Goal: Task Accomplishment & Management: Use online tool/utility

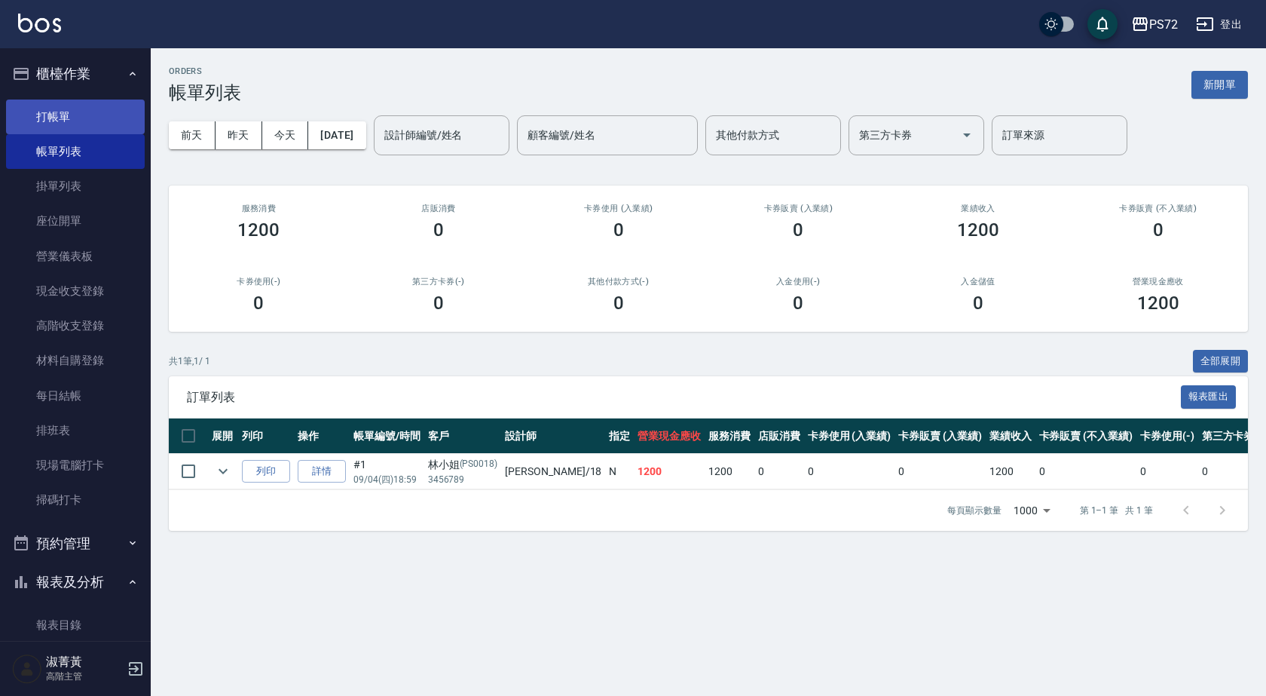
click at [119, 116] on link "打帳單" at bounding box center [75, 116] width 139 height 35
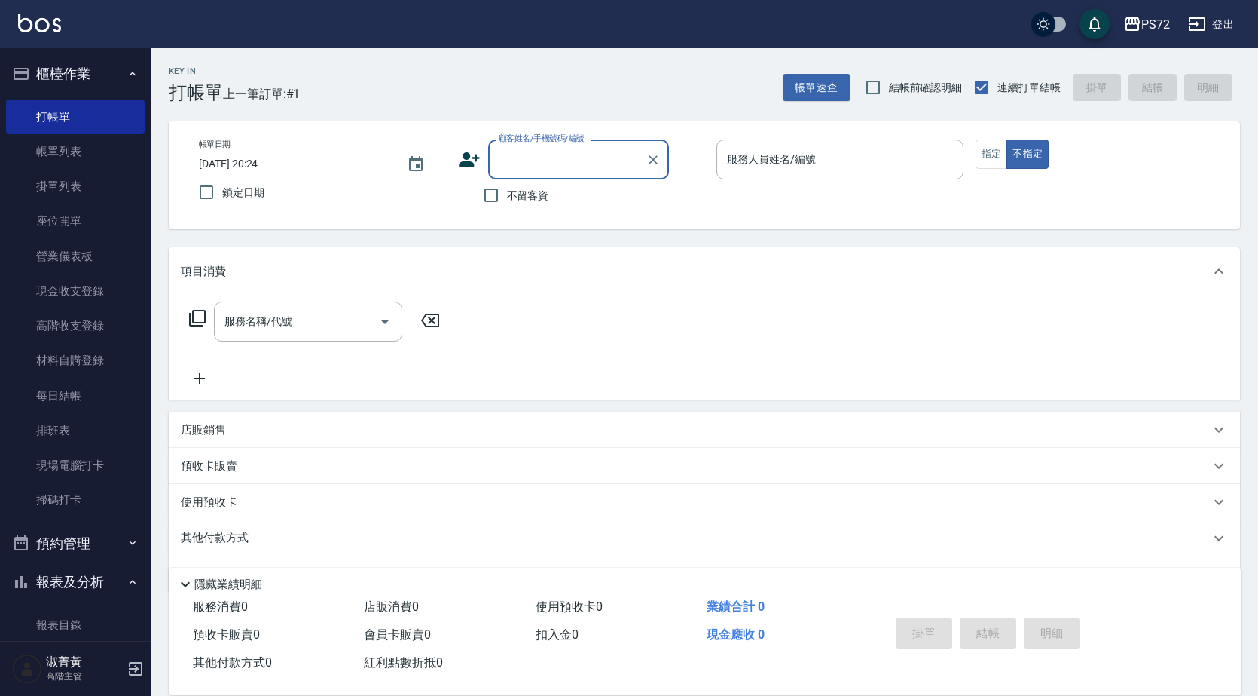
click at [526, 150] on input "顧客姓名/手機號碼/編號" at bounding box center [567, 159] width 145 height 26
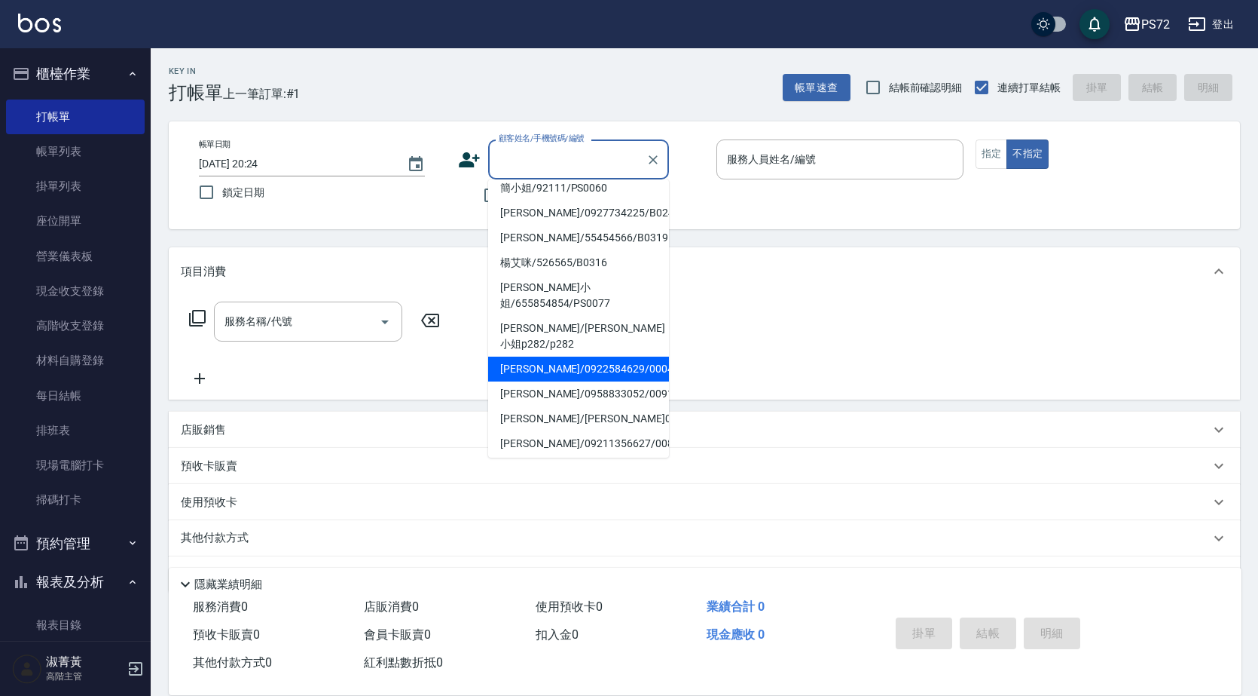
scroll to position [226, 0]
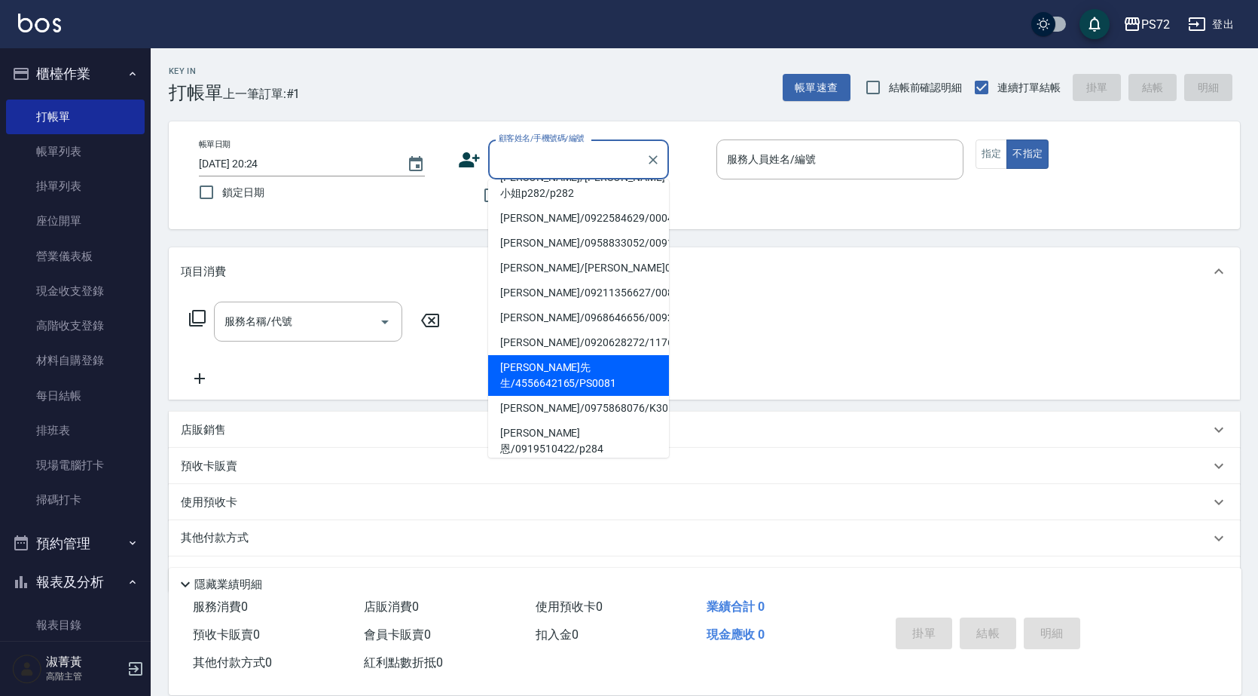
click at [619, 355] on li "[PERSON_NAME]先生/4556642165/PS0081" at bounding box center [578, 375] width 181 height 41
click at [619, 324] on div "服務名稱/代號 服務名稱/代號" at bounding box center [705, 347] width 1072 height 104
type input "[PERSON_NAME]先生/4556642165/PS0081"
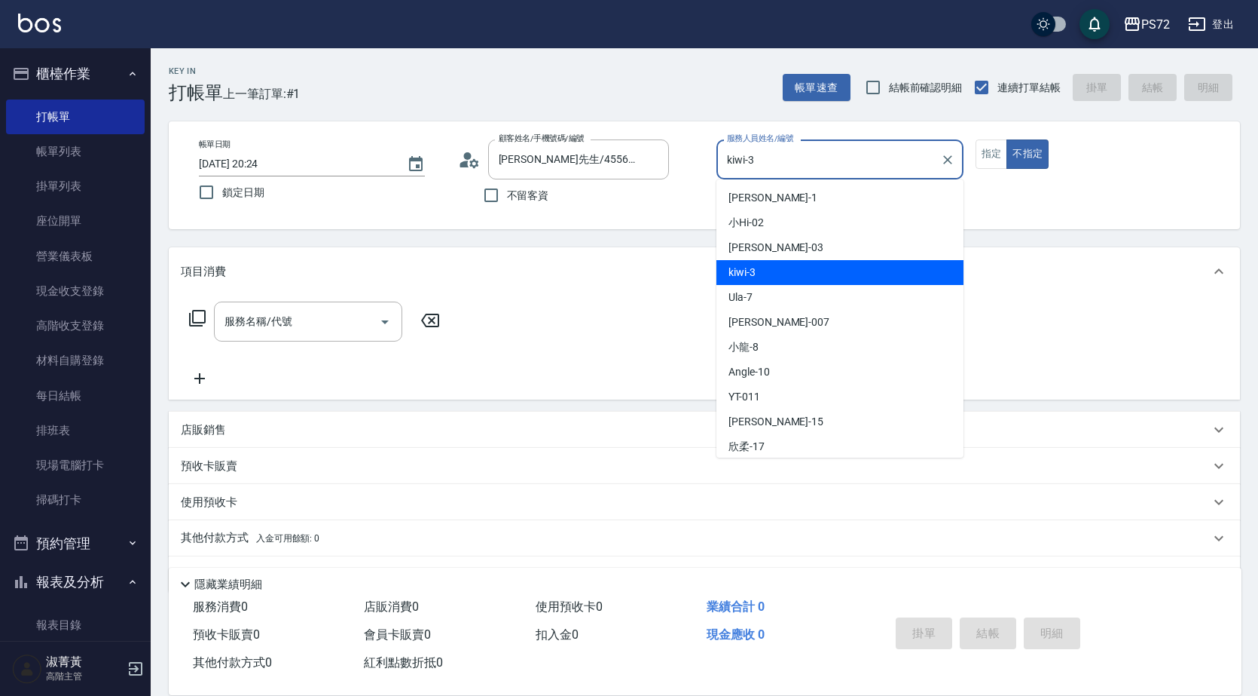
click at [795, 161] on input "kiwi-3" at bounding box center [828, 159] width 211 height 26
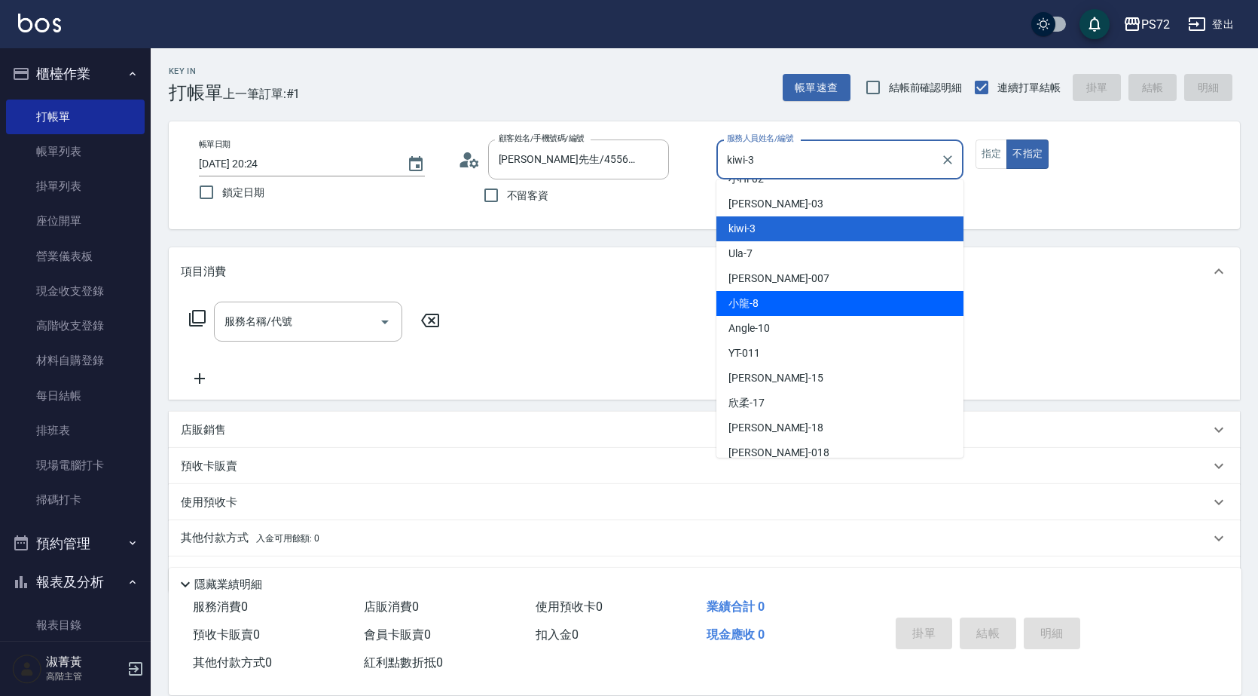
scroll to position [82, 0]
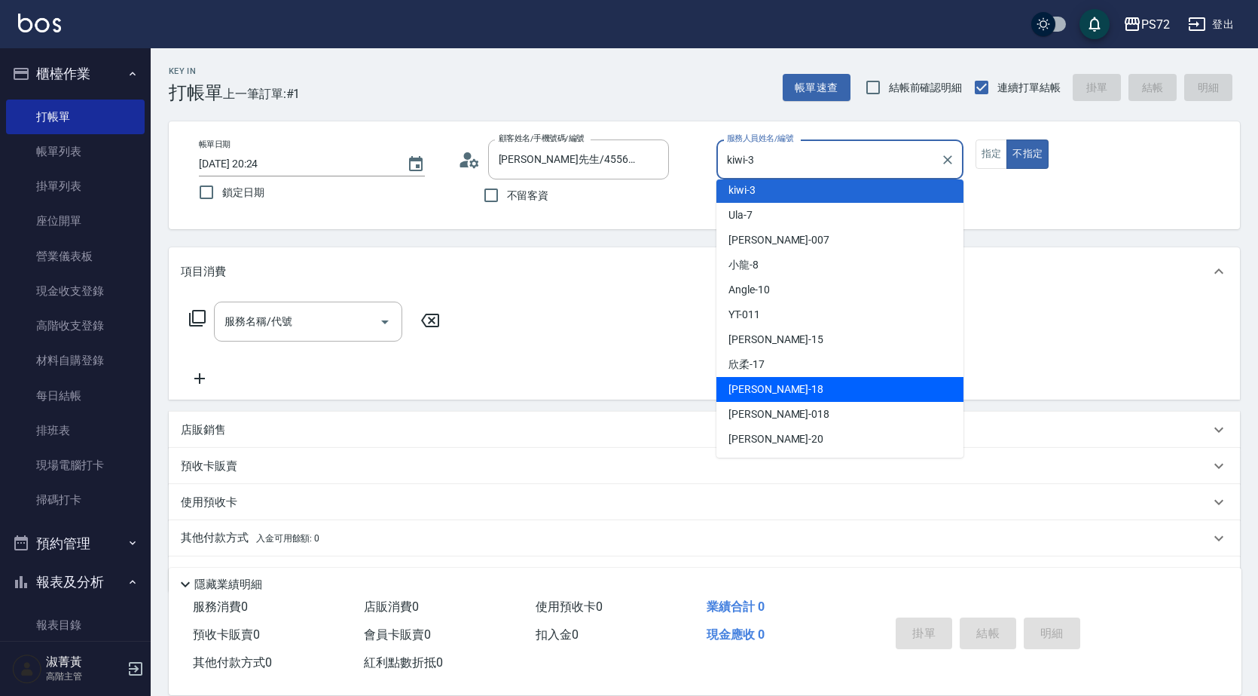
click at [798, 394] on div "[PERSON_NAME] -18" at bounding box center [840, 389] width 247 height 25
type input "[PERSON_NAME]-18"
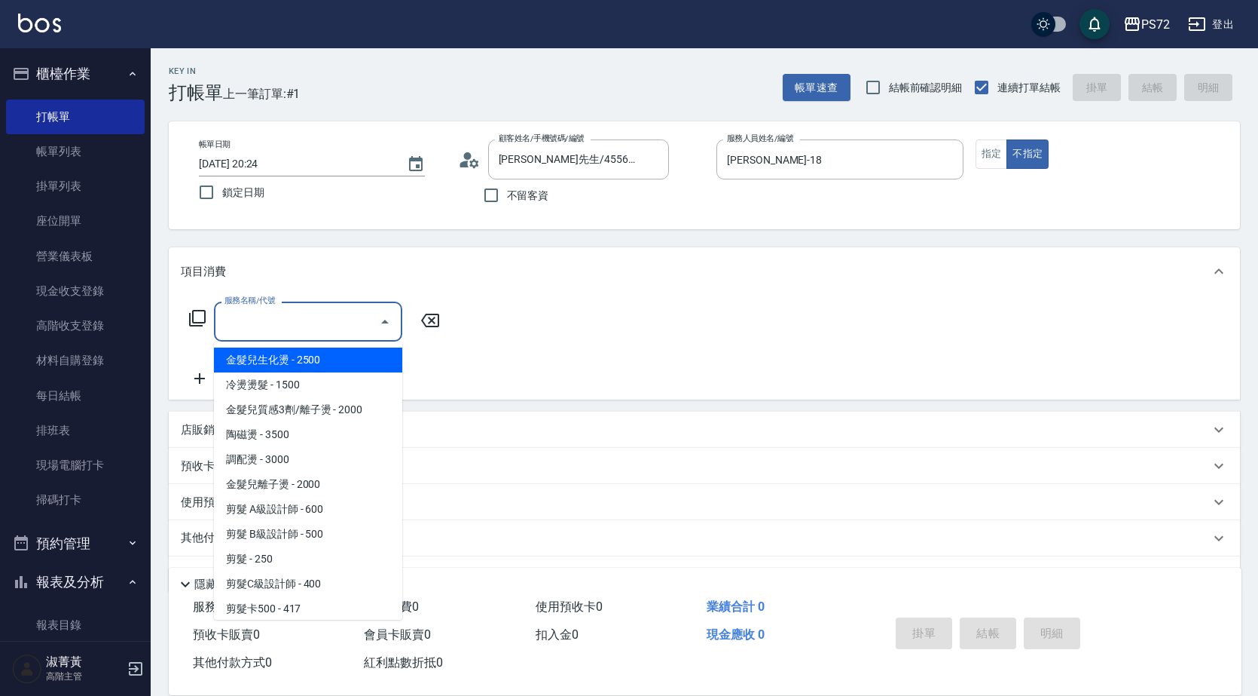
click at [285, 324] on input "服務名稱/代號" at bounding box center [297, 321] width 152 height 26
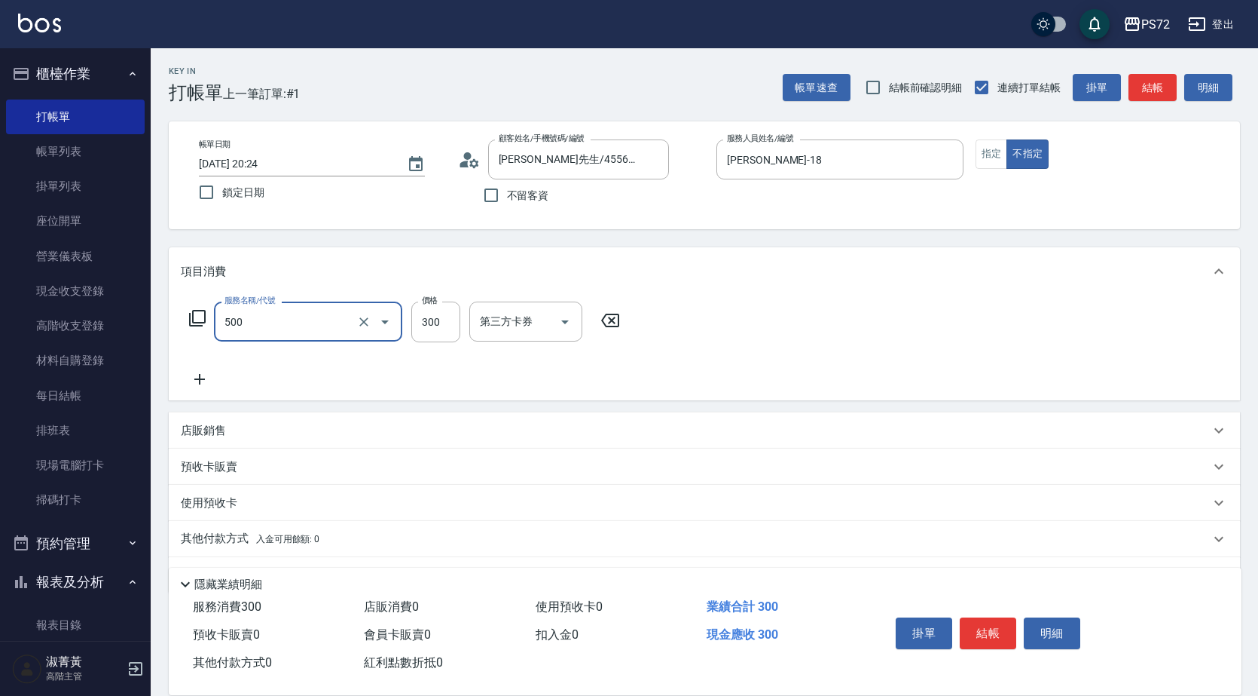
type input "洗髮(A級)(500)"
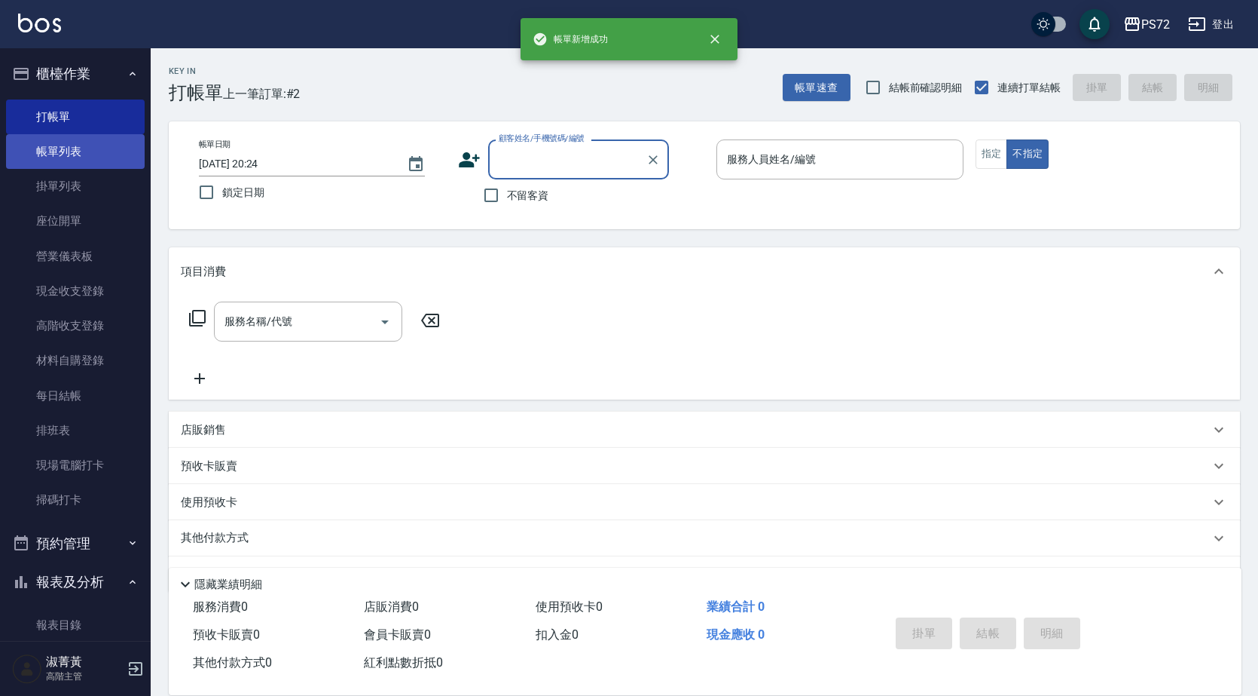
click at [109, 146] on link "帳單列表" at bounding box center [75, 151] width 139 height 35
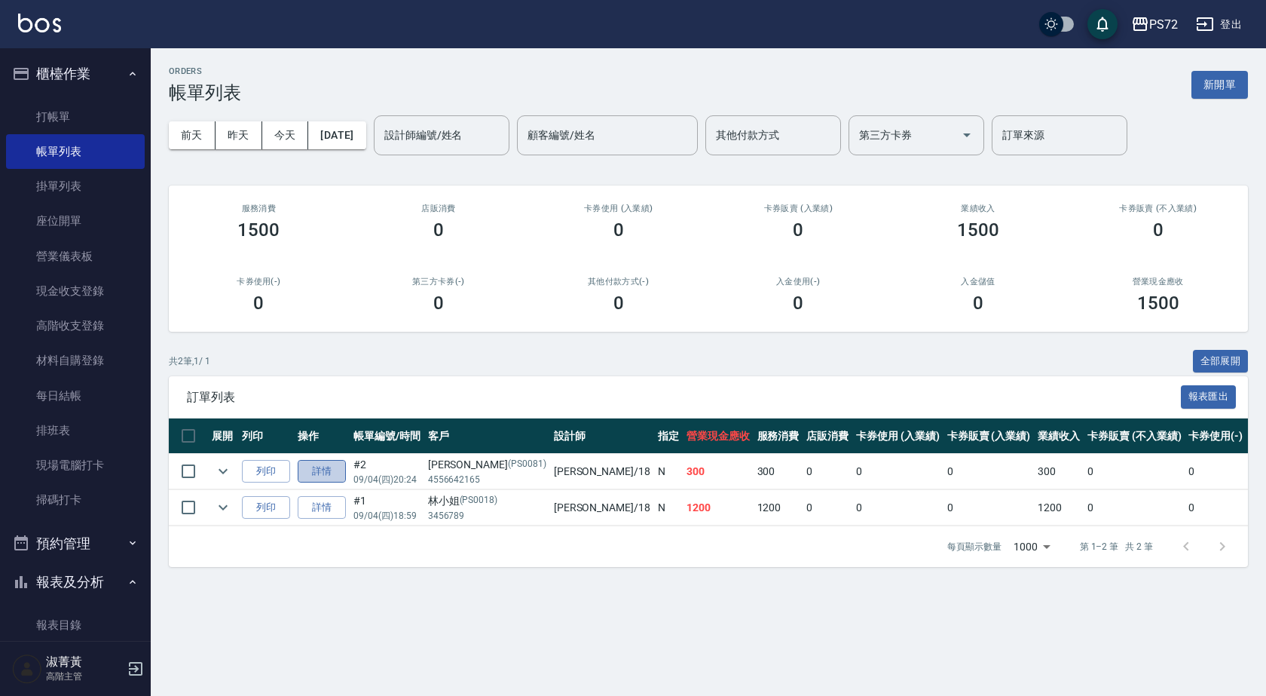
click at [329, 476] on link "詳情" at bounding box center [322, 471] width 48 height 23
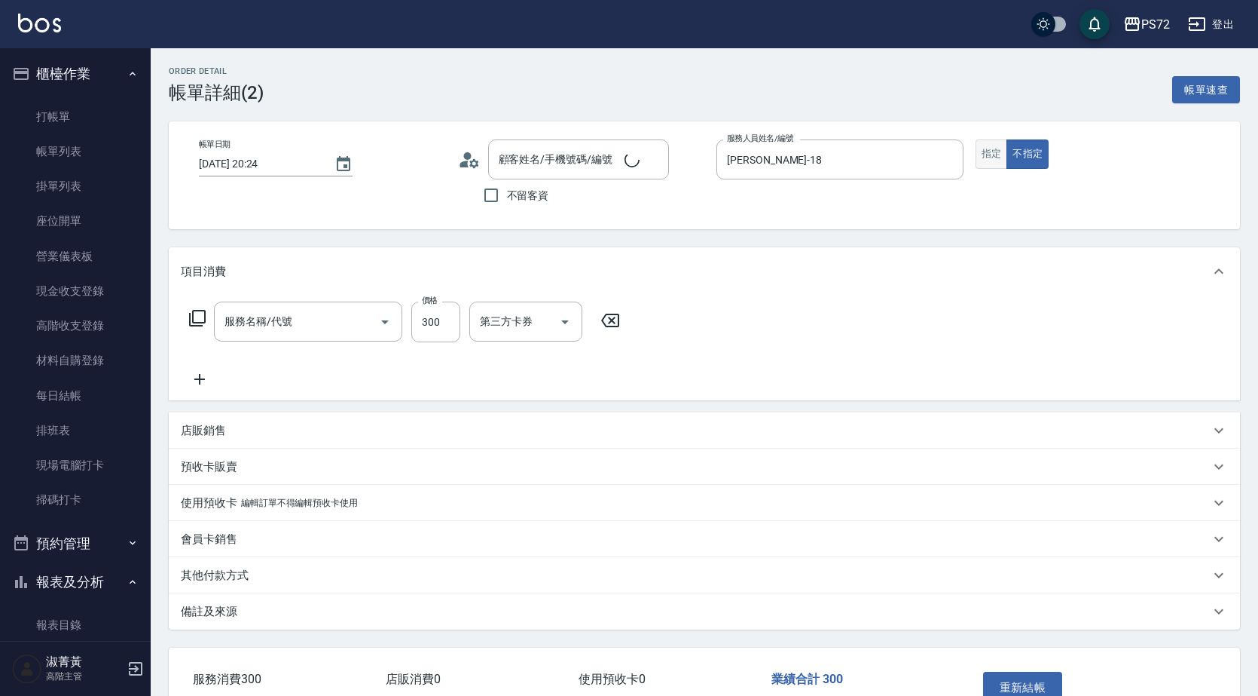
type input "[PERSON_NAME]-18"
type input "洗髮(A級)(500)"
click at [990, 154] on button "指定" at bounding box center [992, 153] width 32 height 29
type input "[PERSON_NAME]先生/4556642165/PS0081"
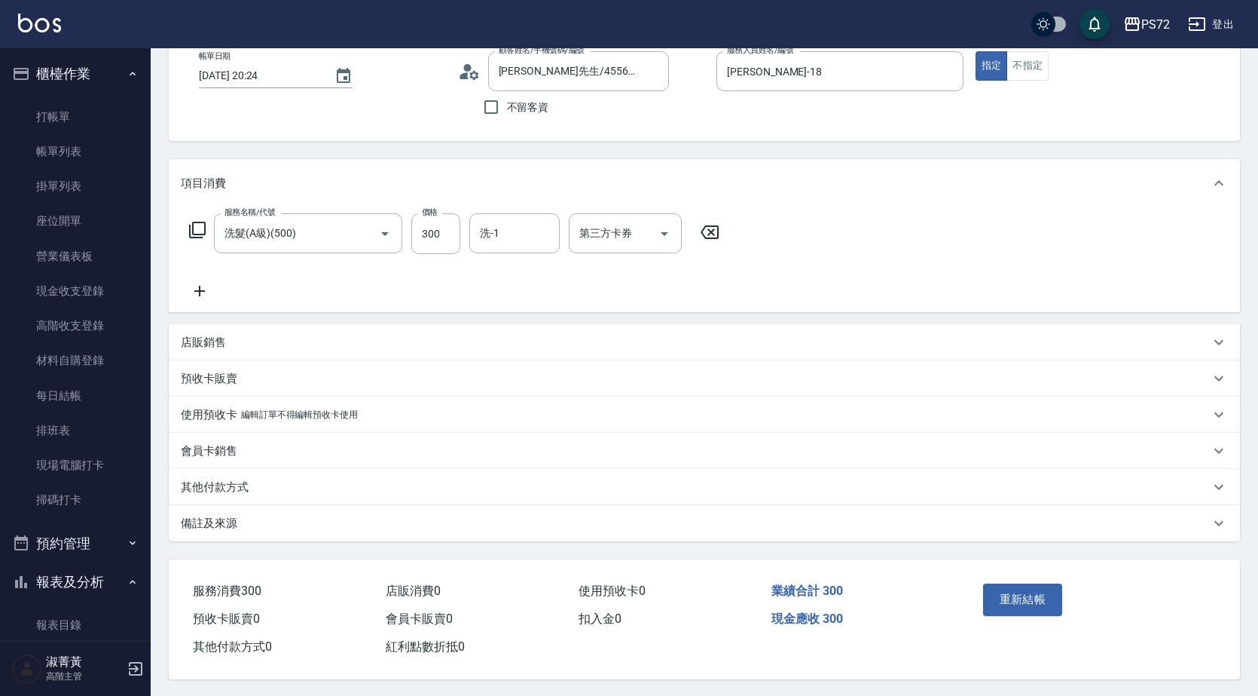
scroll to position [96, 0]
click at [1014, 591] on button "重新結帳" at bounding box center [1023, 598] width 80 height 32
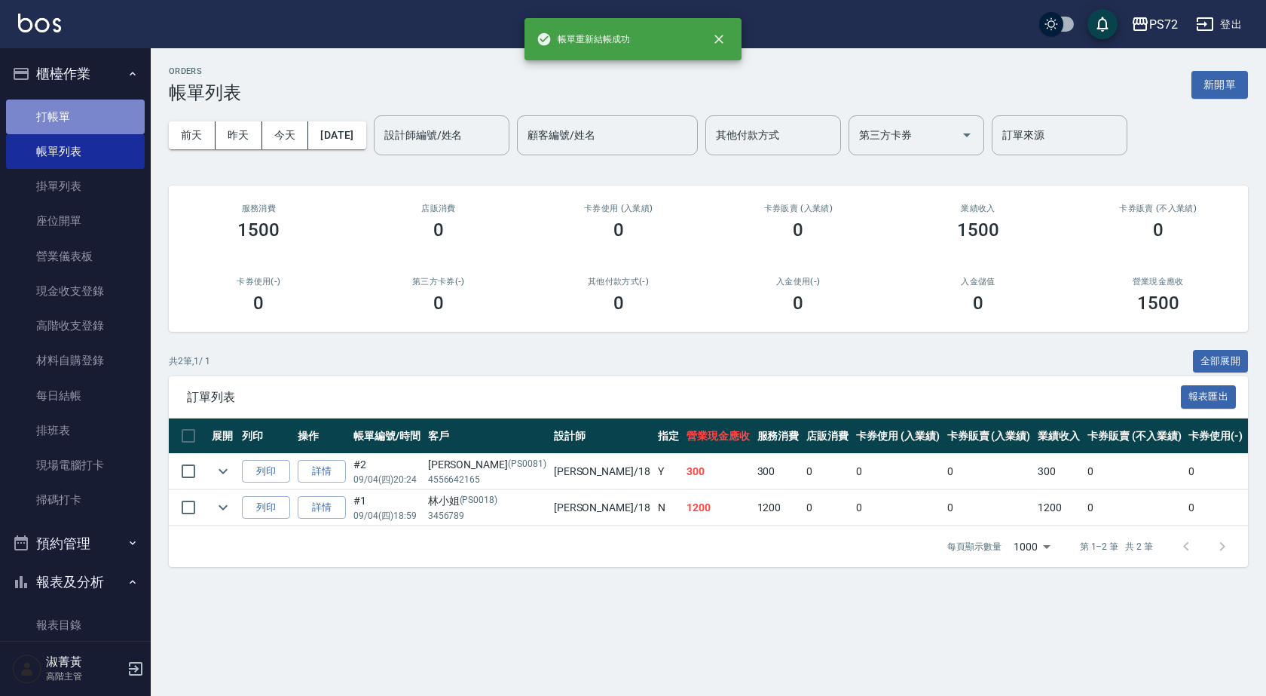
click at [92, 115] on link "打帳單" at bounding box center [75, 116] width 139 height 35
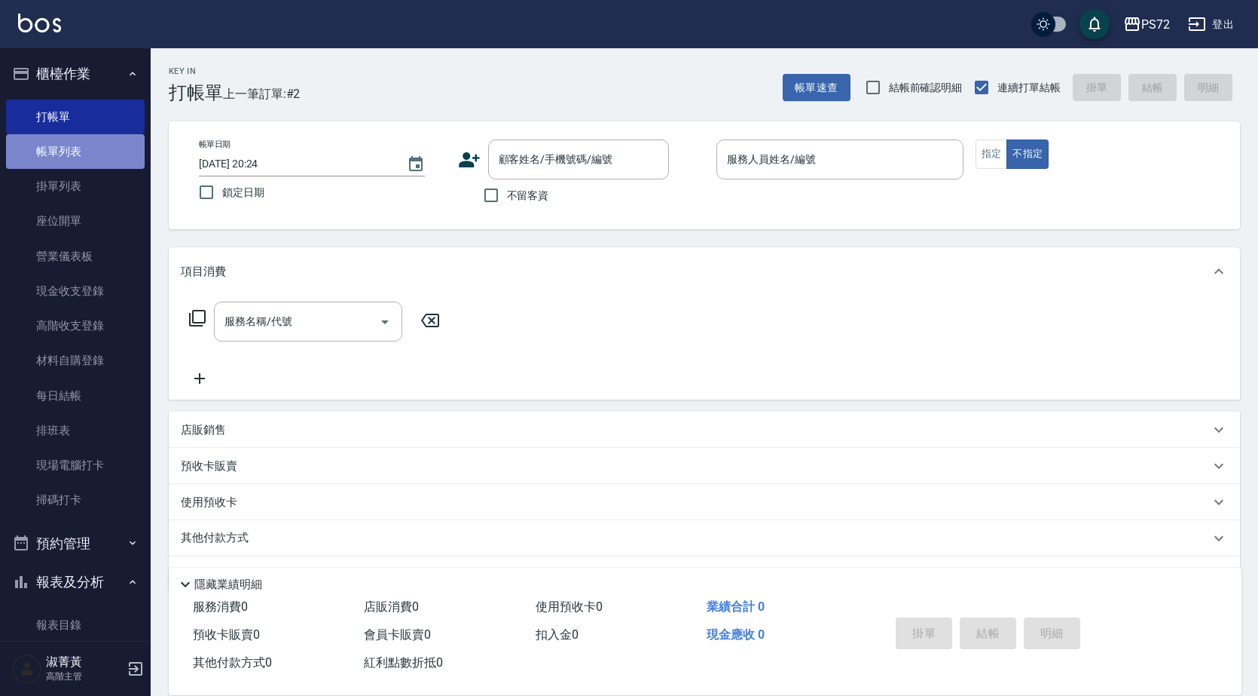
click at [106, 153] on link "帳單列表" at bounding box center [75, 151] width 139 height 35
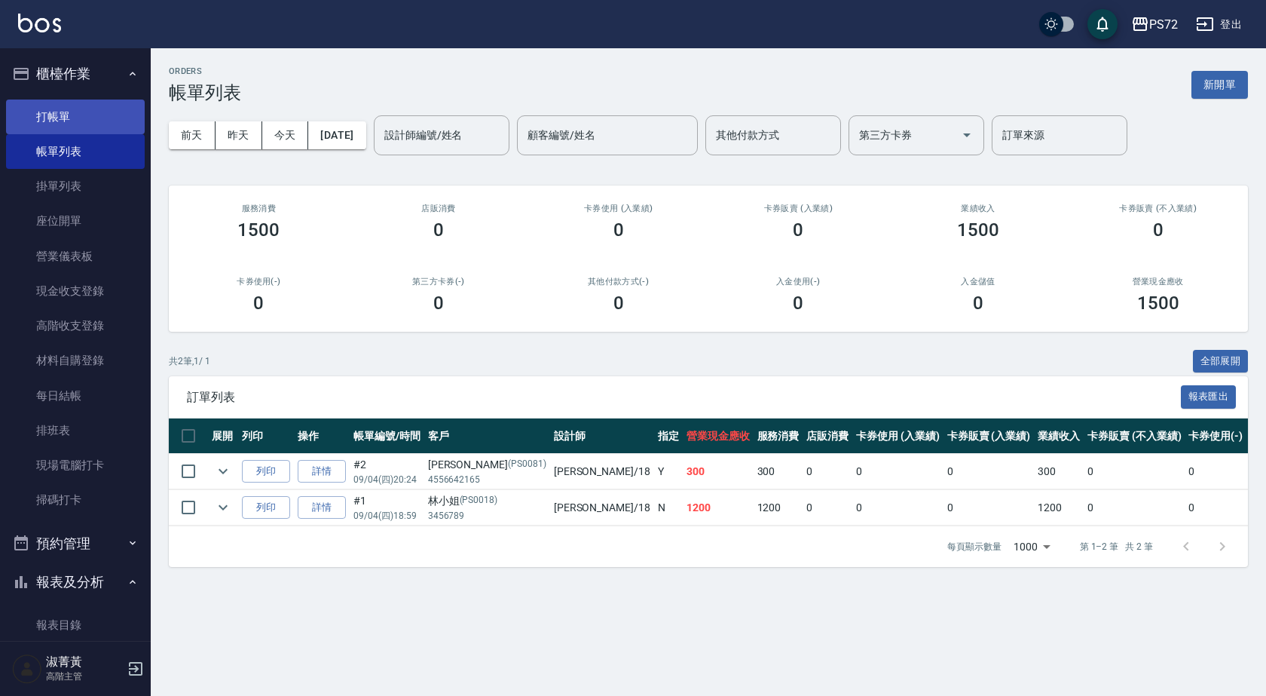
click at [91, 100] on link "打帳單" at bounding box center [75, 116] width 139 height 35
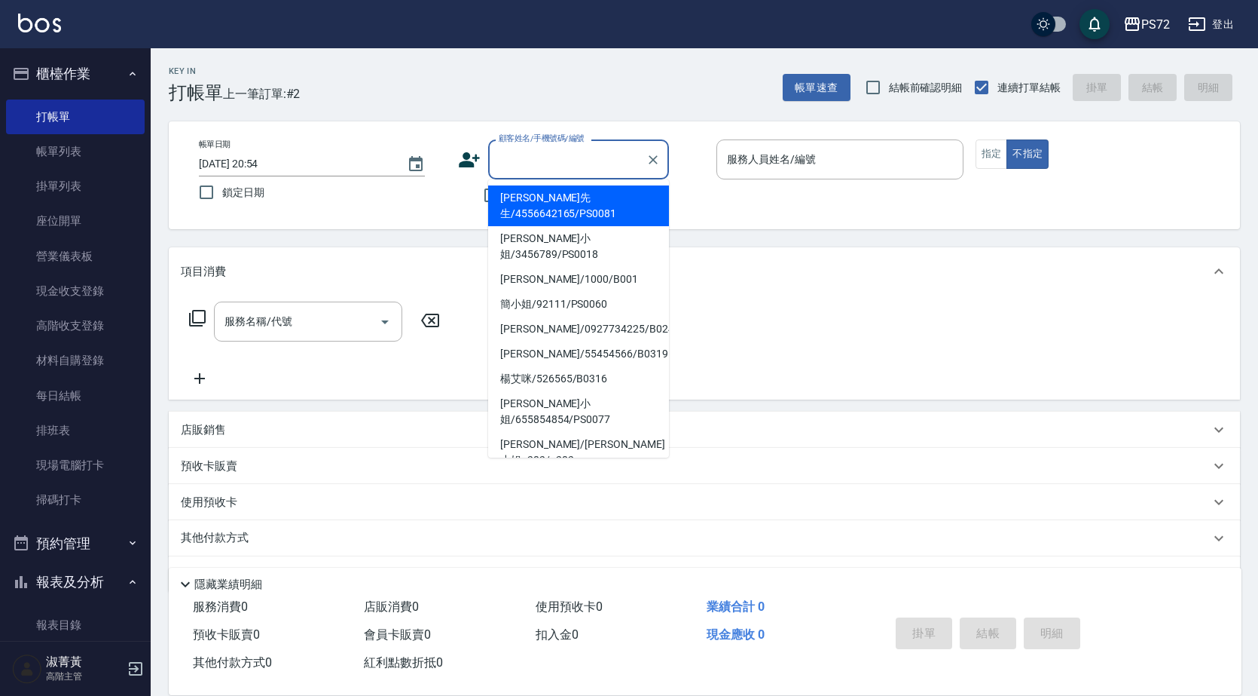
click at [533, 163] on input "顧客姓名/手機號碼/編號" at bounding box center [567, 159] width 145 height 26
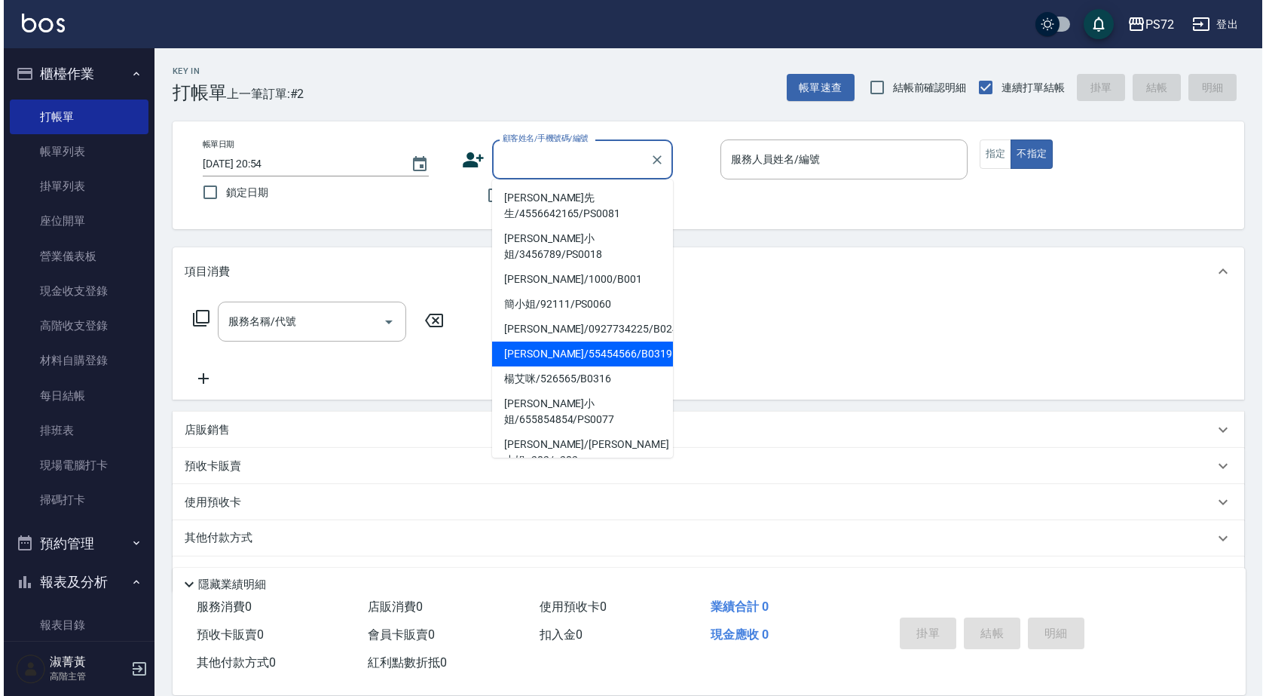
scroll to position [231, 0]
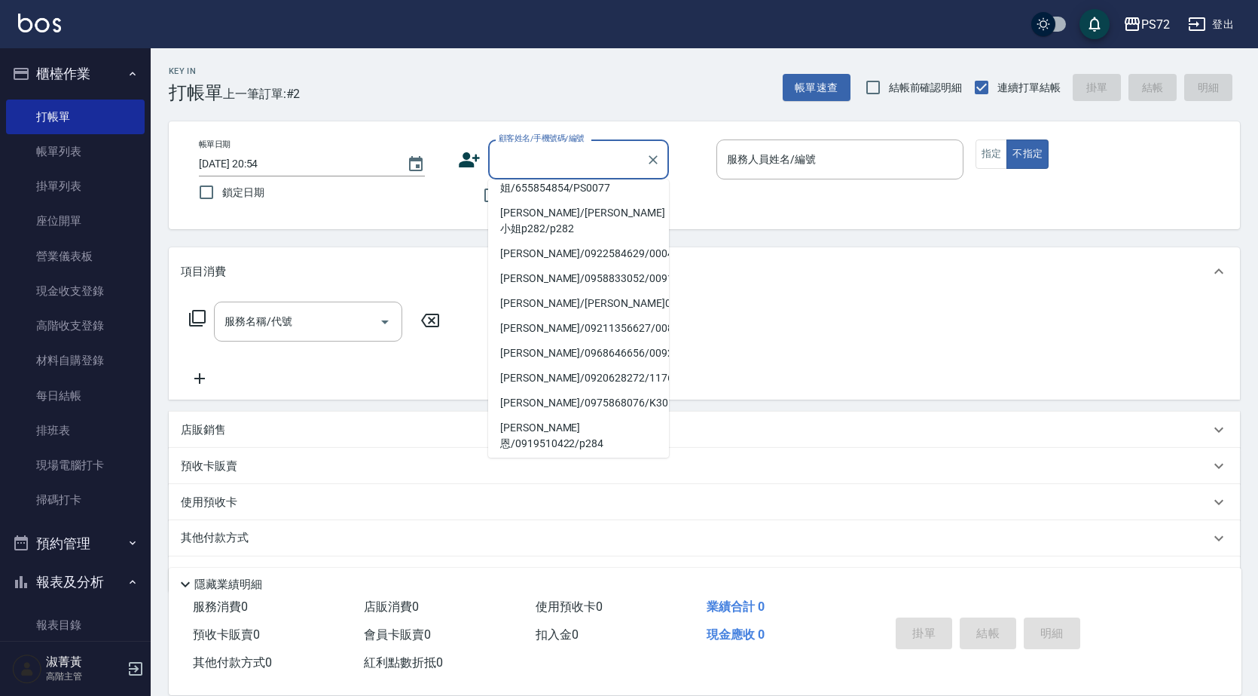
click at [555, 481] on li "王小姐/王小姐p573/p573" at bounding box center [578, 493] width 181 height 25
type input "王小姐/王小姐p573/p573"
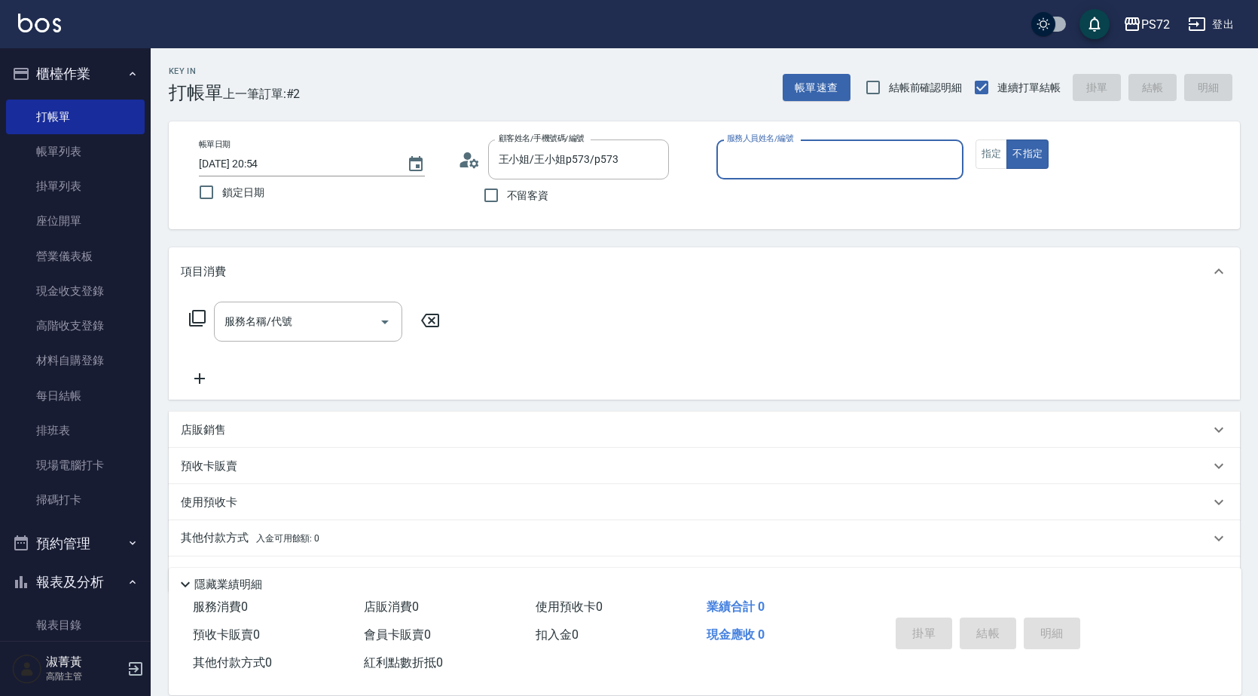
click at [806, 142] on div "服務人員姓名/編號" at bounding box center [840, 159] width 247 height 40
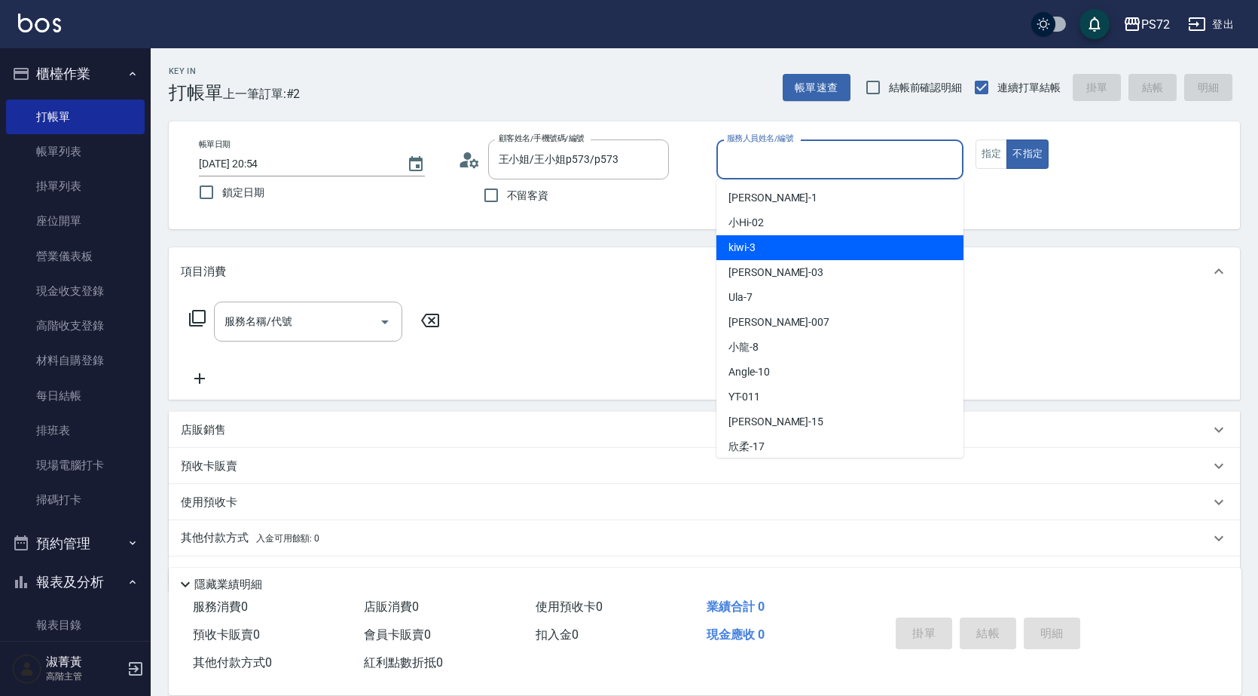
click at [775, 246] on div "kiwi -3" at bounding box center [840, 247] width 247 height 25
type input "kiwi-3"
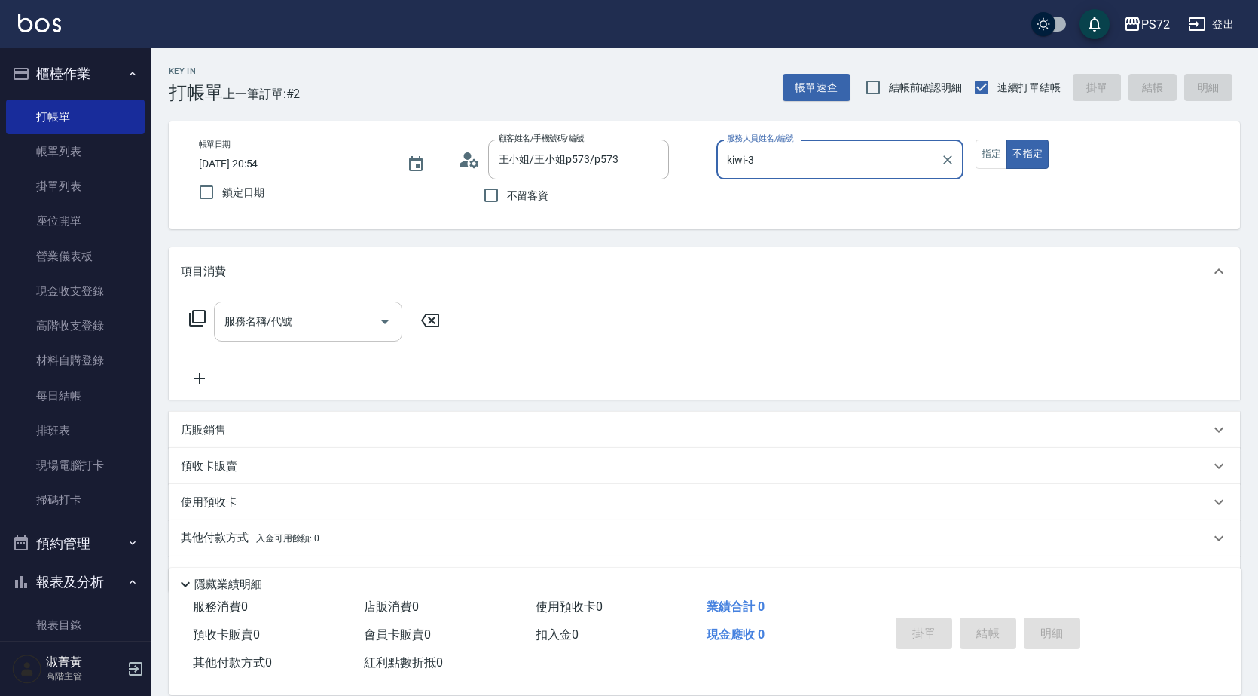
click at [292, 315] on input "服務名稱/代號" at bounding box center [297, 321] width 152 height 26
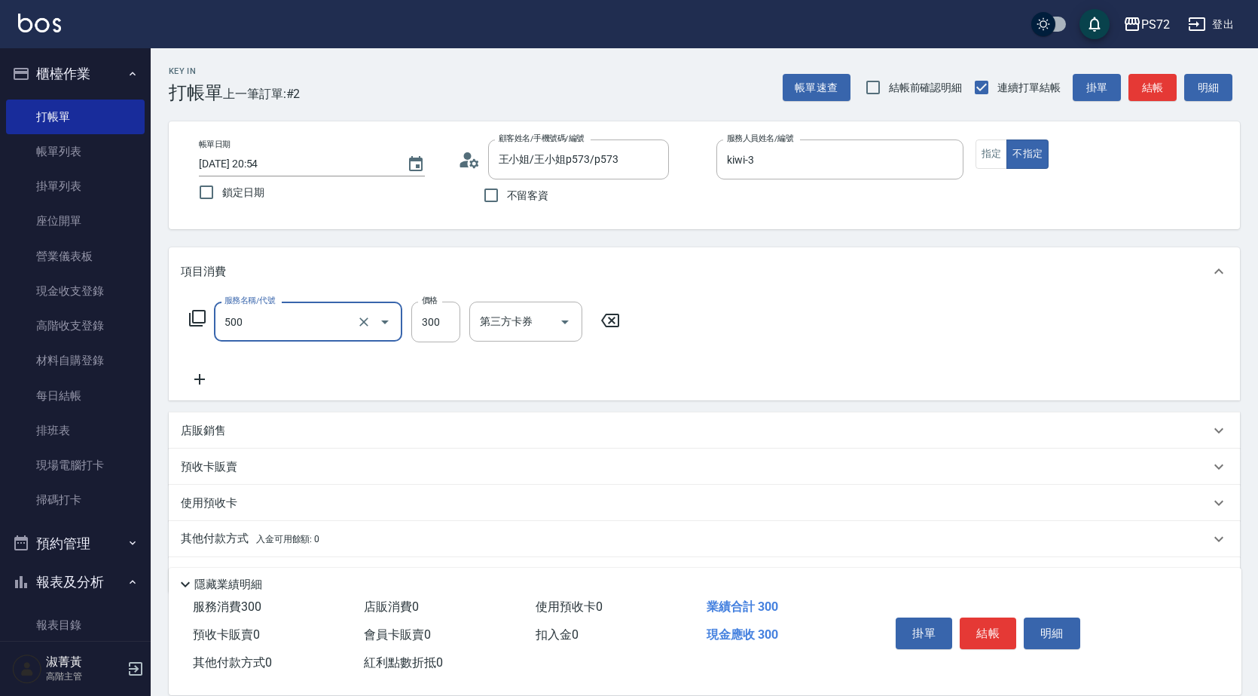
type input "洗髮(A級)(500)"
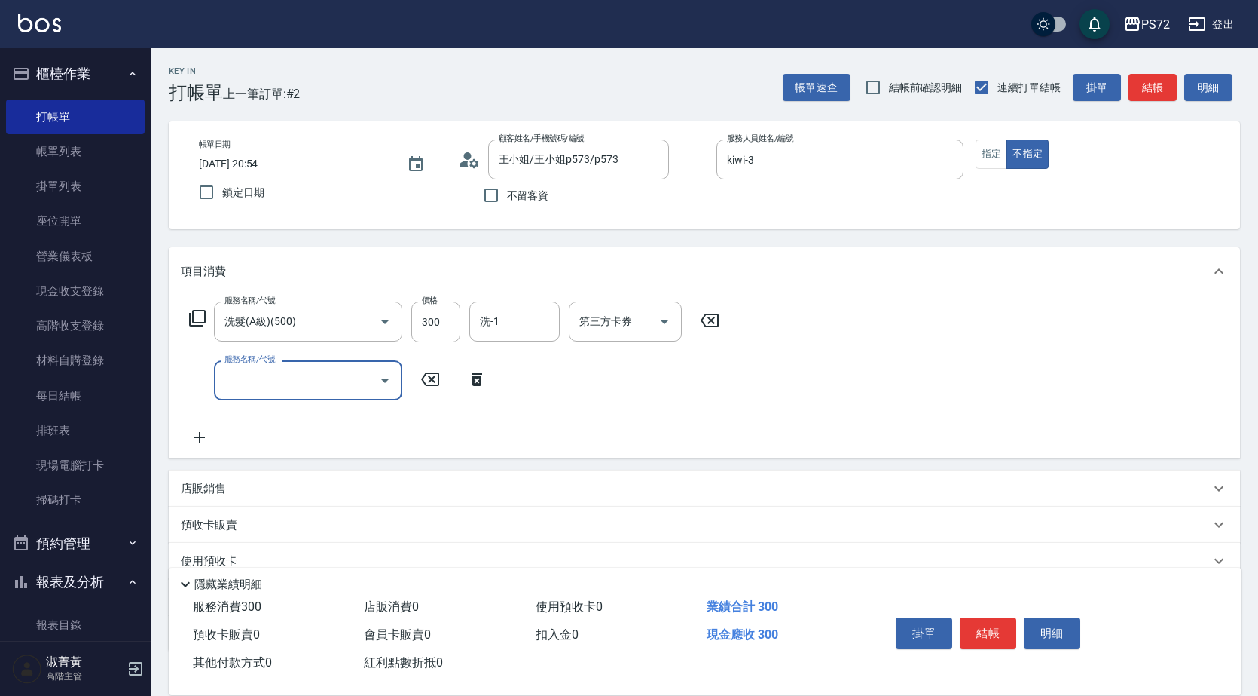
click at [386, 377] on icon "Open" at bounding box center [385, 381] width 18 height 18
click at [479, 384] on icon at bounding box center [477, 379] width 11 height 14
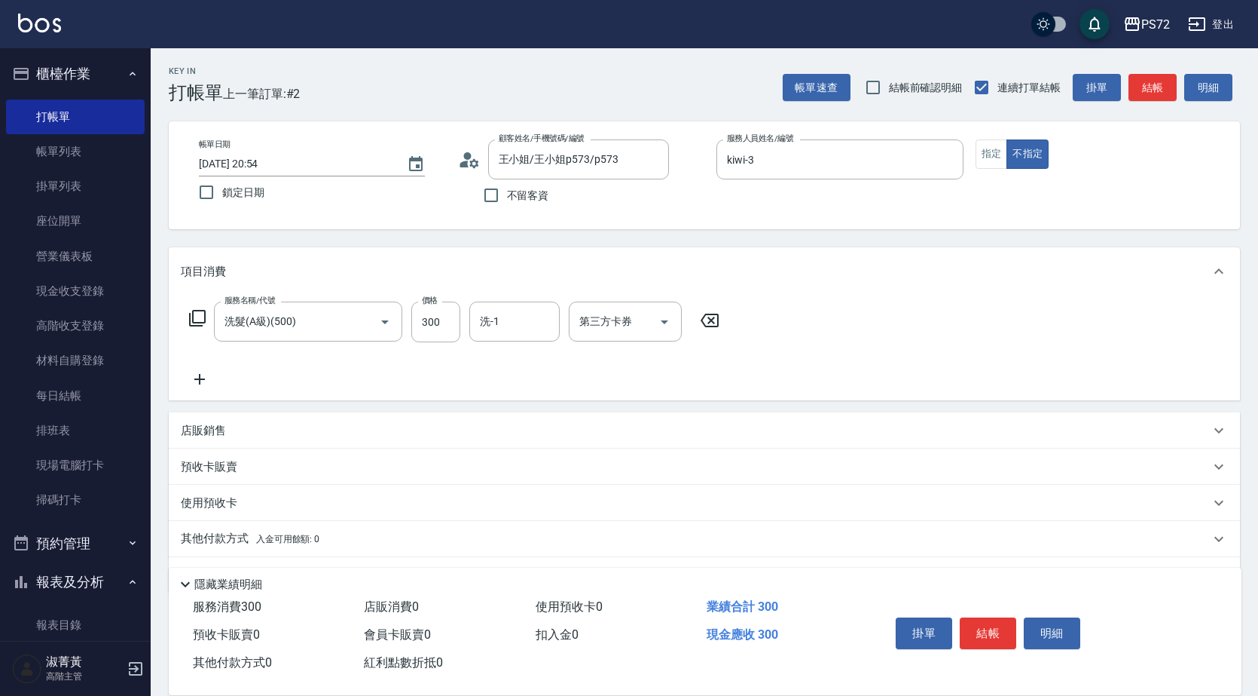
click at [202, 317] on icon at bounding box center [197, 318] width 18 height 18
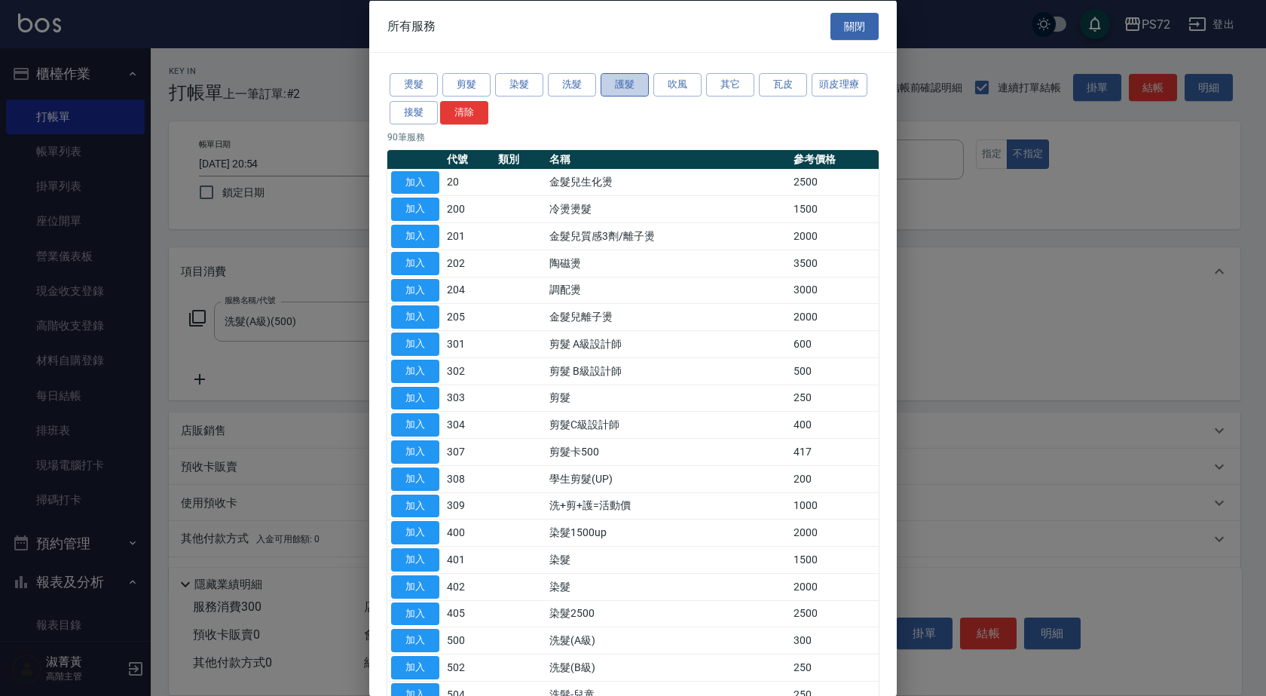
click at [633, 81] on button "護髮" at bounding box center [625, 84] width 48 height 23
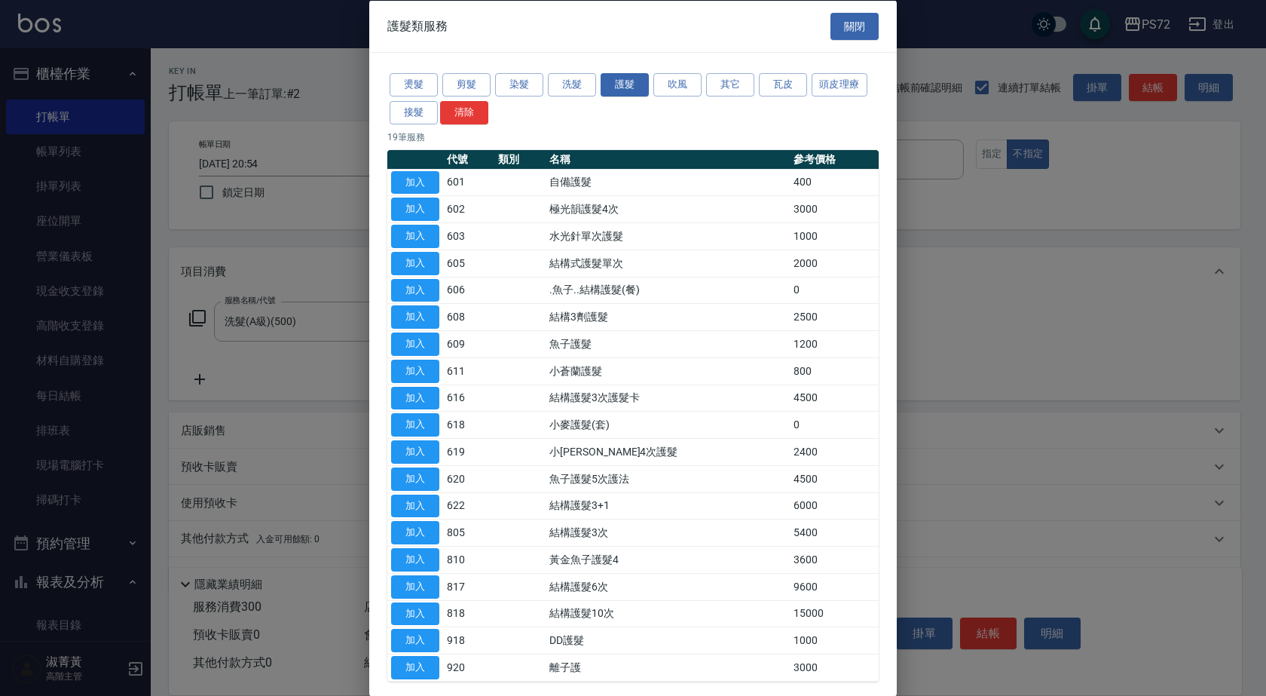
scroll to position [68, 0]
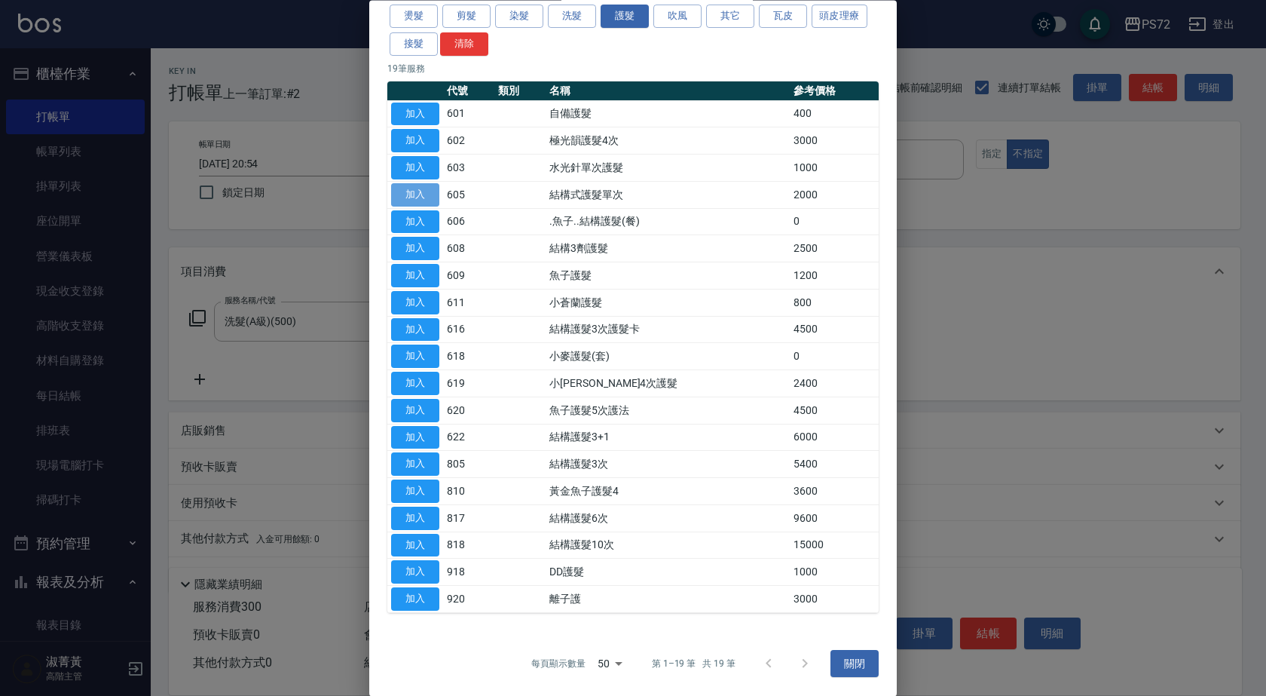
click at [431, 191] on button "加入" at bounding box center [415, 194] width 48 height 23
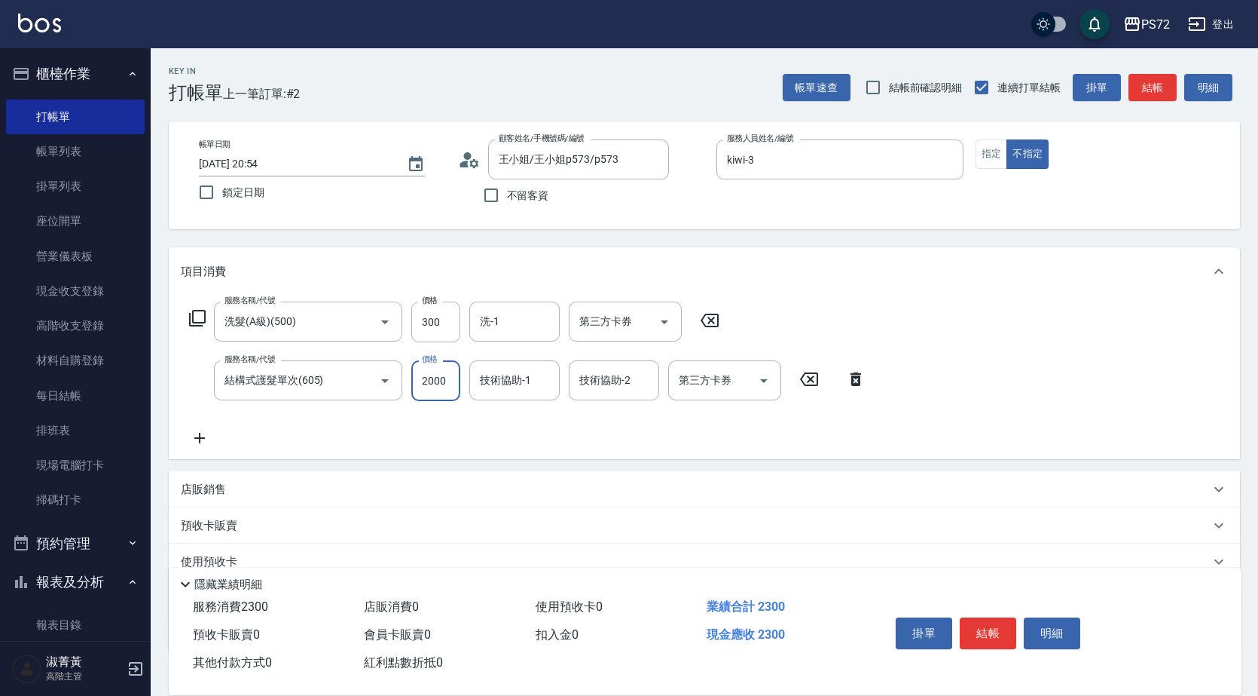
click at [448, 379] on input "2000" at bounding box center [435, 380] width 49 height 41
type input "1900"
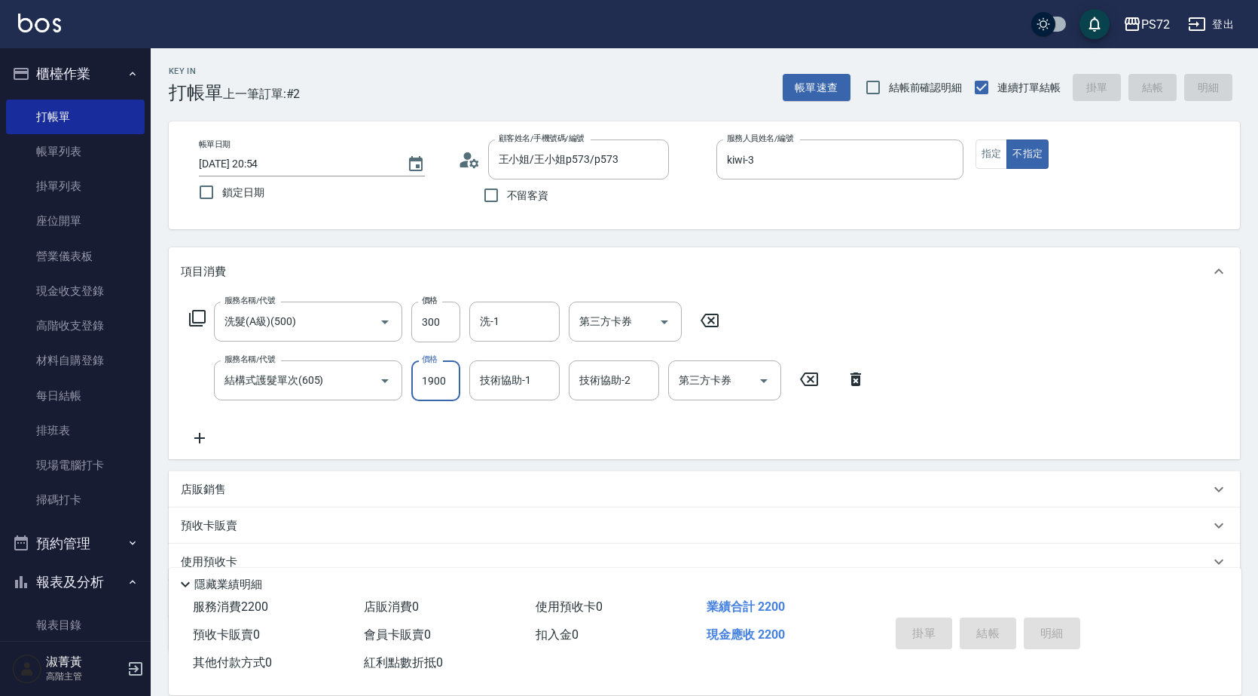
type input "[DATE] 20:55"
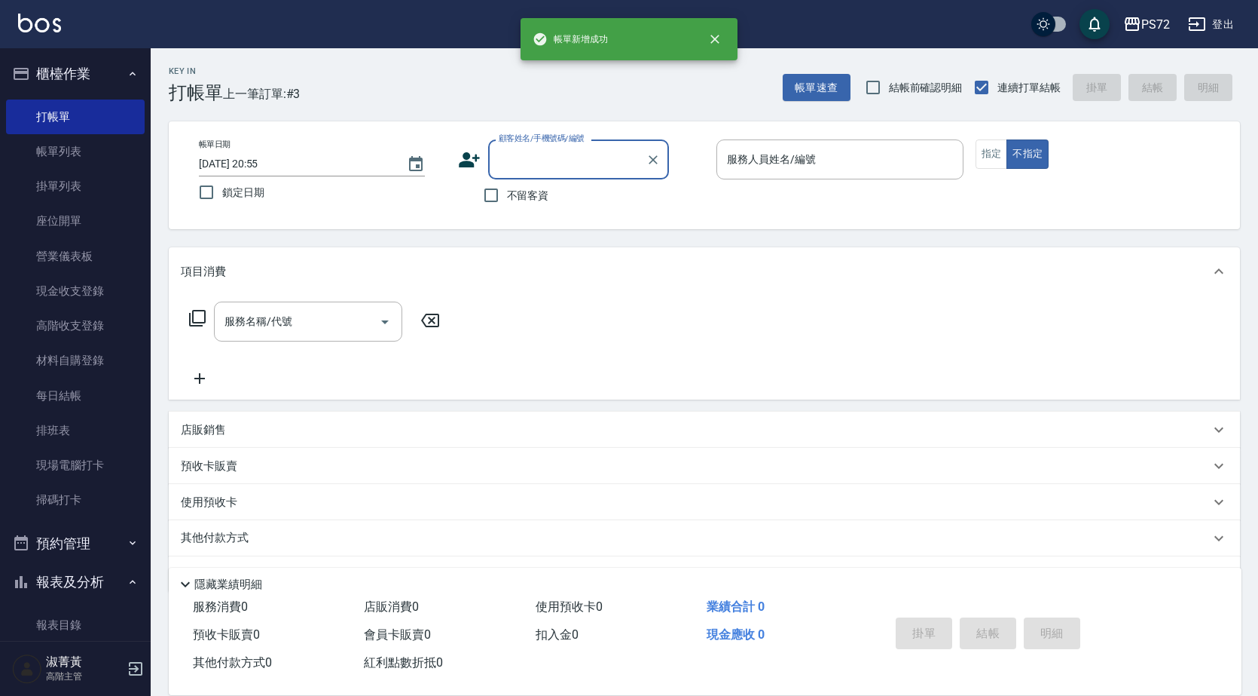
click at [563, 167] on input "顧客姓名/手機號碼/編號" at bounding box center [567, 159] width 145 height 26
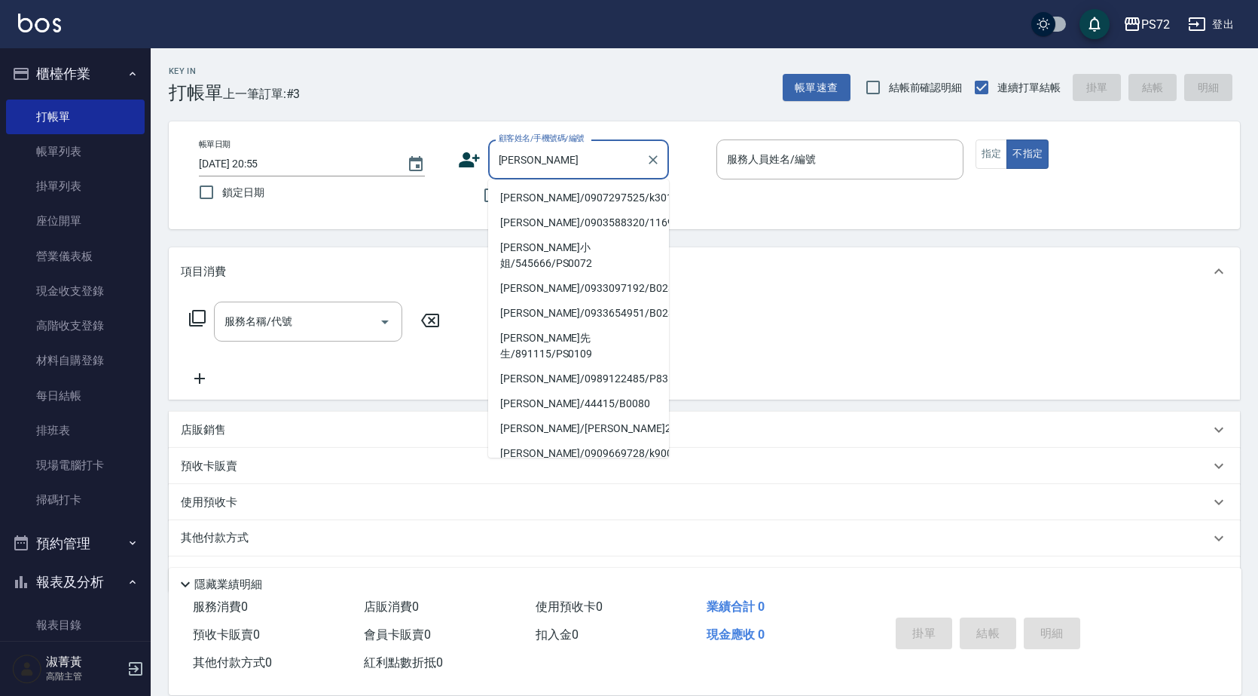
click at [579, 201] on li "[PERSON_NAME]/0907297525/k30112" at bounding box center [578, 197] width 181 height 25
type input "[PERSON_NAME]/0907297525/k30112"
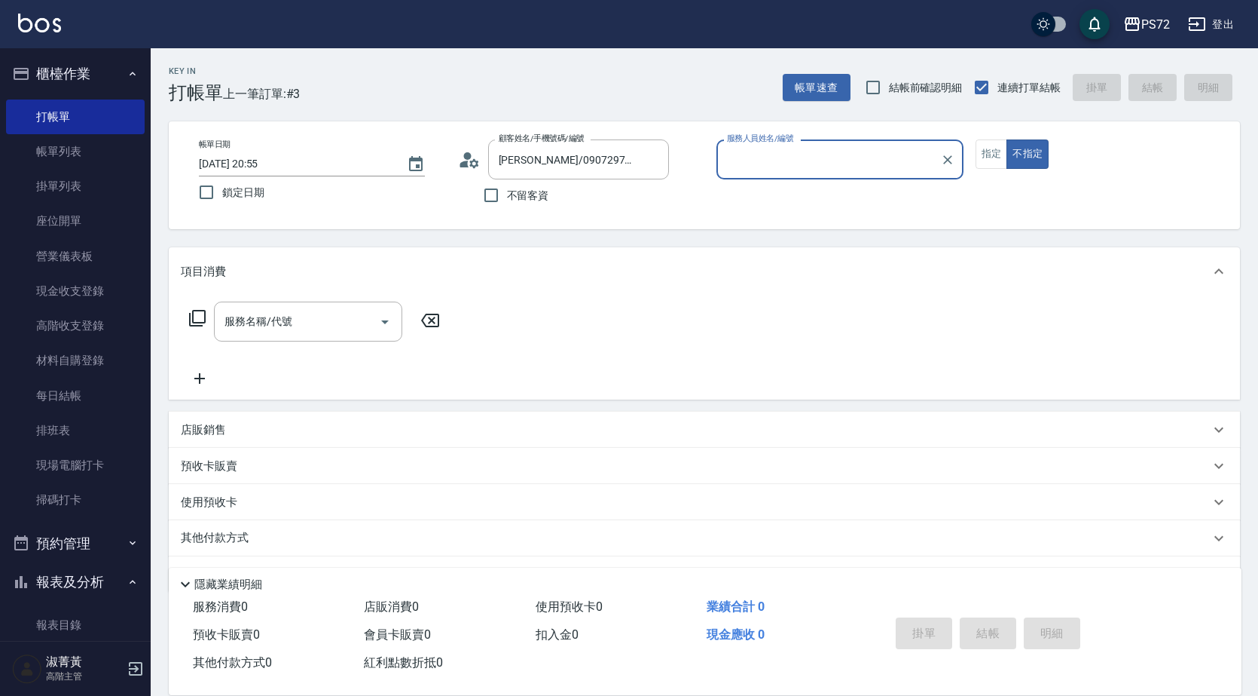
type input "kiwi-3"
click at [989, 164] on button "指定" at bounding box center [992, 153] width 32 height 29
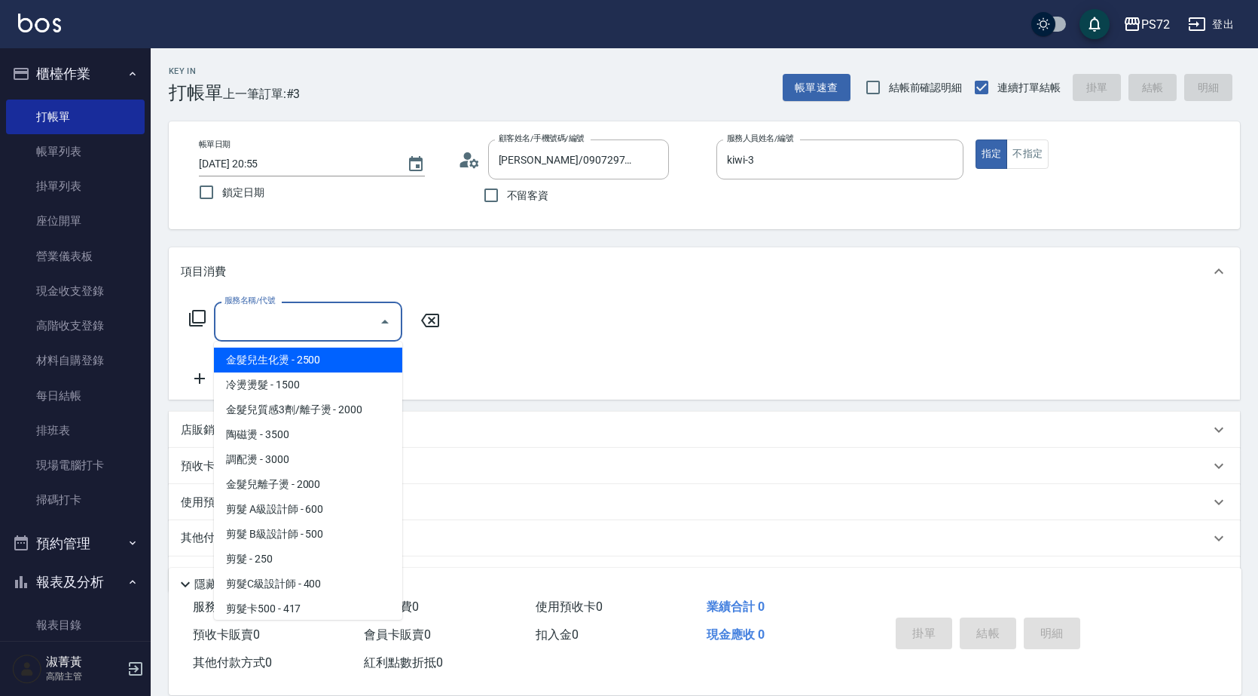
click at [313, 327] on input "服務名稱/代號" at bounding box center [297, 321] width 152 height 26
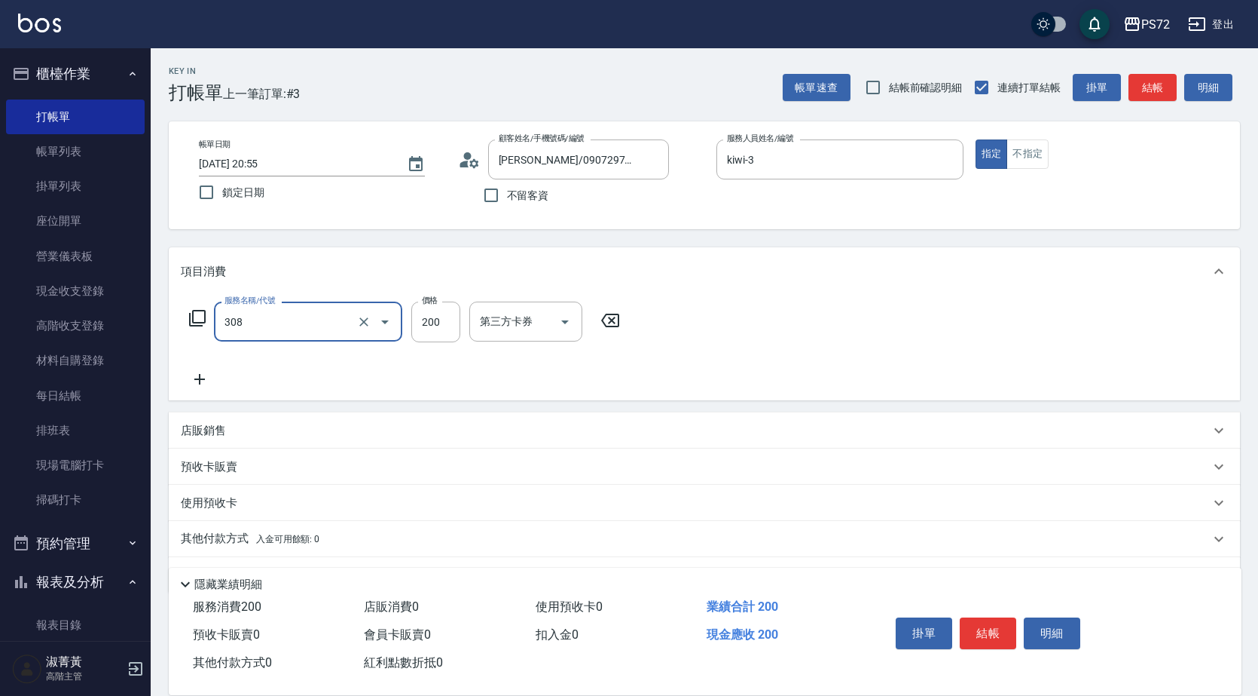
type input "學生剪髮(UP)(308)"
type input "300"
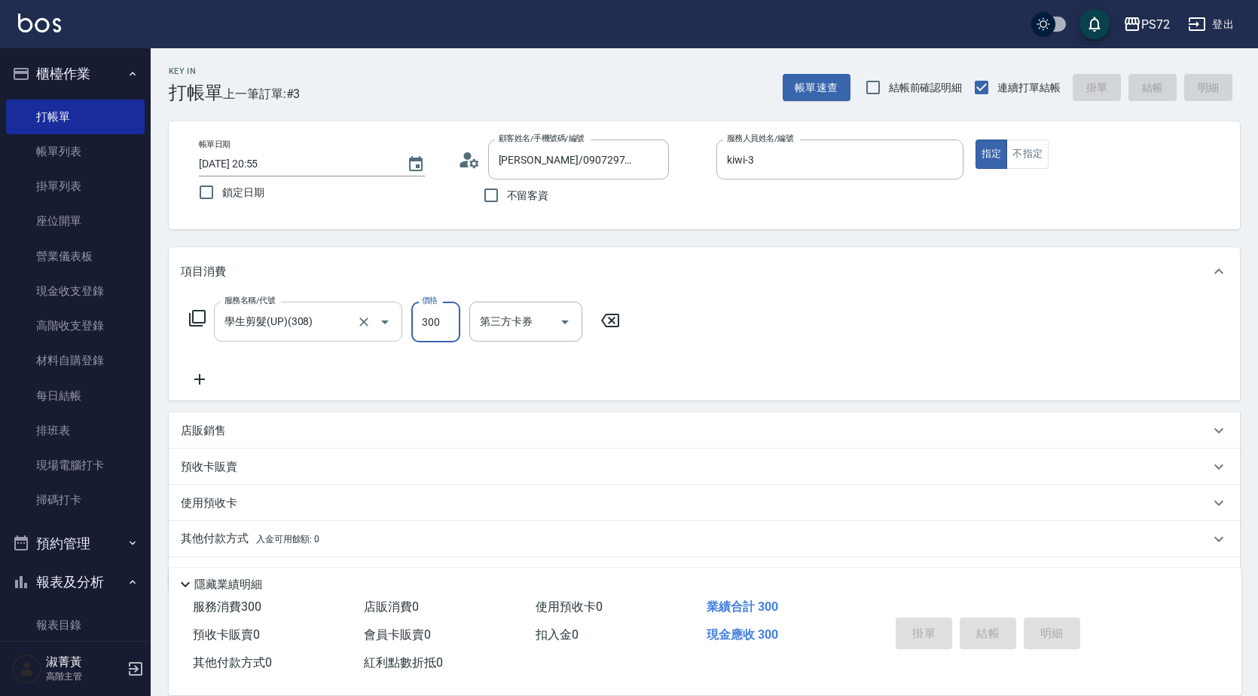
type input "[DATE] 20:56"
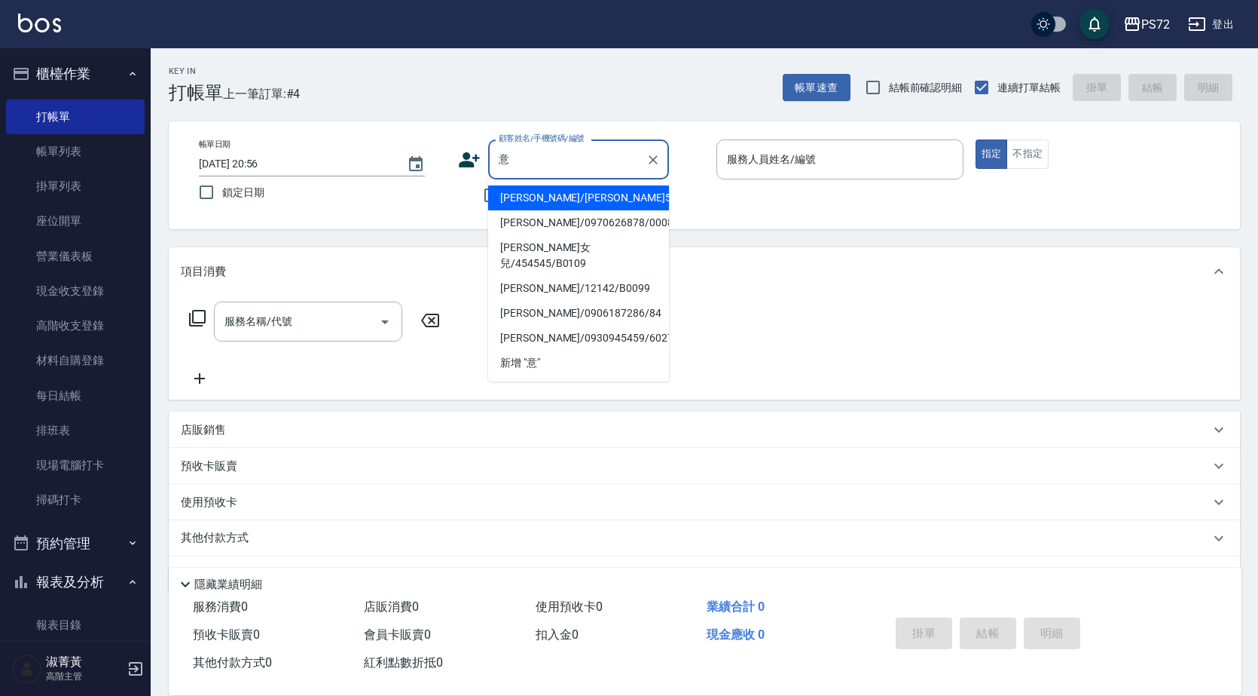
click at [588, 198] on li "[PERSON_NAME]/[PERSON_NAME]5125/5125" at bounding box center [578, 197] width 181 height 25
type input "[PERSON_NAME]/[PERSON_NAME]5125/5125"
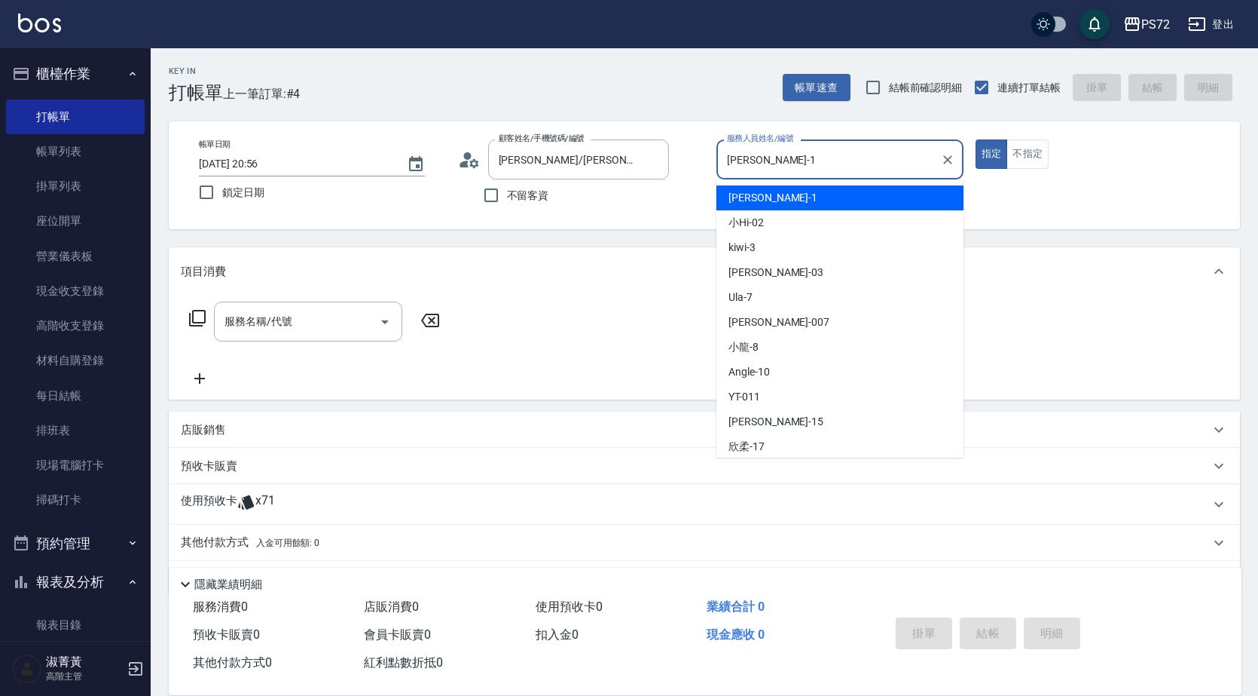
click at [852, 151] on input "[PERSON_NAME]-1" at bounding box center [828, 159] width 211 height 26
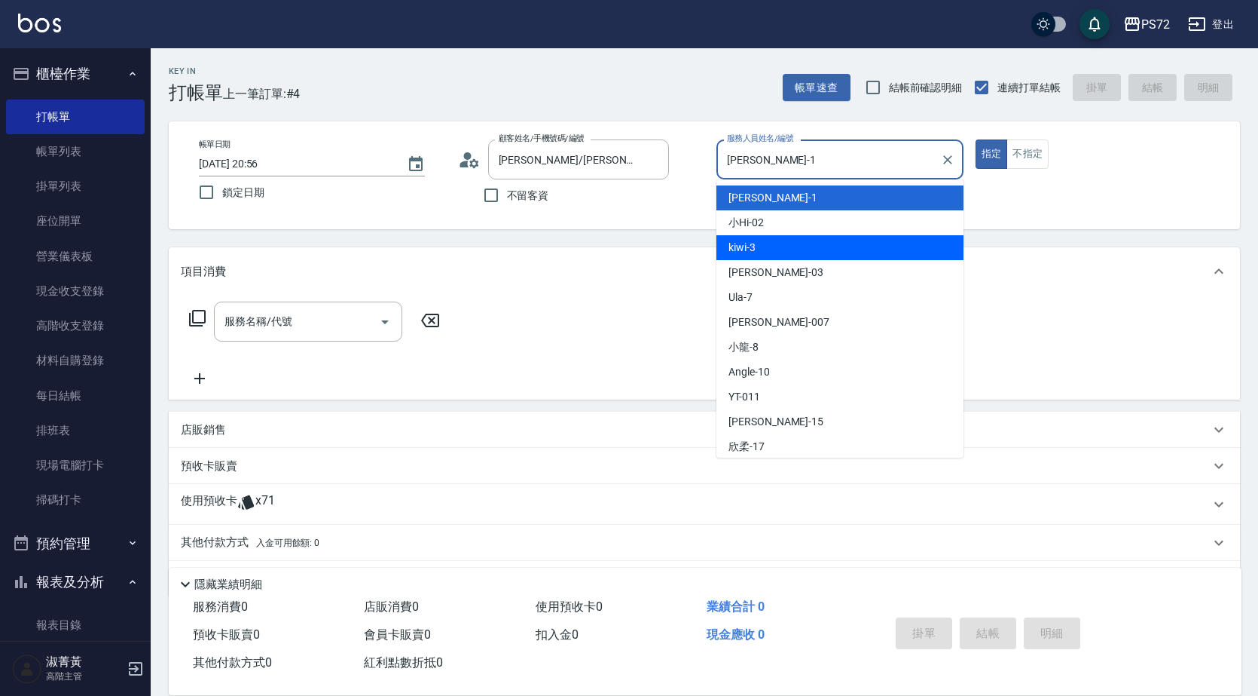
click at [797, 241] on div "kiwi -3" at bounding box center [840, 247] width 247 height 25
type input "kiwi-3"
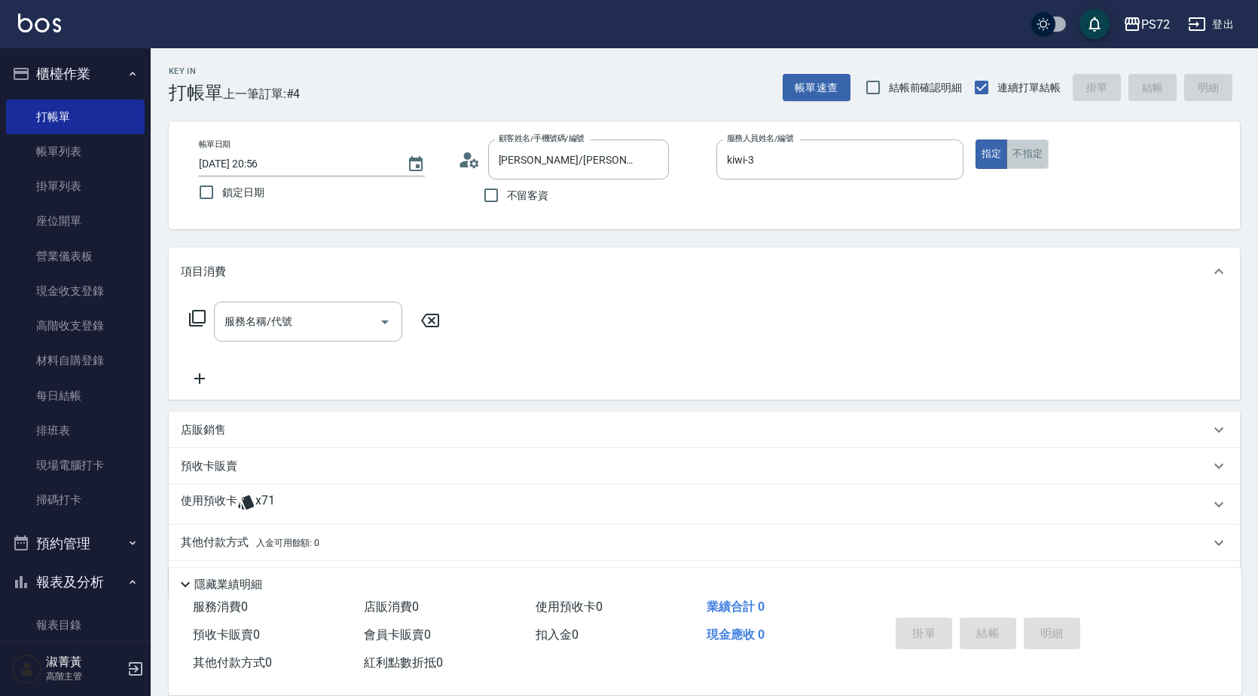
click at [1016, 159] on button "不指定" at bounding box center [1028, 153] width 42 height 29
click at [276, 329] on input "服務名稱/代號" at bounding box center [297, 321] width 152 height 26
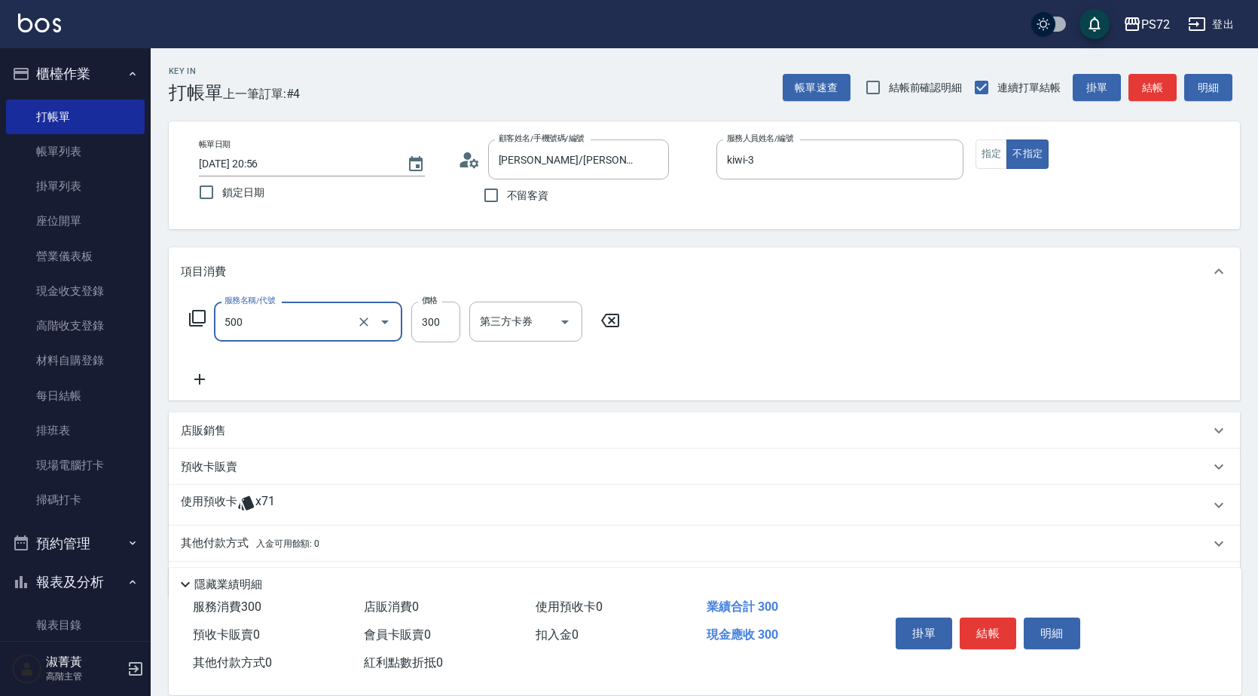
type input "洗髮(A級)(500)"
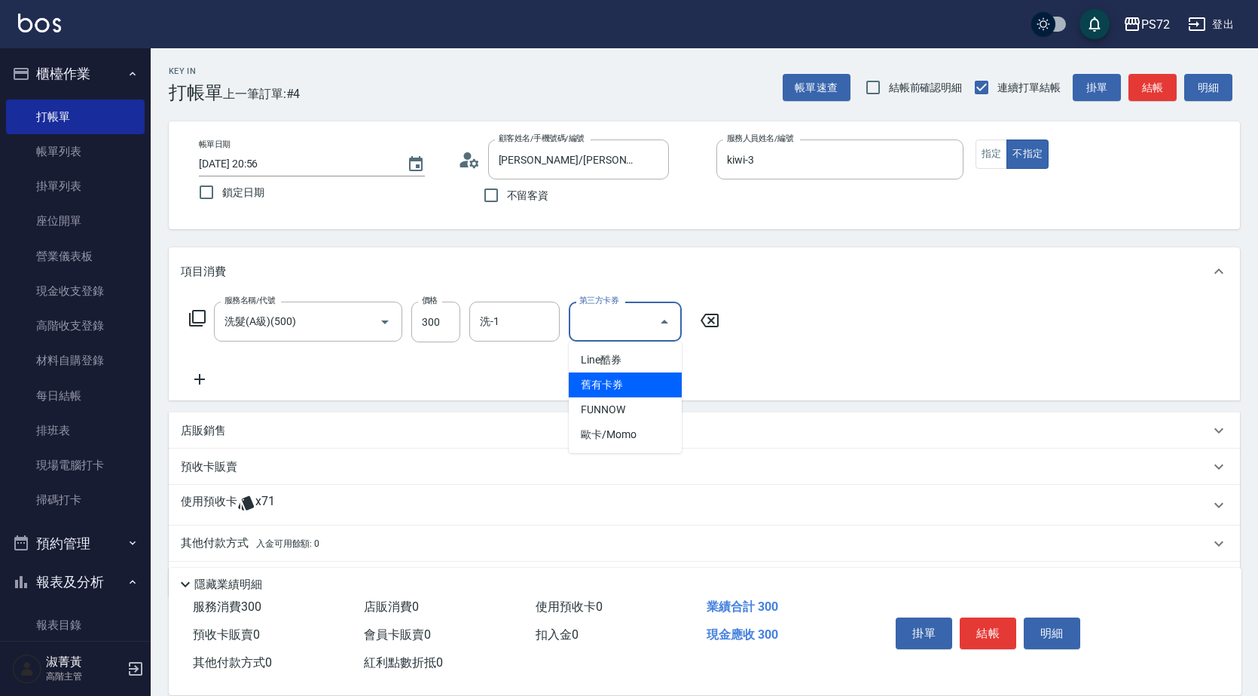
click at [619, 390] on span "舊有卡券" at bounding box center [625, 384] width 113 height 25
type input "舊有卡券"
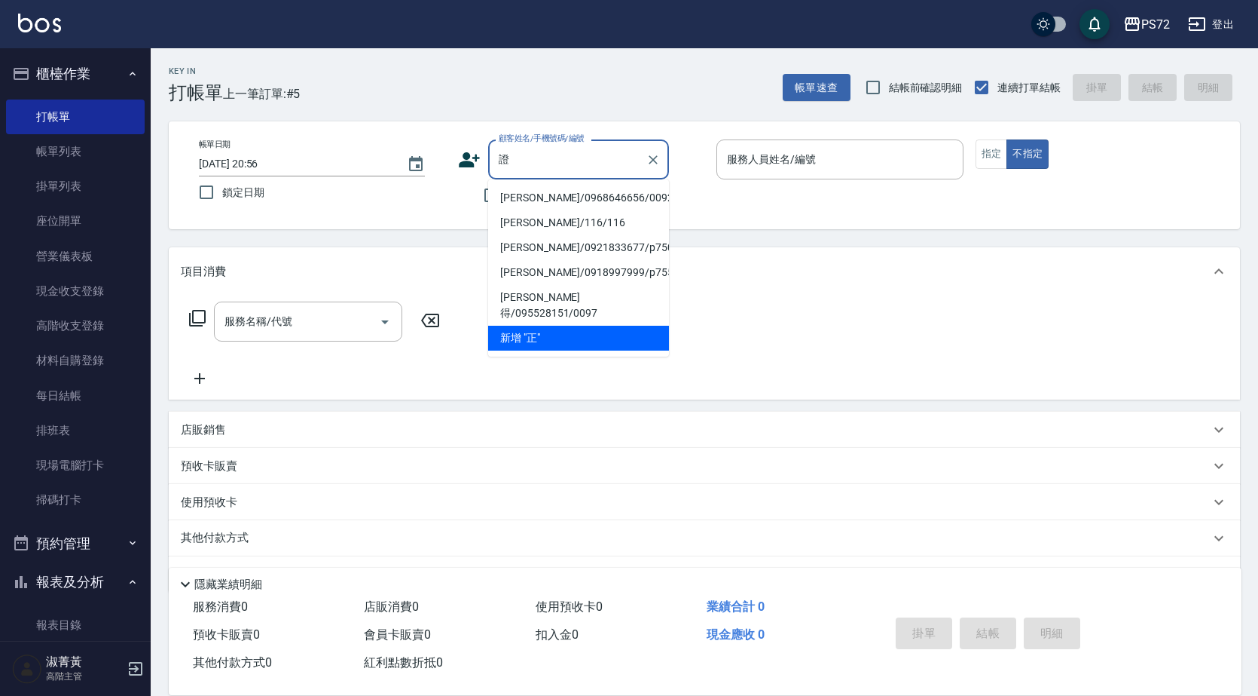
type input "證"
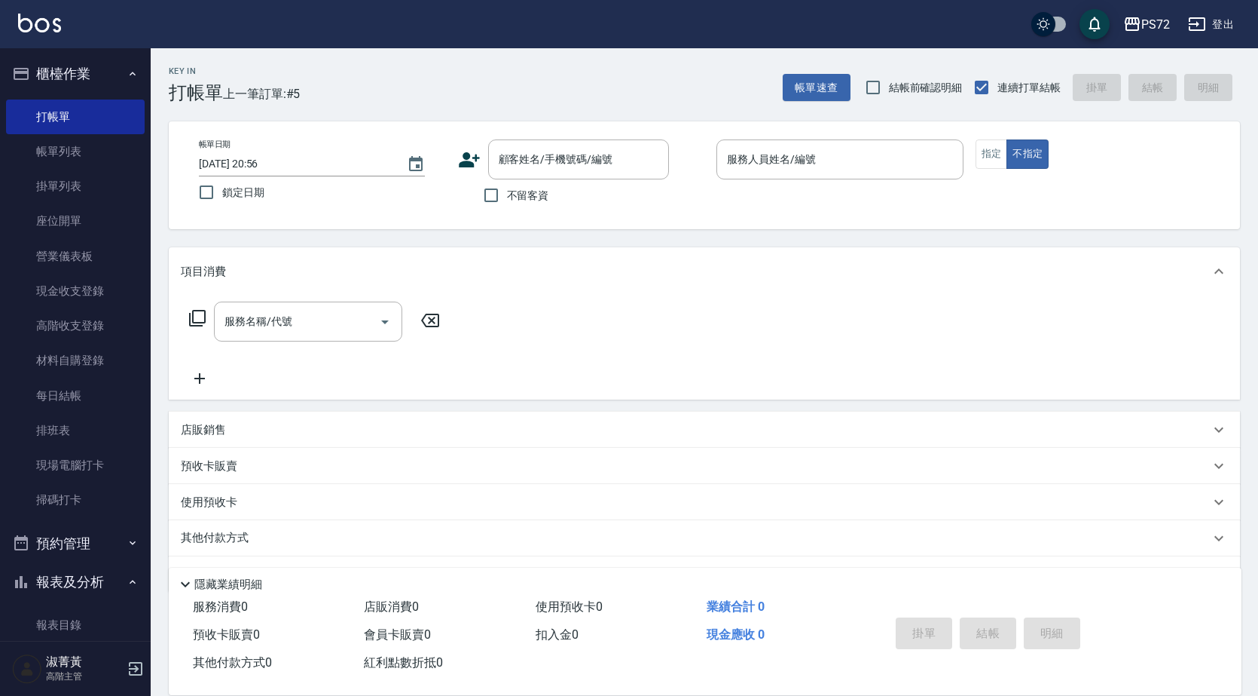
click at [582, 248] on div "項目消費" at bounding box center [705, 271] width 1072 height 48
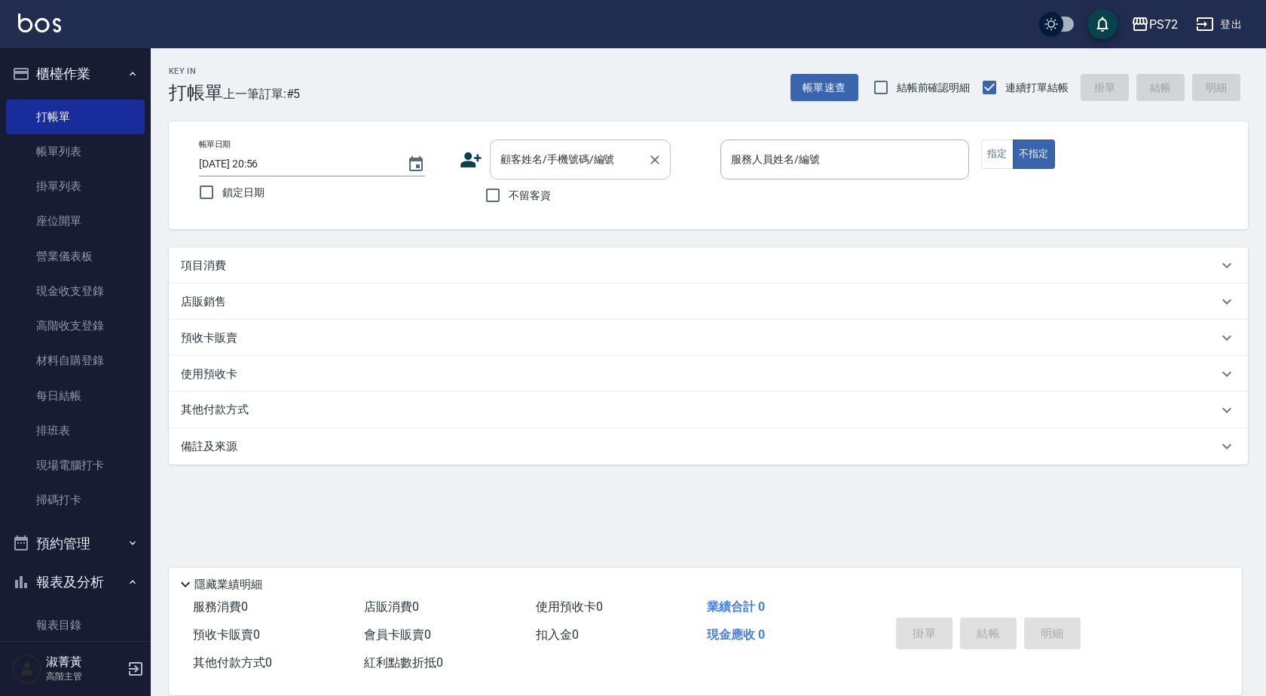
click at [537, 153] on input "顧客姓名/手機號碼/編號" at bounding box center [569, 159] width 145 height 26
click at [537, 173] on input "顧客姓名/手機號碼/編號" at bounding box center [569, 159] width 145 height 26
click at [531, 161] on input "顧客姓名/手機號碼/編號" at bounding box center [569, 159] width 145 height 26
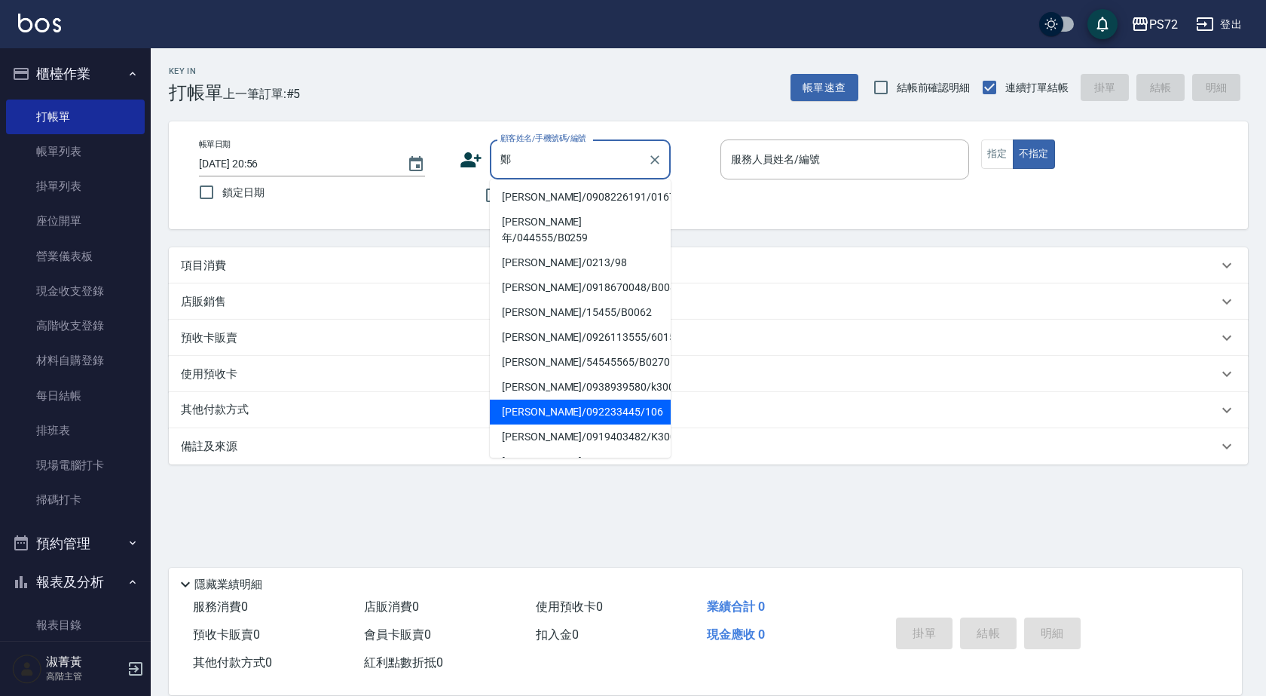
scroll to position [106, 0]
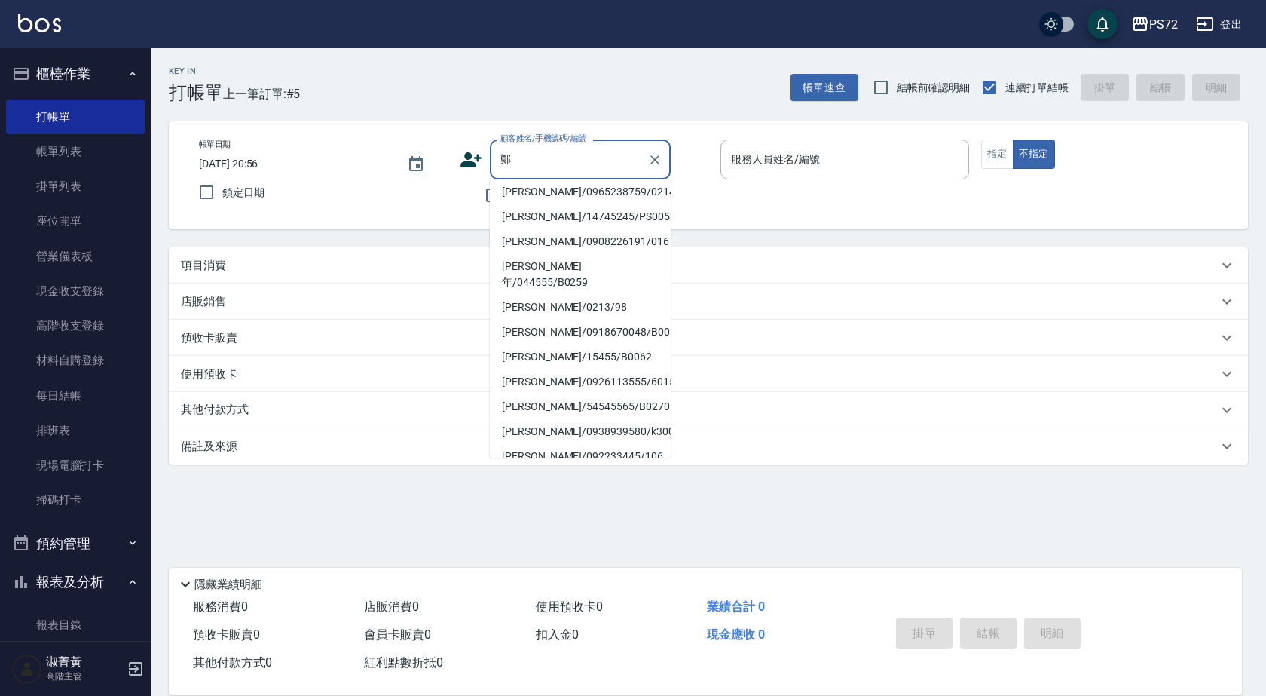
click at [583, 204] on li "[PERSON_NAME]/0965238759/0214" at bounding box center [580, 191] width 181 height 25
type input "[PERSON_NAME]/0965238759/0214"
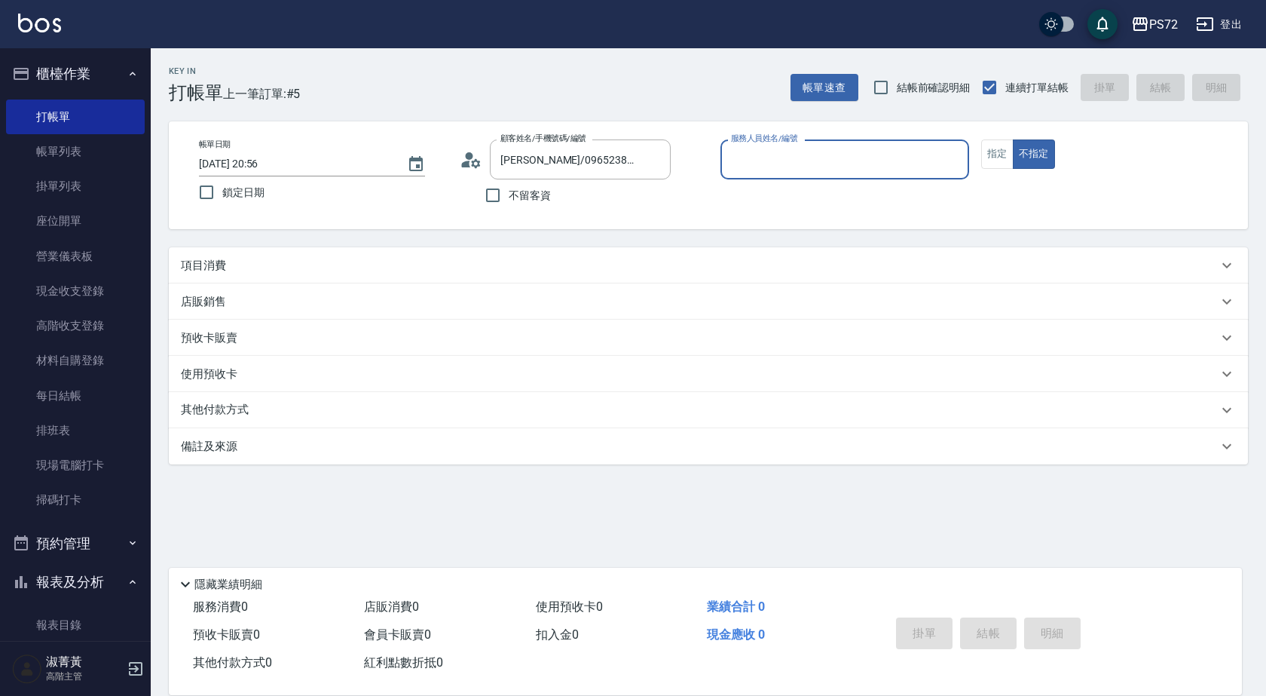
type input "[PERSON_NAME]-1"
click at [570, 165] on input "[PERSON_NAME]/0965238759/0214" at bounding box center [569, 159] width 145 height 26
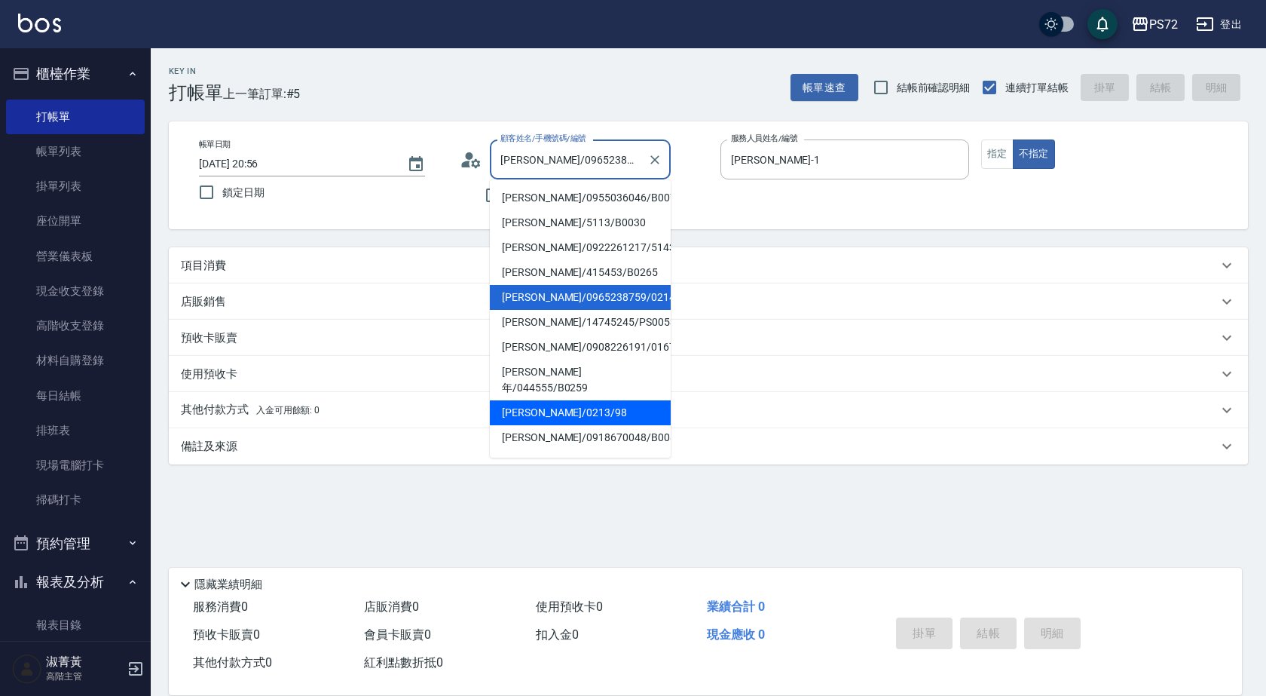
click at [547, 400] on li "[PERSON_NAME]/0213/98" at bounding box center [580, 412] width 181 height 25
type input "[PERSON_NAME]/0213/98"
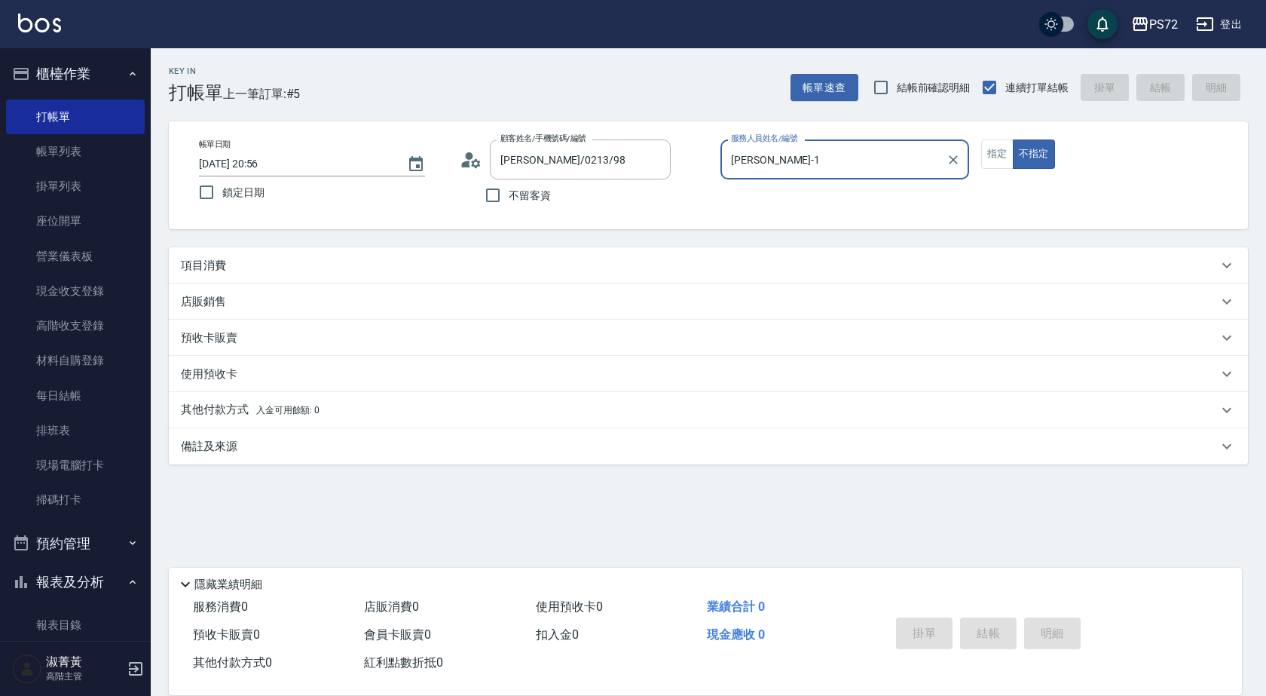
click at [784, 146] on input "[PERSON_NAME]-1" at bounding box center [833, 159] width 213 height 26
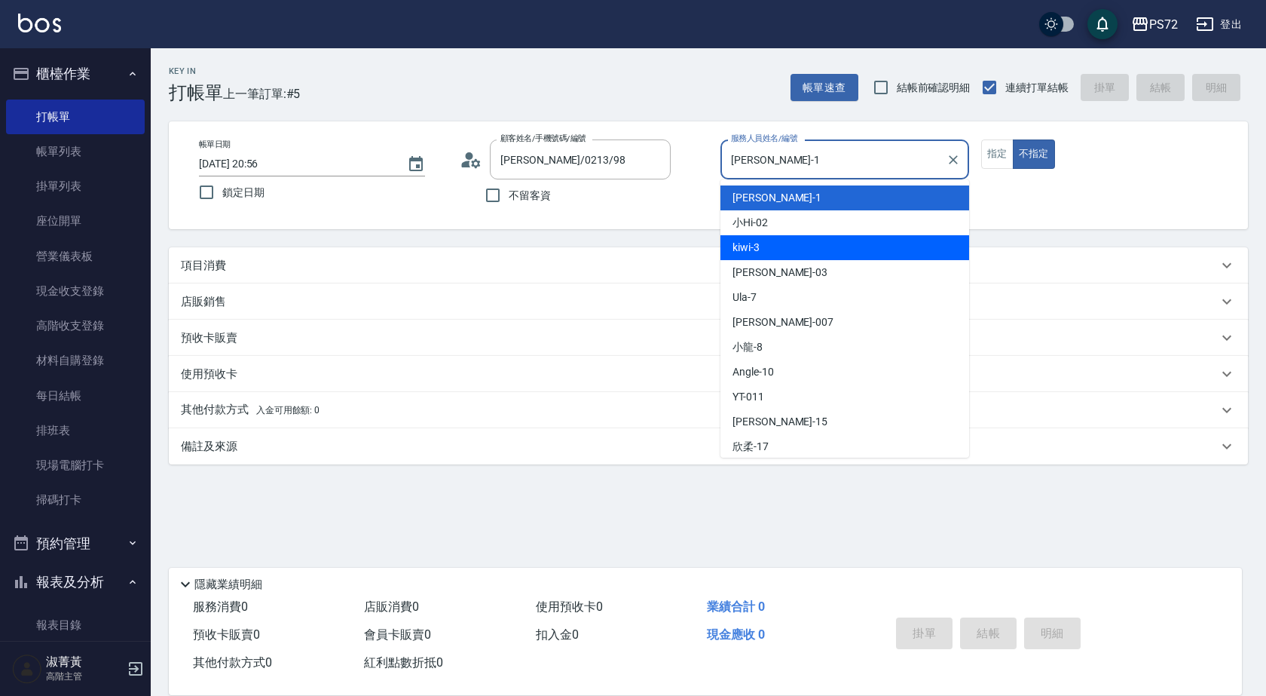
click at [788, 252] on div "kiwi -3" at bounding box center [844, 247] width 249 height 25
type input "kiwi-3"
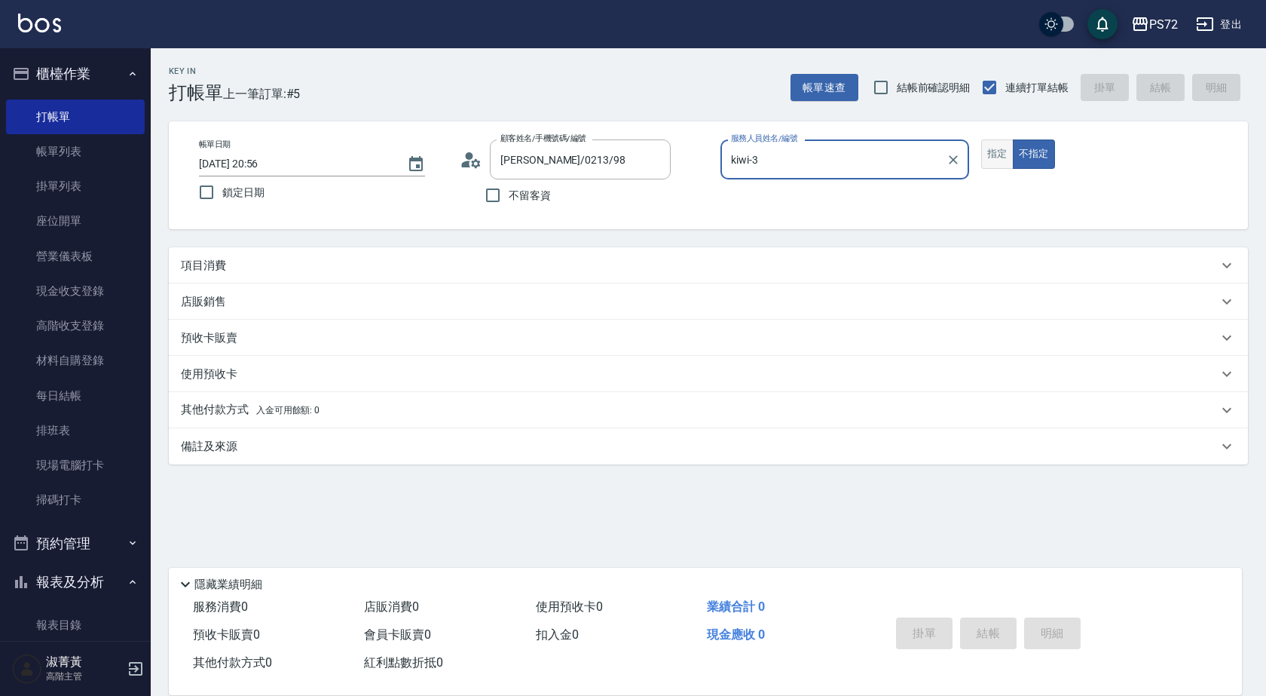
click at [992, 152] on button "指定" at bounding box center [997, 153] width 32 height 29
click at [338, 273] on div "項目消費" at bounding box center [699, 266] width 1037 height 16
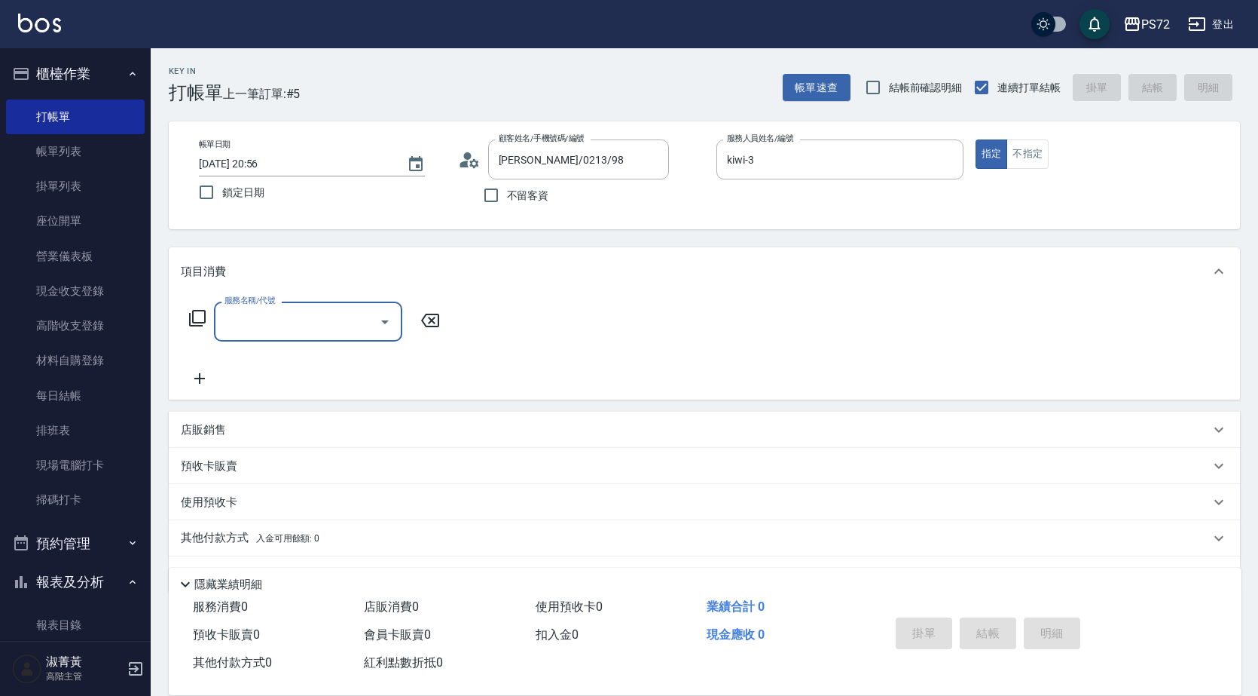
click at [307, 315] on input "服務名稱/代號" at bounding box center [297, 321] width 152 height 26
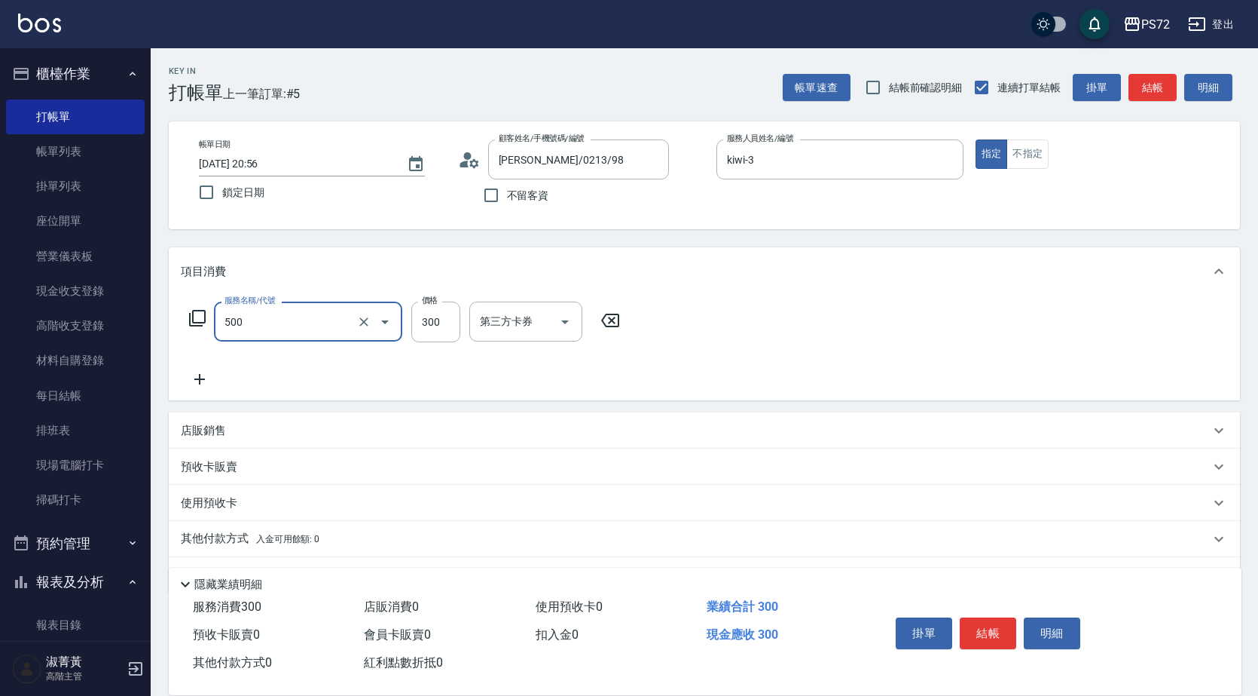
type input "洗髮(A級)(500)"
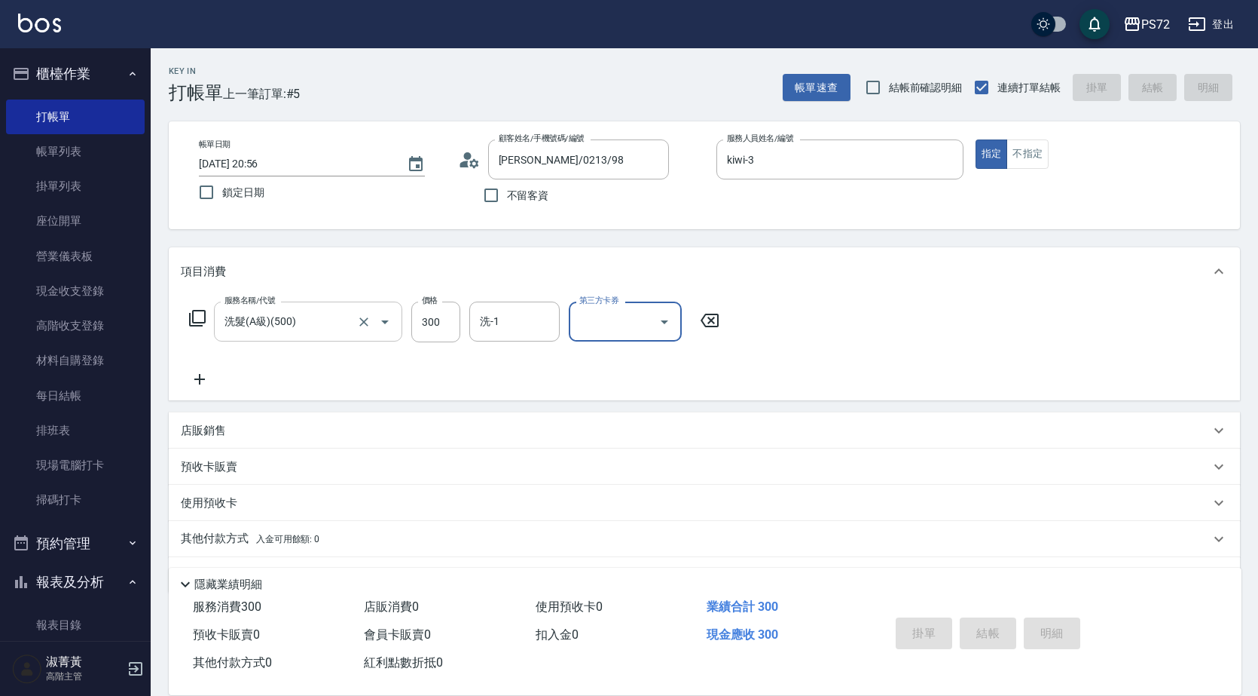
type input "[DATE] 20:57"
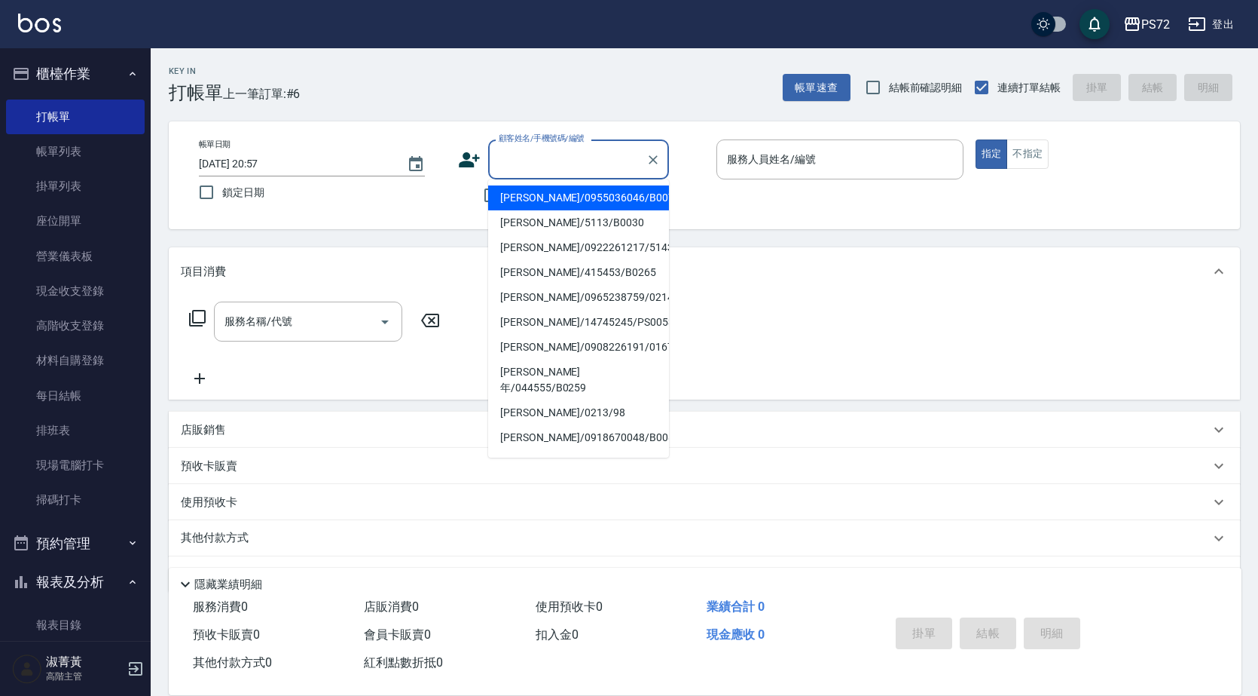
click at [549, 164] on input "顧客姓名/手機號碼/編號" at bounding box center [567, 159] width 145 height 26
click at [655, 170] on div at bounding box center [653, 159] width 20 height 40
click at [649, 161] on icon "Clear" at bounding box center [653, 159] width 15 height 15
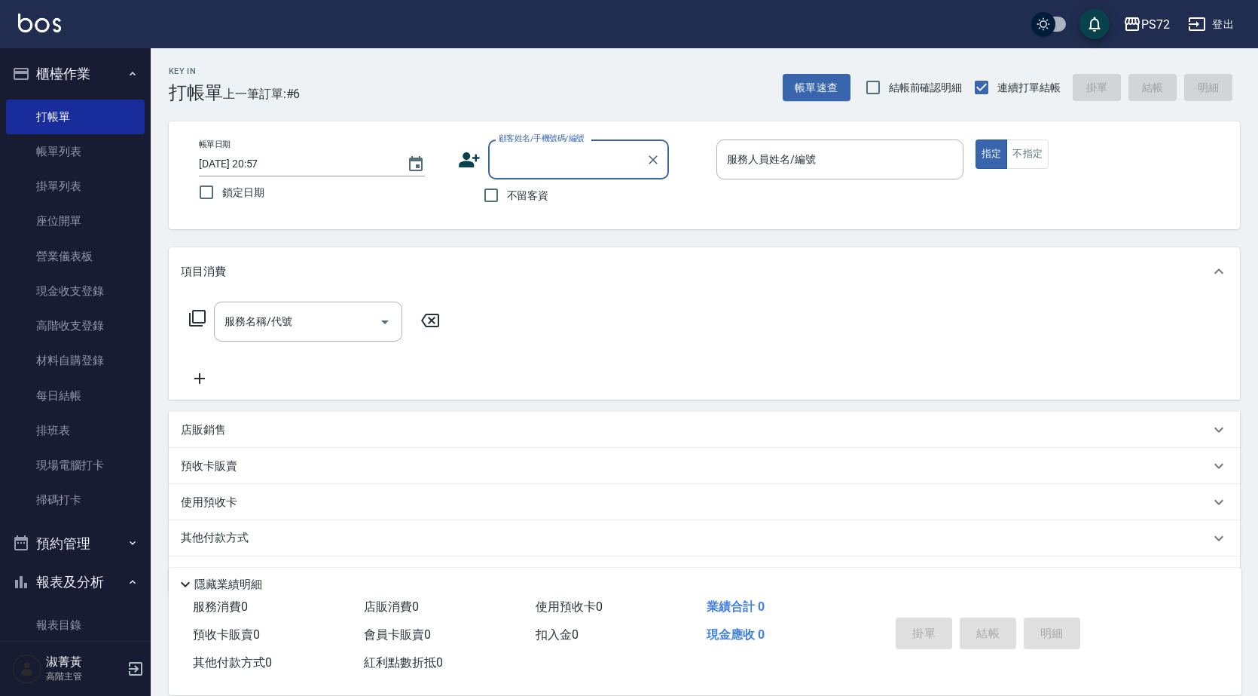
click at [581, 154] on input "顧客姓名/手機號碼/編號" at bounding box center [567, 159] width 145 height 26
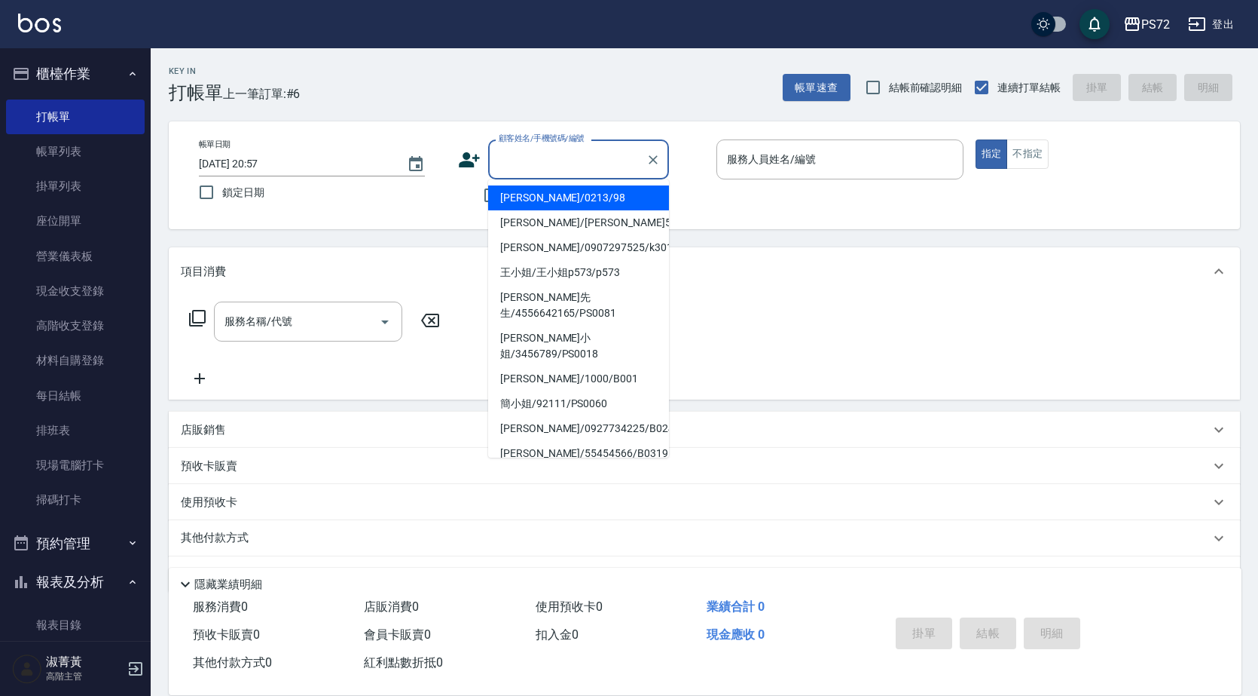
click at [581, 154] on input "顧客姓名/手機號碼/編號" at bounding box center [567, 159] width 145 height 26
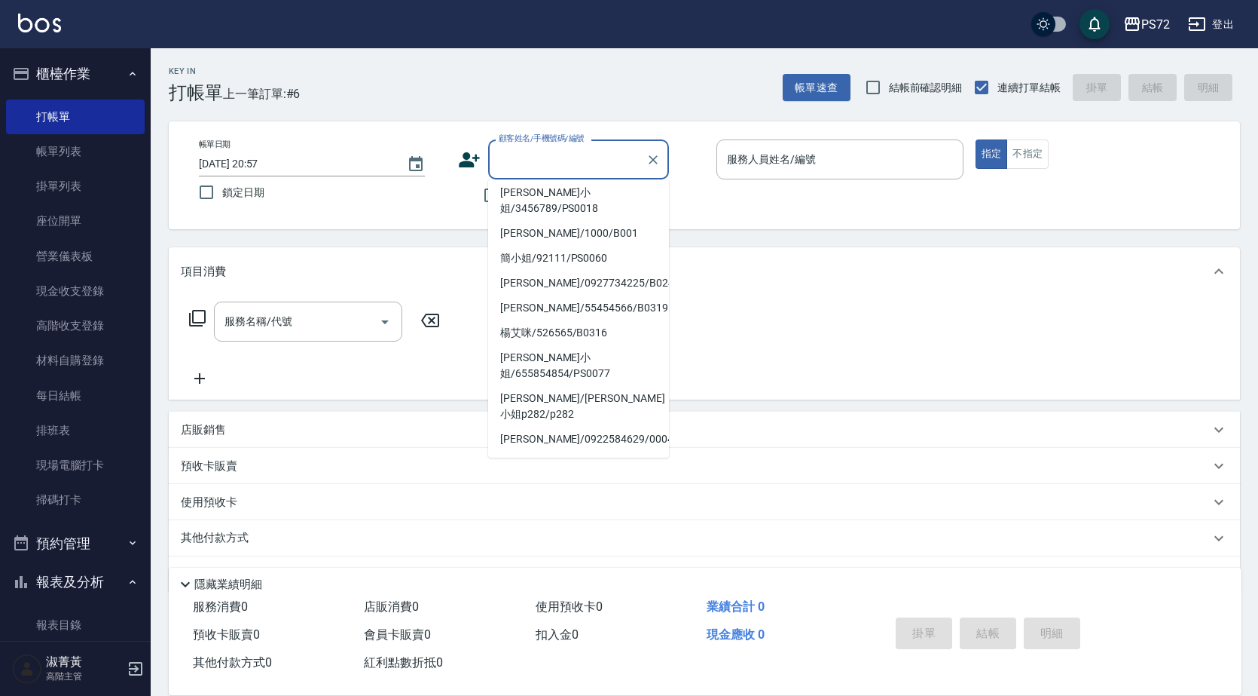
scroll to position [231, 0]
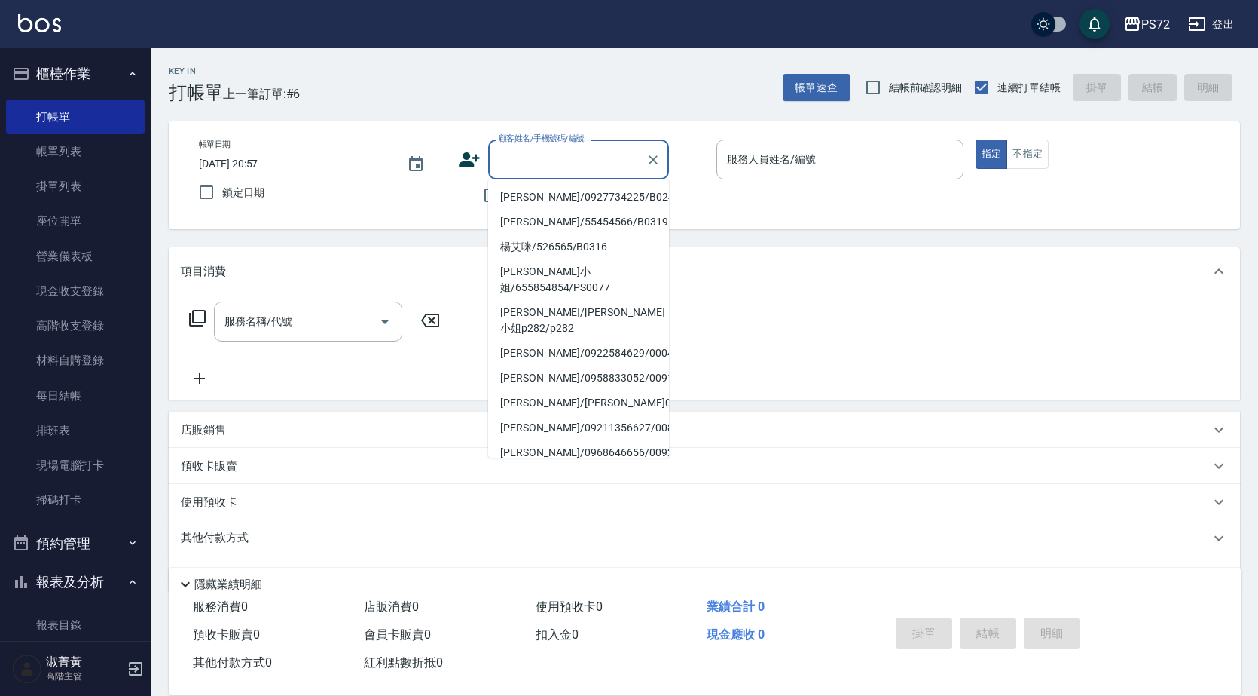
click at [535, 490] on li "[PERSON_NAME]/0975868076/K30109" at bounding box center [578, 502] width 181 height 25
type input "[PERSON_NAME]/0975868076/K30109"
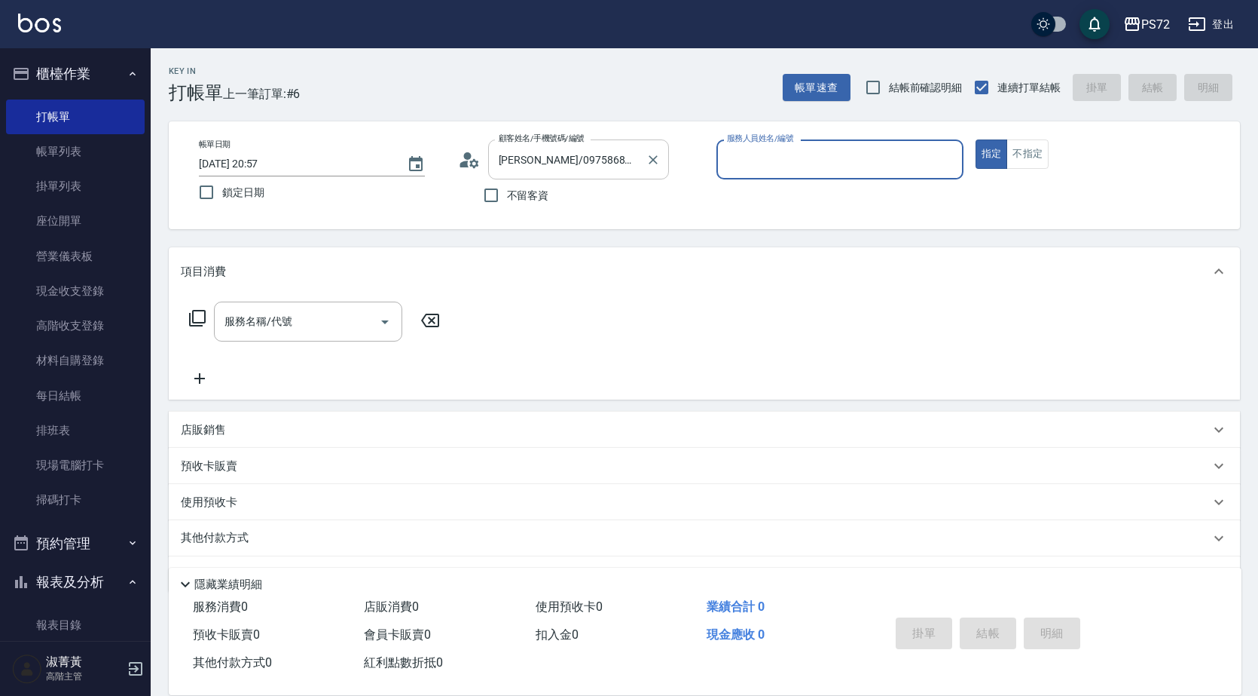
type input "kiwi-3"
click at [650, 158] on icon "Clear" at bounding box center [653, 159] width 15 height 15
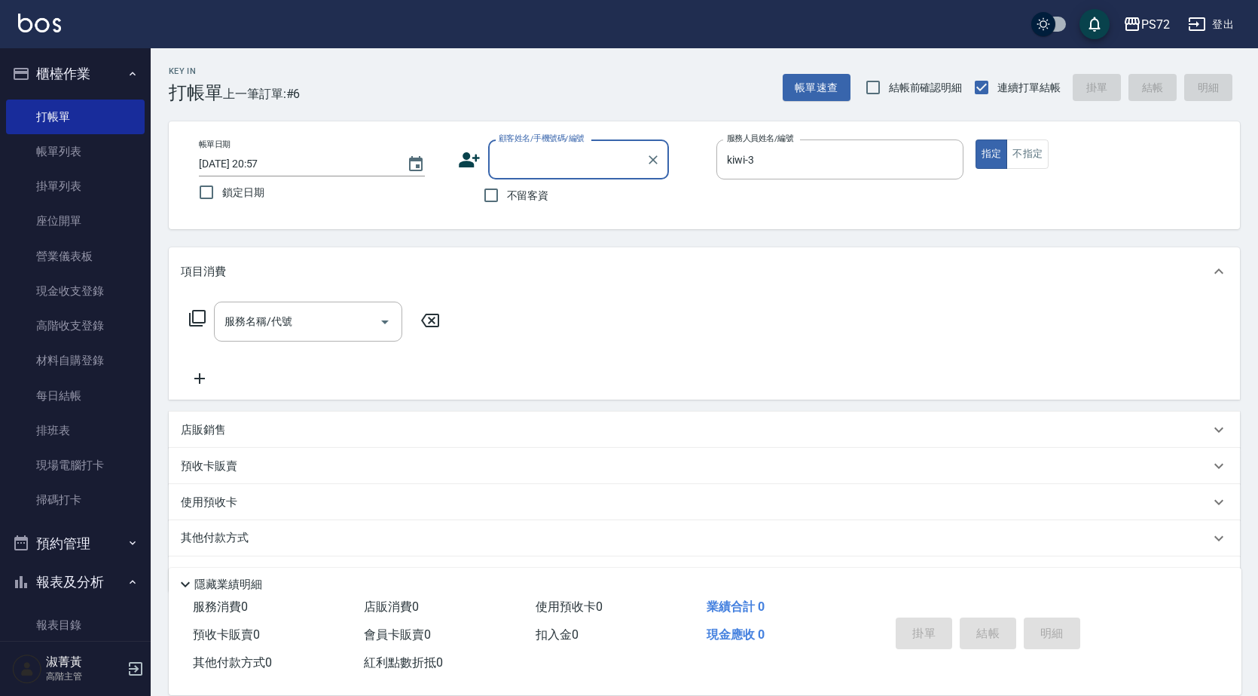
click at [630, 163] on input "顧客姓名/手機號碼/編號" at bounding box center [567, 159] width 145 height 26
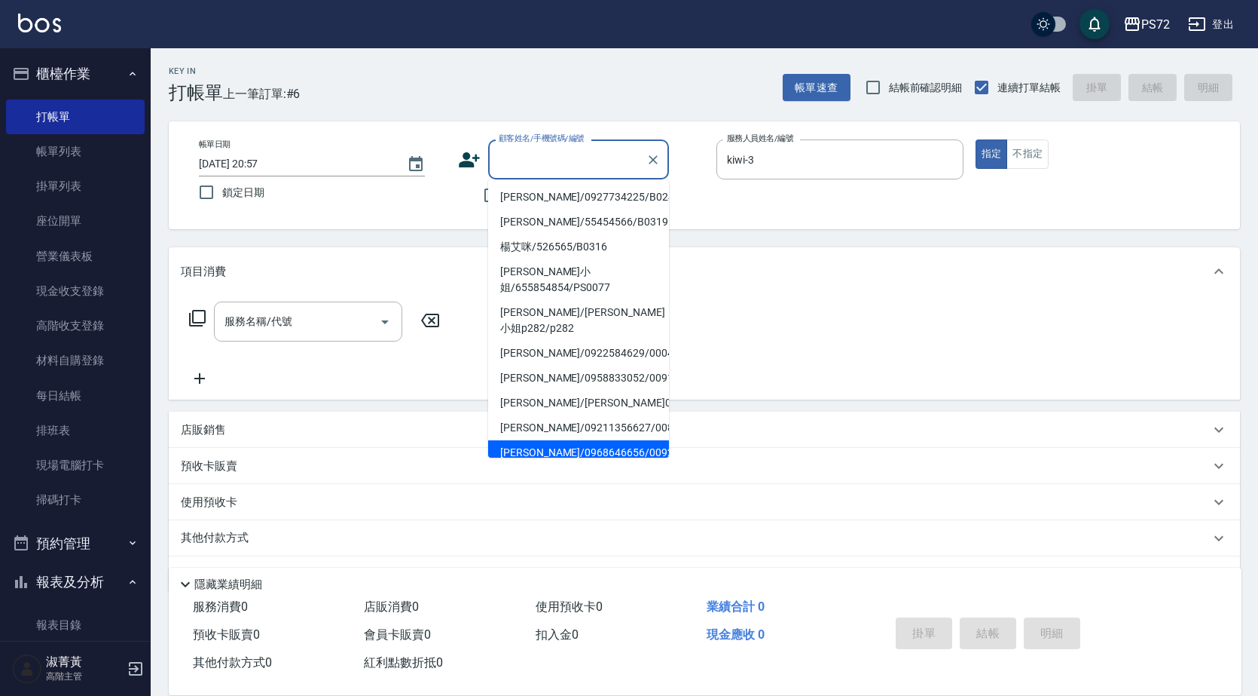
click at [597, 440] on li "[PERSON_NAME]/0968646656/0092" at bounding box center [578, 452] width 181 height 25
type input "[PERSON_NAME]/0968646656/0092"
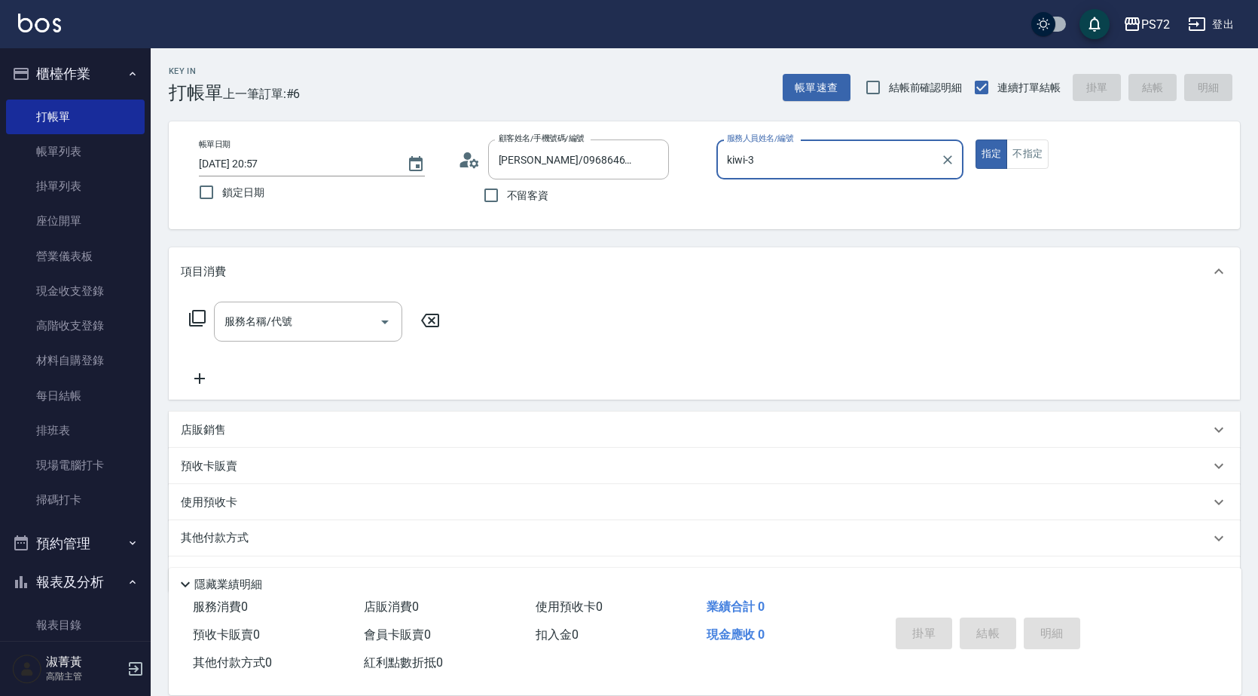
type input "[PERSON_NAME]-1"
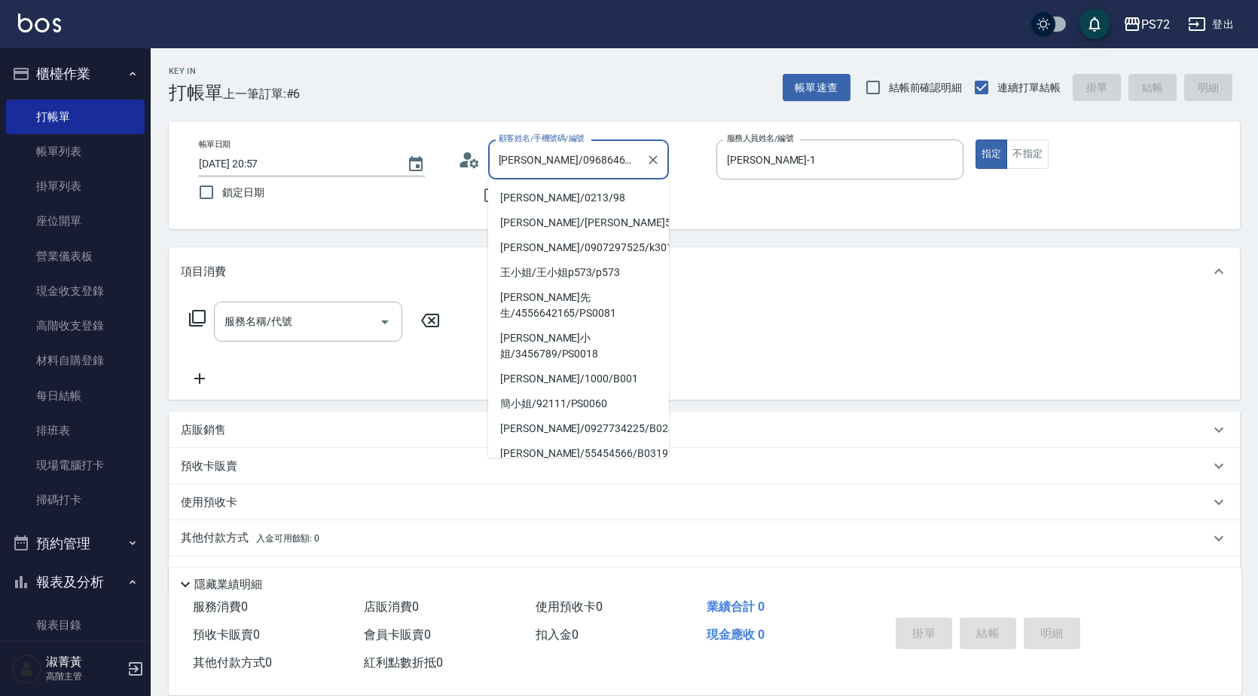
scroll to position [176, 0]
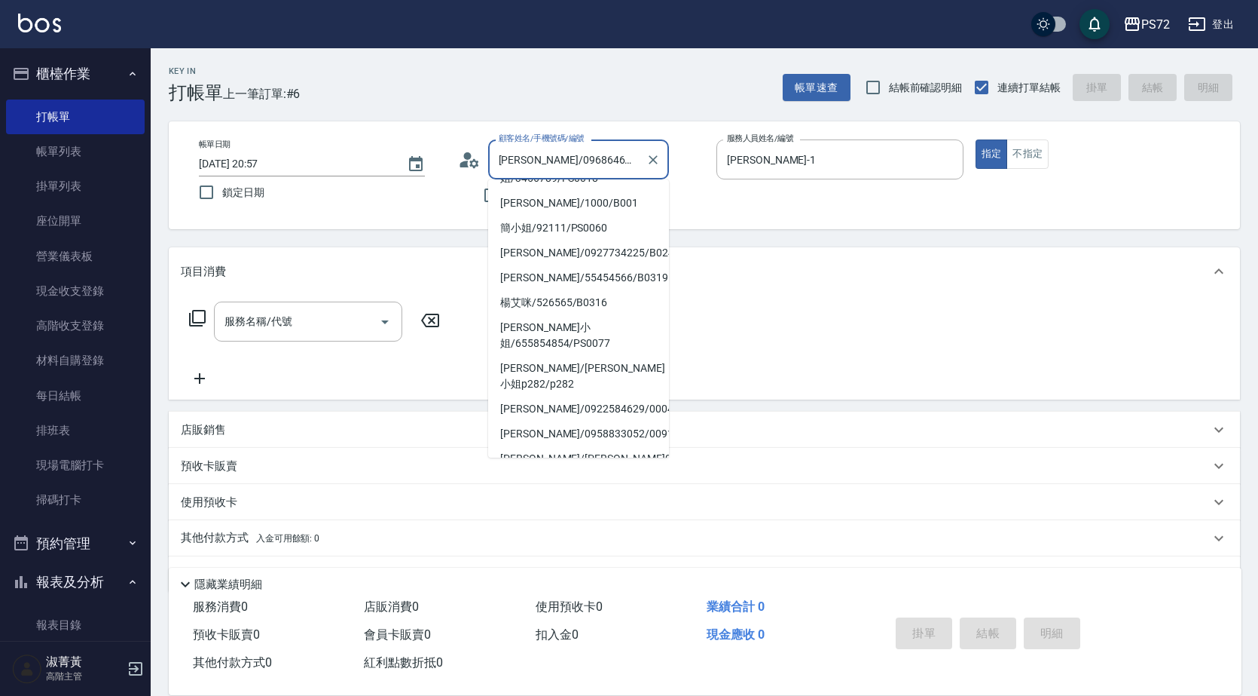
drag, startPoint x: 625, startPoint y: 159, endPoint x: 512, endPoint y: 154, distance: 112.4
click at [512, 154] on input "[PERSON_NAME]/0968646656/0092" at bounding box center [567, 159] width 145 height 26
drag, startPoint x: 625, startPoint y: 160, endPoint x: 500, endPoint y: 157, distance: 125.1
click at [503, 161] on input "[PERSON_NAME]/0968646656/0092" at bounding box center [567, 159] width 145 height 26
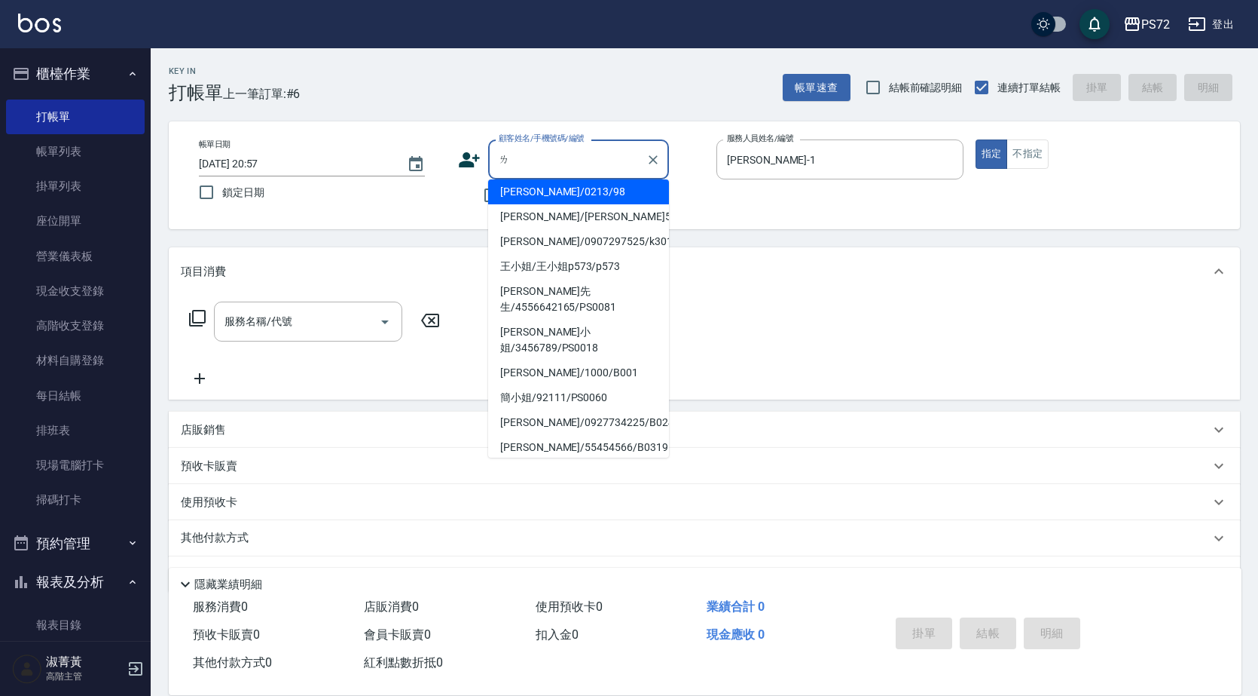
scroll to position [0, 0]
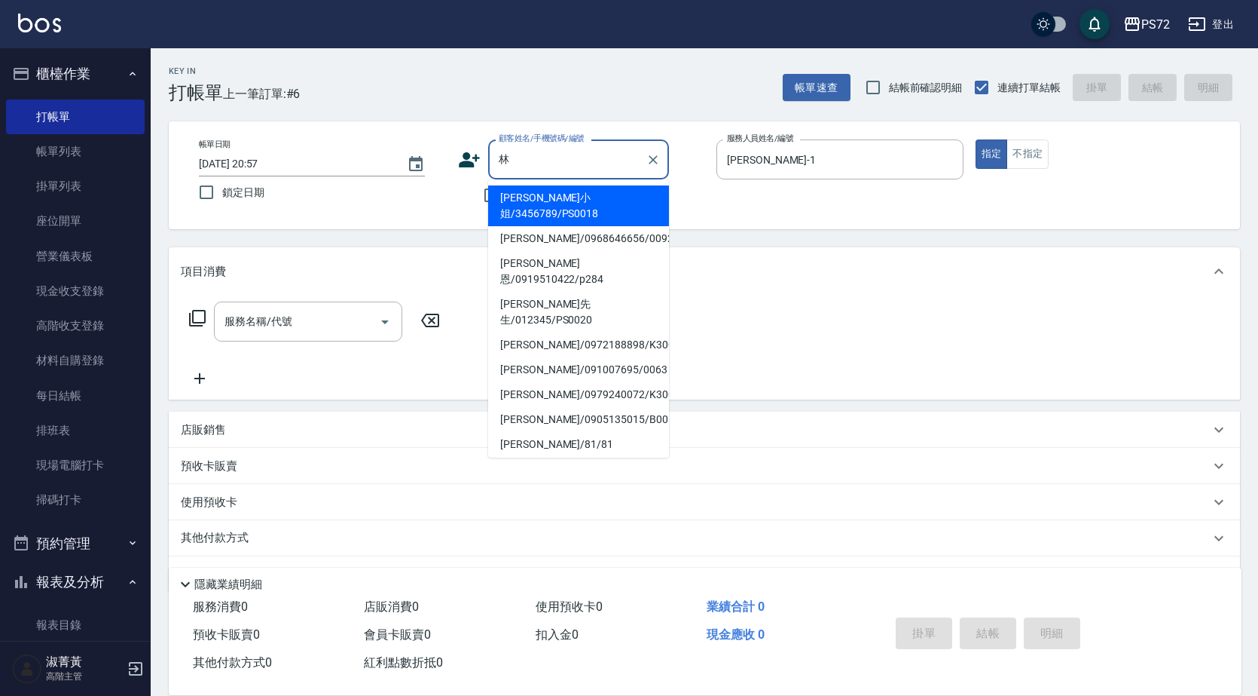
click at [576, 194] on li "[PERSON_NAME]小姐/3456789/PS0018" at bounding box center [578, 205] width 181 height 41
type input "[PERSON_NAME]小姐/3456789/PS0018"
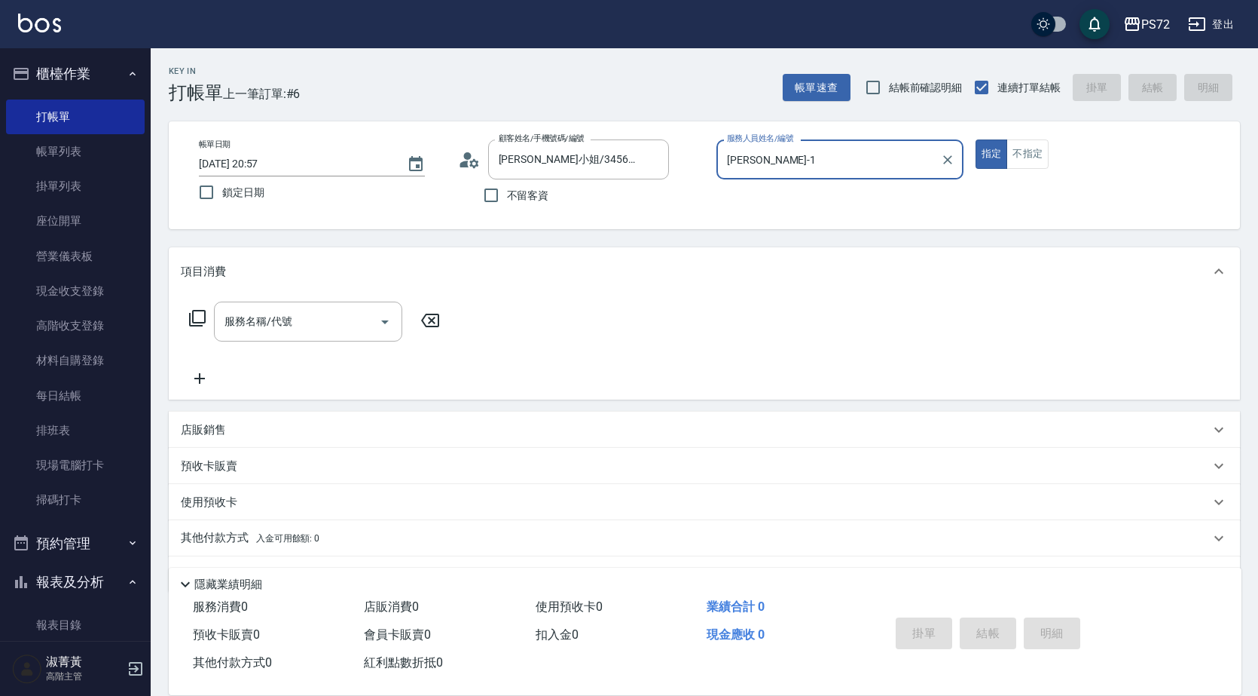
type input "kiwi-3"
click at [1013, 154] on button "不指定" at bounding box center [1028, 153] width 42 height 29
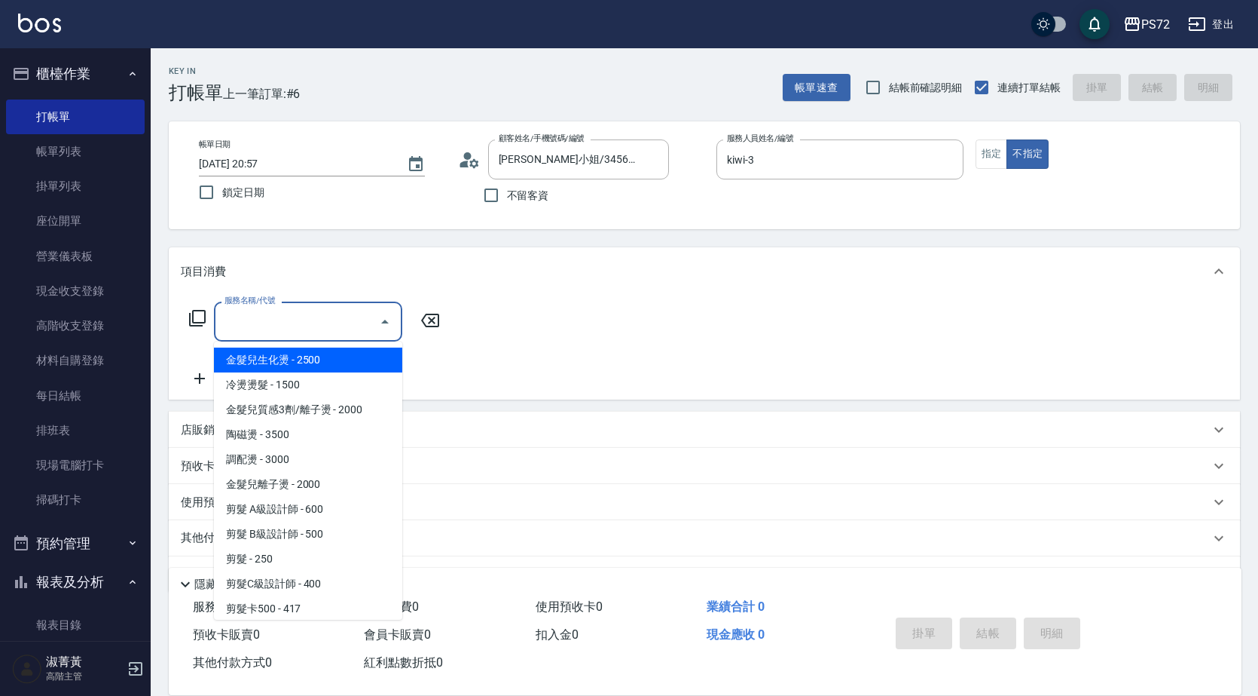
click at [322, 322] on input "服務名稱/代號" at bounding box center [297, 321] width 152 height 26
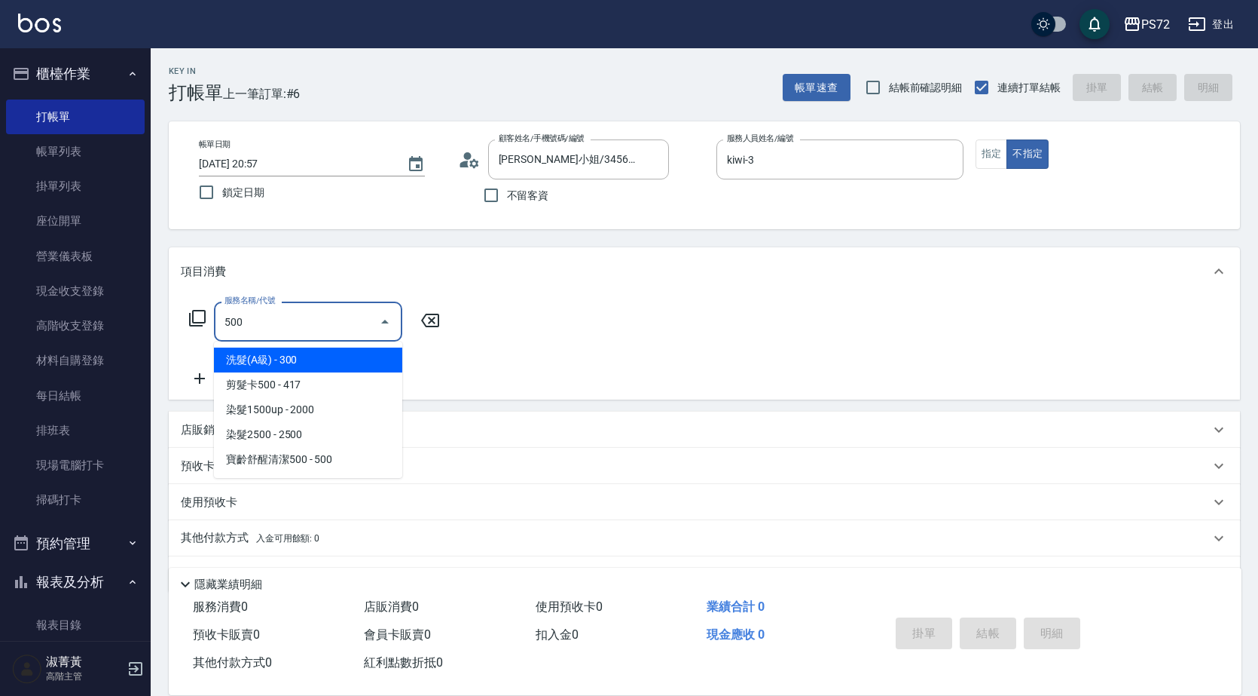
type input "洗髮(A級)(500)"
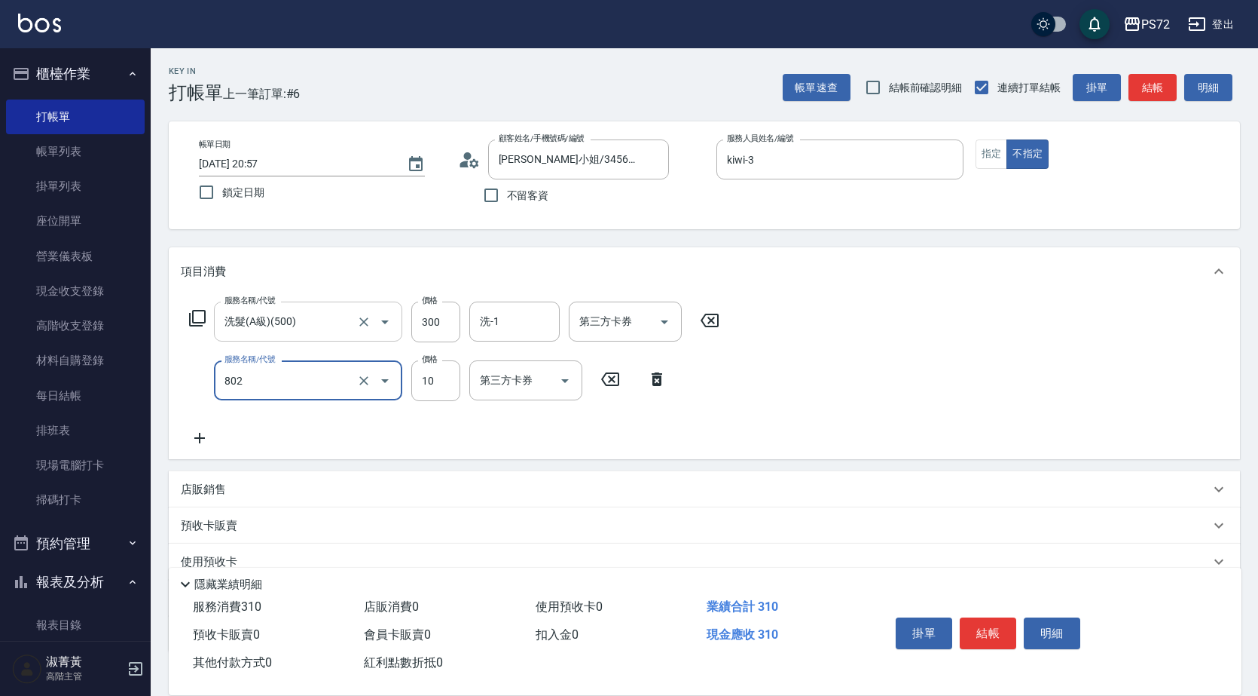
type input "潤絲(802)"
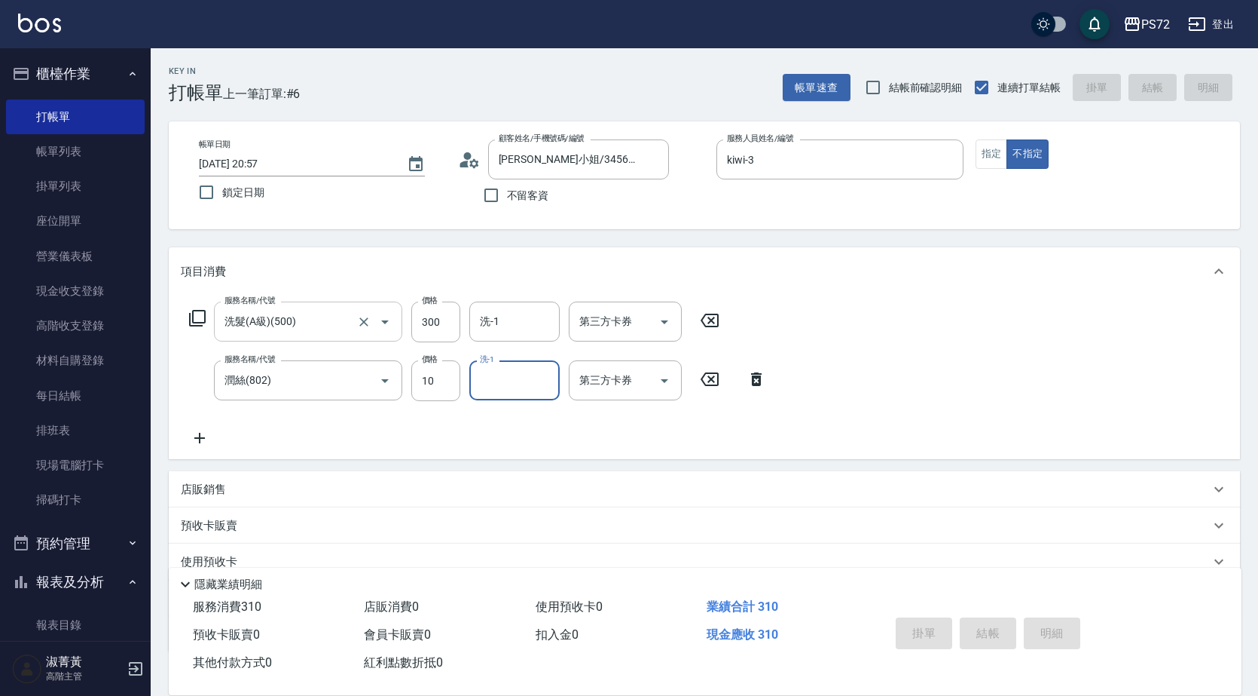
type input "[DATE] 20:59"
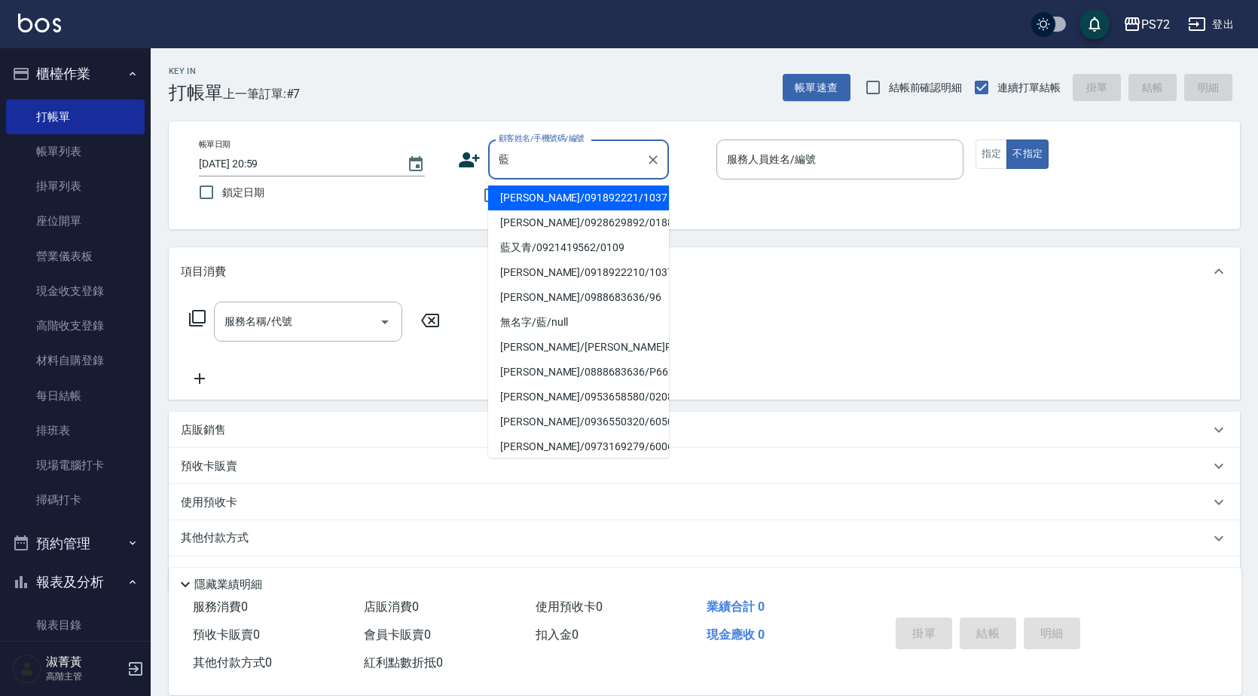
click at [587, 188] on li "[PERSON_NAME]/091892221/1037" at bounding box center [578, 197] width 181 height 25
type input "[PERSON_NAME]/091892221/1037"
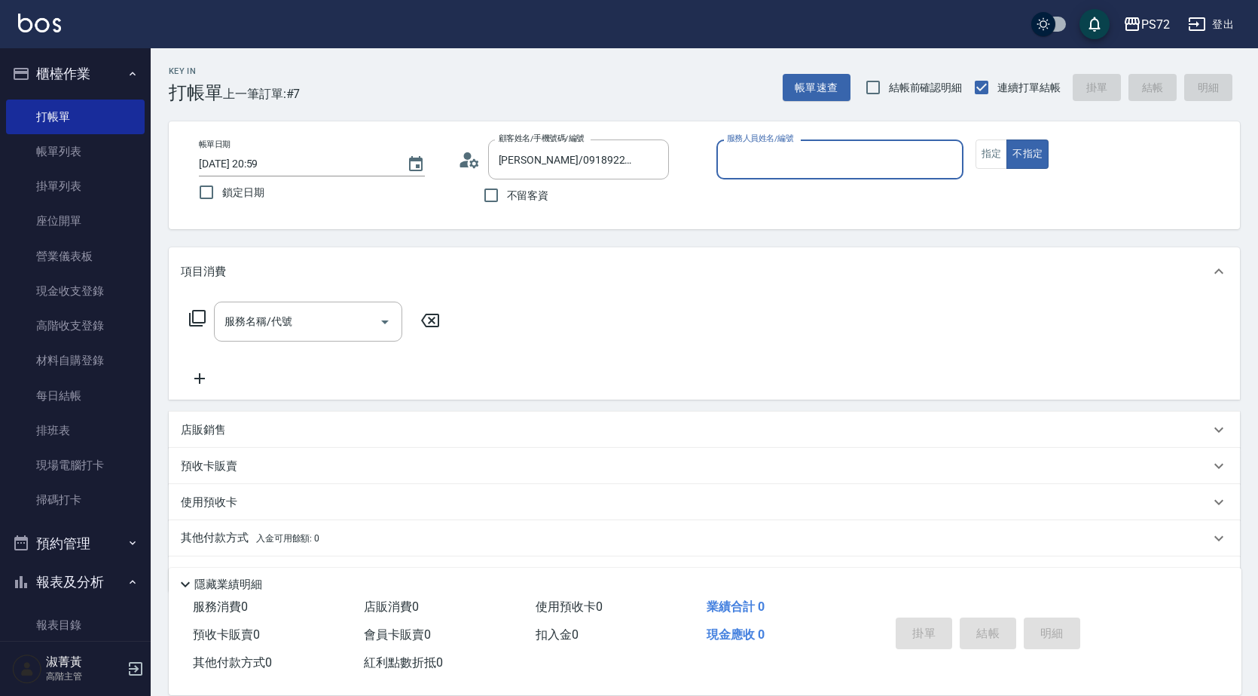
click at [760, 161] on input "服務人員姓名/編號" at bounding box center [840, 159] width 234 height 26
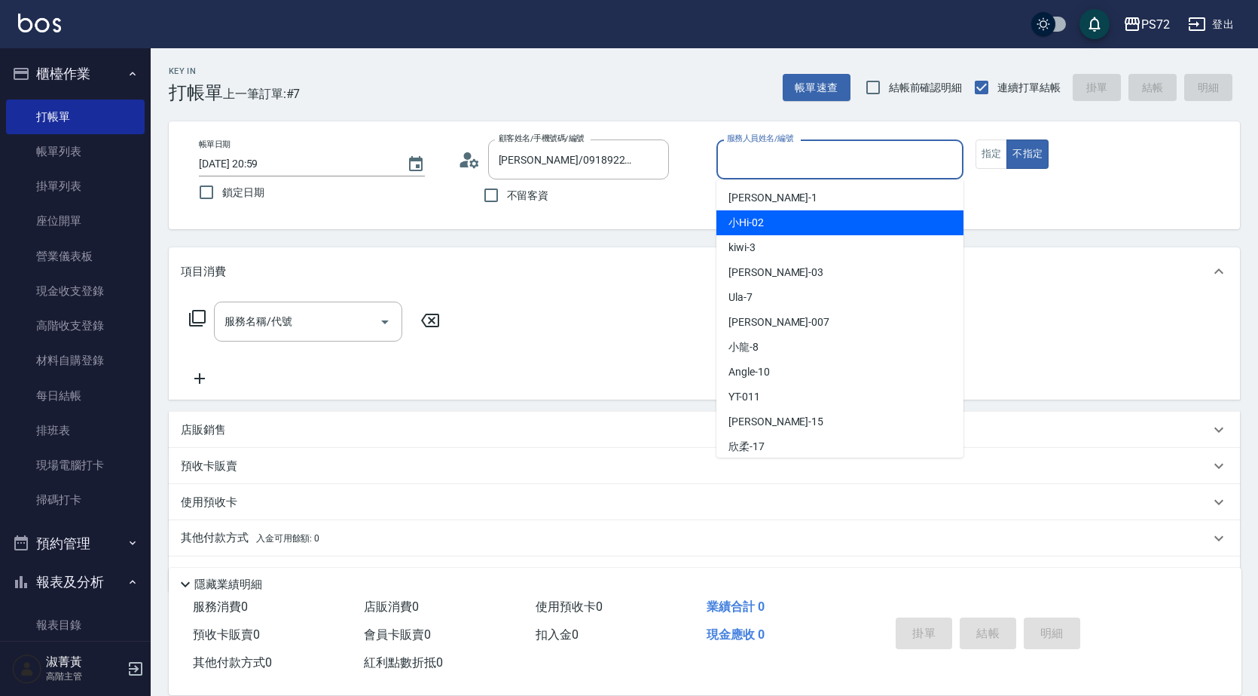
click at [768, 243] on div "kiwi -3" at bounding box center [840, 247] width 247 height 25
type input "kiwi-3"
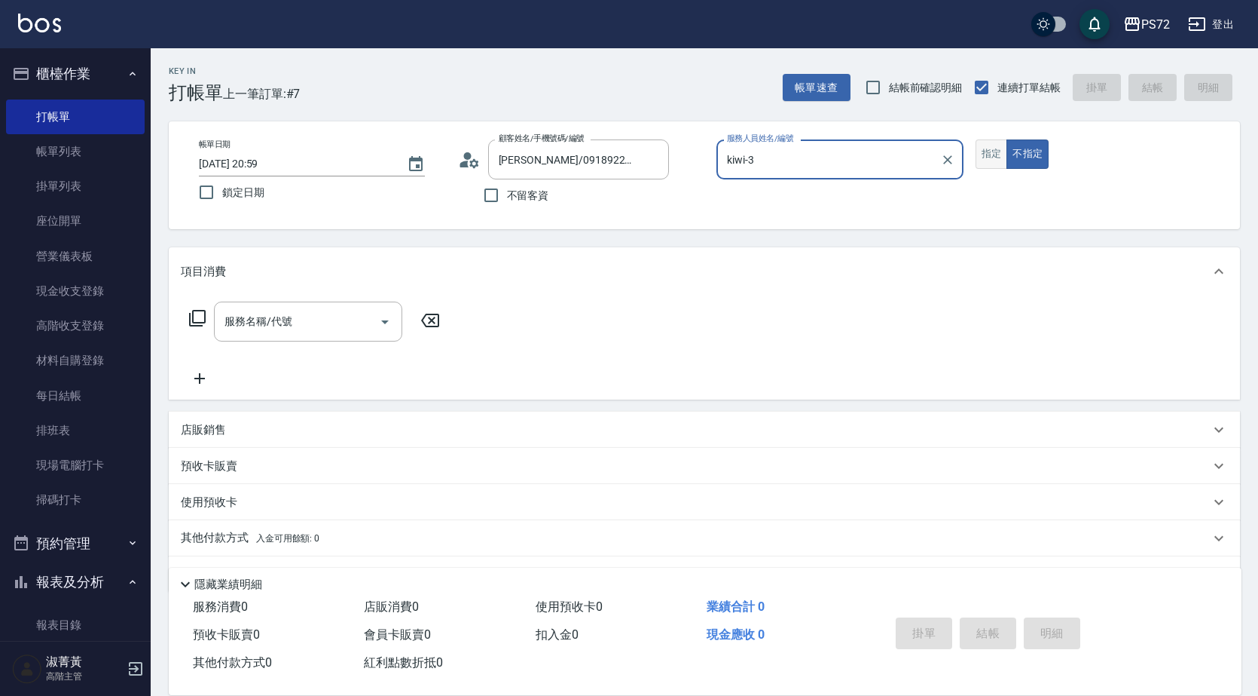
click at [992, 149] on button "指定" at bounding box center [992, 153] width 32 height 29
click at [288, 306] on div "服務名稱/代號" at bounding box center [308, 321] width 188 height 40
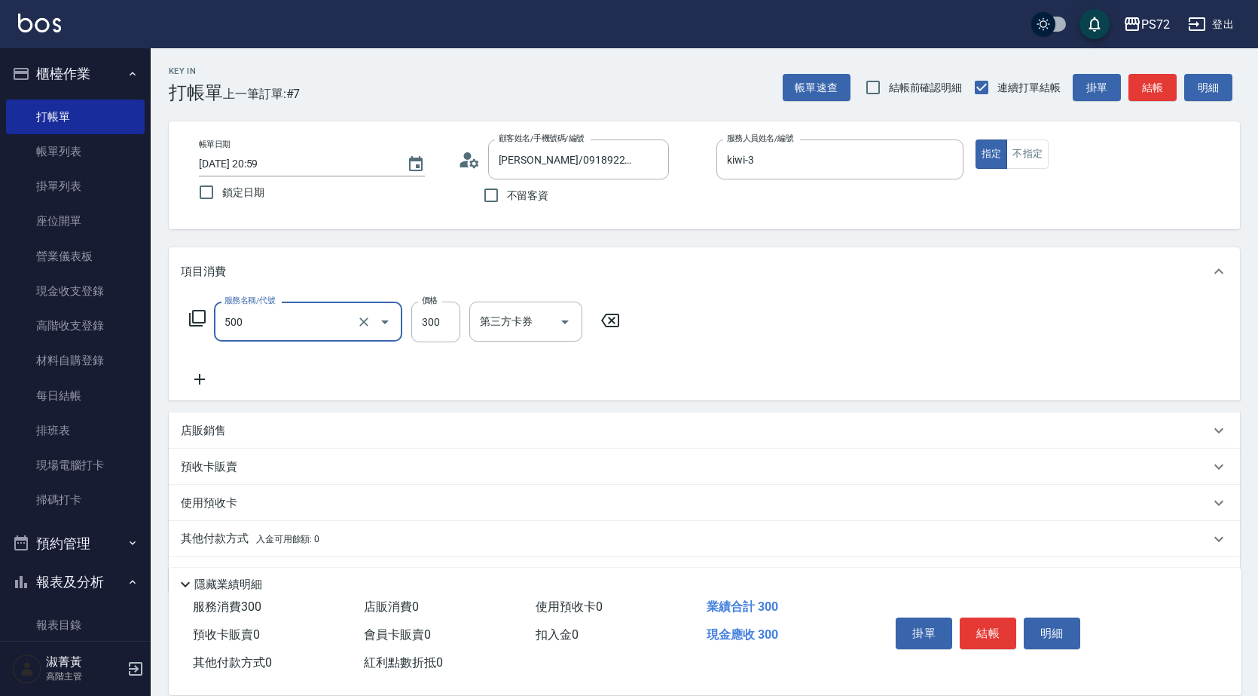
type input "洗髮(A級)(500)"
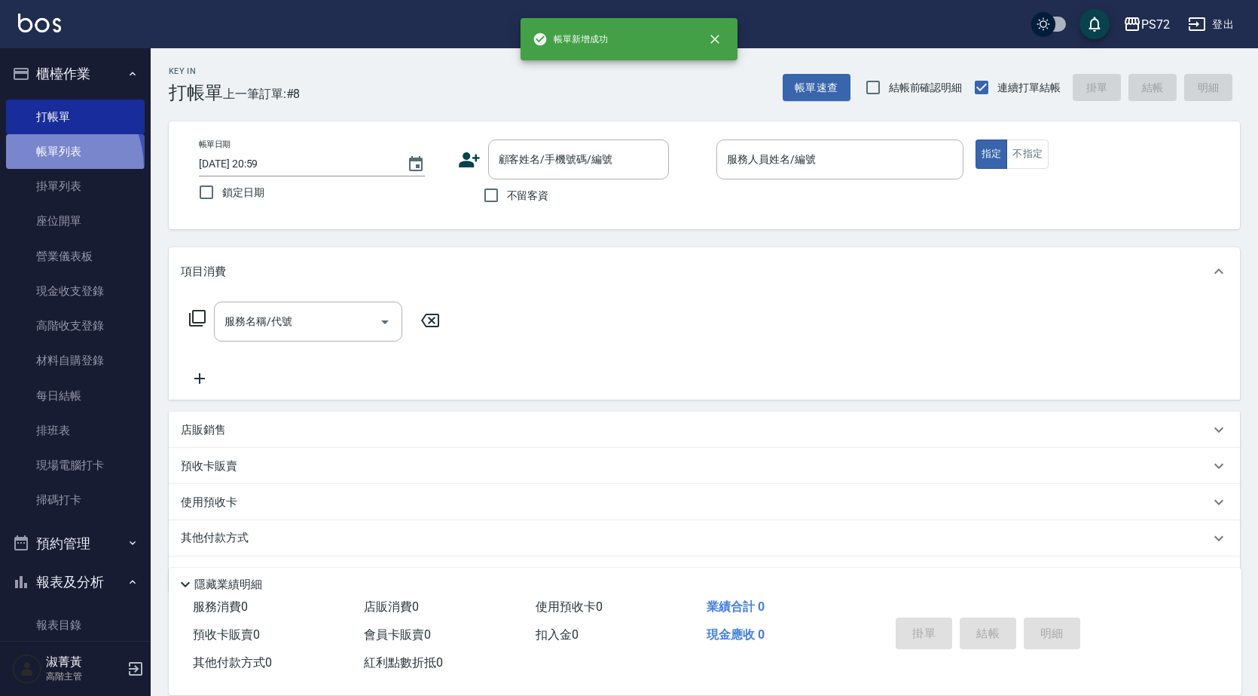
click at [38, 168] on link "帳單列表" at bounding box center [75, 151] width 139 height 35
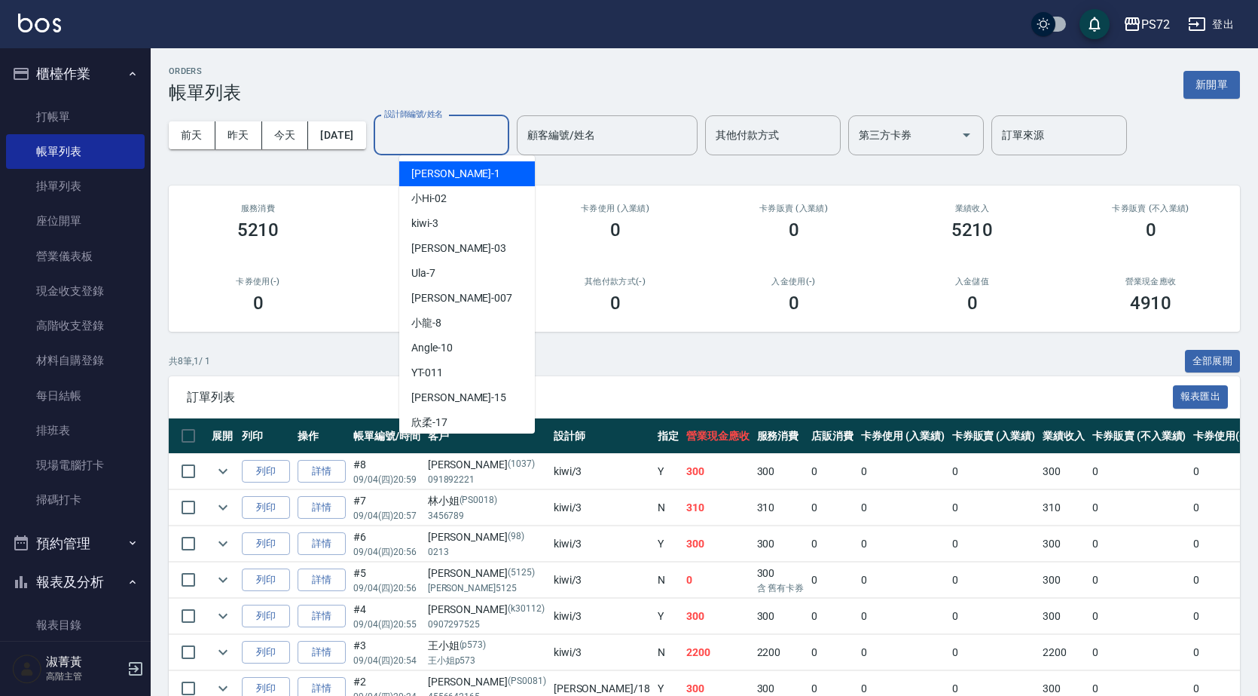
click at [472, 131] on input "設計師編號/姓名" at bounding box center [442, 135] width 122 height 26
click at [482, 185] on div "[PERSON_NAME] -1" at bounding box center [467, 173] width 136 height 25
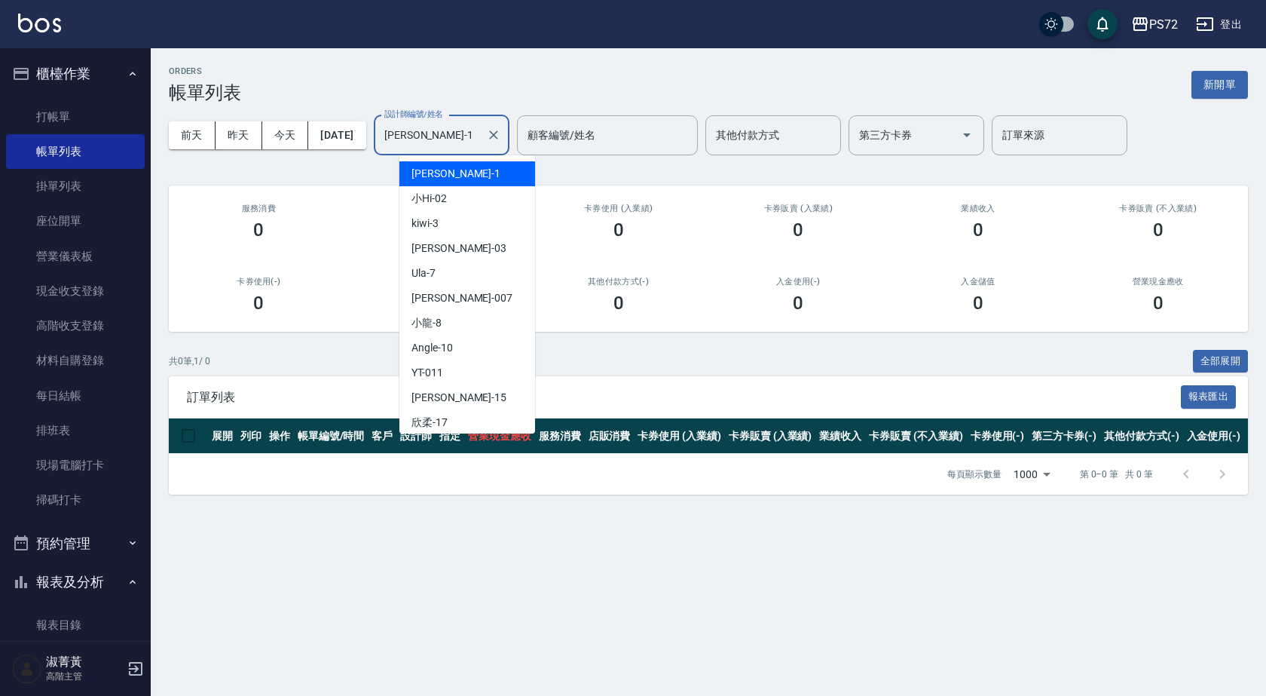
click at [479, 133] on input "[PERSON_NAME]-1" at bounding box center [430, 135] width 99 height 26
click at [474, 216] on div "kiwi -3" at bounding box center [467, 223] width 136 height 25
type input "kiwi-3"
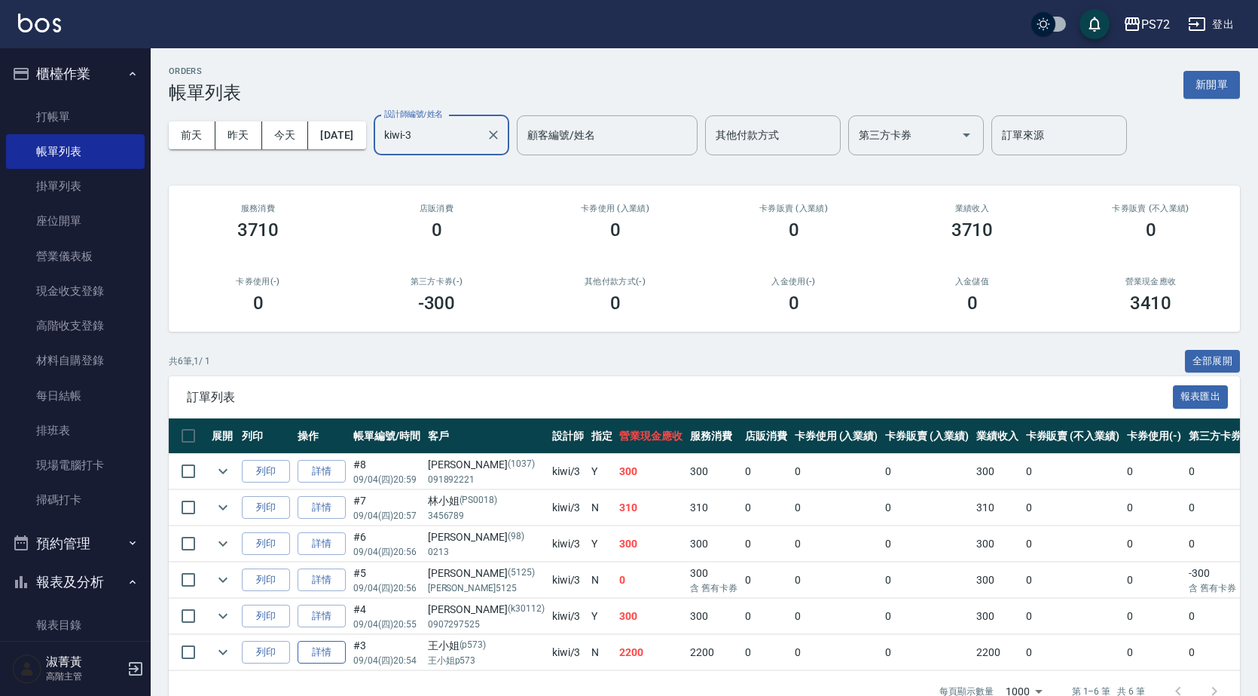
click at [304, 656] on link "詳情" at bounding box center [322, 652] width 48 height 23
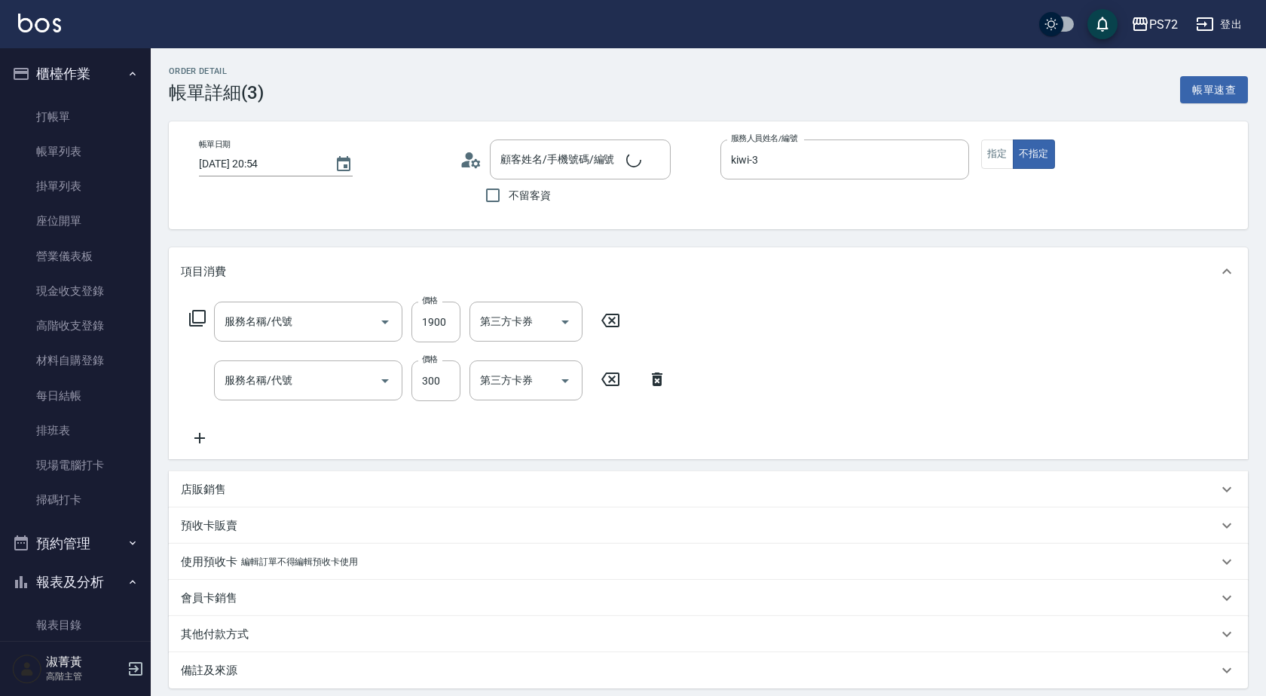
type input "[DATE] 20:54"
type input "kiwi-3"
type input "結構式護髮單次(605)"
type input "洗髮(A級)(500)"
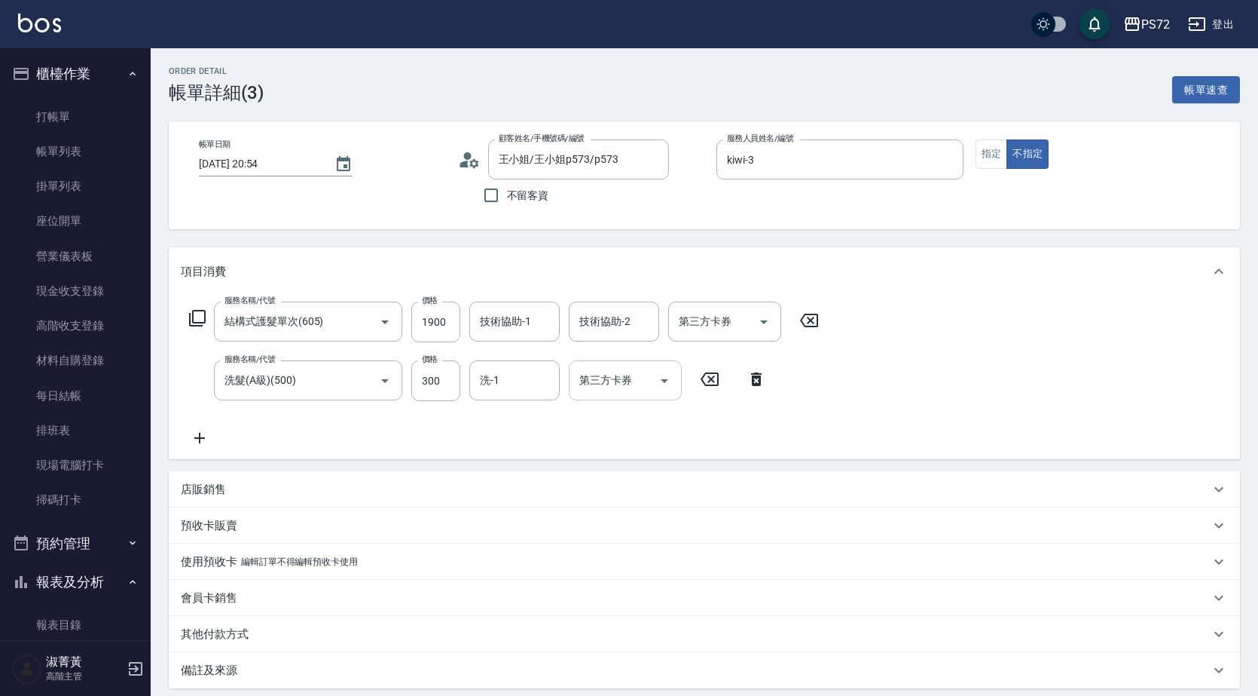
type input "王小姐/王小姐p573/p573"
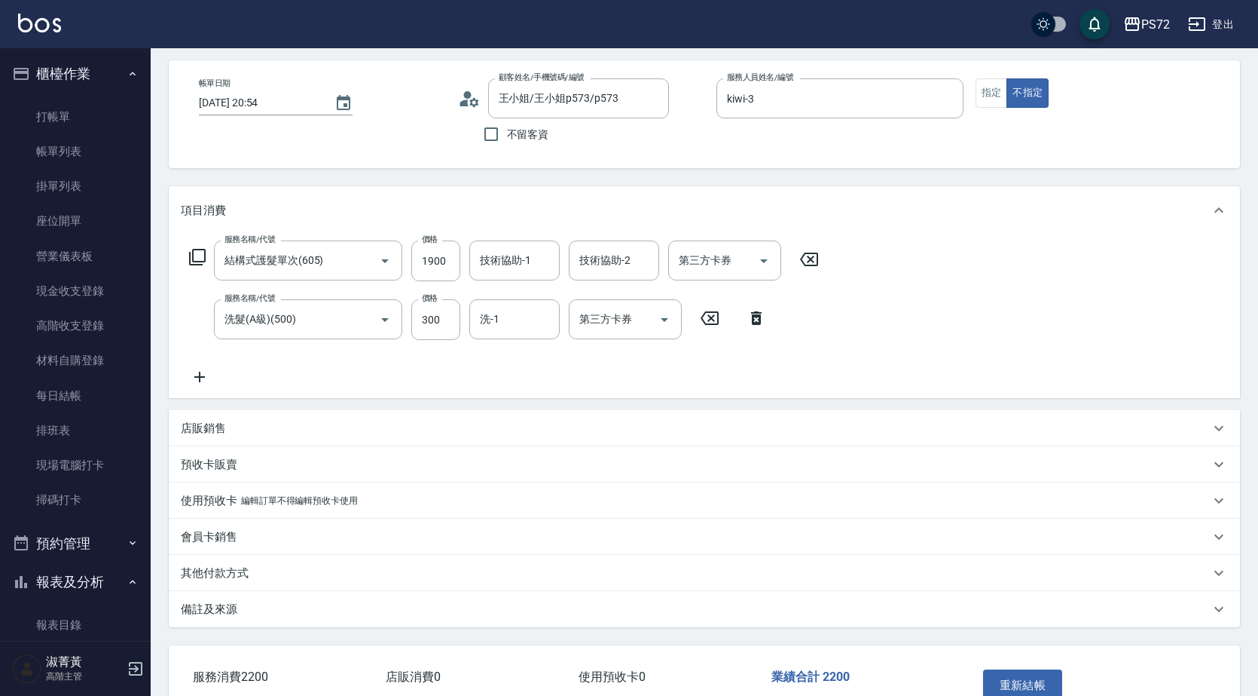
scroll to position [151, 0]
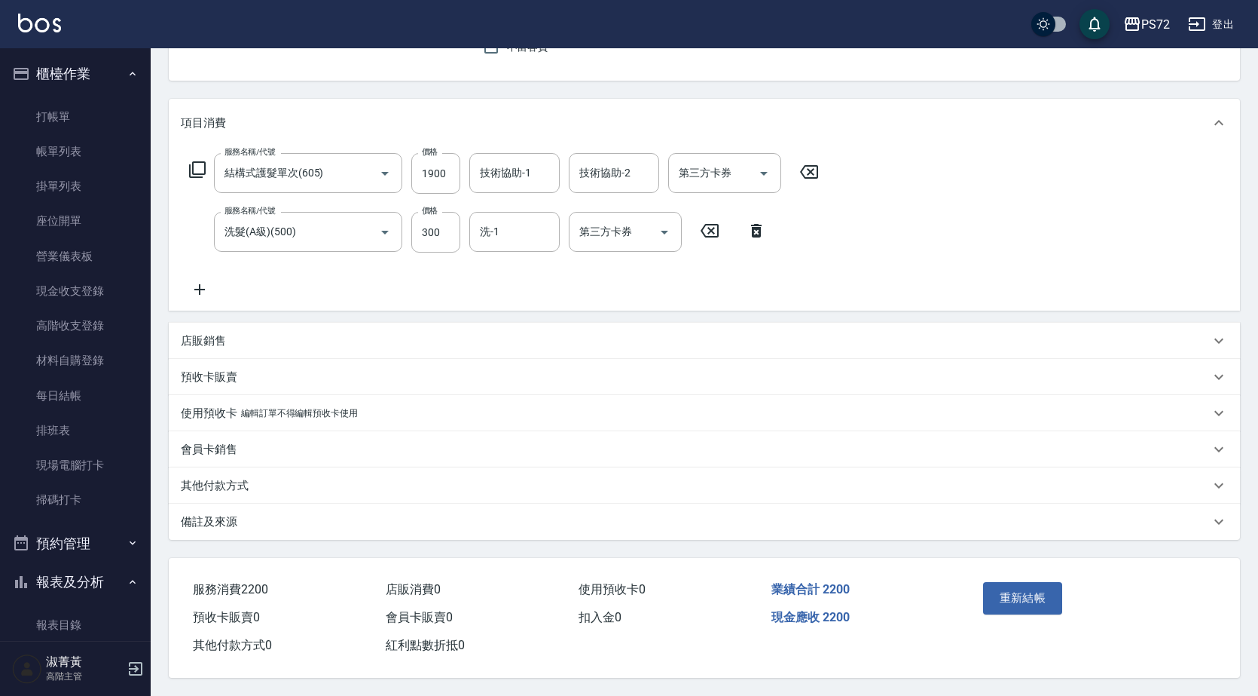
click at [225, 482] on p "其他付款方式" at bounding box center [215, 486] width 68 height 16
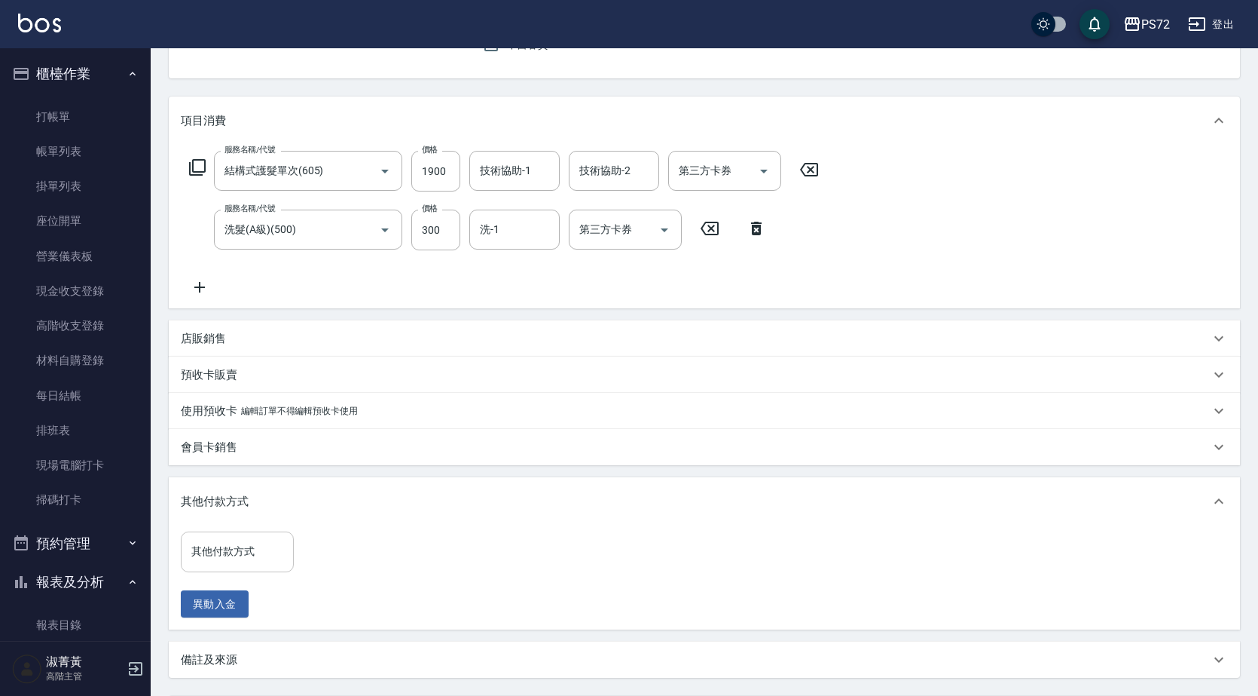
click at [289, 557] on div "其他付款方式" at bounding box center [237, 551] width 113 height 40
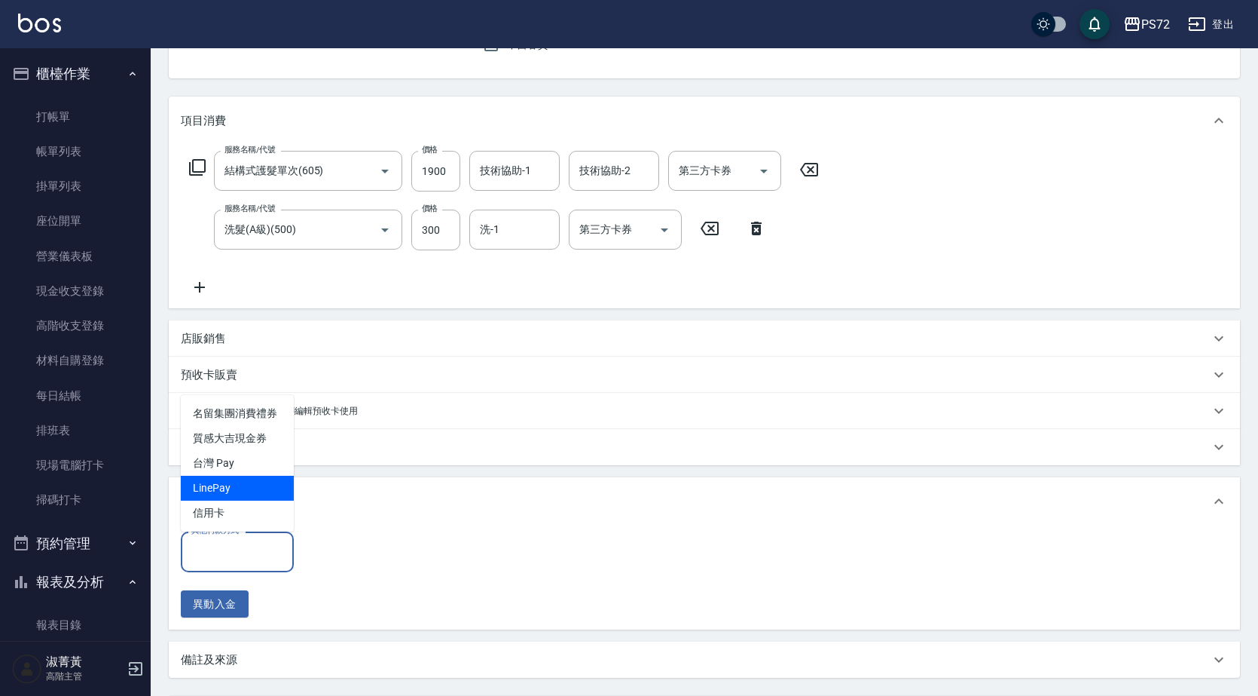
click at [243, 485] on span "LinePay" at bounding box center [237, 488] width 113 height 25
type input "LinePay"
click at [339, 555] on input "0" at bounding box center [359, 551] width 113 height 41
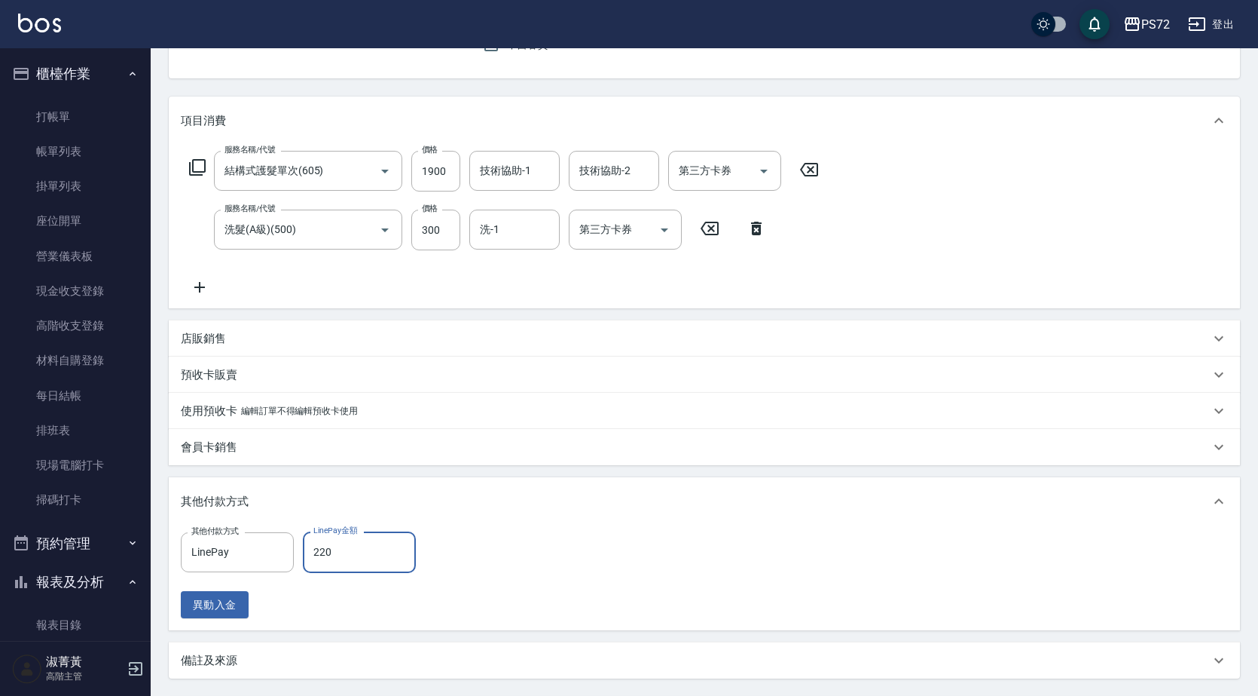
type input "2200"
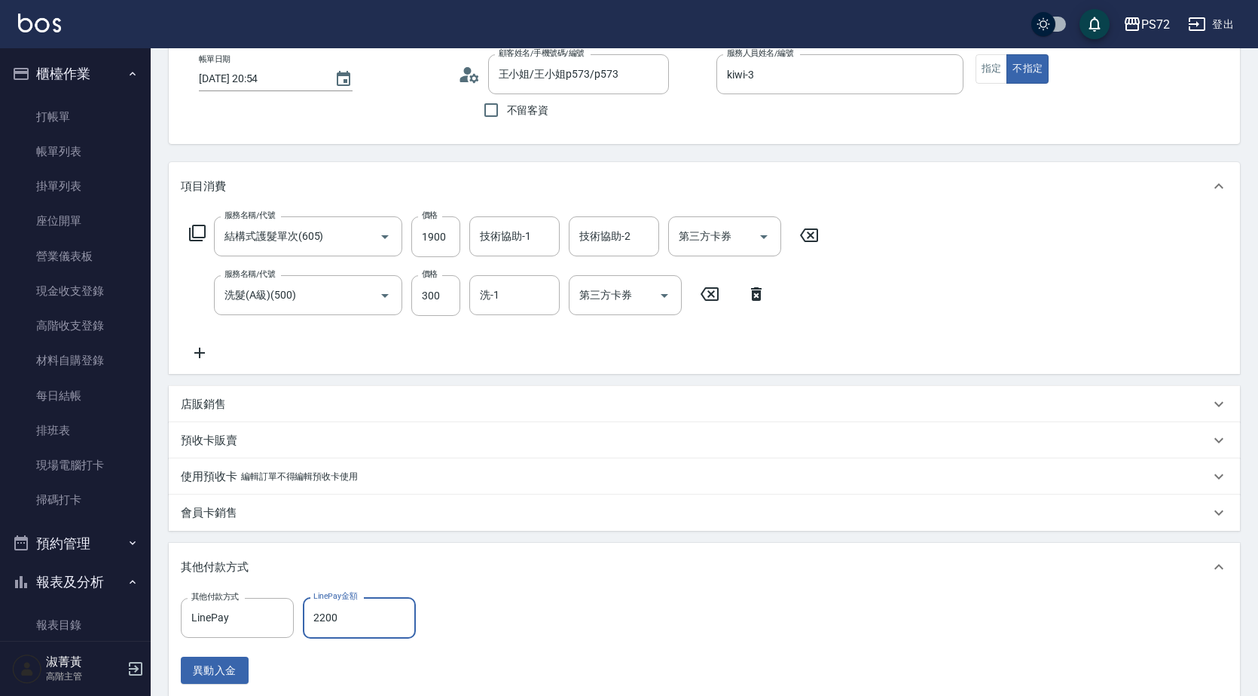
scroll to position [0, 0]
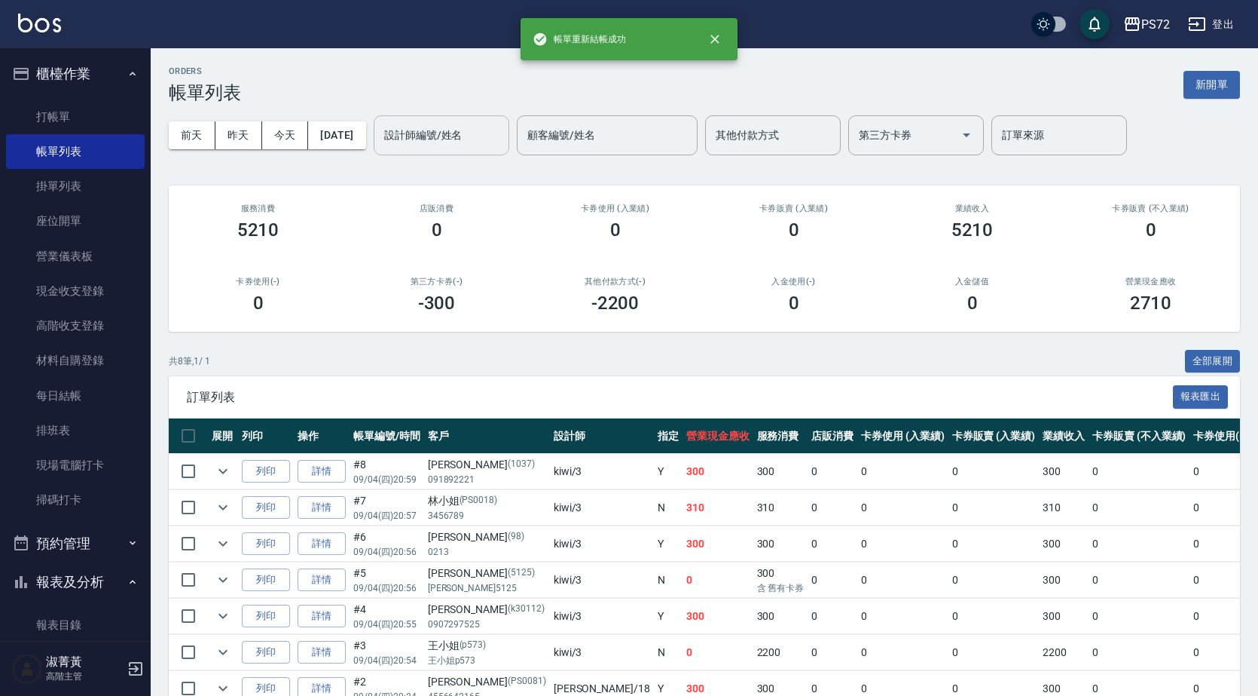
click at [469, 150] on div "設計師編號/姓名" at bounding box center [442, 135] width 136 height 40
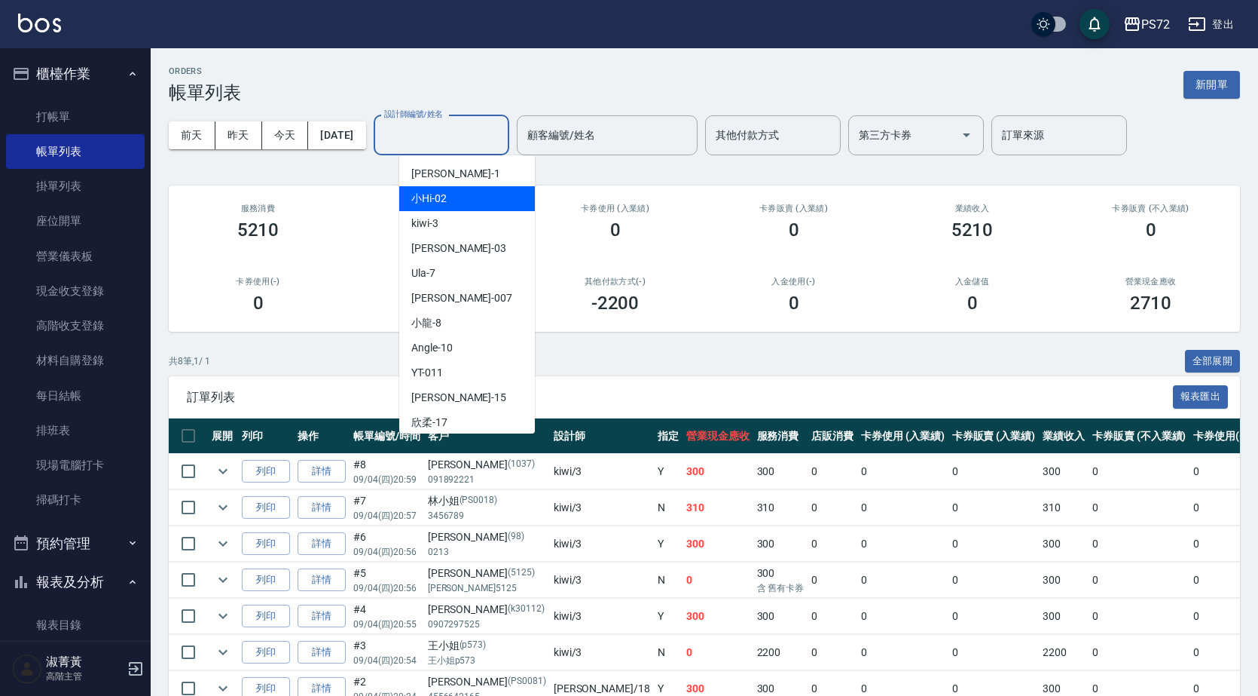
click at [463, 219] on div "kiwi -3" at bounding box center [467, 223] width 136 height 25
type input "kiwi-3"
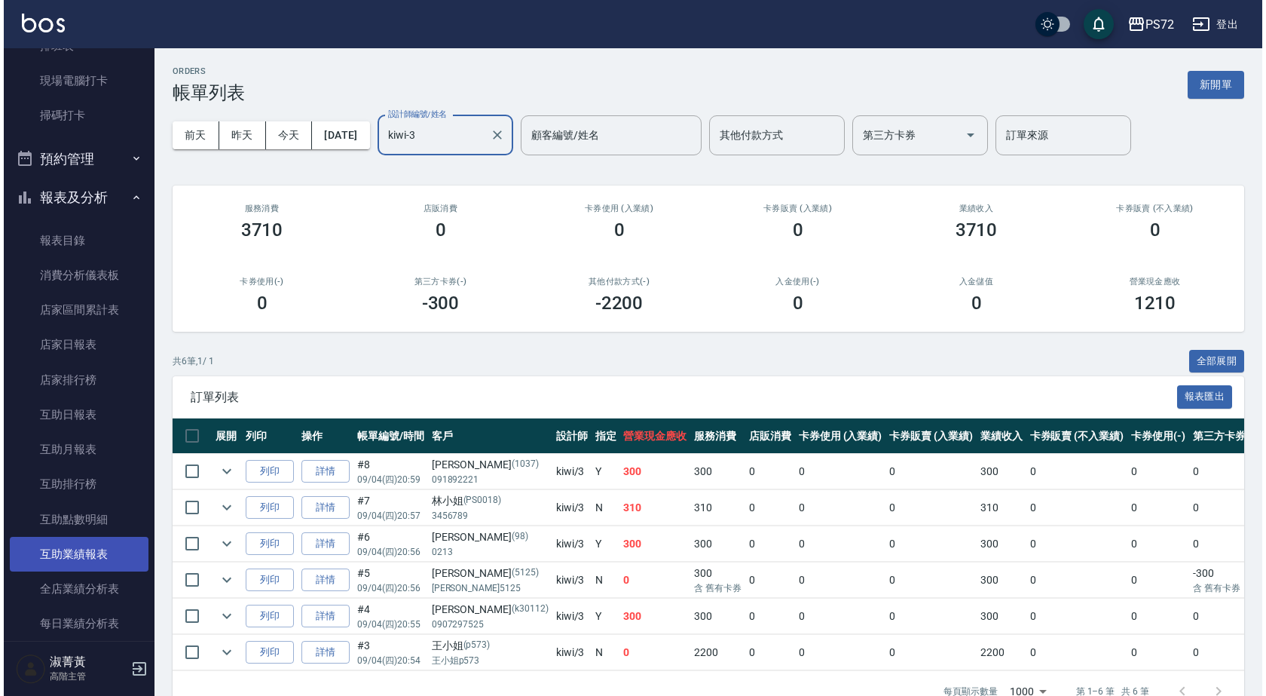
scroll to position [452, 0]
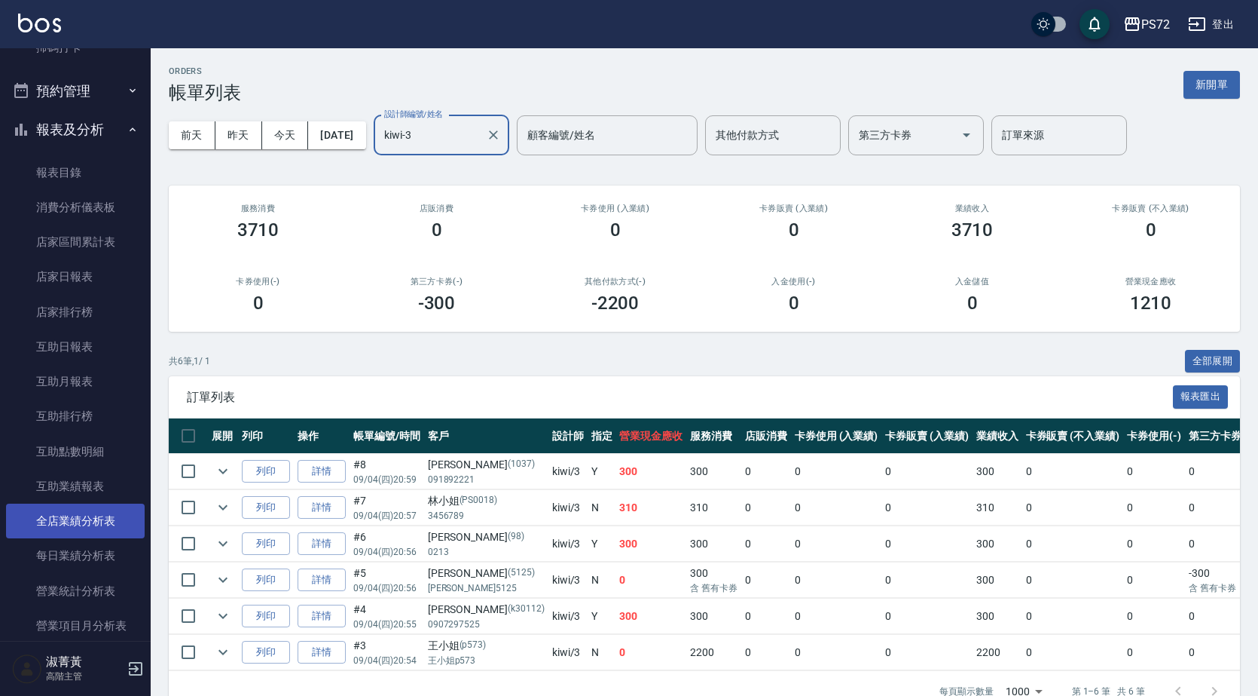
click at [101, 523] on link "全店業績分析表" at bounding box center [75, 520] width 139 height 35
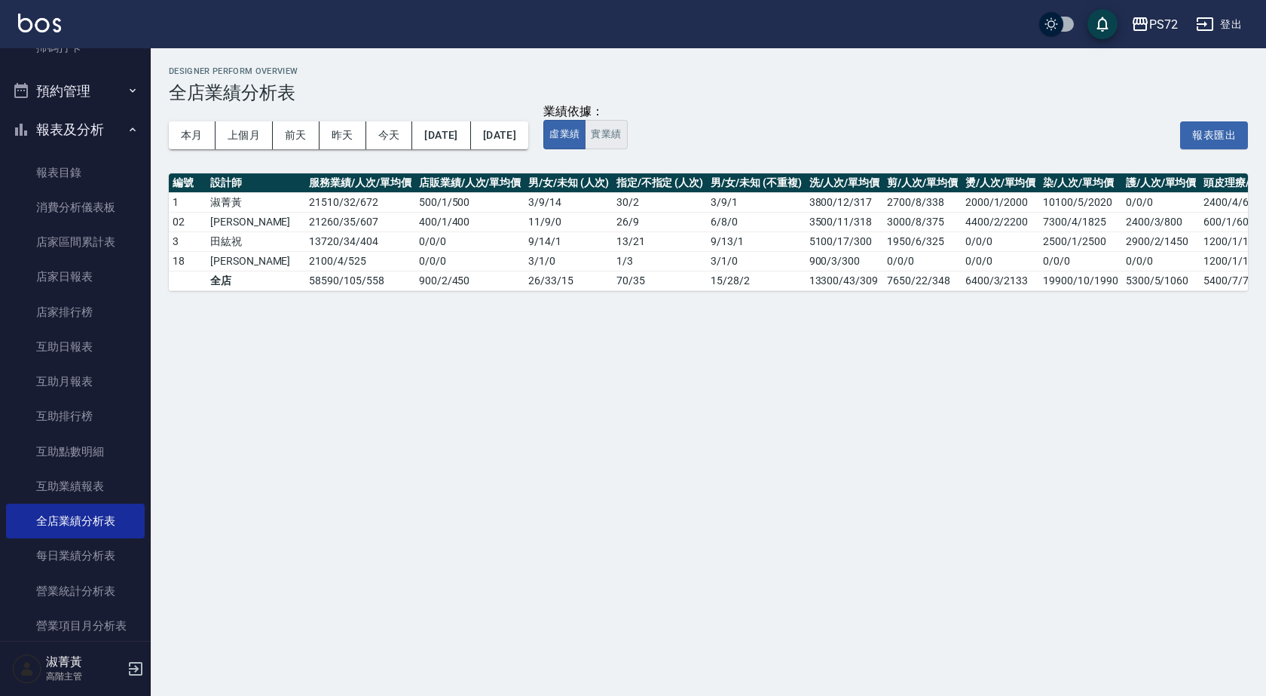
click at [627, 134] on button "實業績" at bounding box center [606, 134] width 42 height 29
click at [586, 147] on button "虛業績" at bounding box center [564, 134] width 42 height 29
click at [370, 135] on button "今天" at bounding box center [389, 135] width 47 height 28
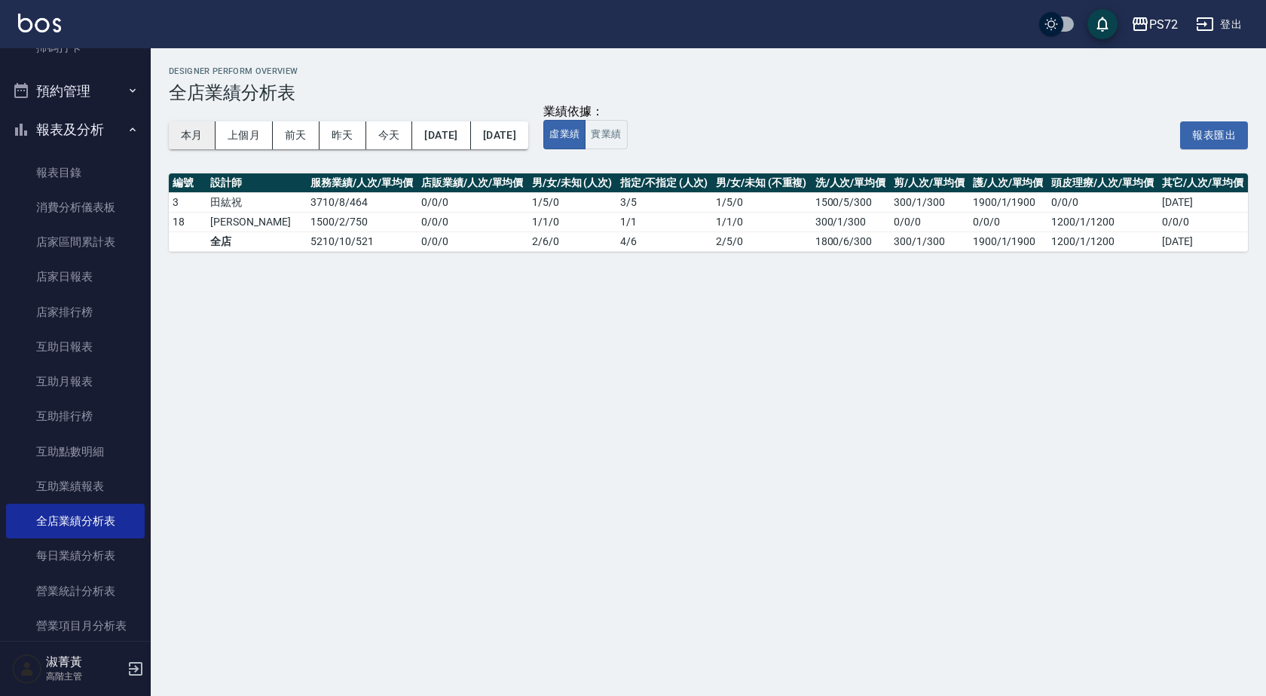
click at [192, 141] on button "本月" at bounding box center [192, 135] width 47 height 28
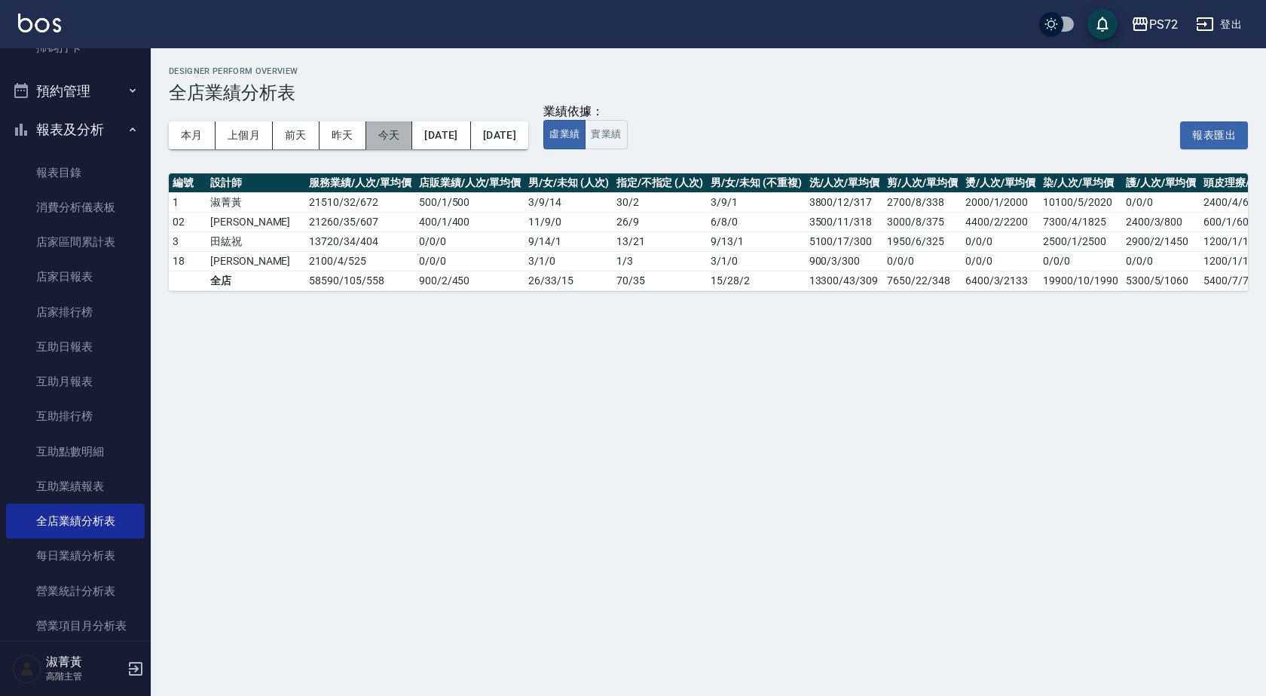
click at [384, 133] on button "今天" at bounding box center [389, 135] width 47 height 28
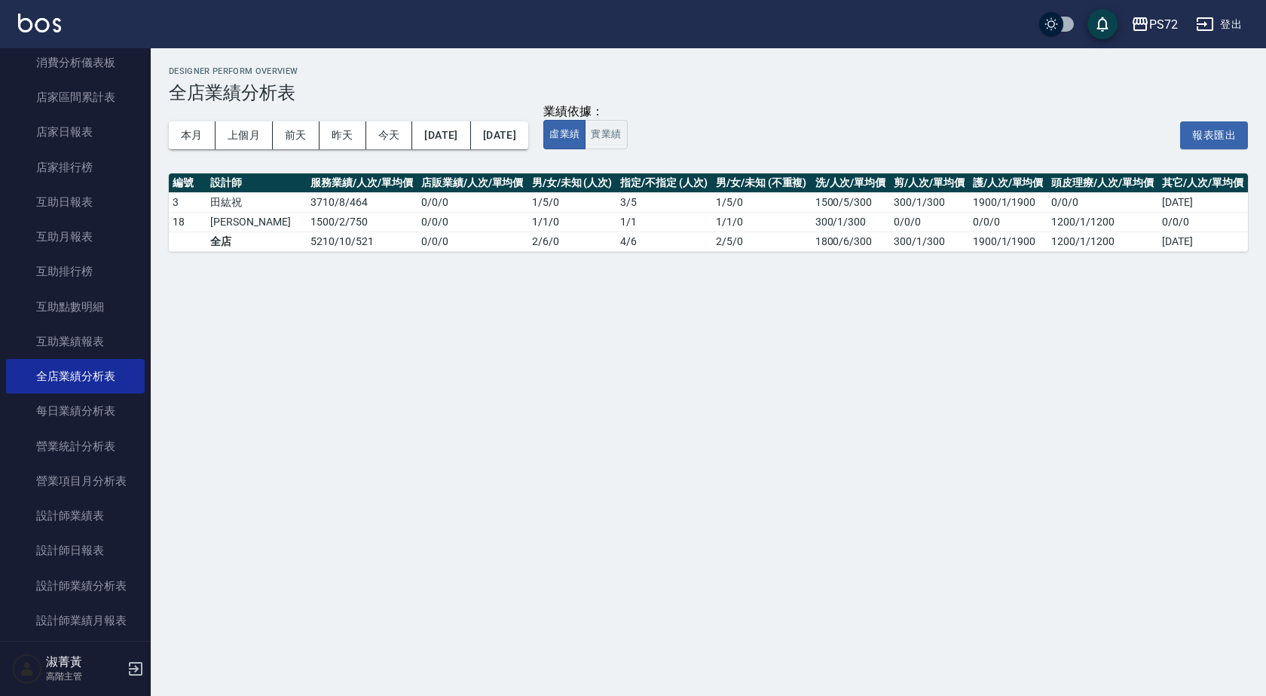
scroll to position [603, 0]
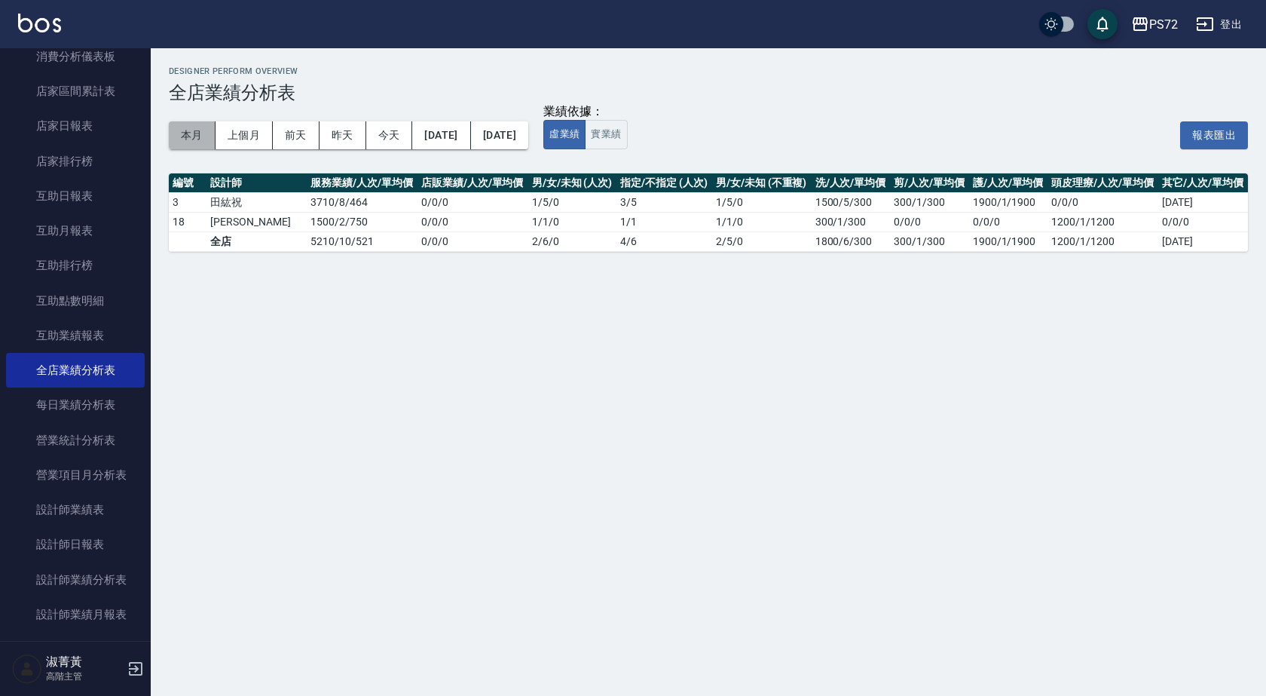
click at [202, 129] on button "本月" at bounding box center [192, 135] width 47 height 28
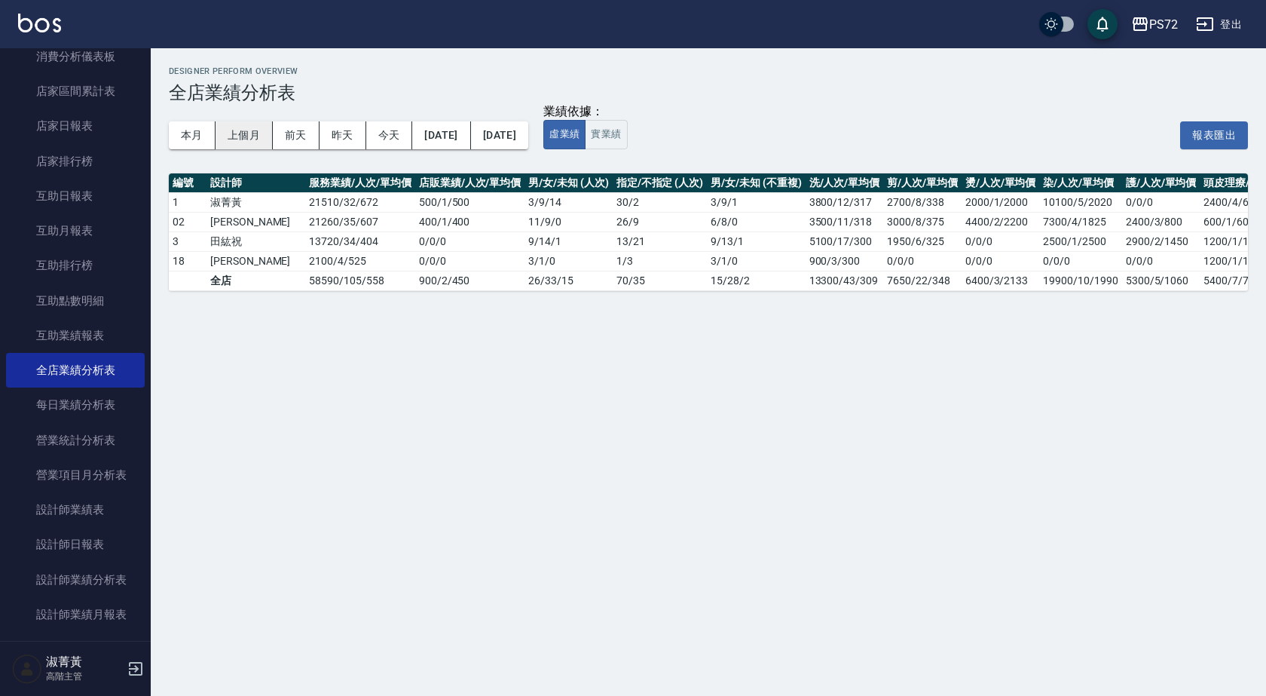
click at [246, 129] on button "上個月" at bounding box center [244, 135] width 57 height 28
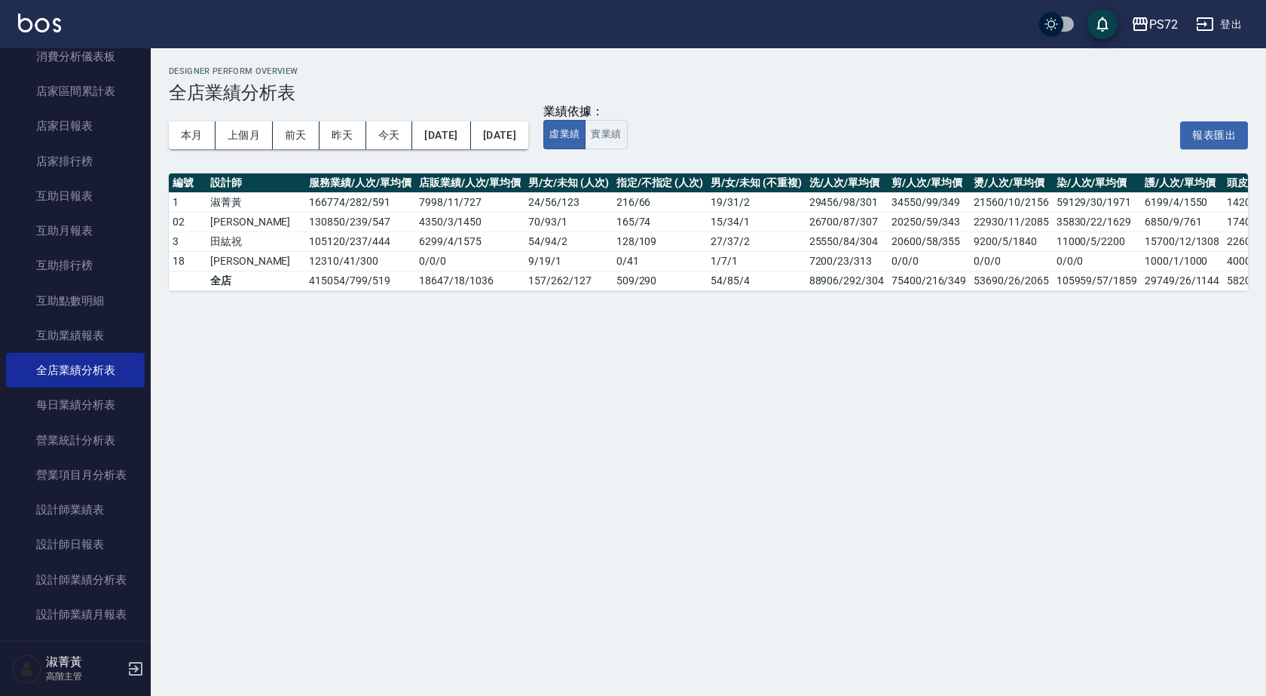
click at [515, 118] on div "本月 上個月 [DATE] [DATE] [DATE] [DATE] [DATE]" at bounding box center [348, 135] width 359 height 64
click at [521, 128] on button "[DATE]" at bounding box center [499, 135] width 57 height 28
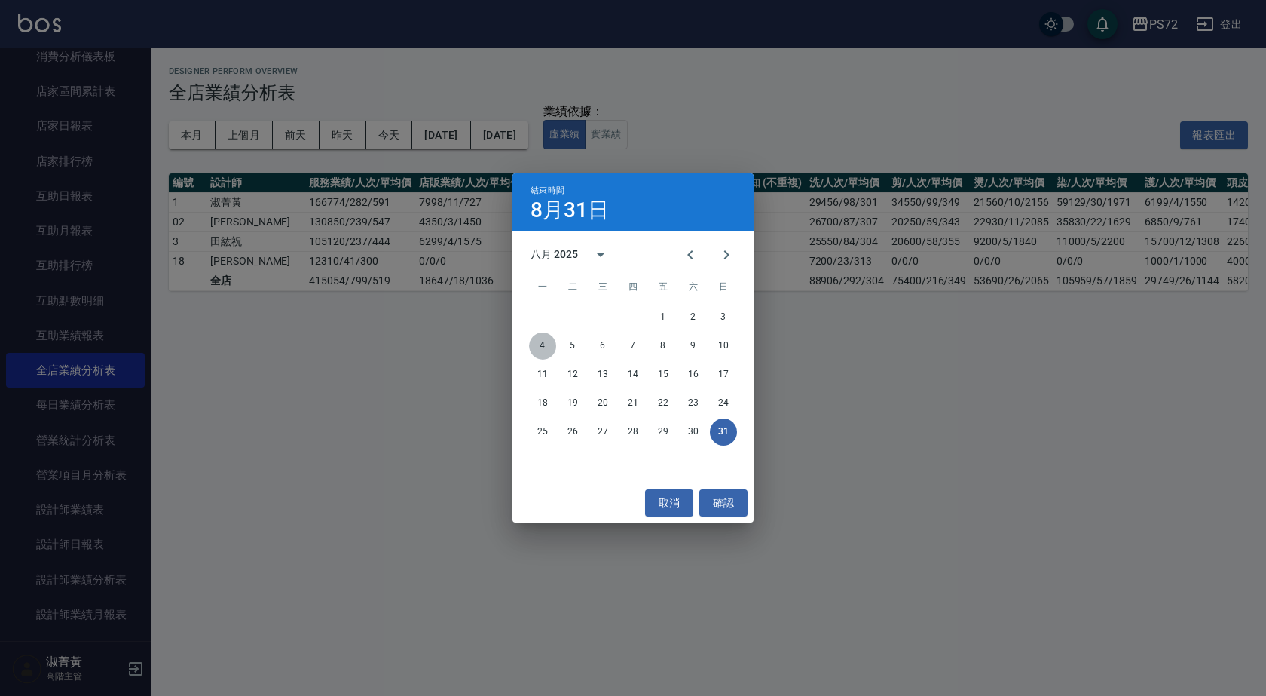
click at [546, 347] on button "4" at bounding box center [542, 345] width 27 height 27
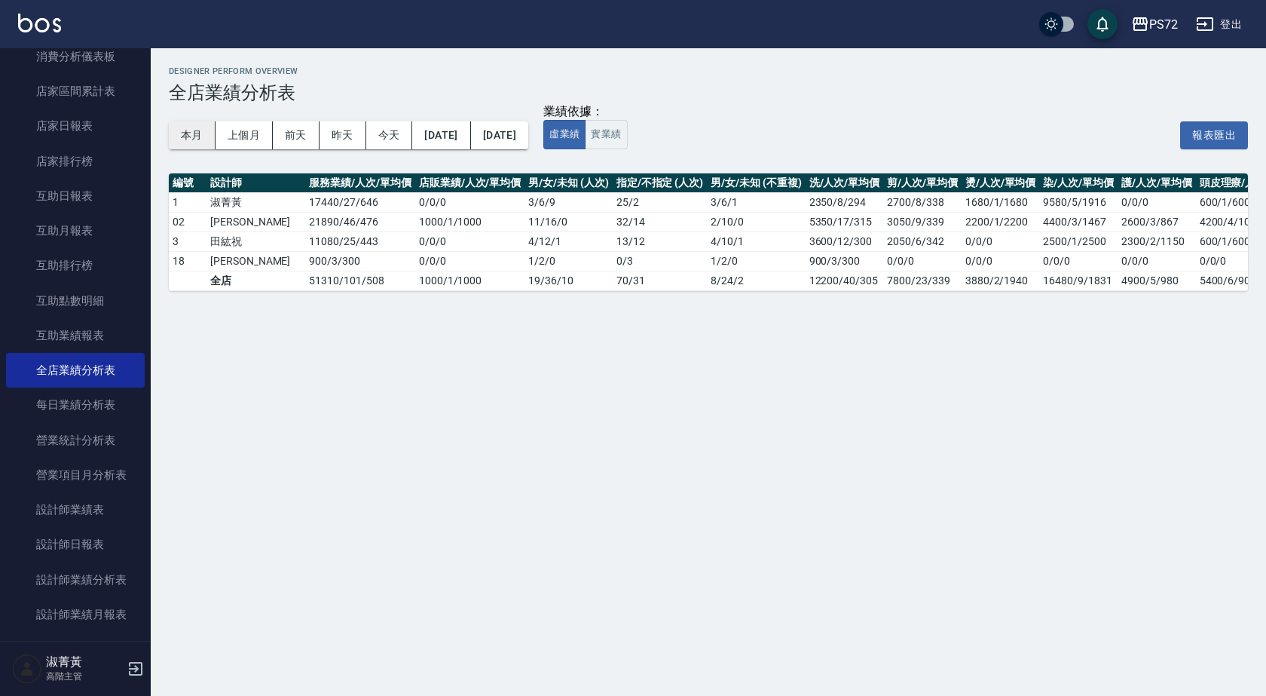
click at [203, 132] on button "本月" at bounding box center [192, 135] width 47 height 28
click at [627, 128] on button "實業績" at bounding box center [606, 134] width 42 height 29
click at [261, 140] on button "上個月" at bounding box center [244, 135] width 57 height 28
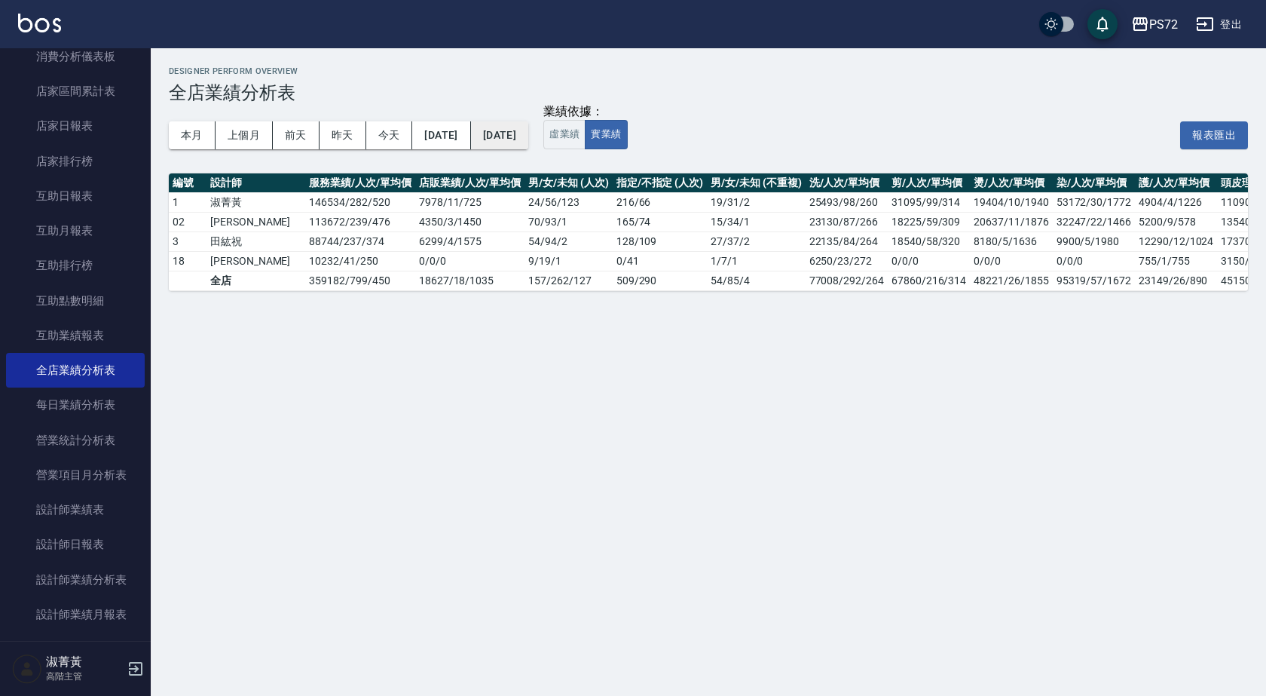
click at [528, 139] on button "[DATE]" at bounding box center [499, 135] width 57 height 28
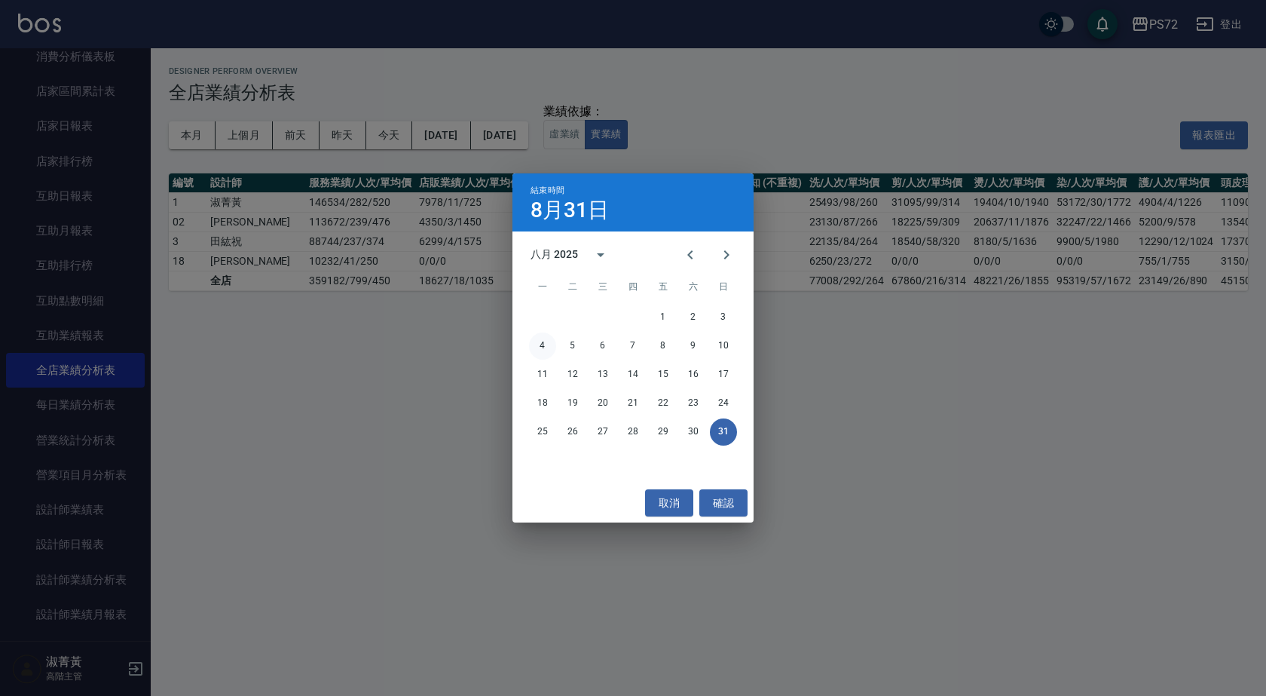
click at [546, 349] on button "4" at bounding box center [542, 345] width 27 height 27
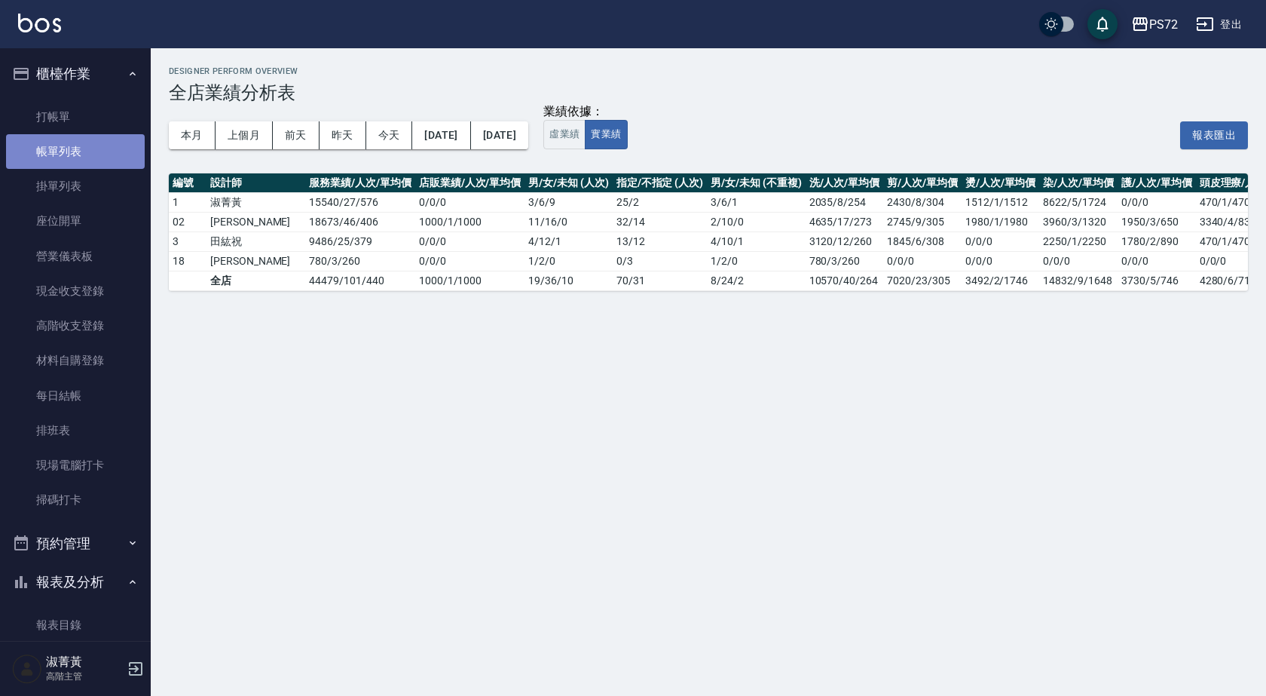
click at [81, 139] on link "帳單列表" at bounding box center [75, 151] width 139 height 35
click at [84, 128] on link "打帳單" at bounding box center [75, 116] width 139 height 35
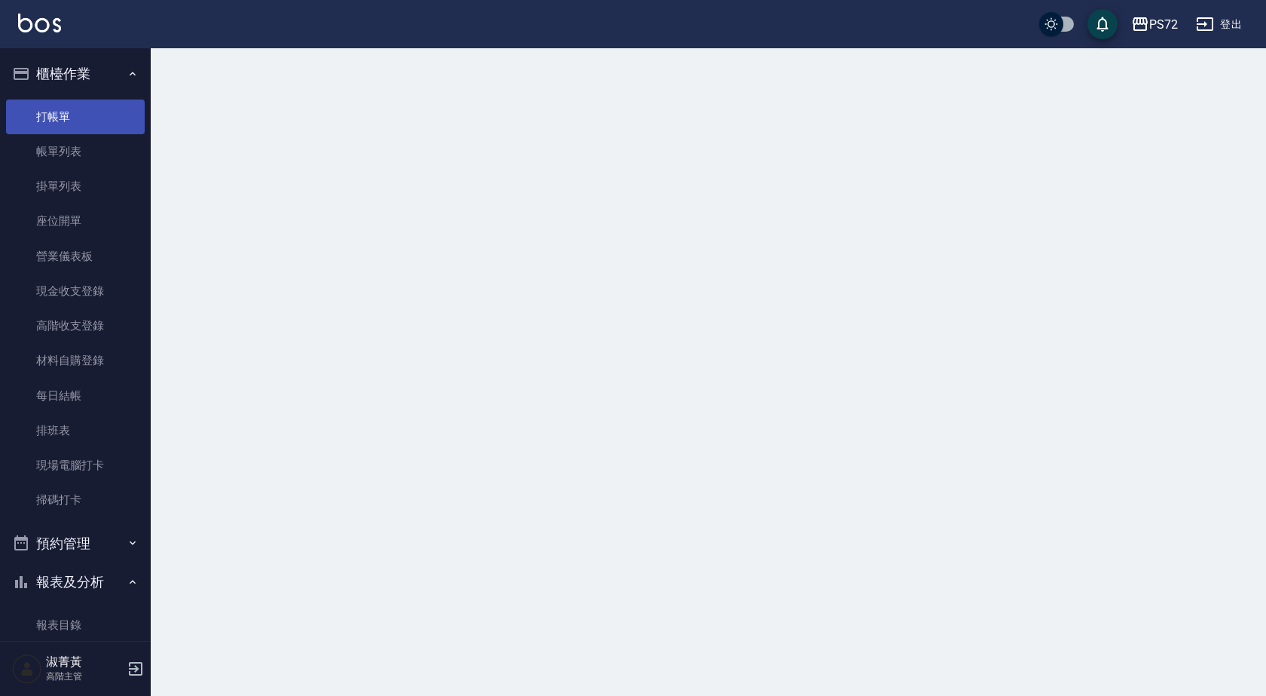
click at [81, 124] on link "打帳單" at bounding box center [75, 116] width 139 height 35
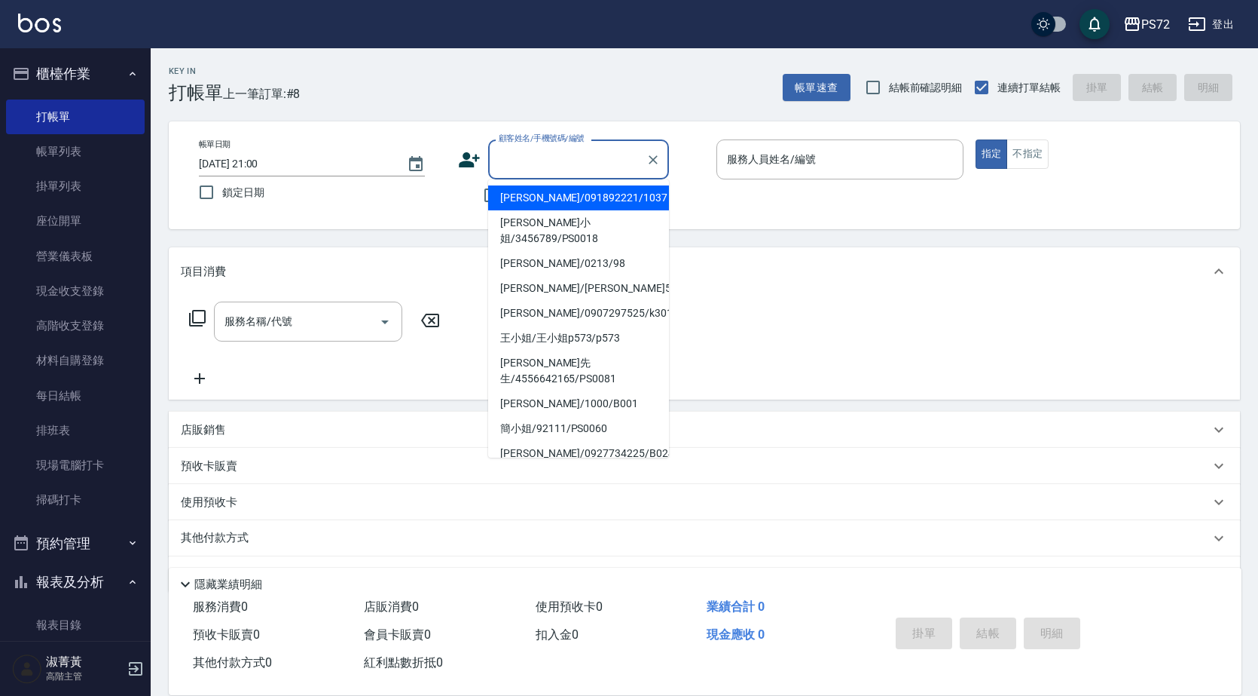
click at [541, 154] on input "顧客姓名/手機號碼/編號" at bounding box center [567, 159] width 145 height 26
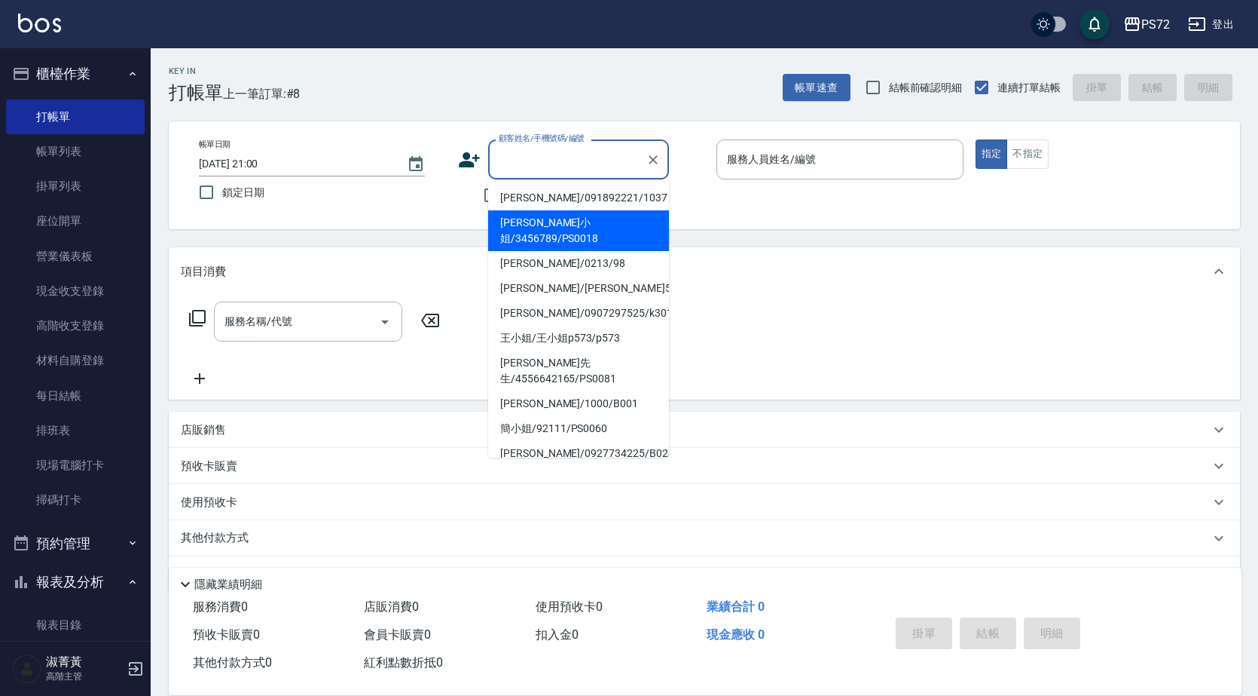
drag, startPoint x: 557, startPoint y: 231, endPoint x: 712, endPoint y: 195, distance: 159.2
click at [556, 229] on li "[PERSON_NAME]小姐/3456789/PS0018" at bounding box center [578, 230] width 181 height 41
type input "[PERSON_NAME]小姐/3456789/PS0018"
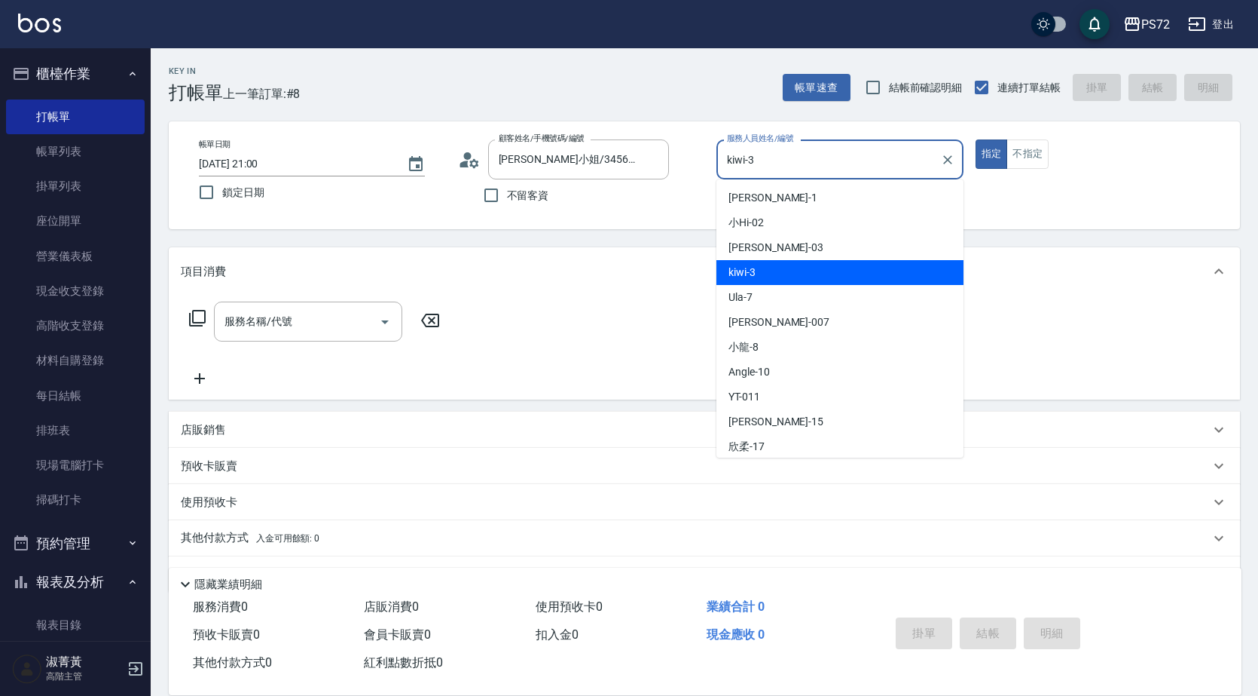
click at [793, 158] on input "kiwi-3" at bounding box center [828, 159] width 211 height 26
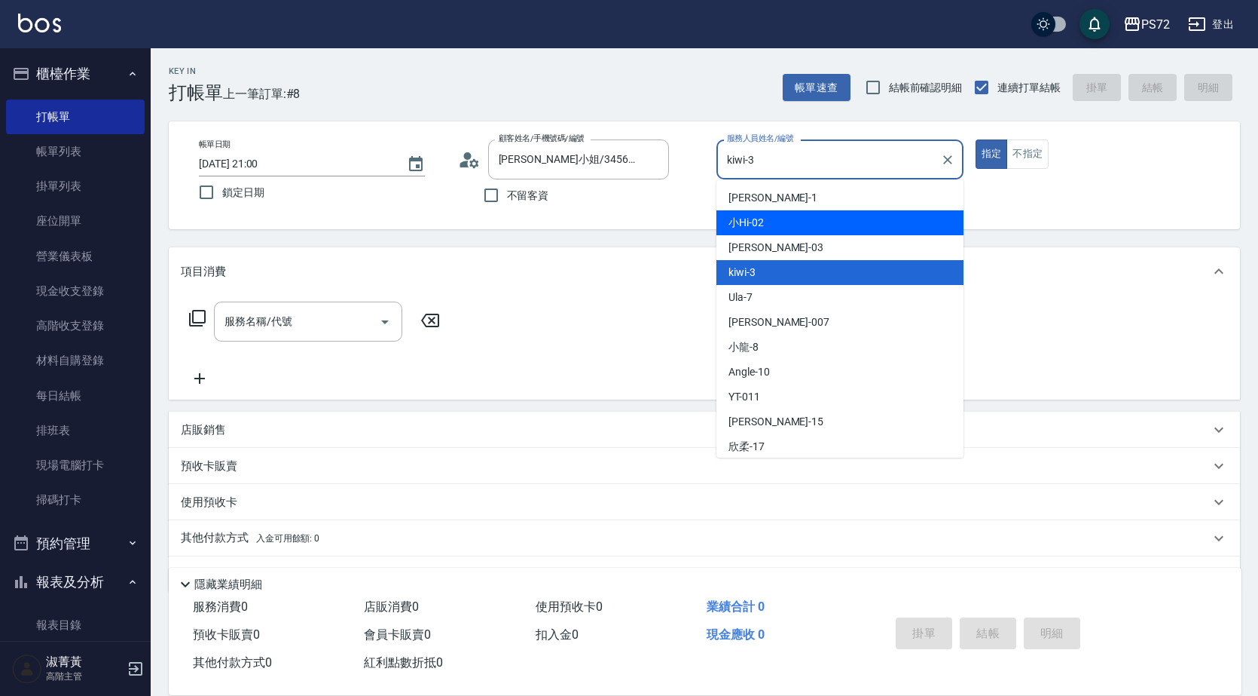
click at [781, 217] on div "小Hi -02" at bounding box center [840, 222] width 247 height 25
type input "小Hi-02"
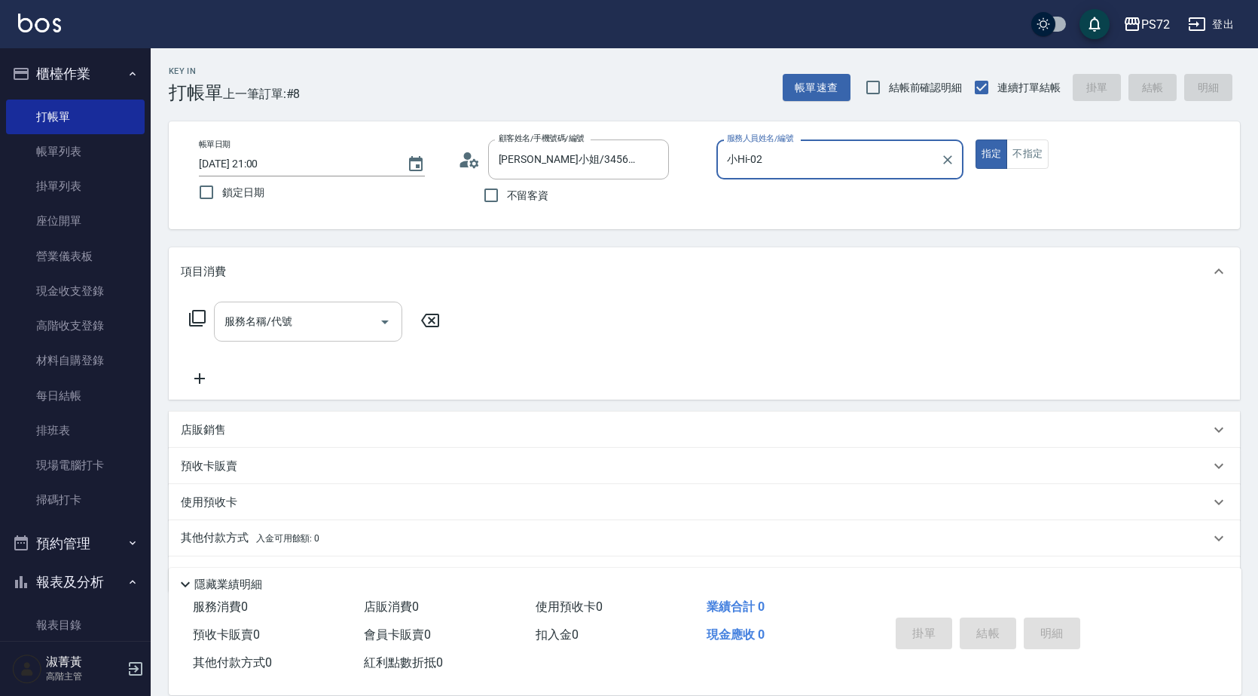
click at [334, 315] on input "服務名稱/代號" at bounding box center [297, 321] width 152 height 26
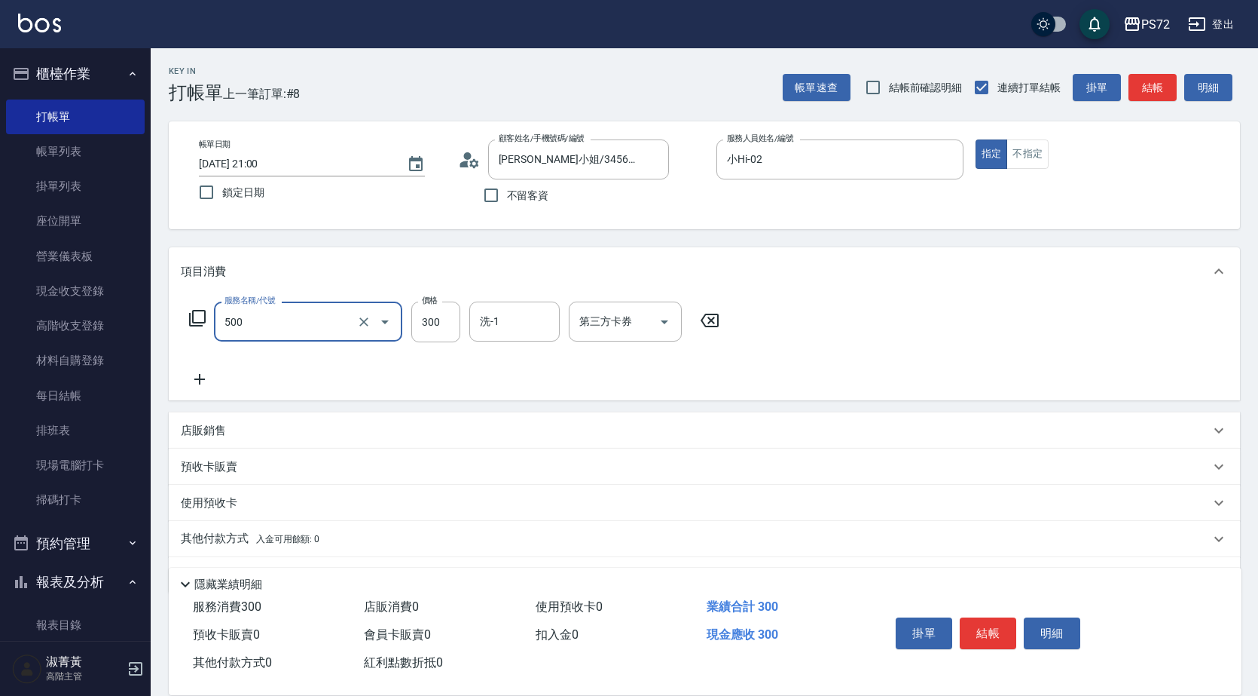
type input "洗髮(A級)(500)"
click at [975, 621] on button "結帳" at bounding box center [988, 633] width 57 height 32
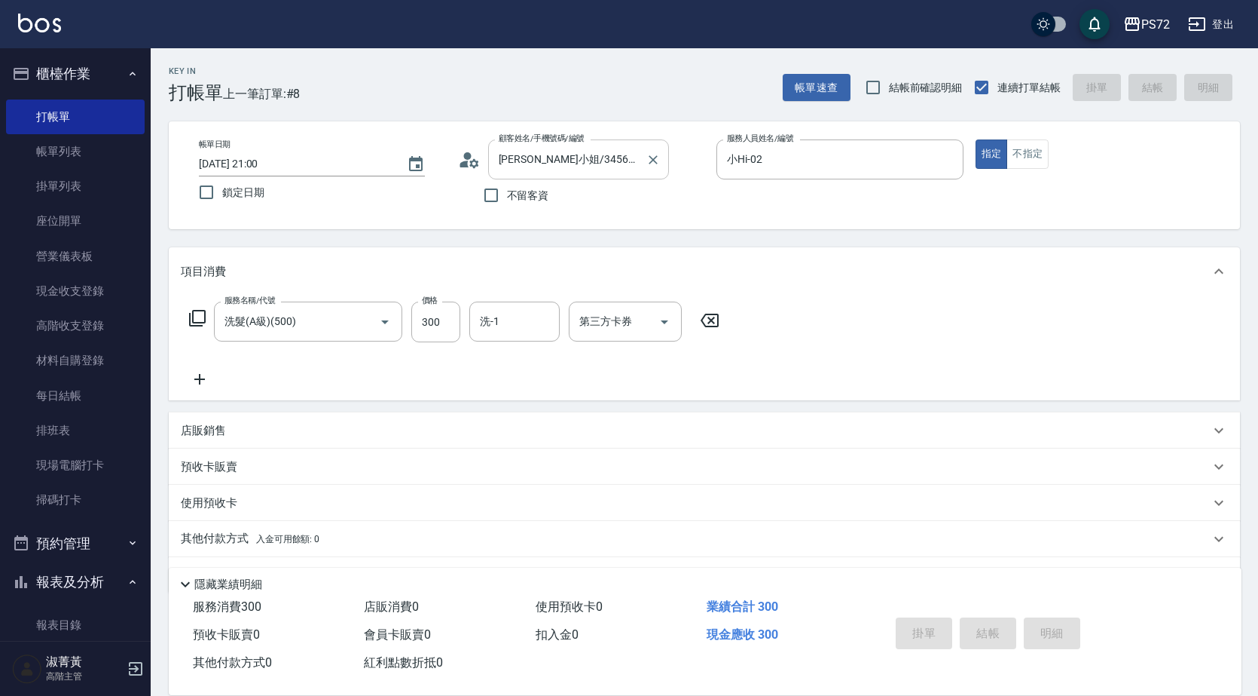
type input "[DATE] 21:20"
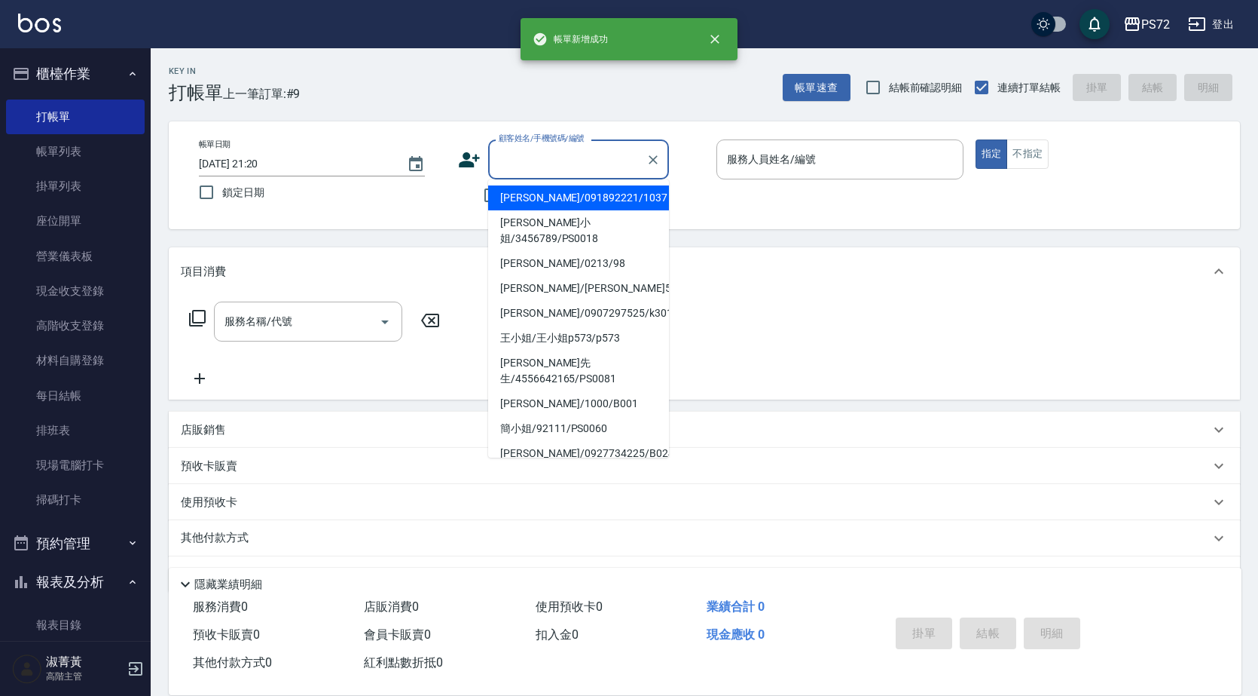
click at [550, 161] on input "顧客姓名/手機號碼/編號" at bounding box center [567, 159] width 145 height 26
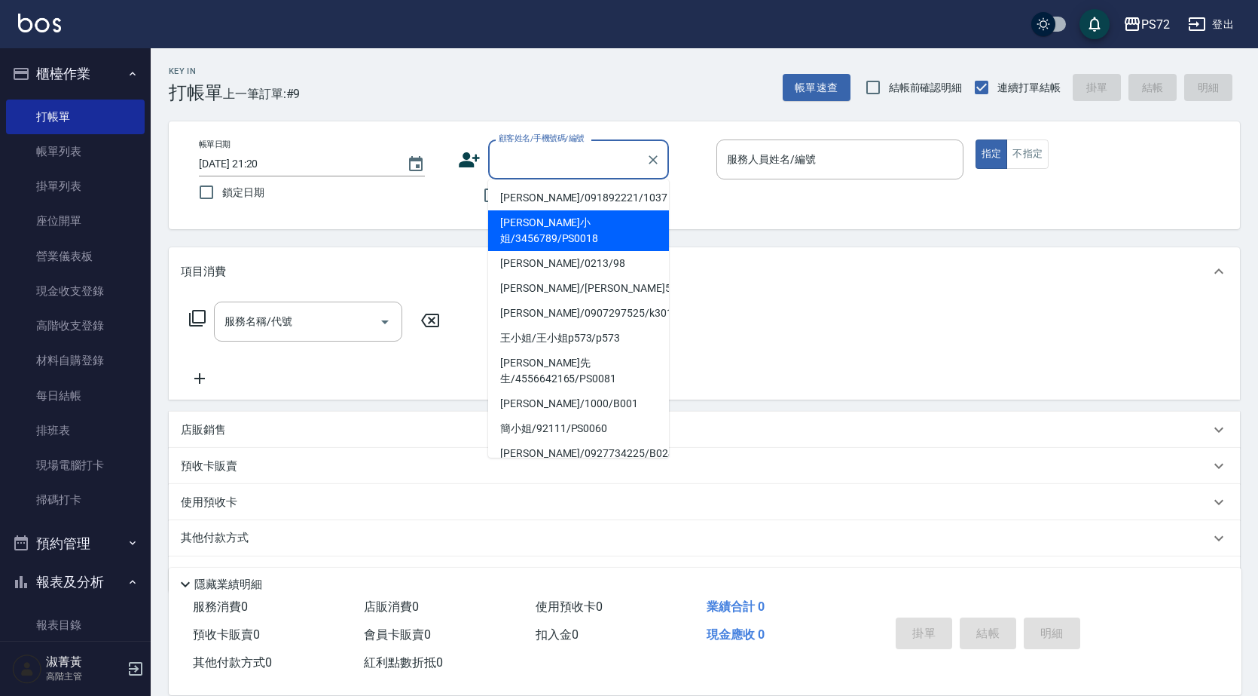
click at [552, 214] on li "[PERSON_NAME]小姐/3456789/PS0018" at bounding box center [578, 230] width 181 height 41
type input "[PERSON_NAME]小姐/3456789/PS0018"
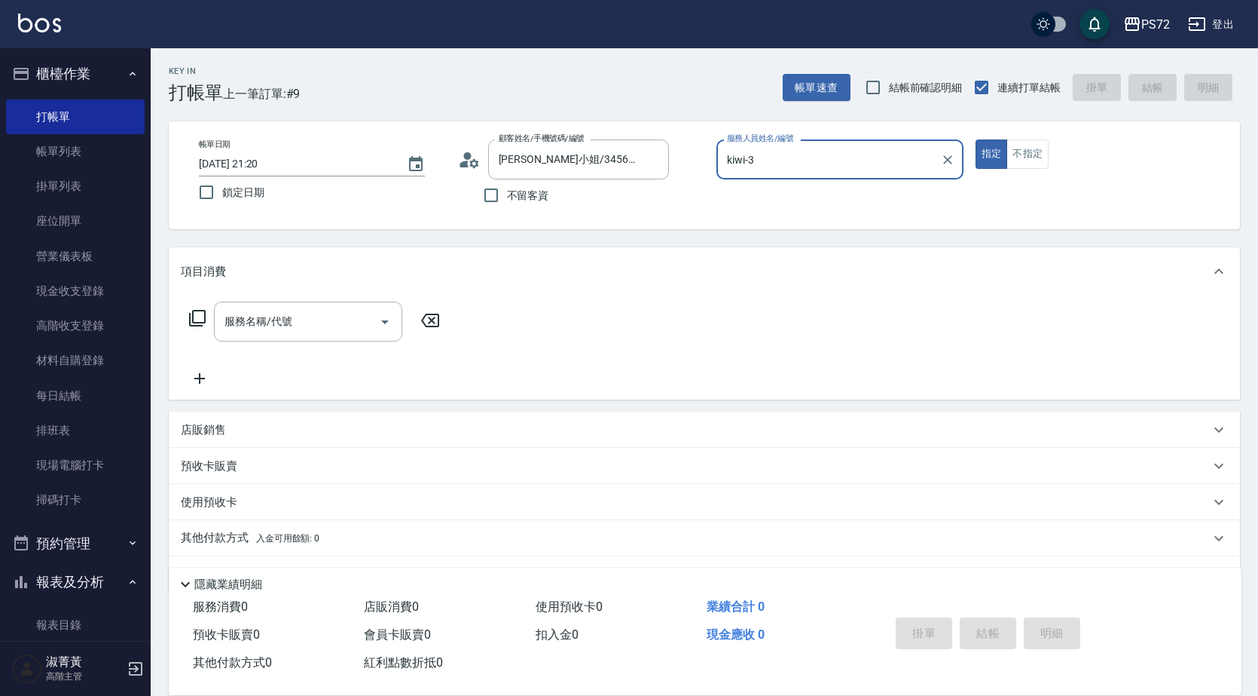
click at [745, 139] on label "服務人員姓名/編號" at bounding box center [760, 138] width 66 height 11
click at [745, 146] on input "kiwi-3" at bounding box center [828, 159] width 211 height 26
click at [775, 175] on div "kiwi-3 服務人員姓名/編號" at bounding box center [840, 159] width 247 height 40
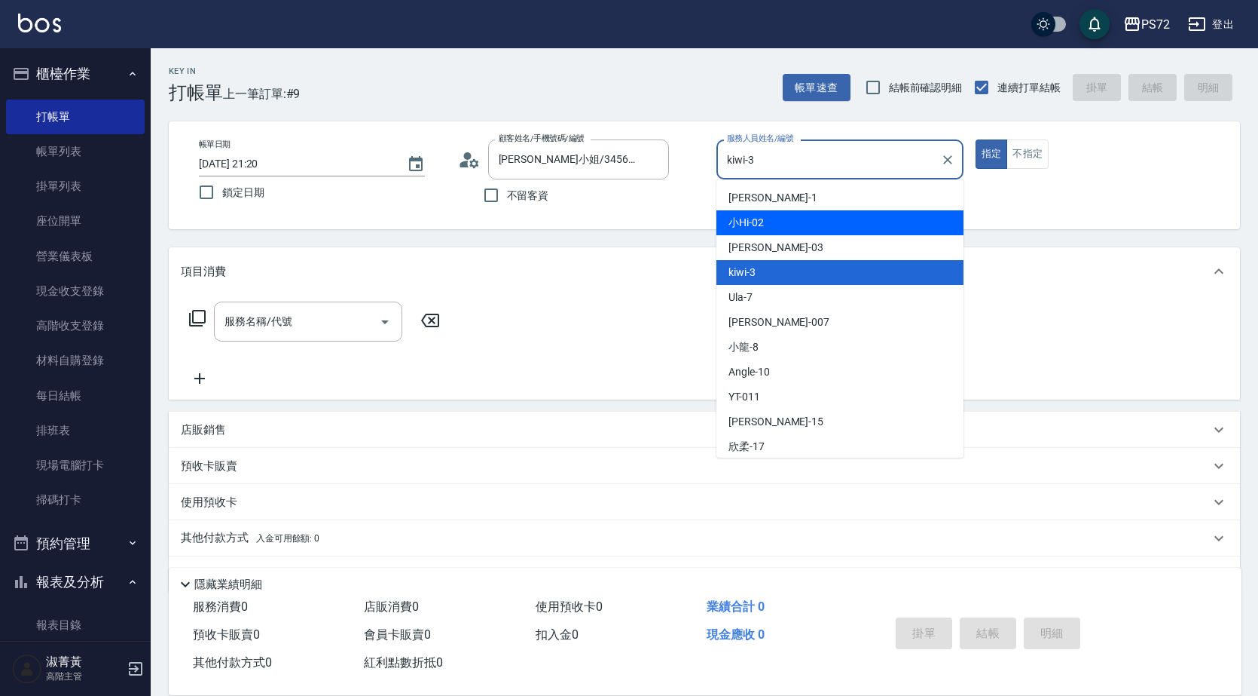
click at [786, 213] on div "小Hi -02" at bounding box center [840, 222] width 247 height 25
type input "小Hi-02"
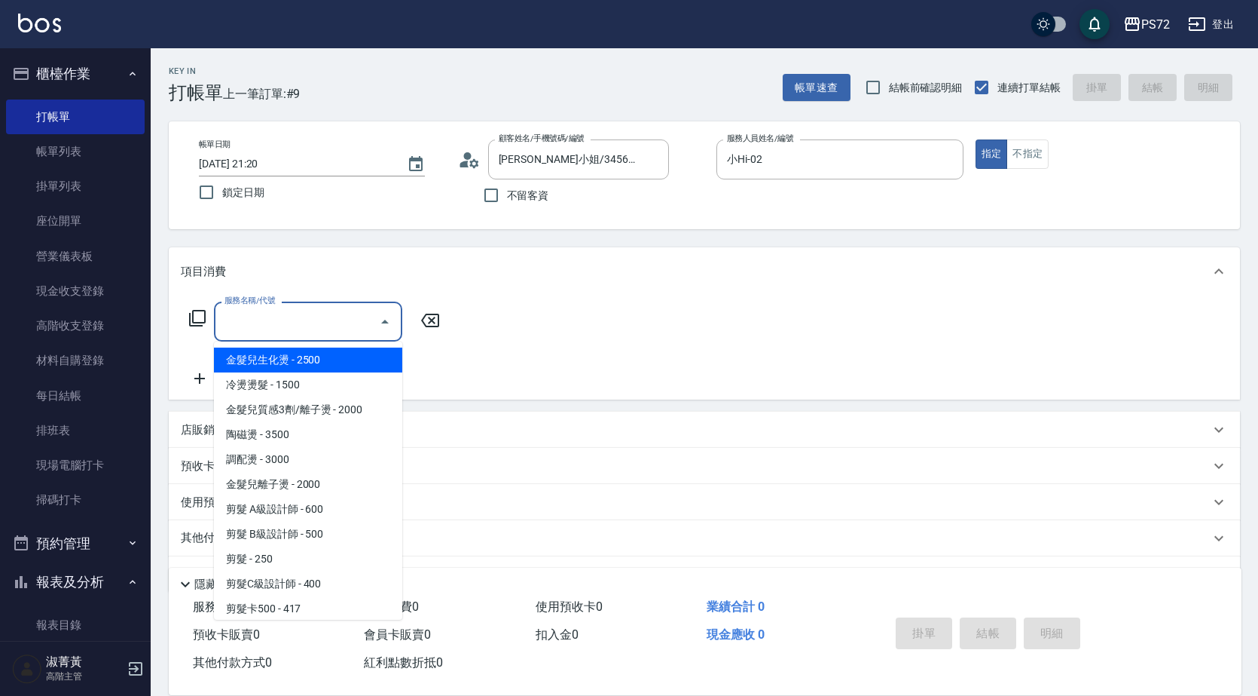
click at [310, 329] on input "服務名稱/代號" at bounding box center [297, 321] width 152 height 26
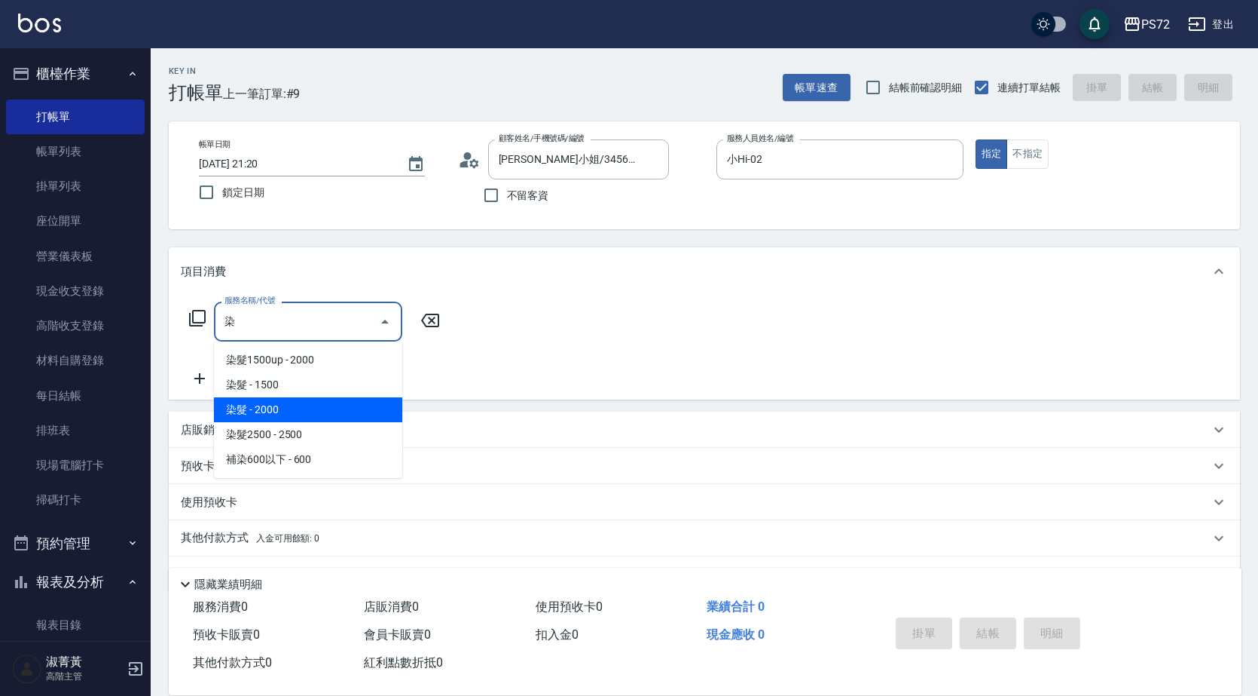
click at [267, 385] on span "染髮 - 1500" at bounding box center [308, 384] width 188 height 25
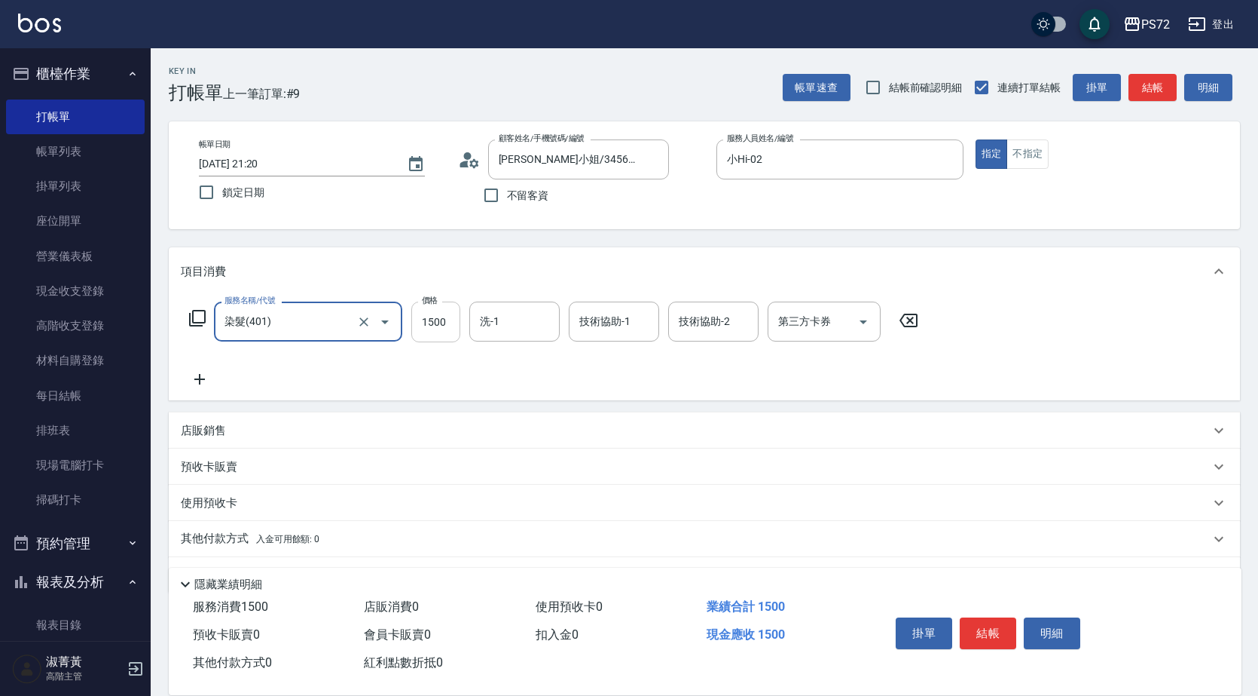
type input "染髮(401)"
click at [445, 331] on input "1500" at bounding box center [435, 321] width 49 height 41
type input "1600"
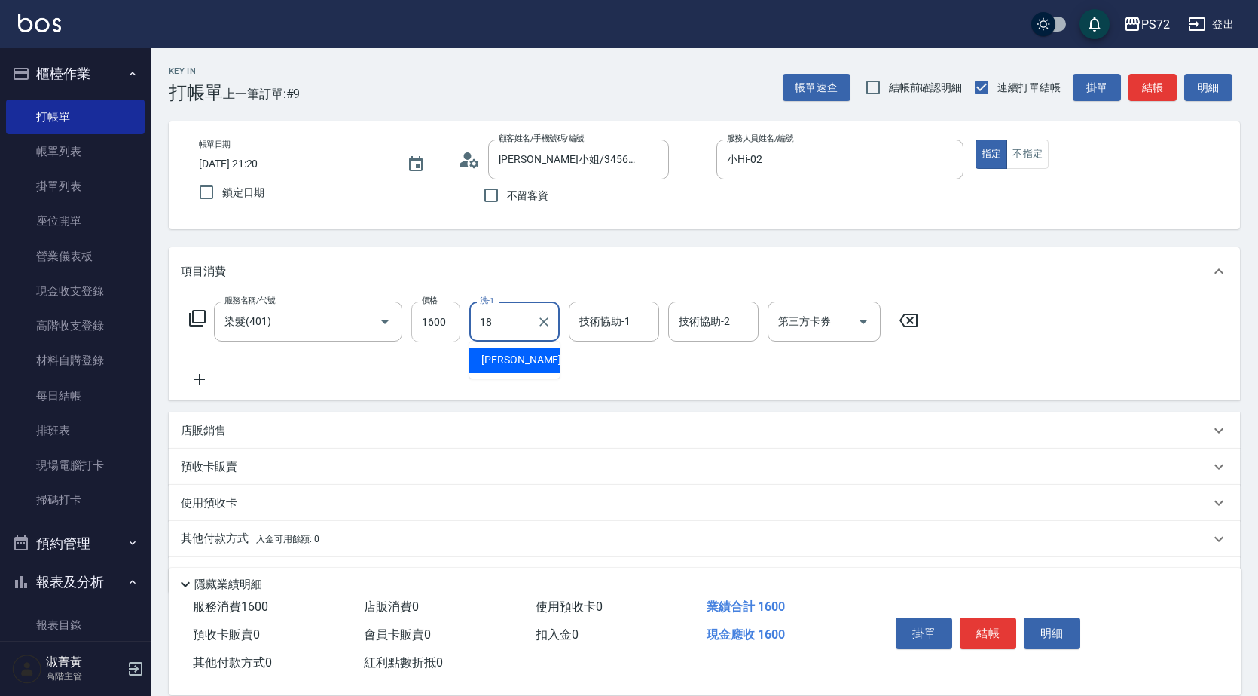
type input "[PERSON_NAME]-18"
click at [995, 619] on button "結帳" at bounding box center [988, 633] width 57 height 32
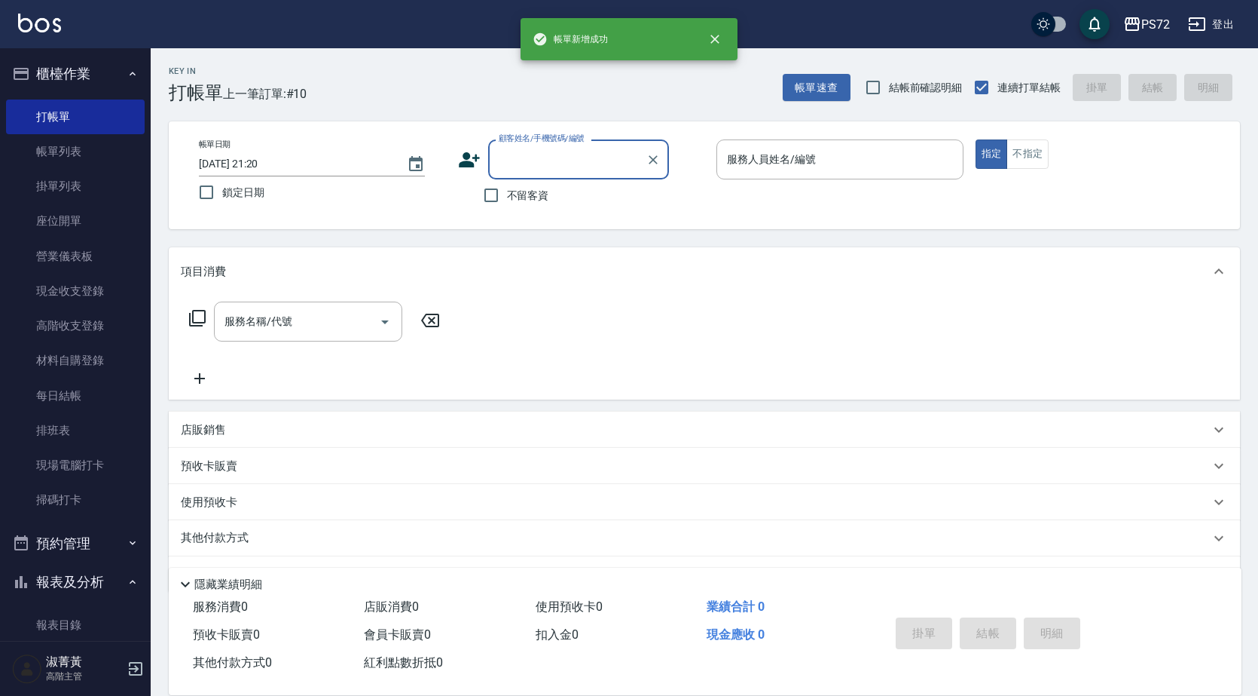
click at [524, 166] on input "顧客姓名/手機號碼/編號" at bounding box center [567, 159] width 145 height 26
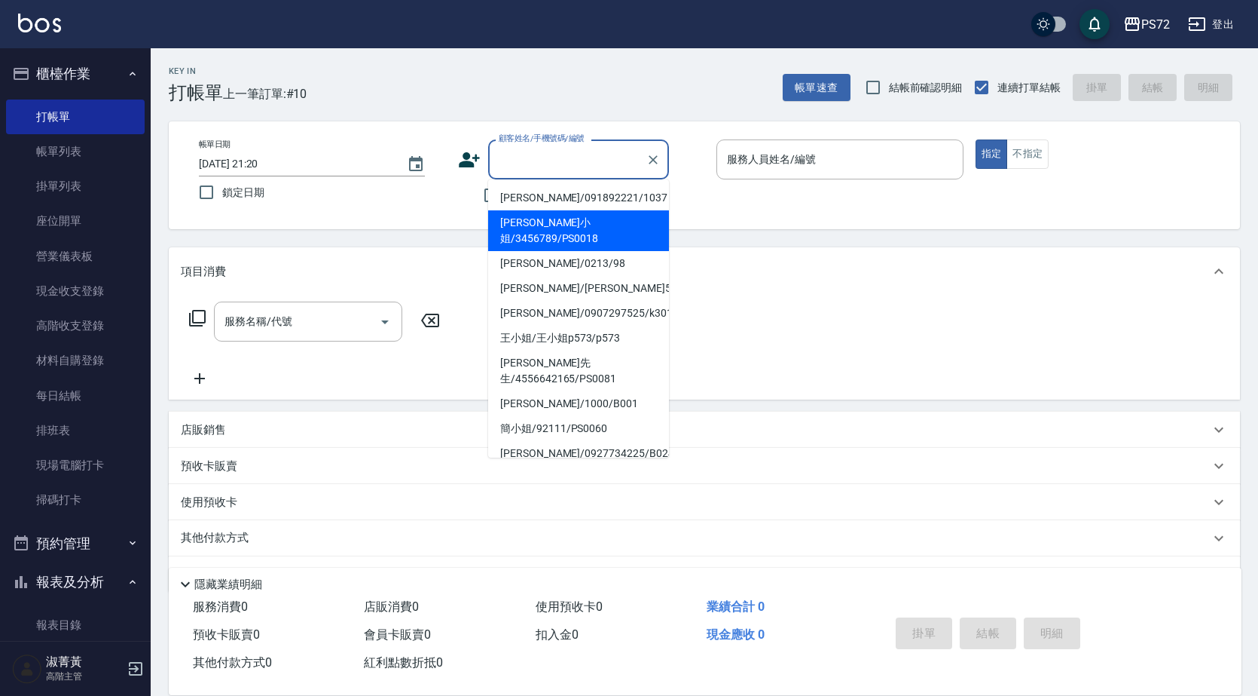
drag, startPoint x: 536, startPoint y: 216, endPoint x: 714, endPoint y: 182, distance: 180.9
click at [549, 212] on li "[PERSON_NAME]小姐/3456789/PS0018" at bounding box center [578, 230] width 181 height 41
type input "[PERSON_NAME]小姐/3456789/PS0018"
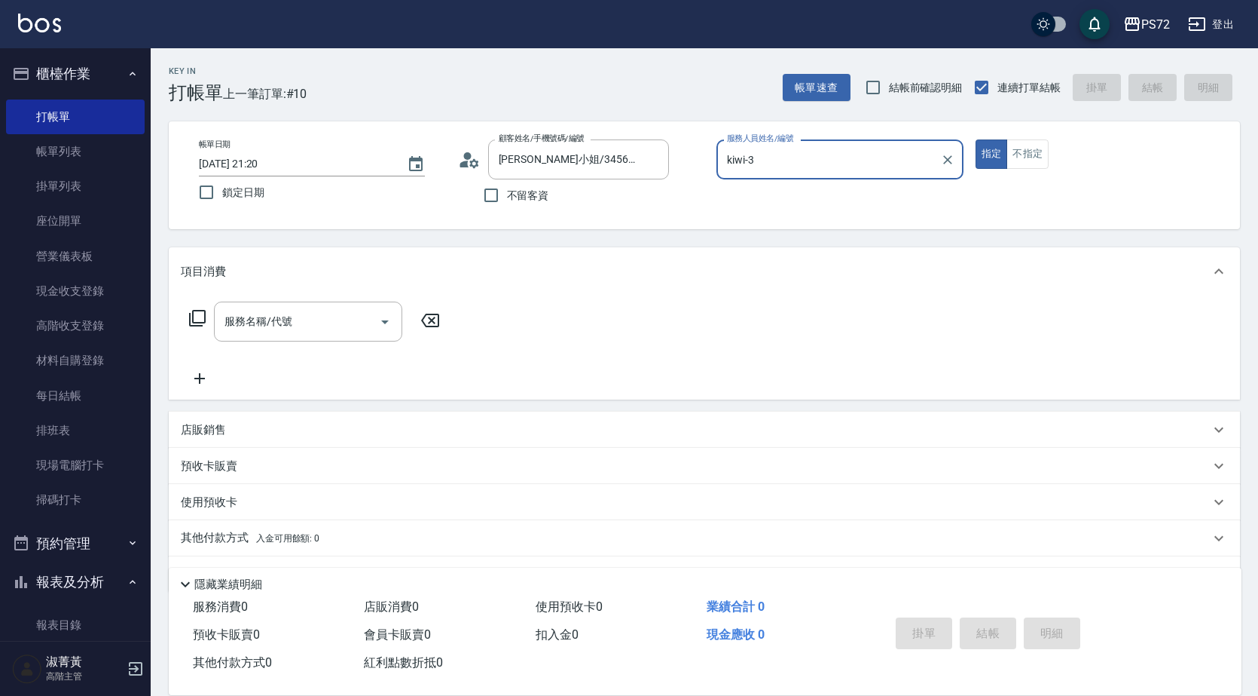
click at [783, 149] on input "kiwi-3" at bounding box center [828, 159] width 211 height 26
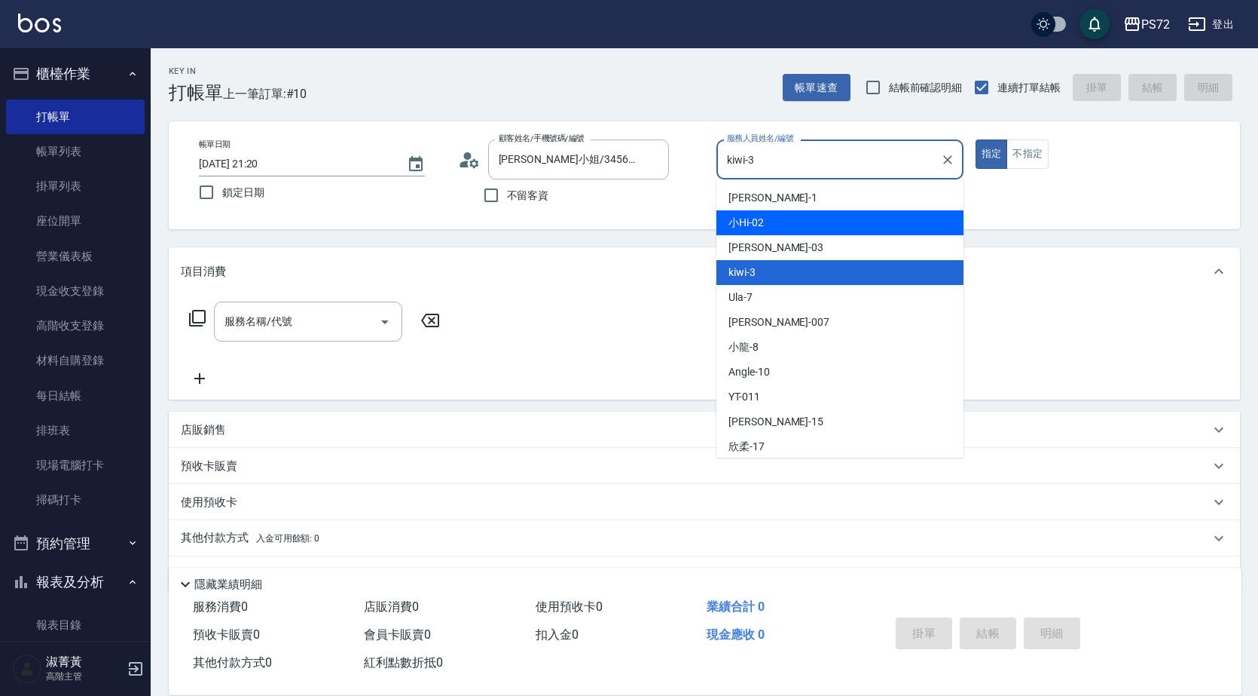
click at [790, 219] on div "小Hi -02" at bounding box center [840, 222] width 247 height 25
type input "小Hi-02"
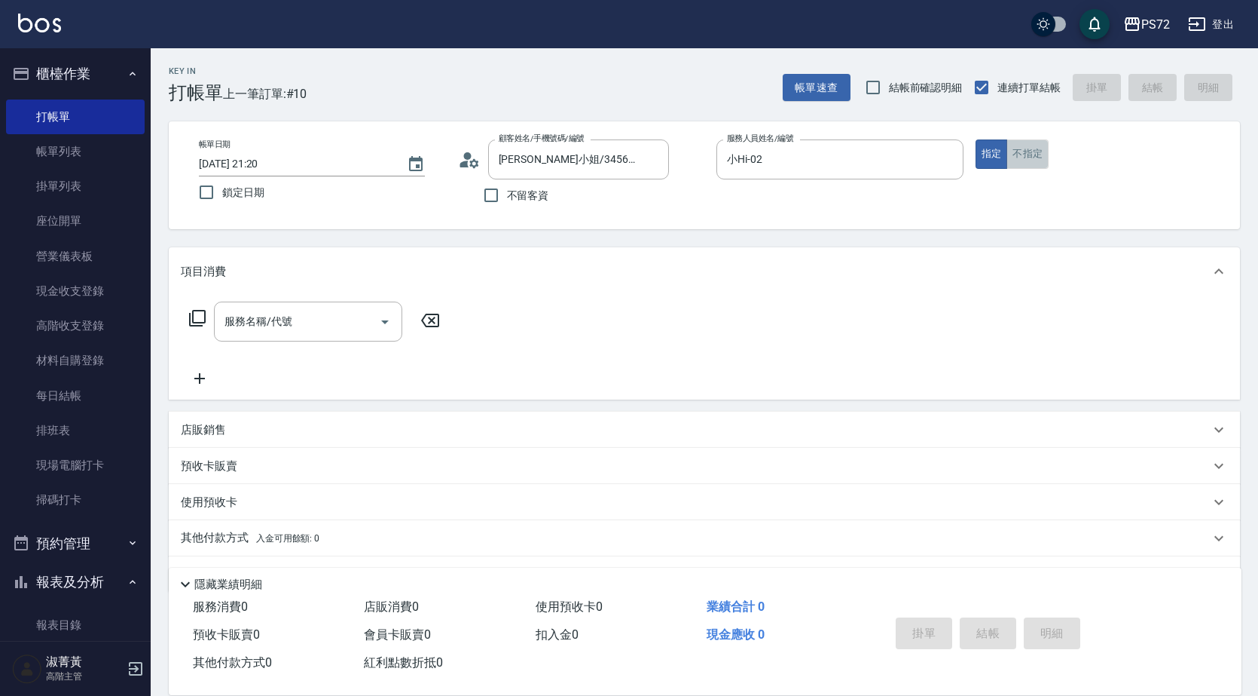
click at [1028, 156] on button "不指定" at bounding box center [1028, 153] width 42 height 29
click at [328, 330] on input "服務名稱/代號" at bounding box center [297, 321] width 152 height 26
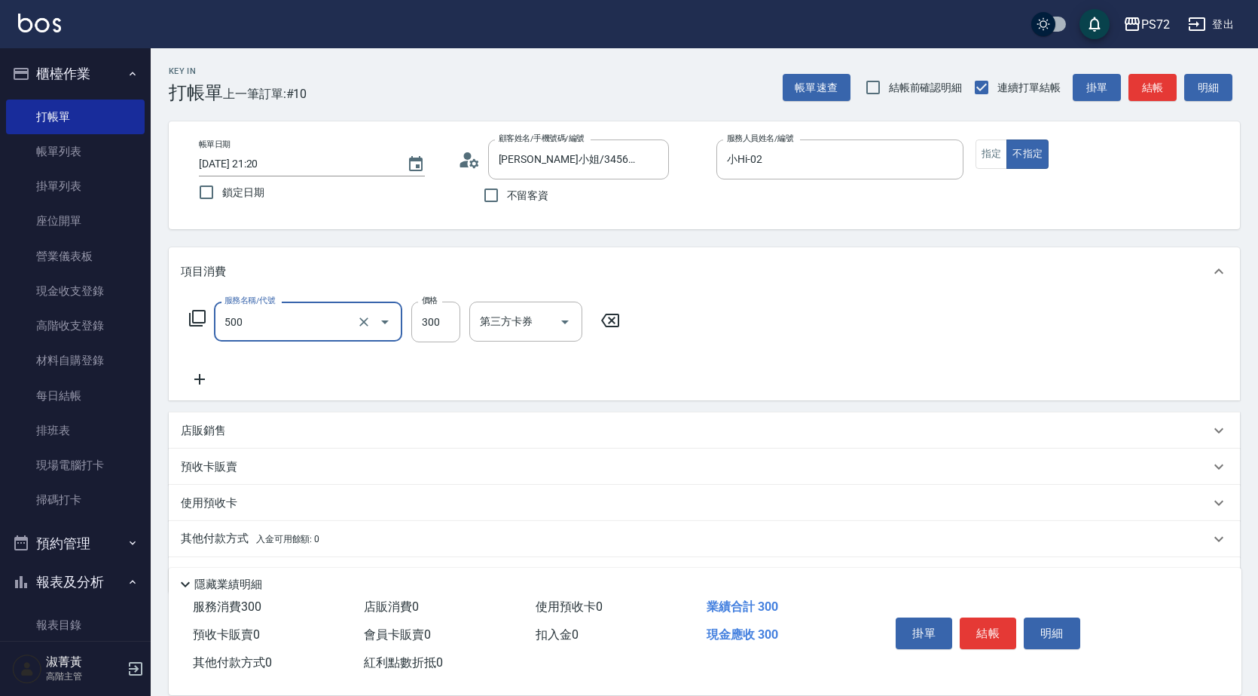
type input "洗髮(A級)(500)"
click at [972, 618] on button "結帳" at bounding box center [988, 633] width 57 height 32
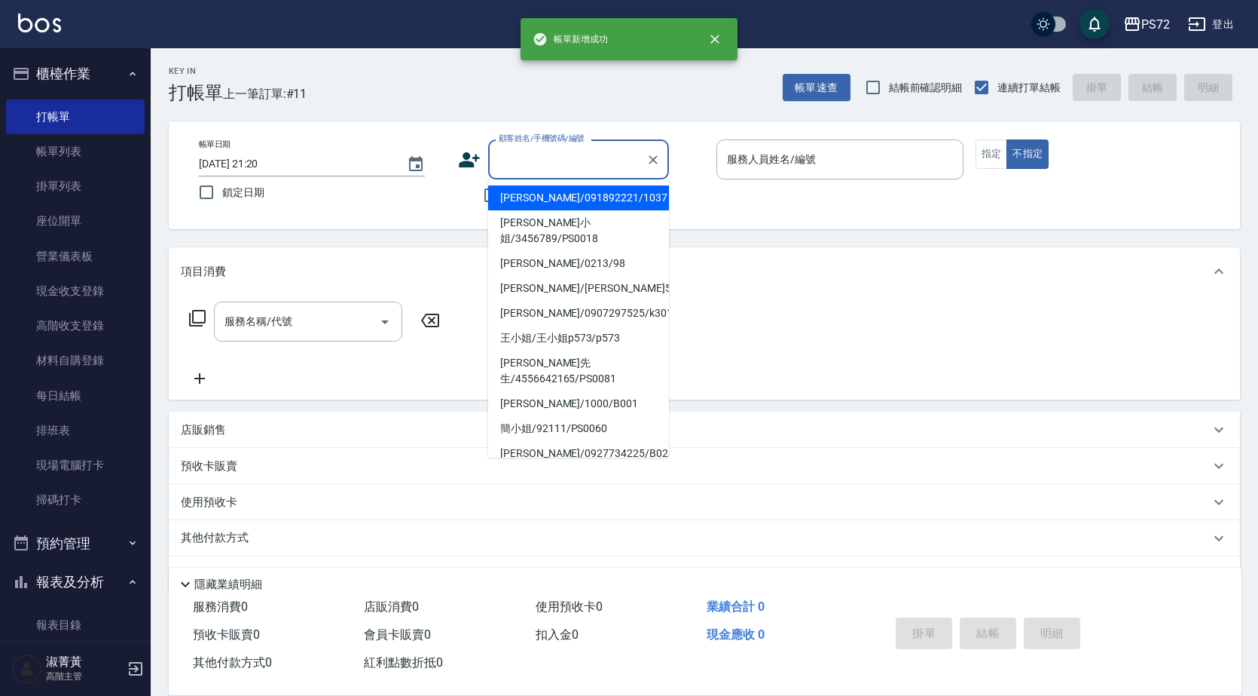
click at [530, 161] on input "顧客姓名/手機號碼/編號" at bounding box center [567, 159] width 145 height 26
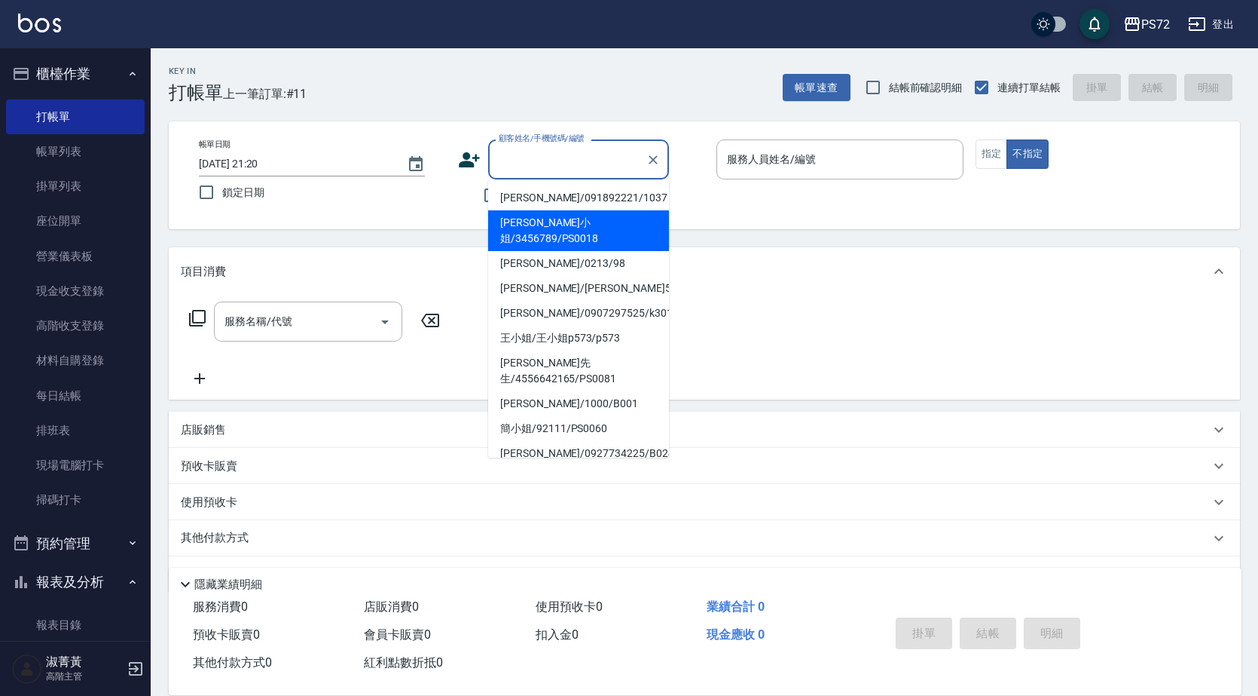
click at [552, 219] on li "[PERSON_NAME]小姐/3456789/PS0018" at bounding box center [578, 230] width 181 height 41
type input "[PERSON_NAME]小姐/3456789/PS0018"
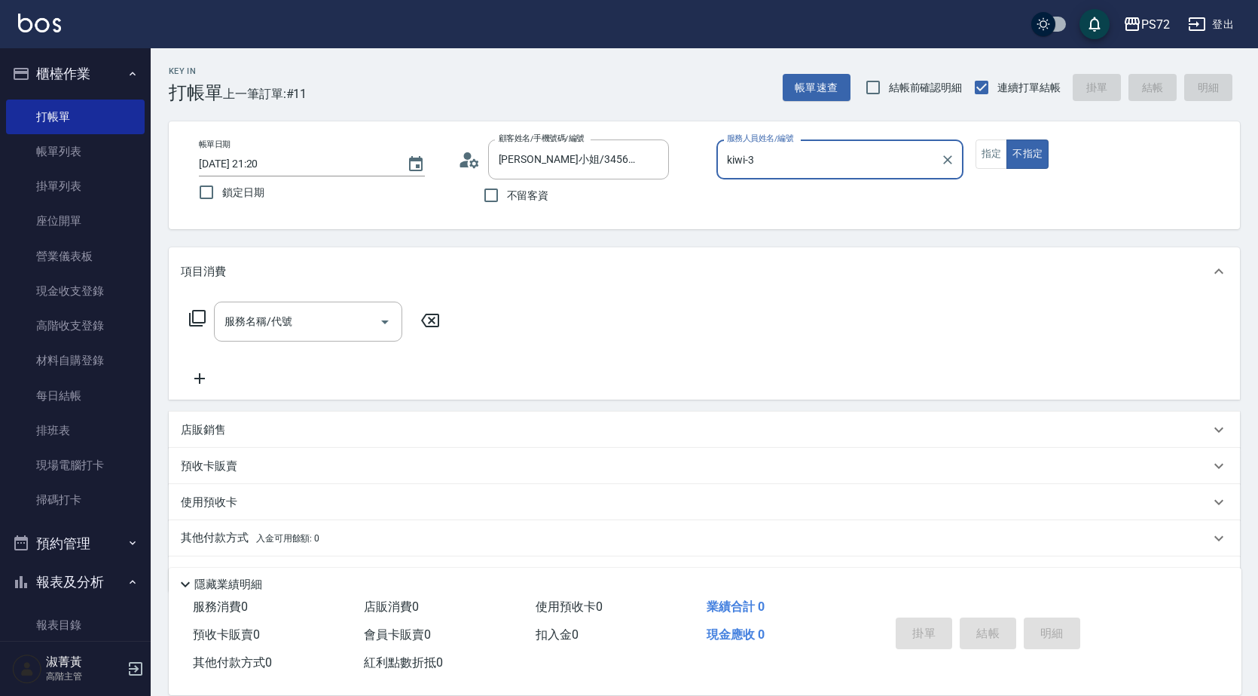
click at [730, 176] on div "kiwi-3 服務人員姓名/編號" at bounding box center [840, 159] width 247 height 40
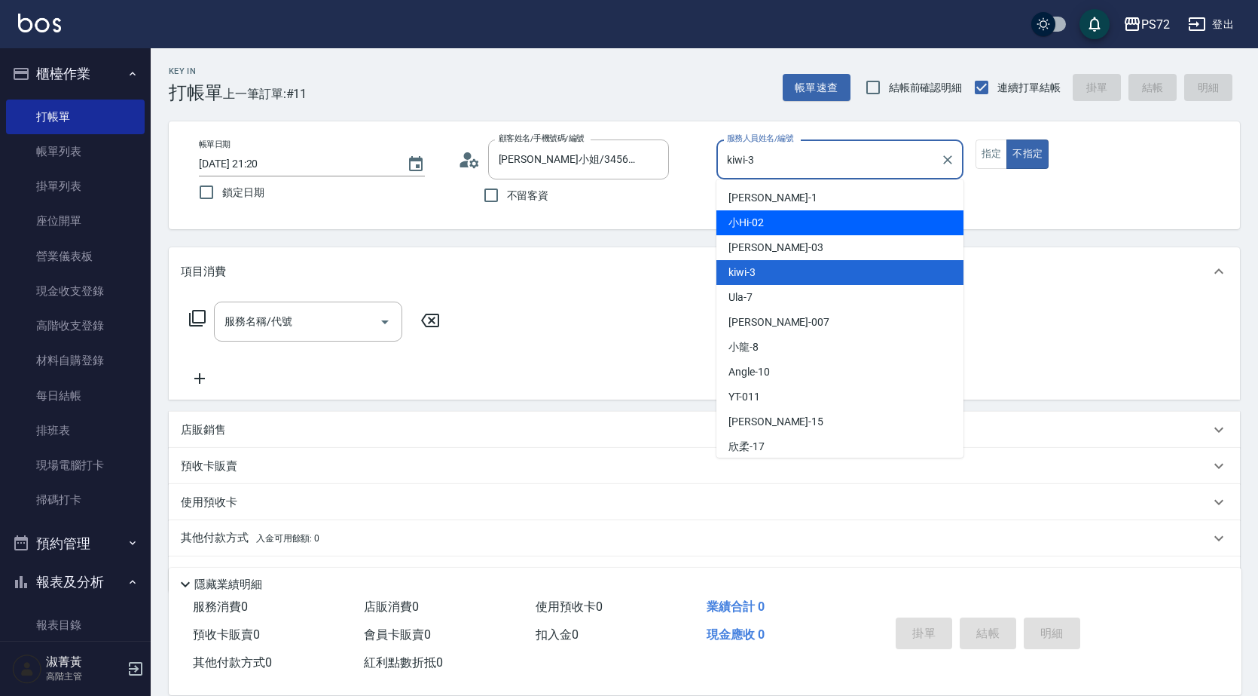
click at [761, 220] on span "小Hi -02" at bounding box center [746, 223] width 35 height 16
type input "小Hi-02"
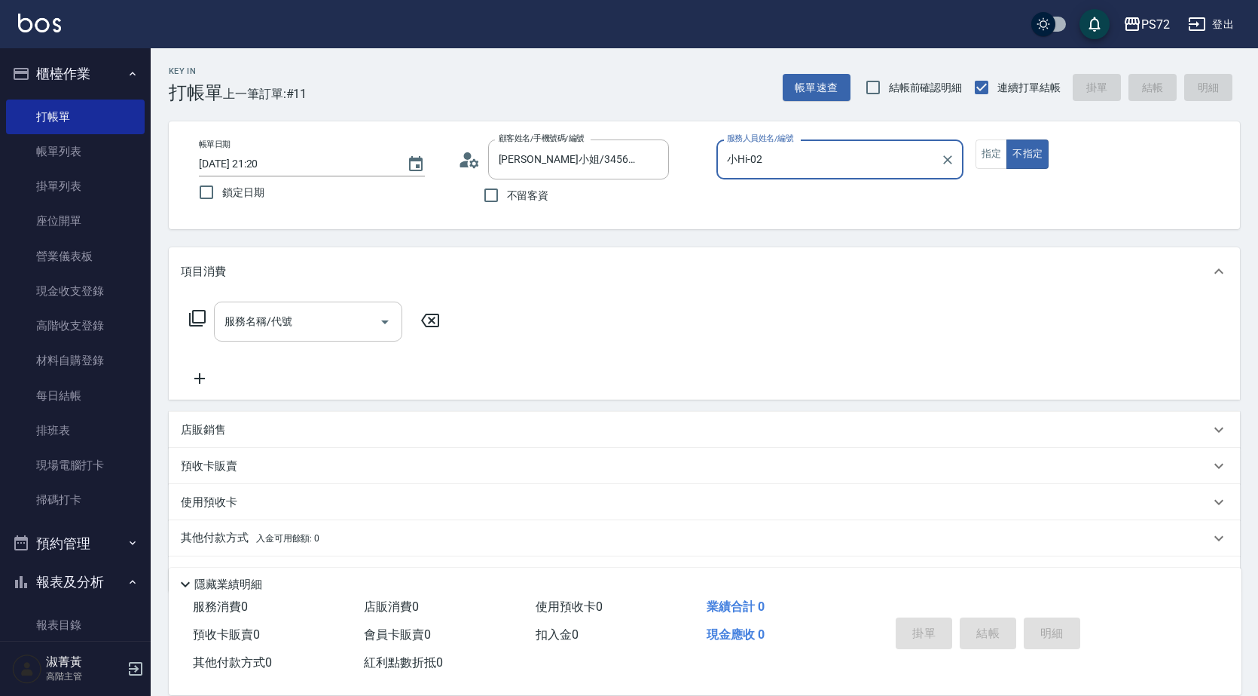
click at [337, 332] on div "服務名稱/代號" at bounding box center [308, 321] width 188 height 40
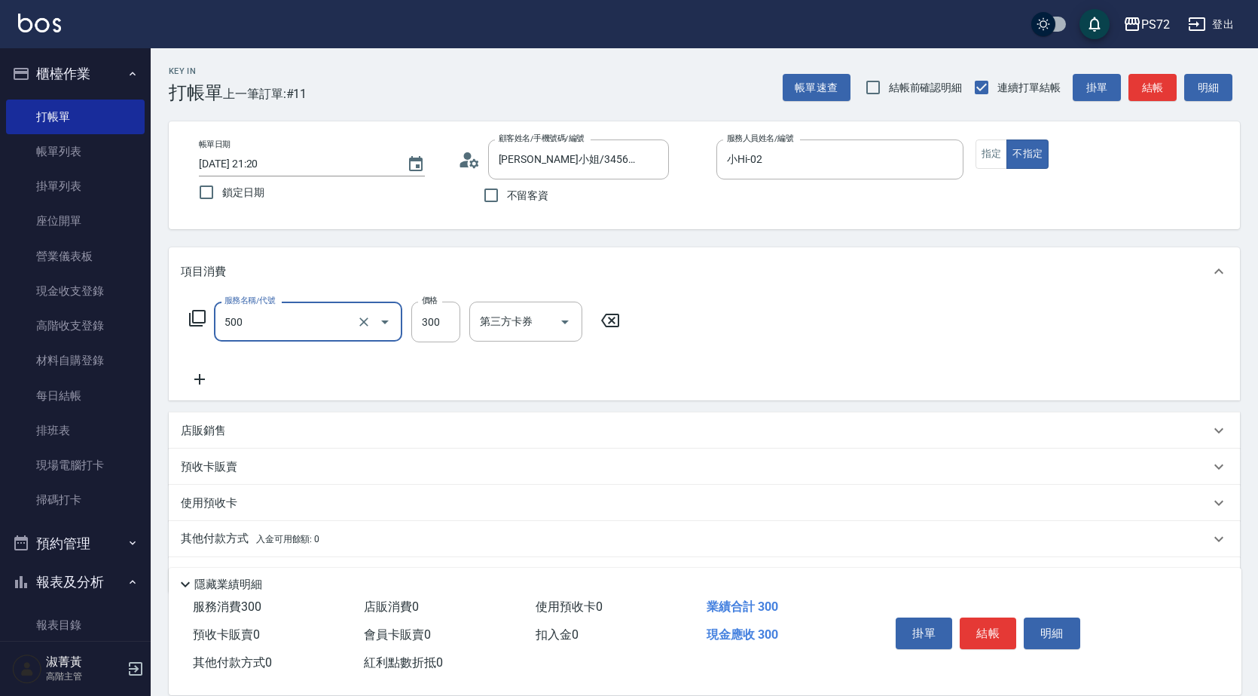
type input "洗髮(A級)(500)"
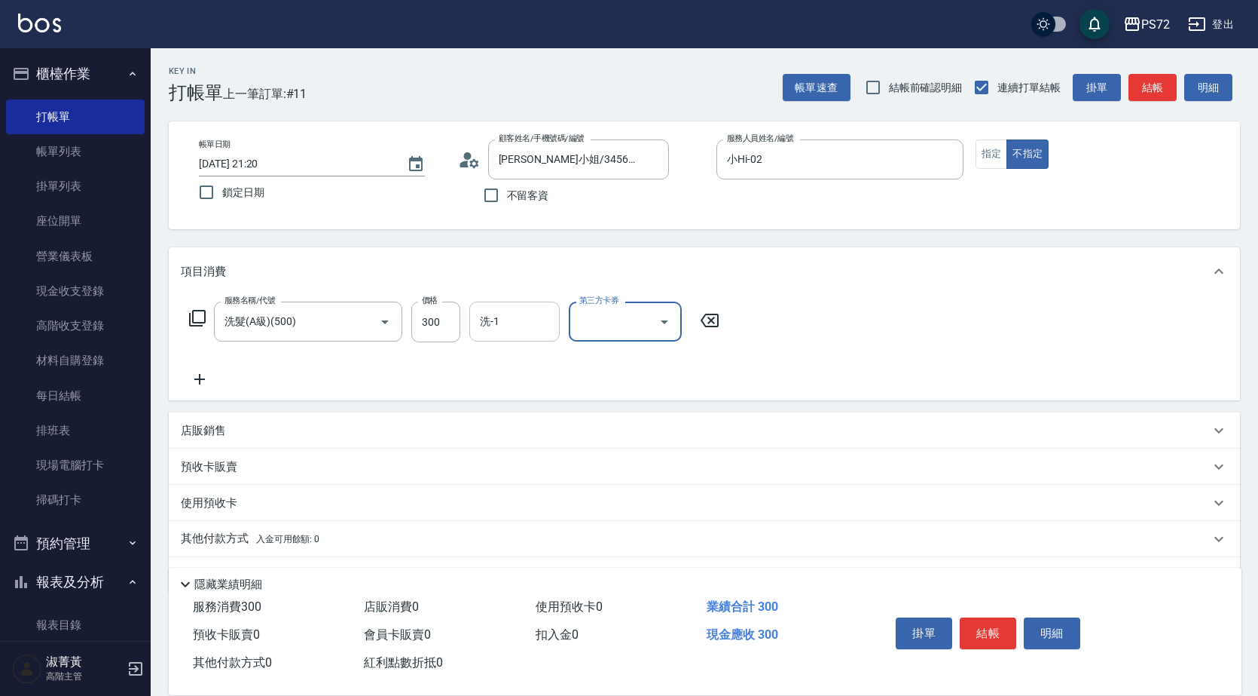
click at [507, 323] on input "洗-1" at bounding box center [514, 321] width 77 height 26
type input "[PERSON_NAME]-18"
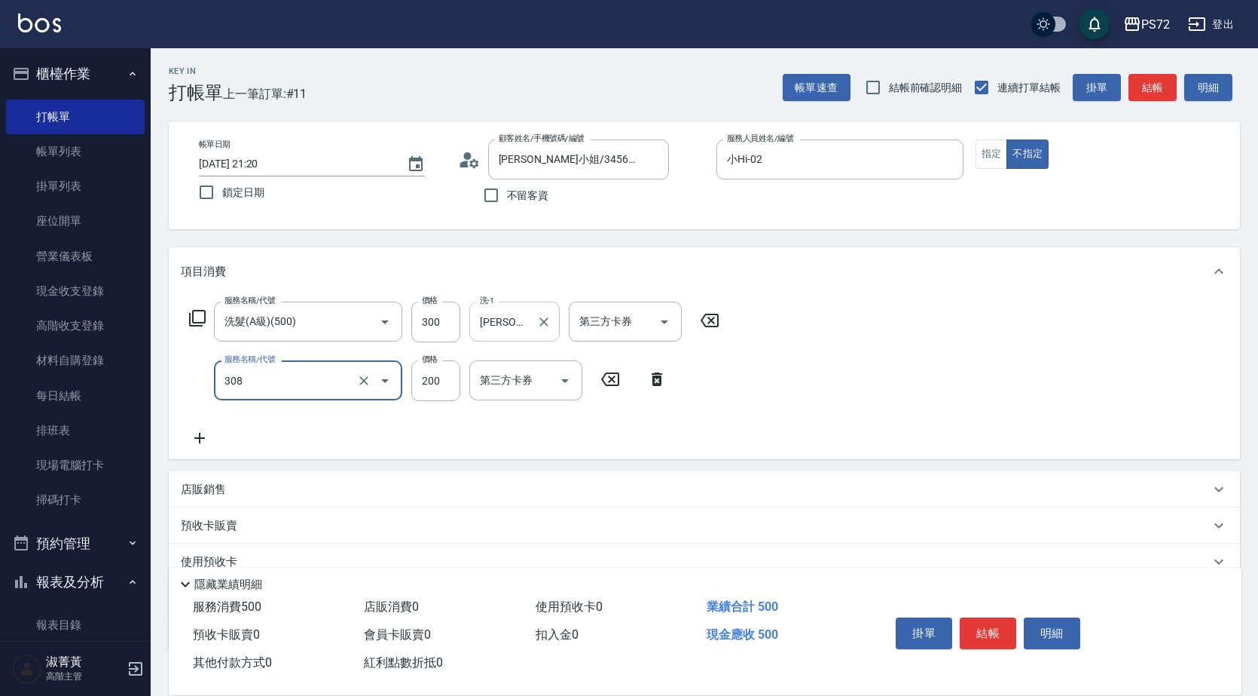
type input "學生剪髮(UP)(308)"
type input "350"
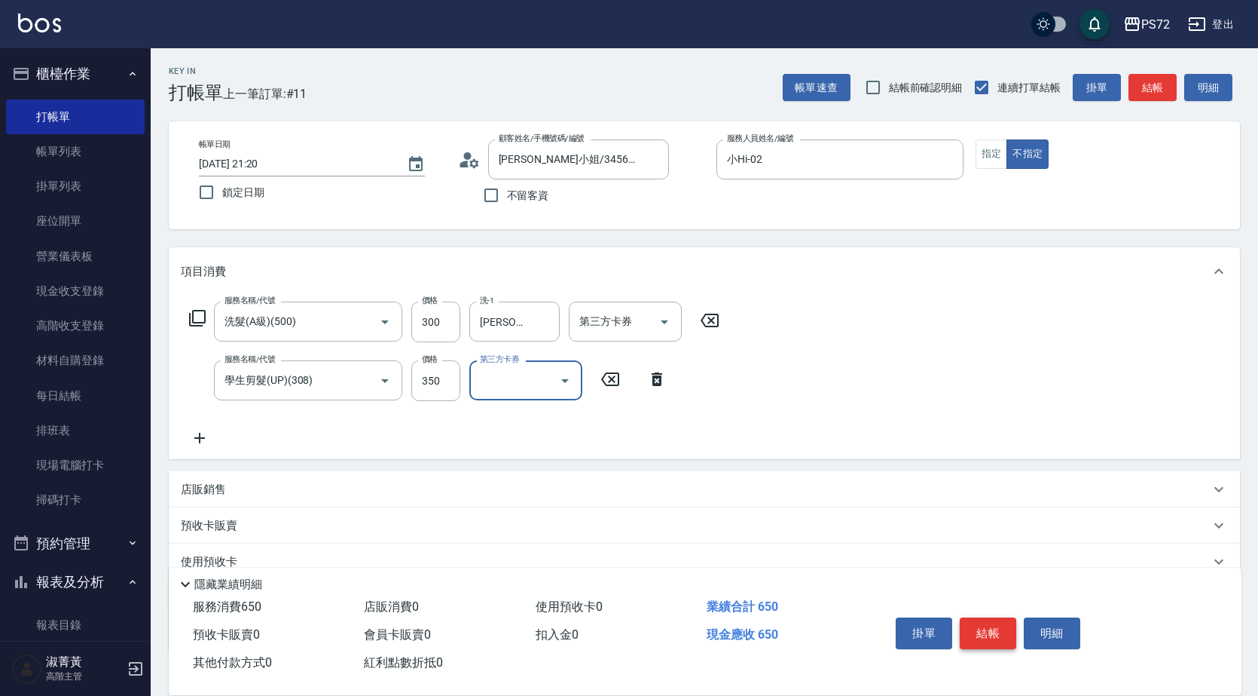
click at [992, 623] on button "結帳" at bounding box center [988, 633] width 57 height 32
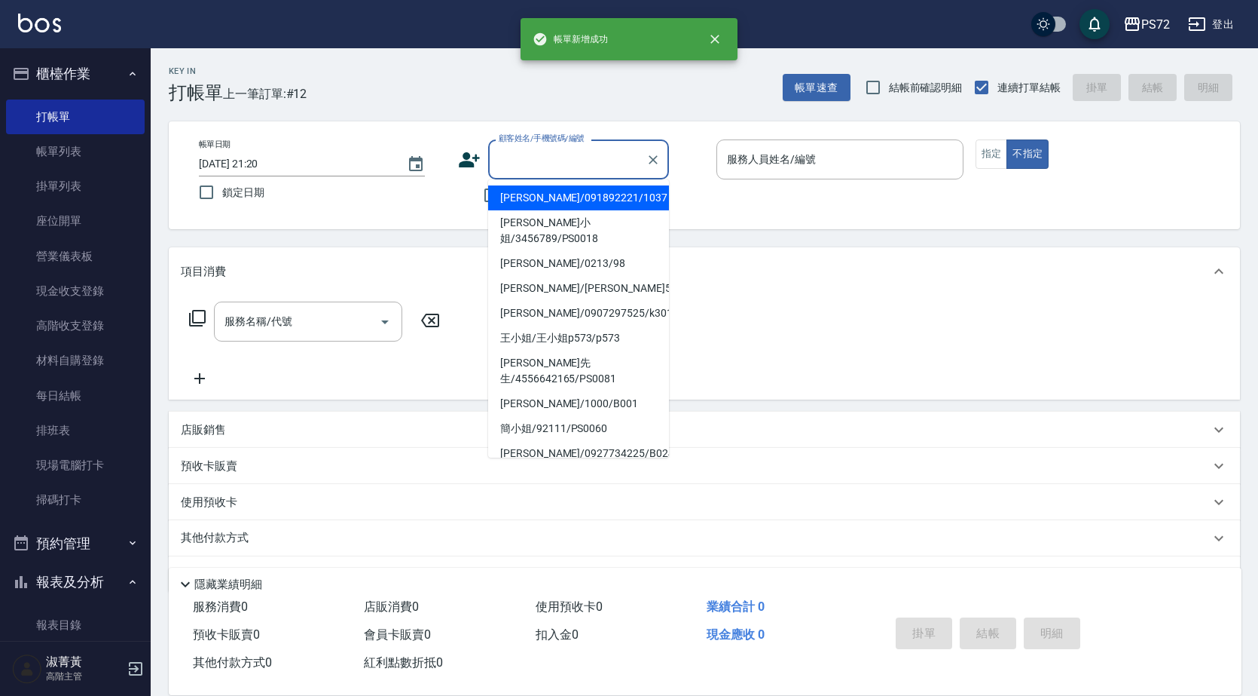
click at [547, 157] on input "顧客姓名/手機號碼/編號" at bounding box center [567, 159] width 145 height 26
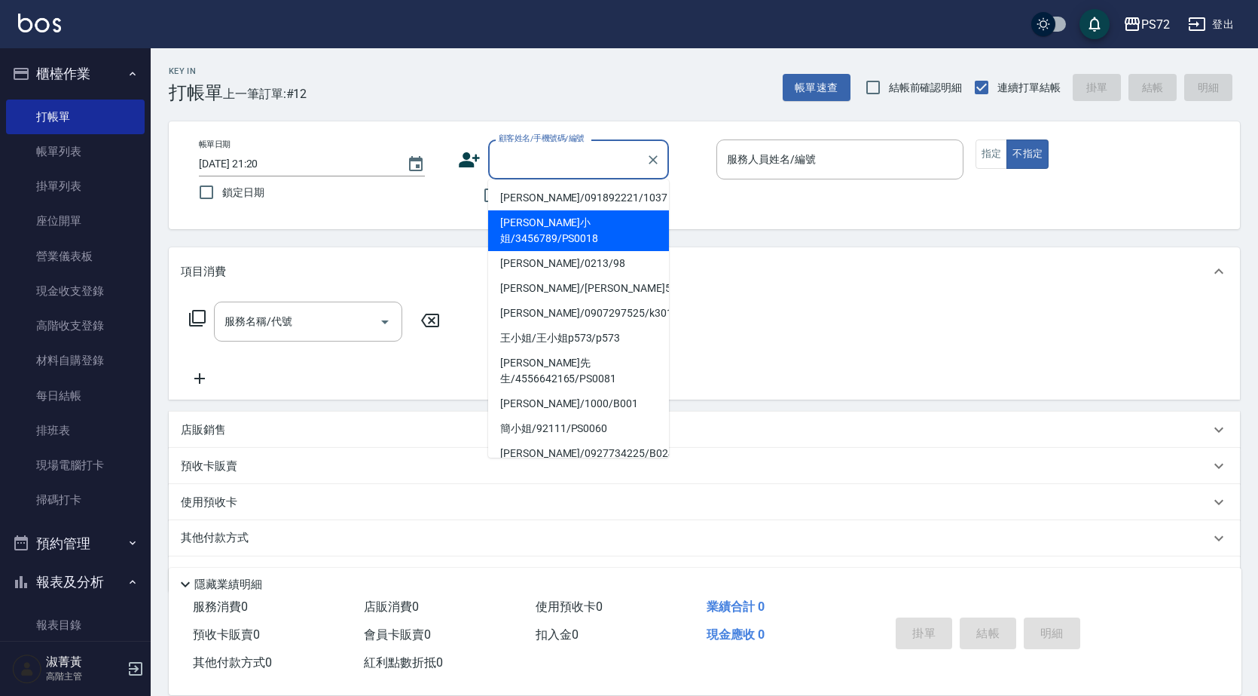
drag, startPoint x: 548, startPoint y: 219, endPoint x: 783, endPoint y: 164, distance: 241.5
click at [548, 218] on li "[PERSON_NAME]小姐/3456789/PS0018" at bounding box center [578, 230] width 181 height 41
type input "[PERSON_NAME]小姐/3456789/PS0018"
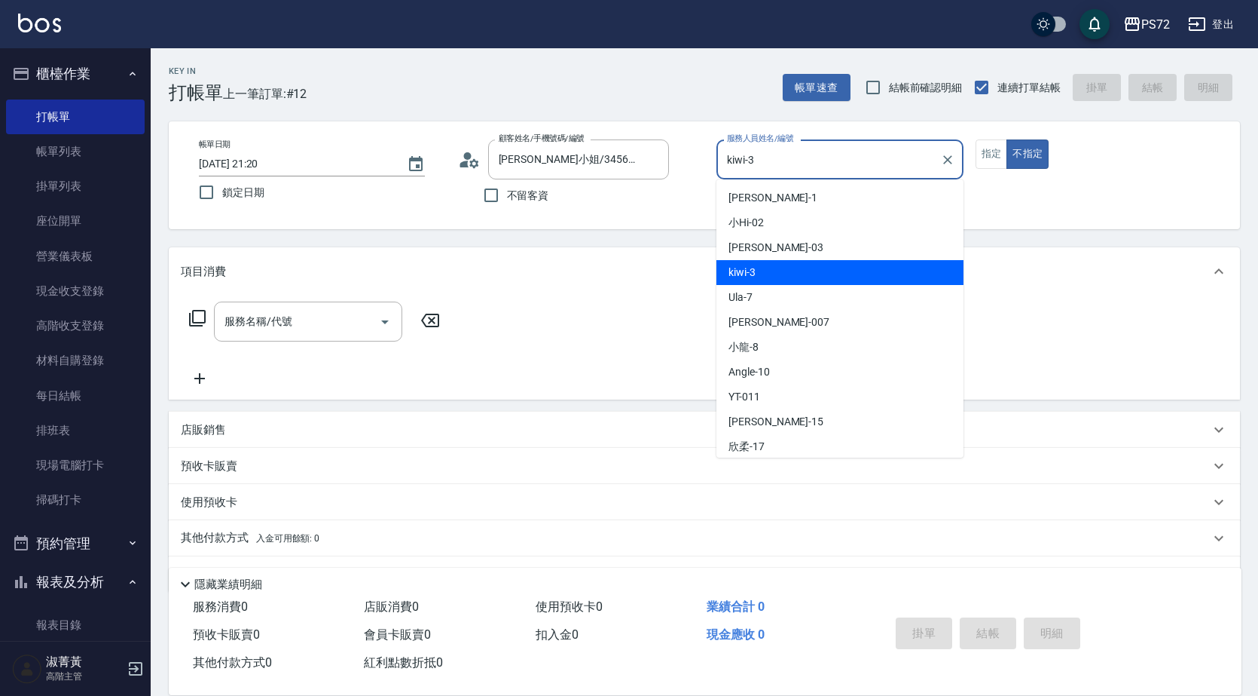
click at [791, 162] on input "kiwi-3" at bounding box center [828, 159] width 211 height 26
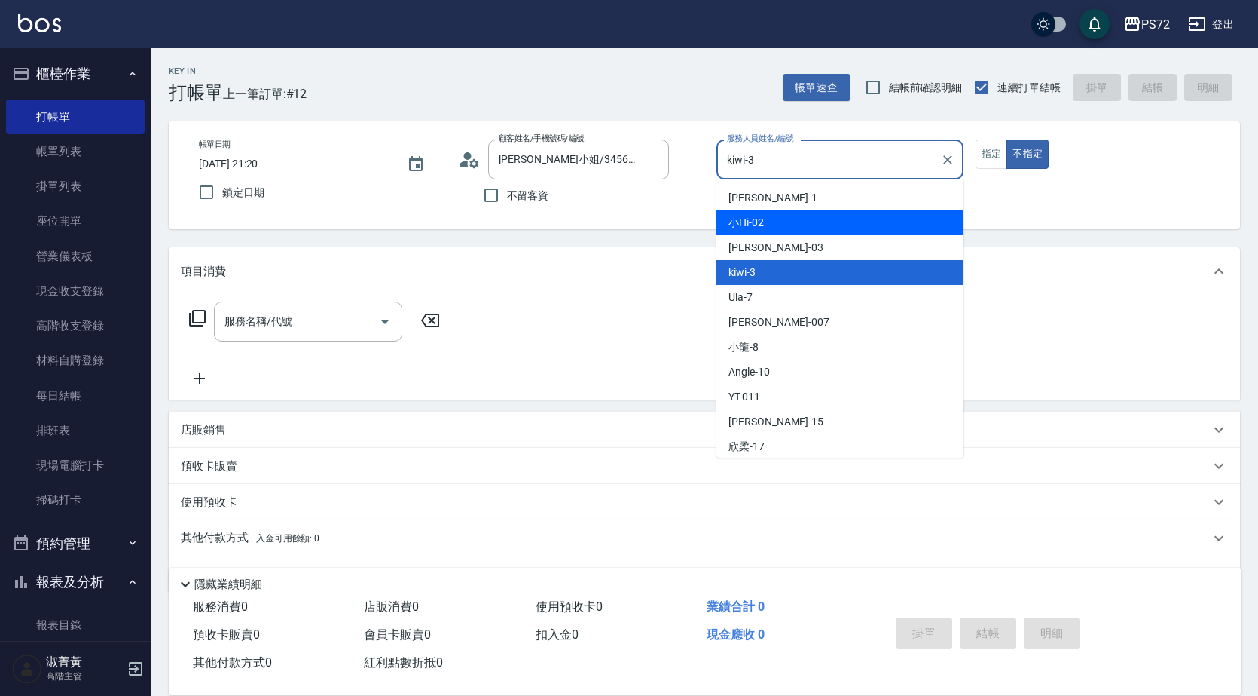
click at [778, 219] on div "小Hi -02" at bounding box center [840, 222] width 247 height 25
type input "小Hi-02"
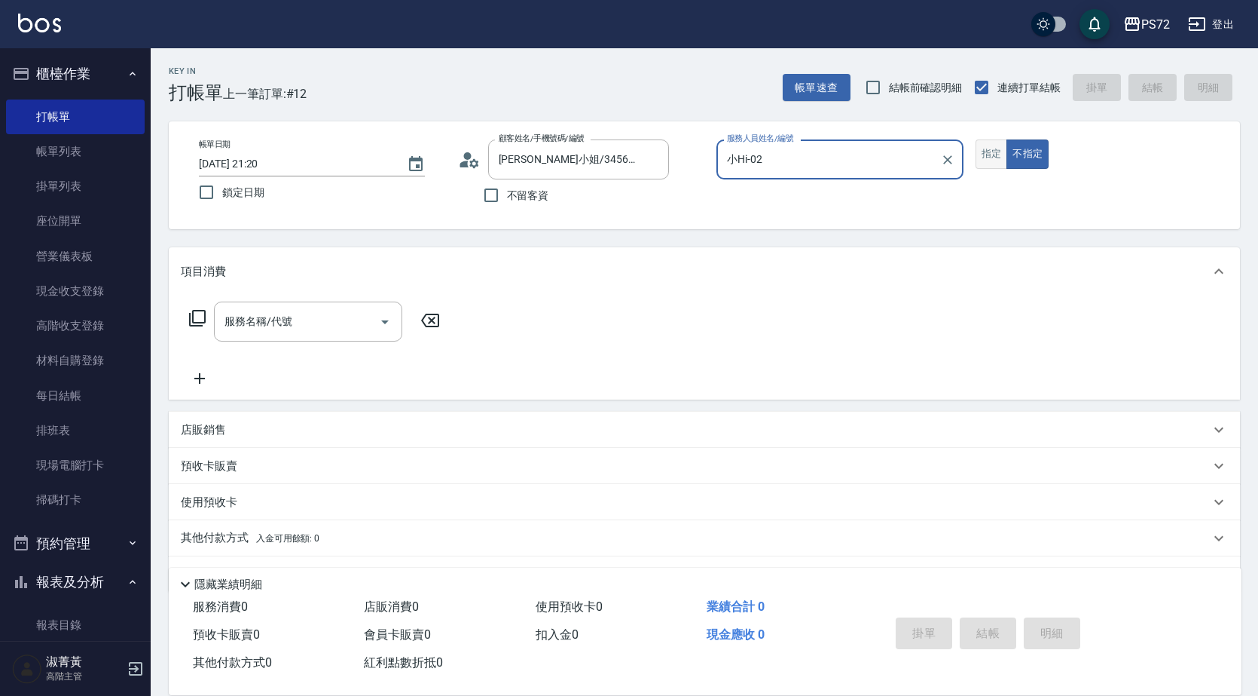
click at [984, 147] on button "指定" at bounding box center [992, 153] width 32 height 29
click at [310, 329] on input "服務名稱/代號" at bounding box center [297, 321] width 152 height 26
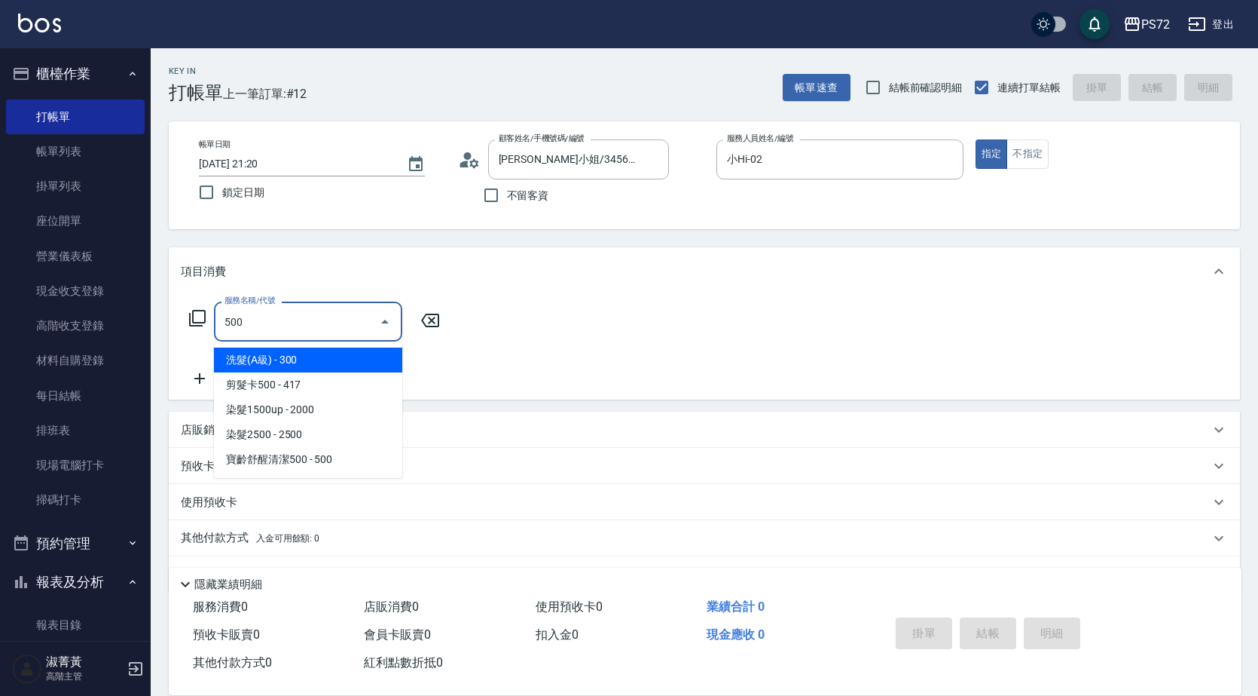
type input "洗髮(A級)(500)"
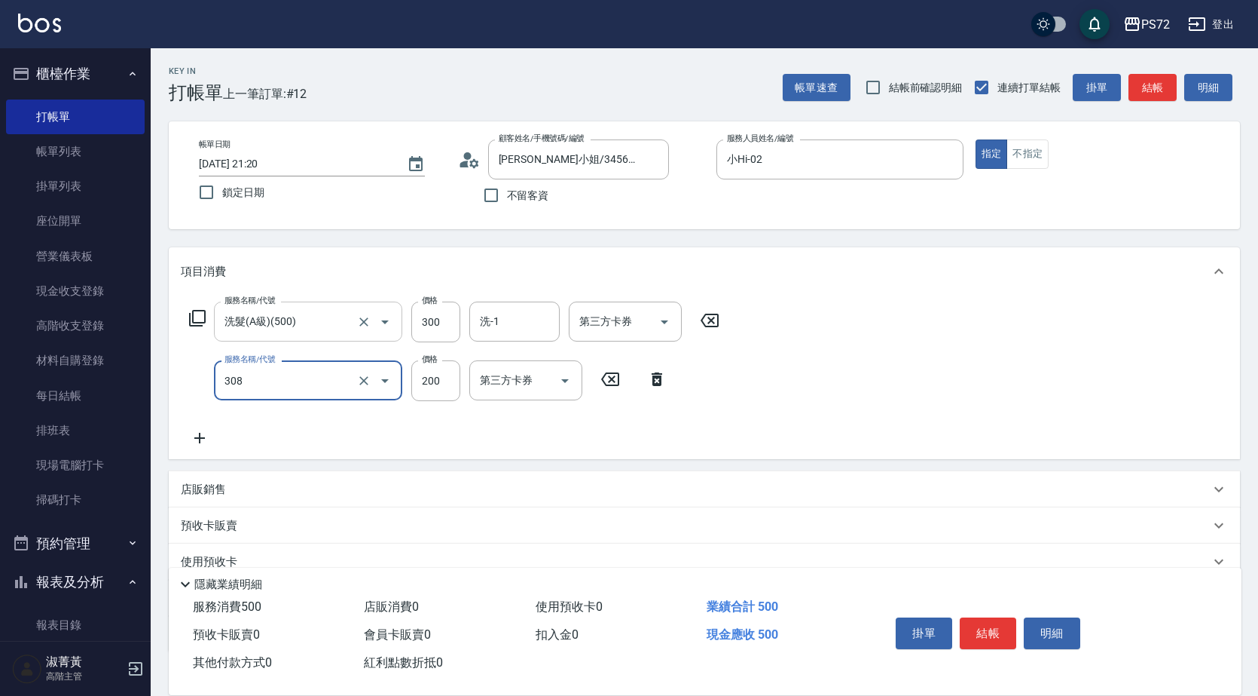
type input "學生剪髮(UP)(308)"
type input "350"
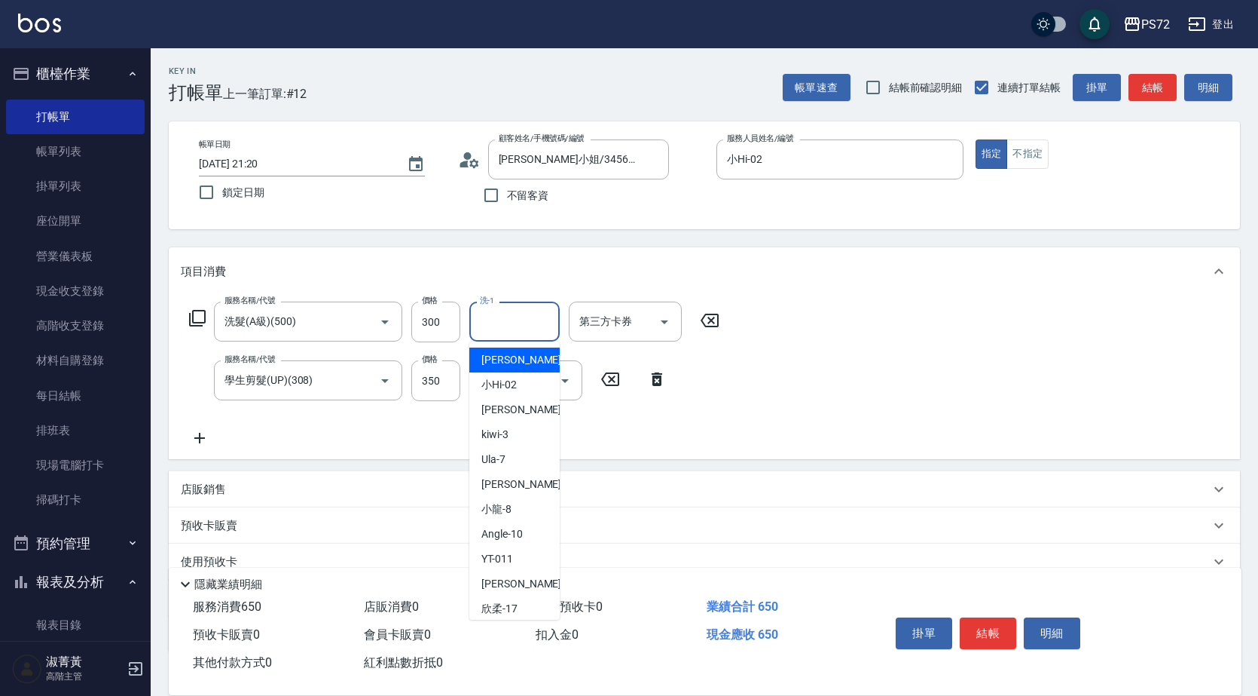
click at [522, 328] on input "洗-1" at bounding box center [514, 321] width 77 height 26
type input "[PERSON_NAME]-18"
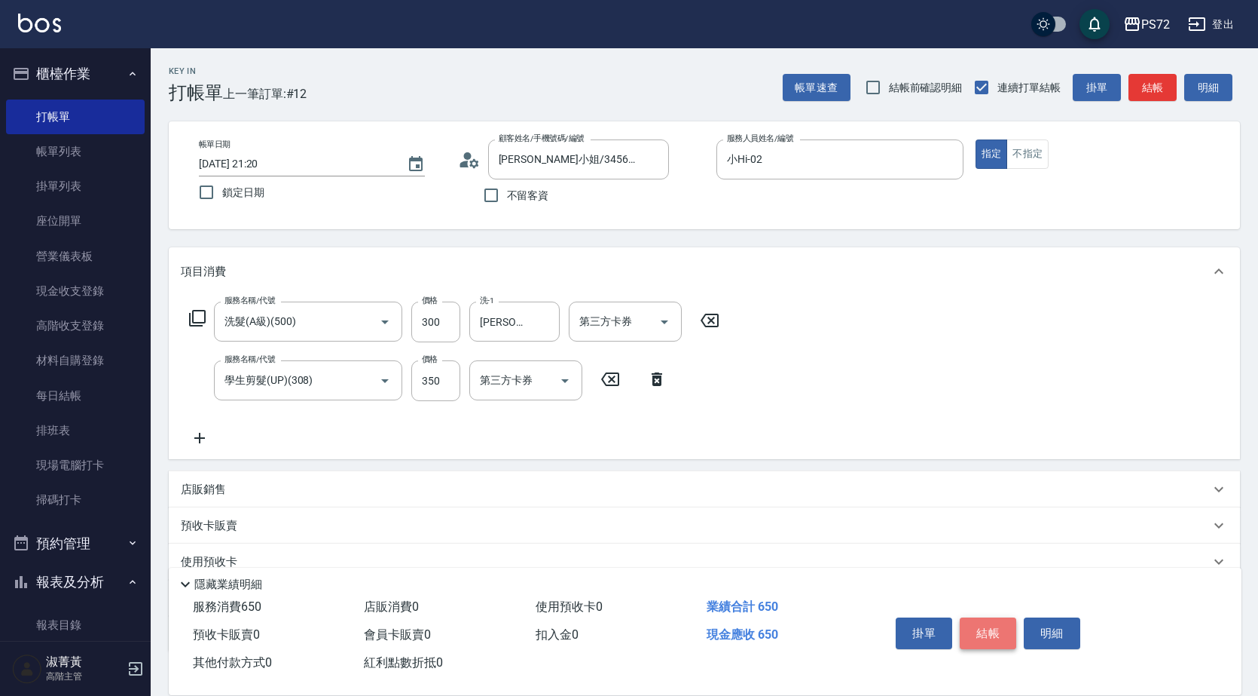
drag, startPoint x: 993, startPoint y: 621, endPoint x: 971, endPoint y: 609, distance: 25.6
click at [993, 620] on button "結帳" at bounding box center [988, 633] width 57 height 32
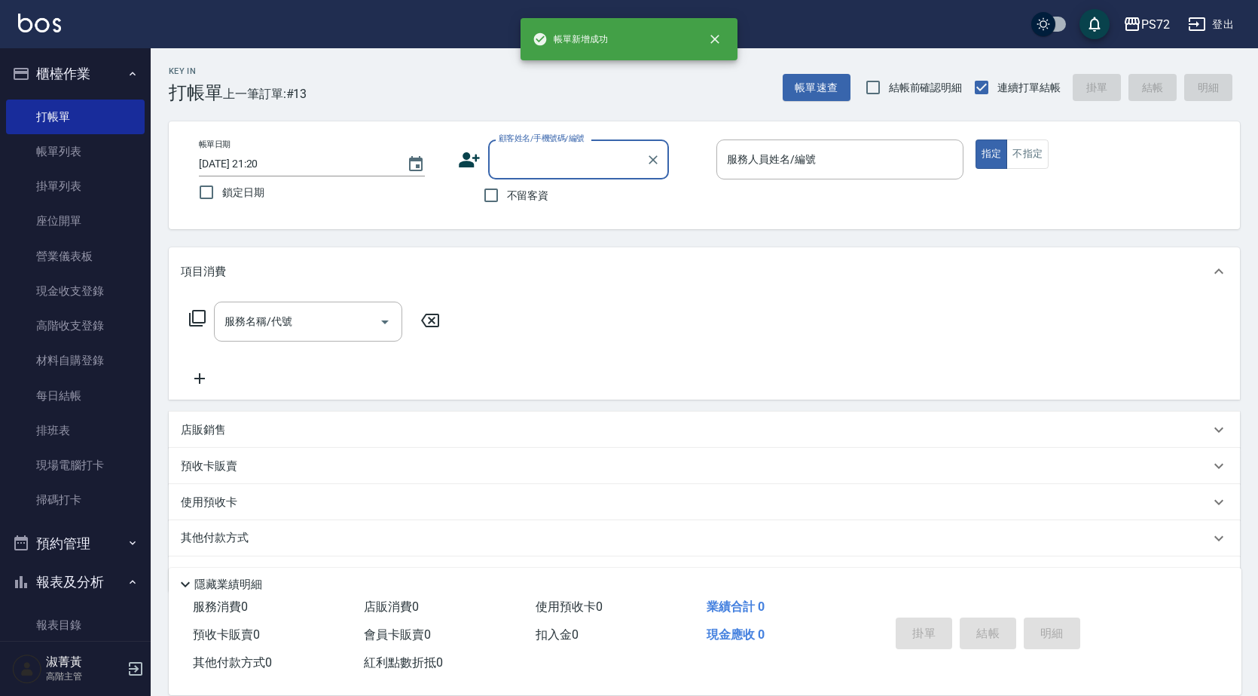
click at [570, 161] on input "顧客姓名/手機號碼/編號" at bounding box center [567, 159] width 145 height 26
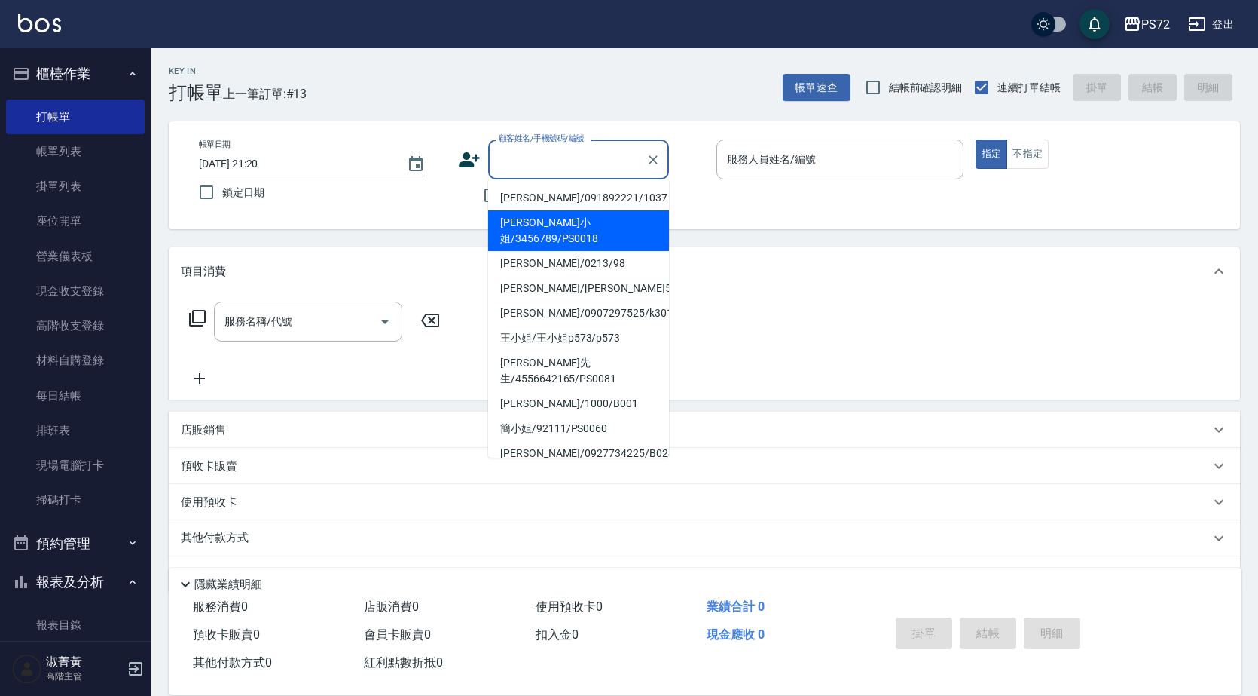
click at [568, 213] on li "[PERSON_NAME]小姐/3456789/PS0018" at bounding box center [578, 230] width 181 height 41
type input "[PERSON_NAME]小姐/3456789/PS0018"
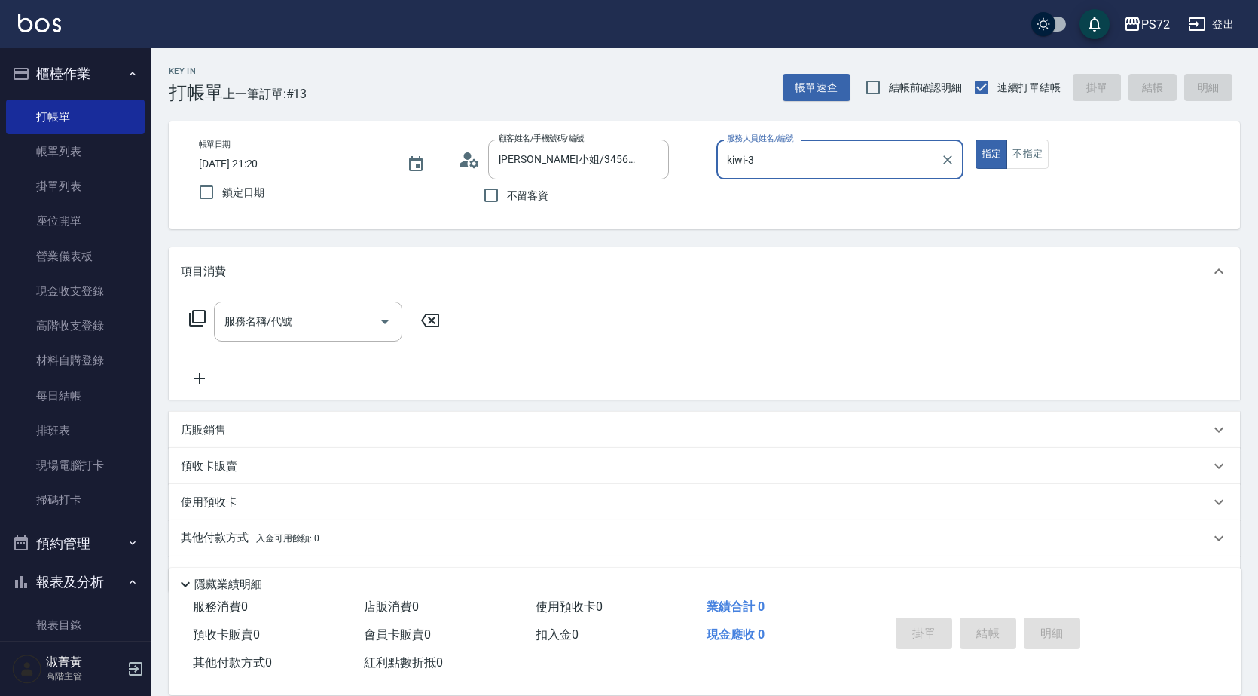
click at [760, 157] on input "kiwi-3" at bounding box center [828, 159] width 211 height 26
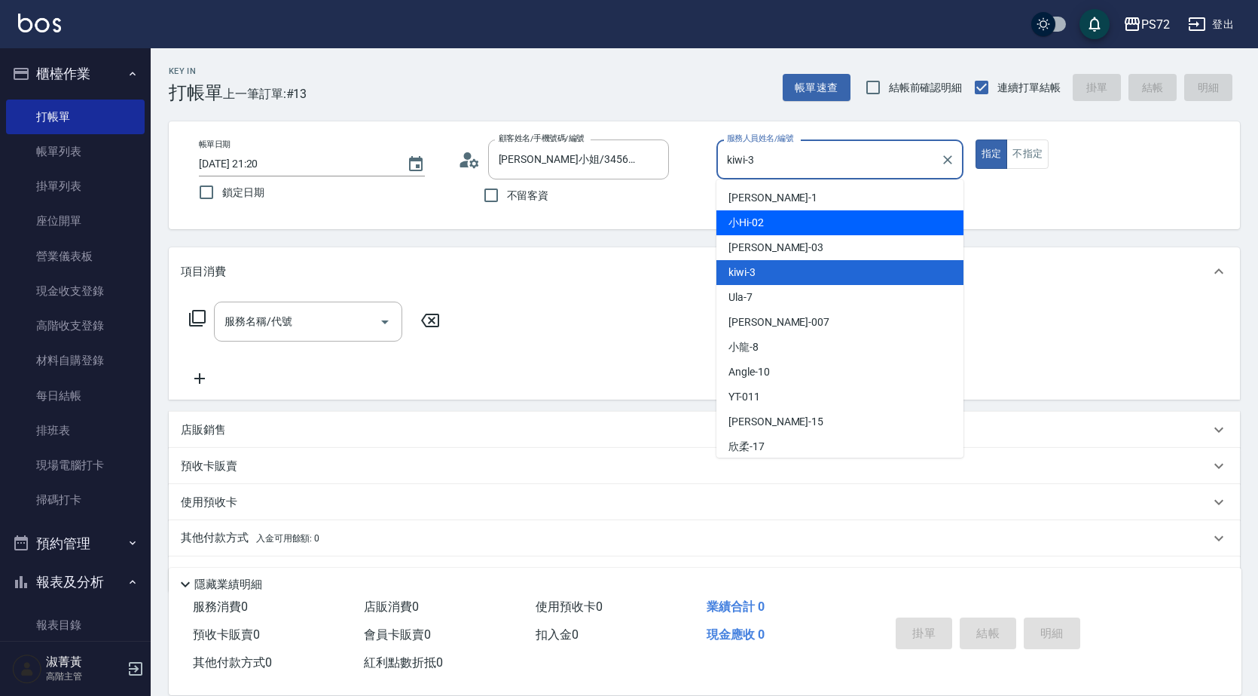
click at [757, 226] on span "小Hi -02" at bounding box center [746, 223] width 35 height 16
type input "小Hi-02"
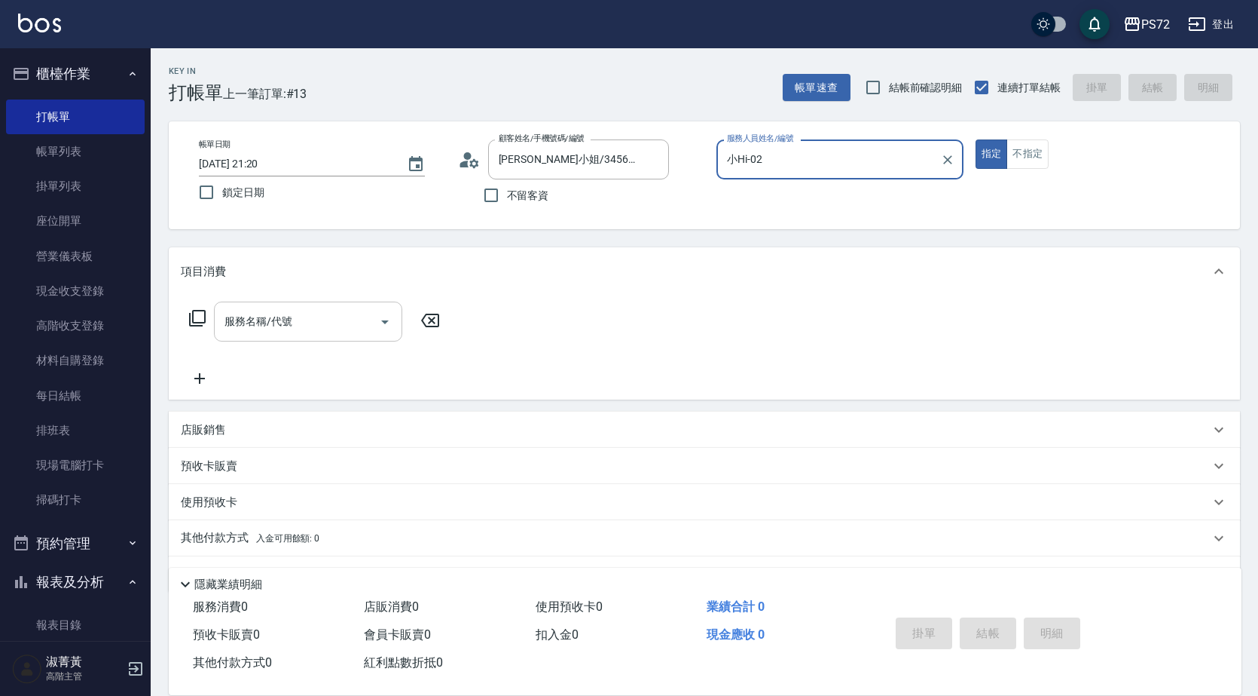
click at [295, 329] on input "服務名稱/代號" at bounding box center [297, 321] width 152 height 26
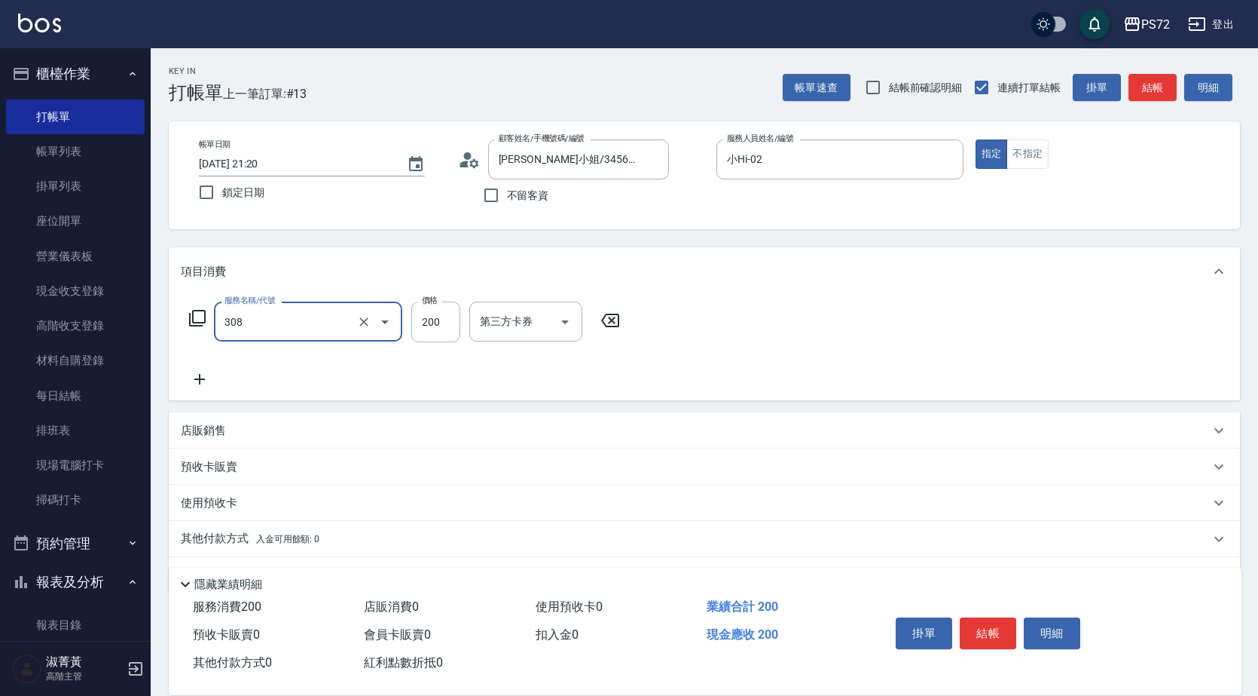
type input "學生剪髮(UP)(308)"
type input "350"
click at [974, 620] on button "結帳" at bounding box center [988, 633] width 57 height 32
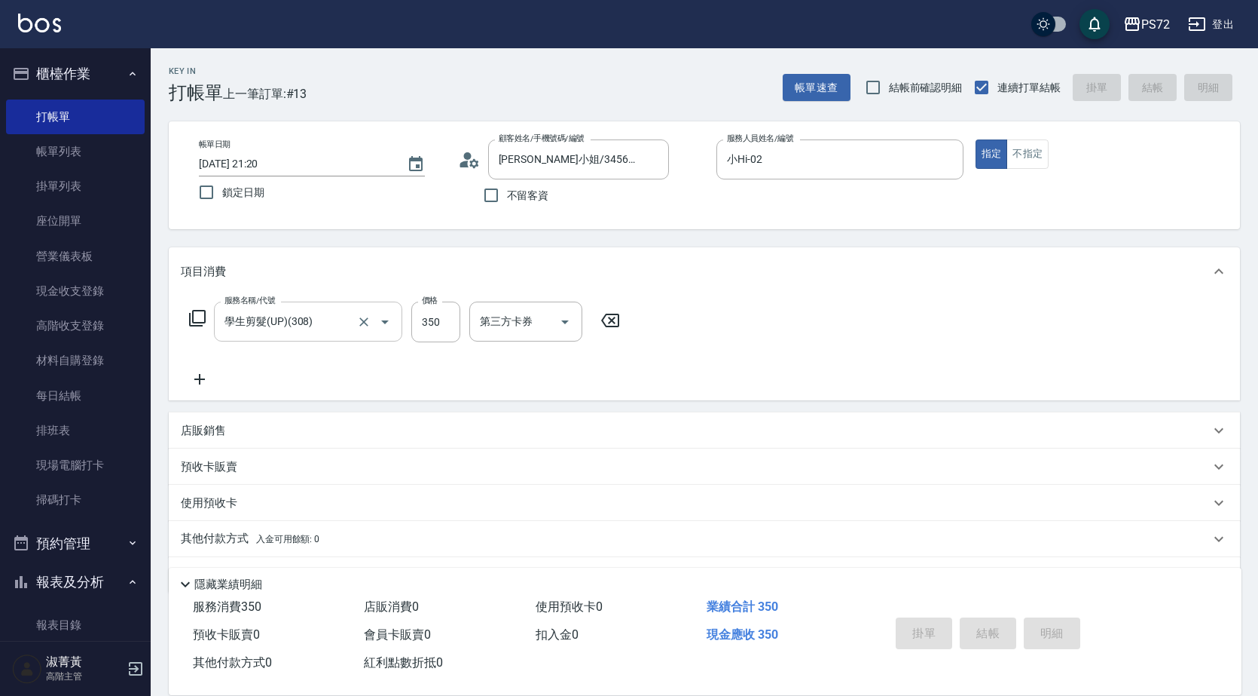
type input "[DATE] 21:21"
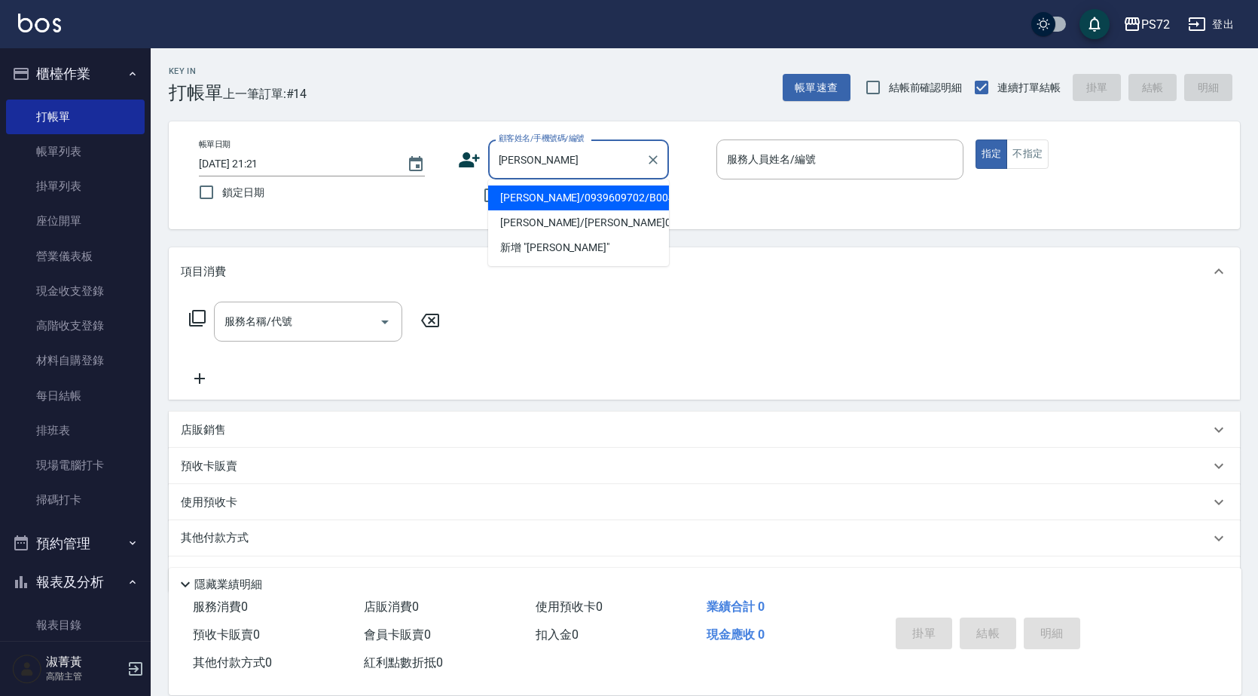
click at [578, 201] on li "[PERSON_NAME]/0939609702/B0049" at bounding box center [578, 197] width 181 height 25
type input "[PERSON_NAME]/0939609702/B0049"
type input "小Hi-02"
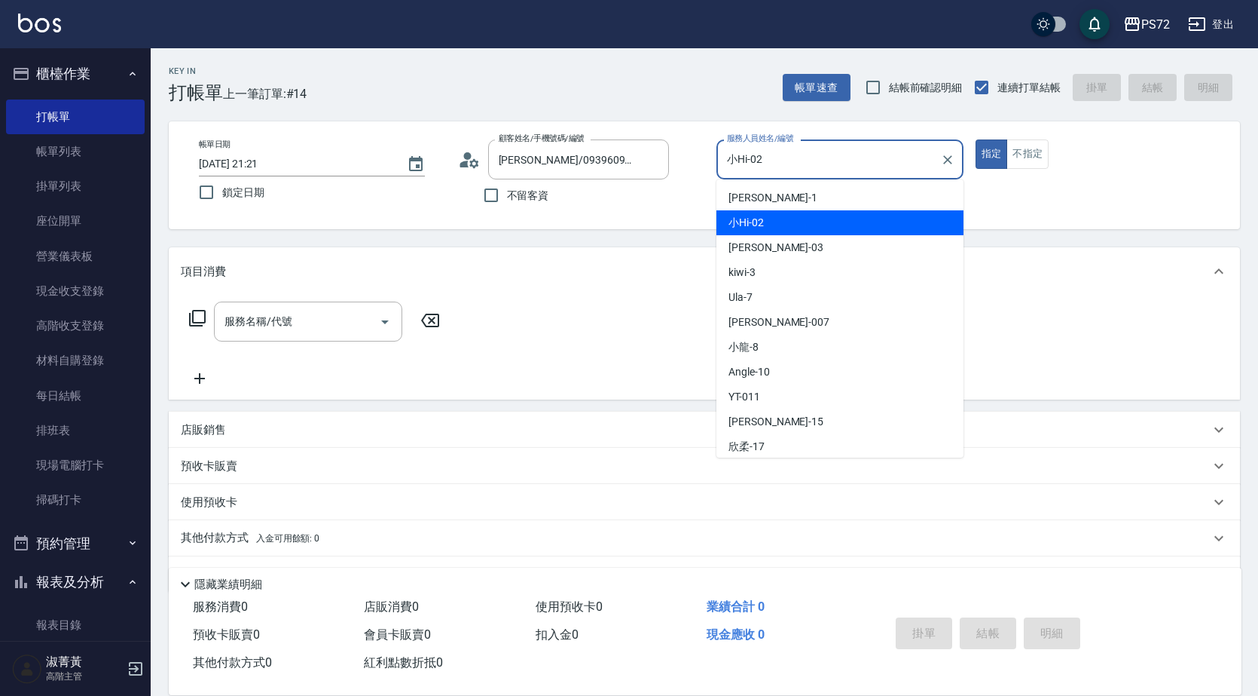
click at [768, 157] on input "小Hi-02" at bounding box center [828, 159] width 211 height 26
click at [760, 222] on span "小Hi -02" at bounding box center [746, 223] width 35 height 16
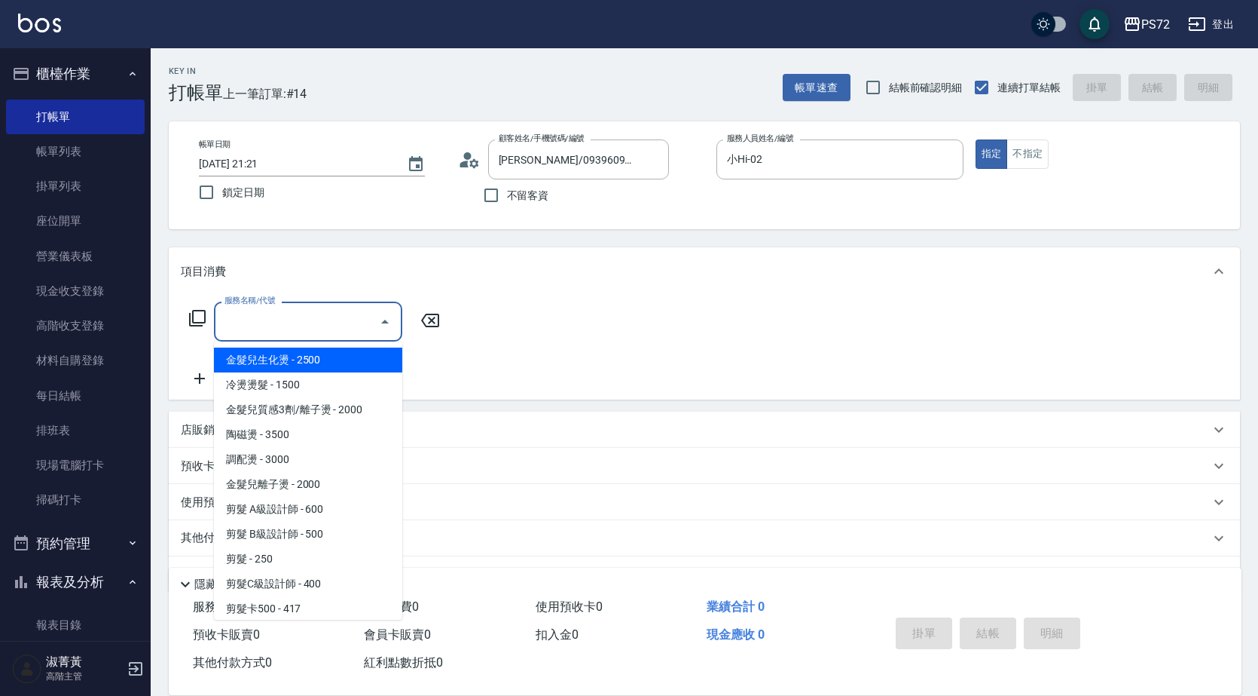
click at [260, 326] on input "服務名稱/代號" at bounding box center [297, 321] width 152 height 26
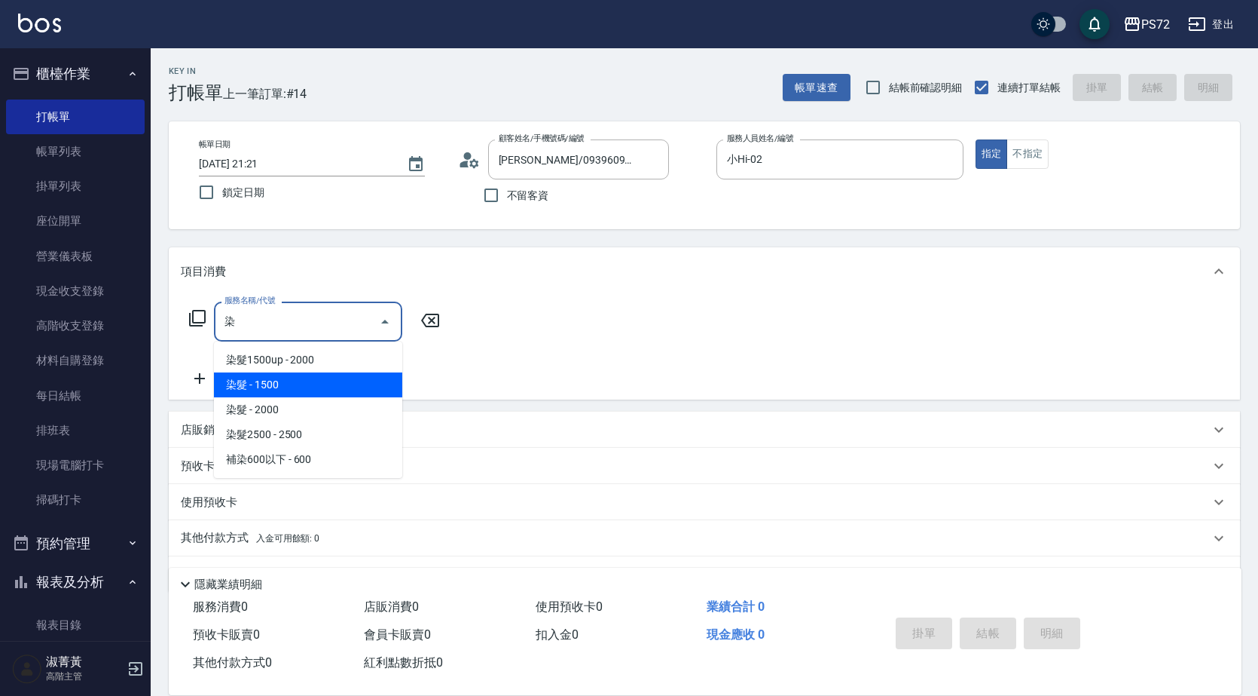
click at [307, 384] on span "染髮 - 1500" at bounding box center [308, 384] width 188 height 25
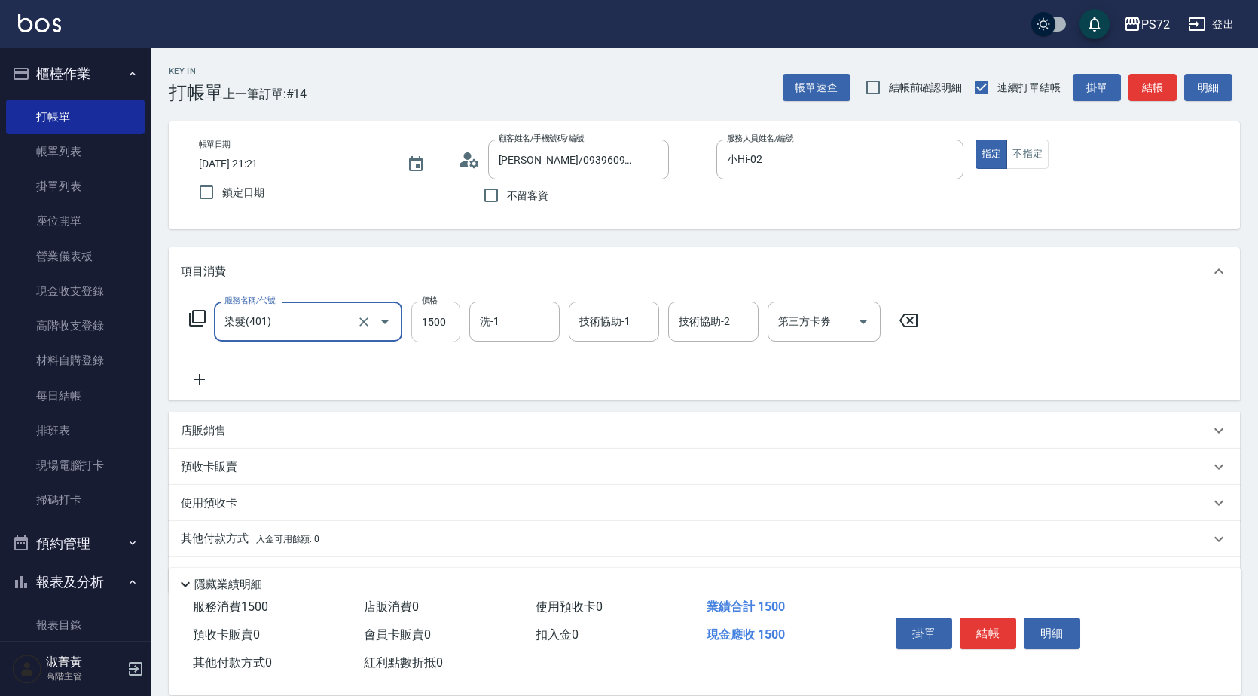
type input "染髮(401)"
click at [434, 326] on input "1500" at bounding box center [435, 321] width 49 height 41
type input "2500"
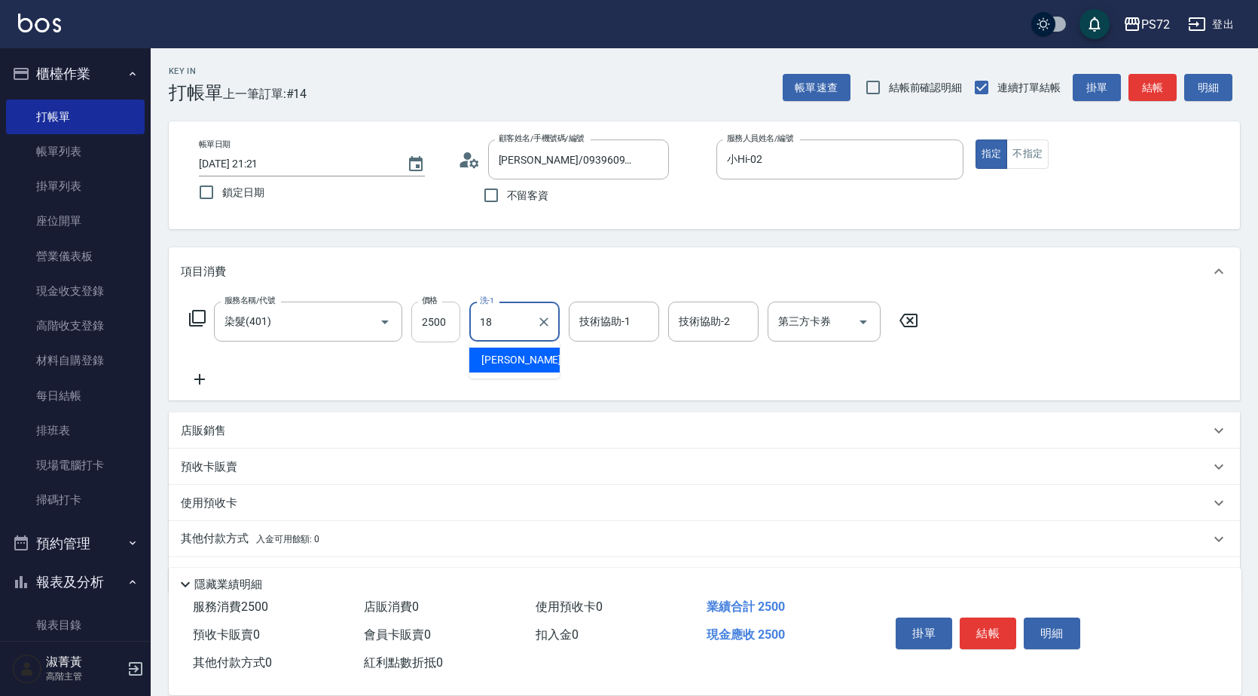
type input "[PERSON_NAME]-18"
drag, startPoint x: 882, startPoint y: 637, endPoint x: 957, endPoint y: 643, distance: 75.6
drag, startPoint x: 957, startPoint y: 643, endPoint x: 954, endPoint y: 652, distance: 9.5
click at [893, 683] on div "服務消費 2500 店販消費 0 使用預收卡 0 業績合計 2500 預收卡販賣 0 會員卡販賣 0 扣入金 0 現金應收 2500 其他付款方式 0 紅利點…" at bounding box center [705, 644] width 1073 height 102
click at [983, 628] on button "結帳" at bounding box center [988, 633] width 57 height 32
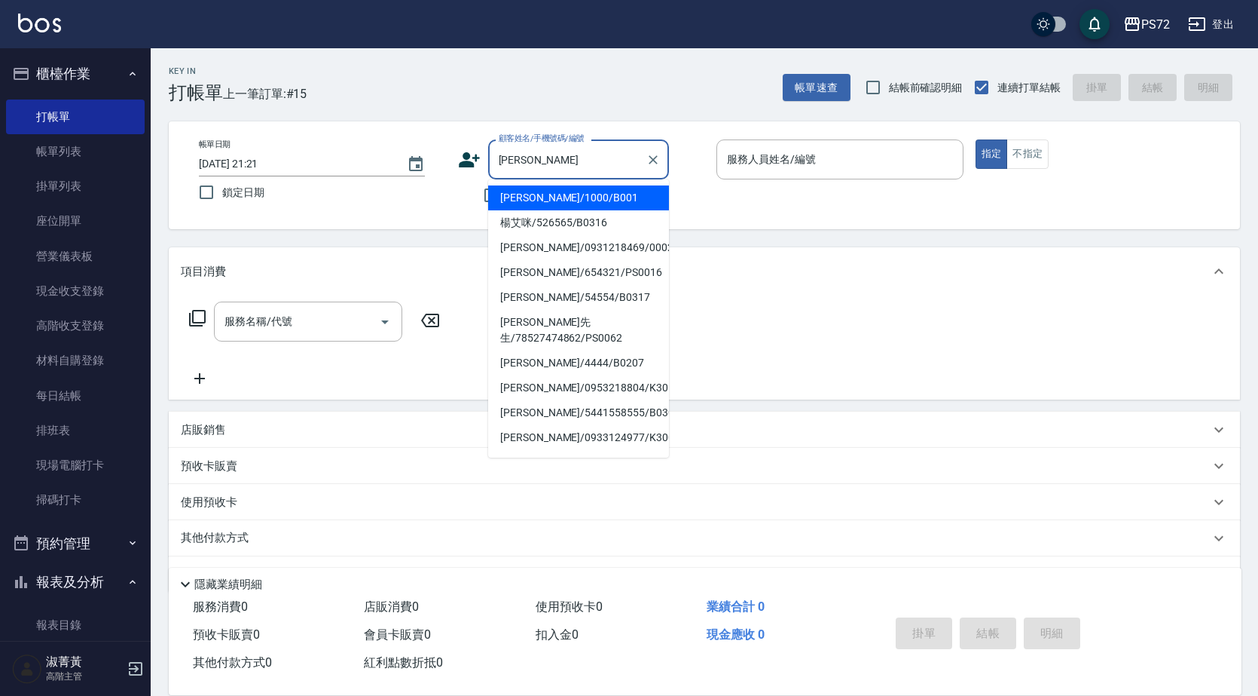
click at [551, 200] on li "[PERSON_NAME]/1000/B001" at bounding box center [578, 197] width 181 height 25
type input "[PERSON_NAME]/1000/B001"
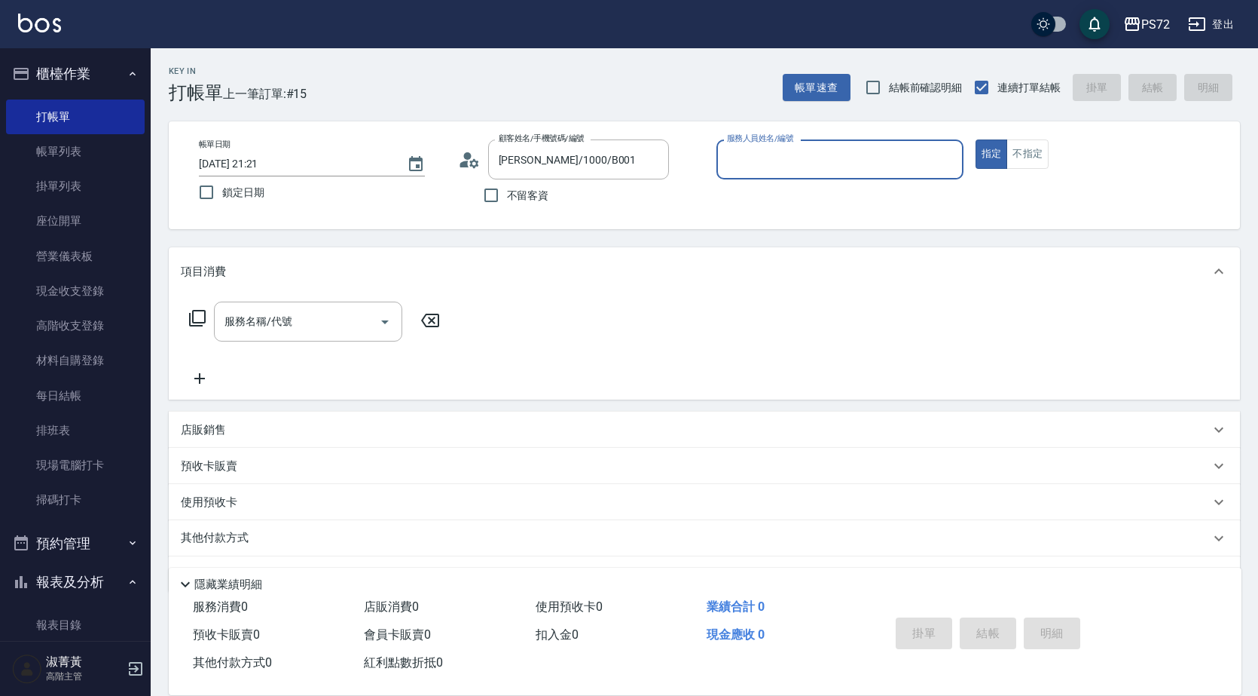
type input "小Hi-02"
click at [778, 161] on input "小Hi-02" at bounding box center [828, 159] width 211 height 26
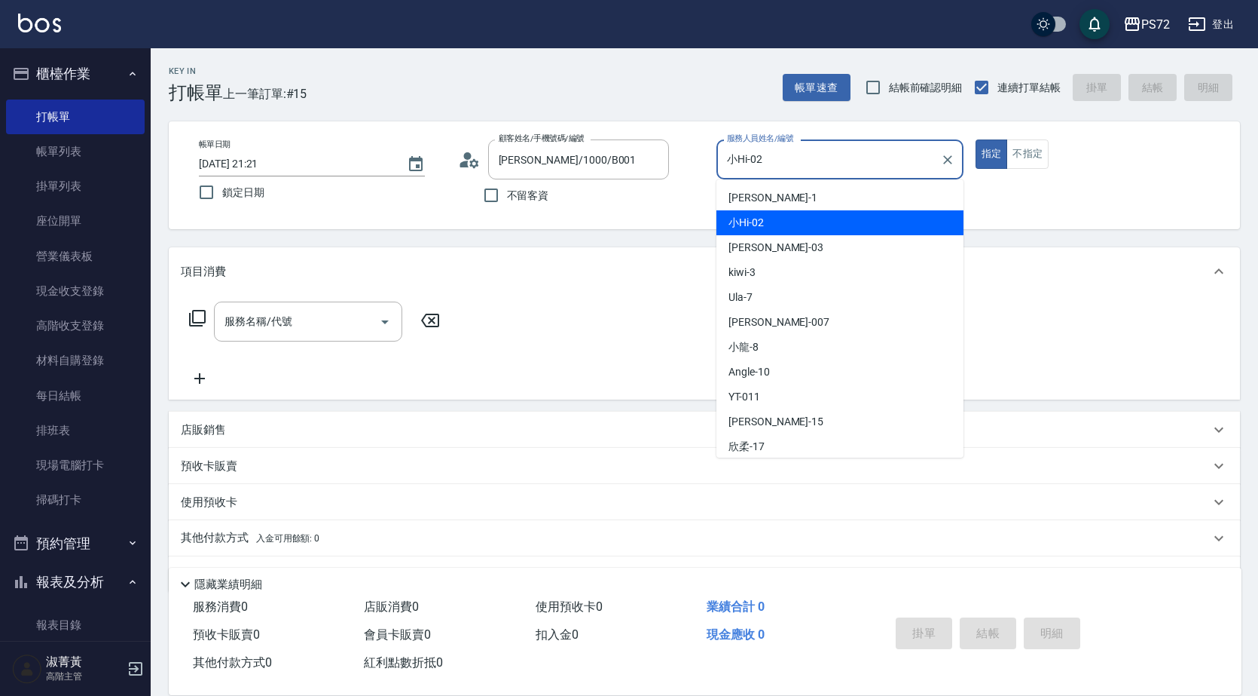
click at [772, 219] on div "小Hi -02" at bounding box center [840, 222] width 247 height 25
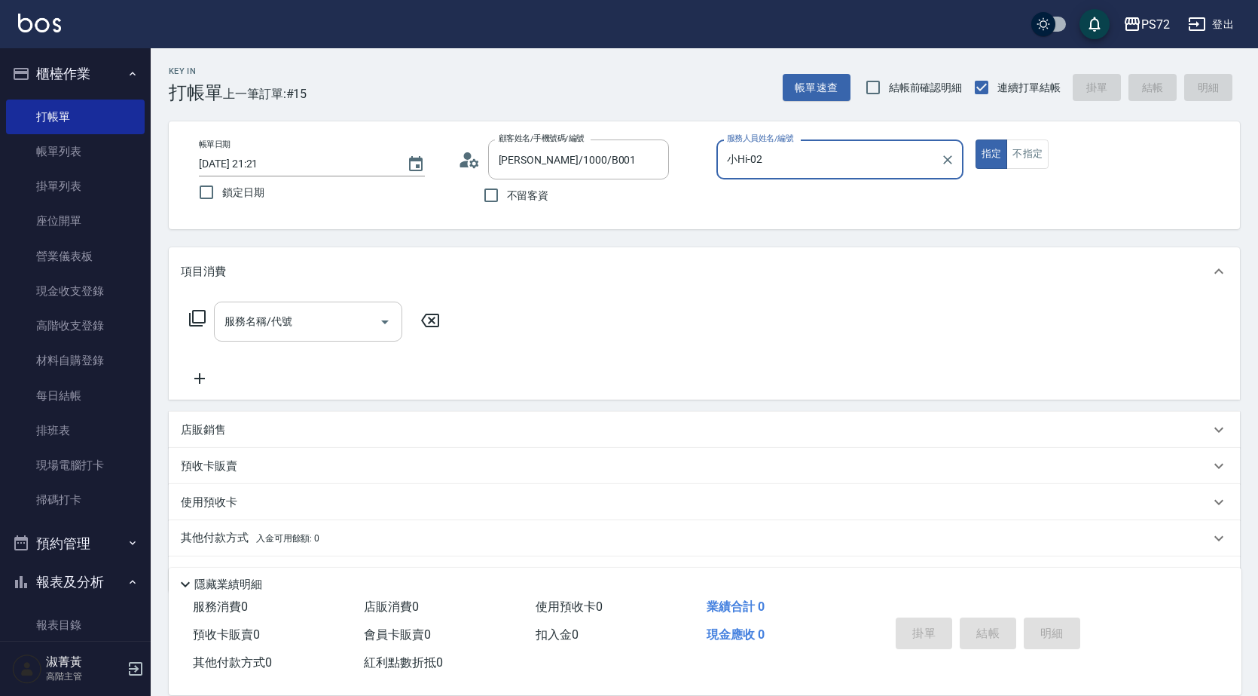
click at [237, 325] on input "服務名稱/代號" at bounding box center [297, 321] width 152 height 26
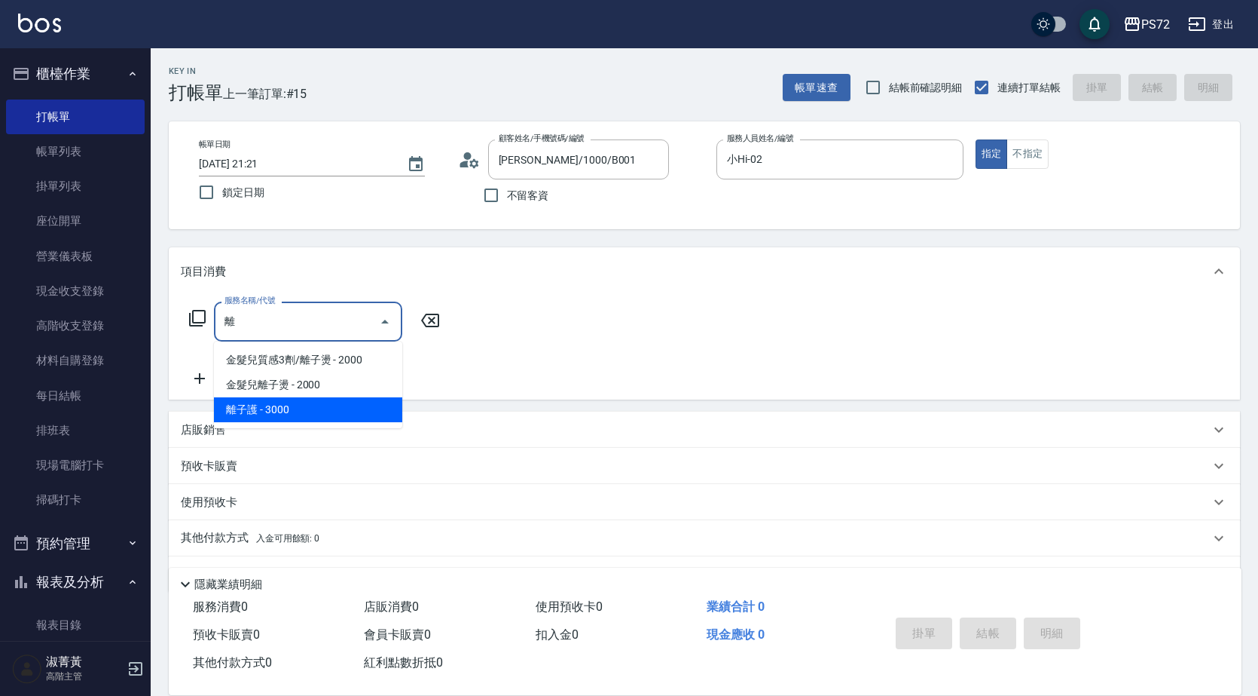
click at [309, 408] on span "離子護 - 3000" at bounding box center [308, 409] width 188 height 25
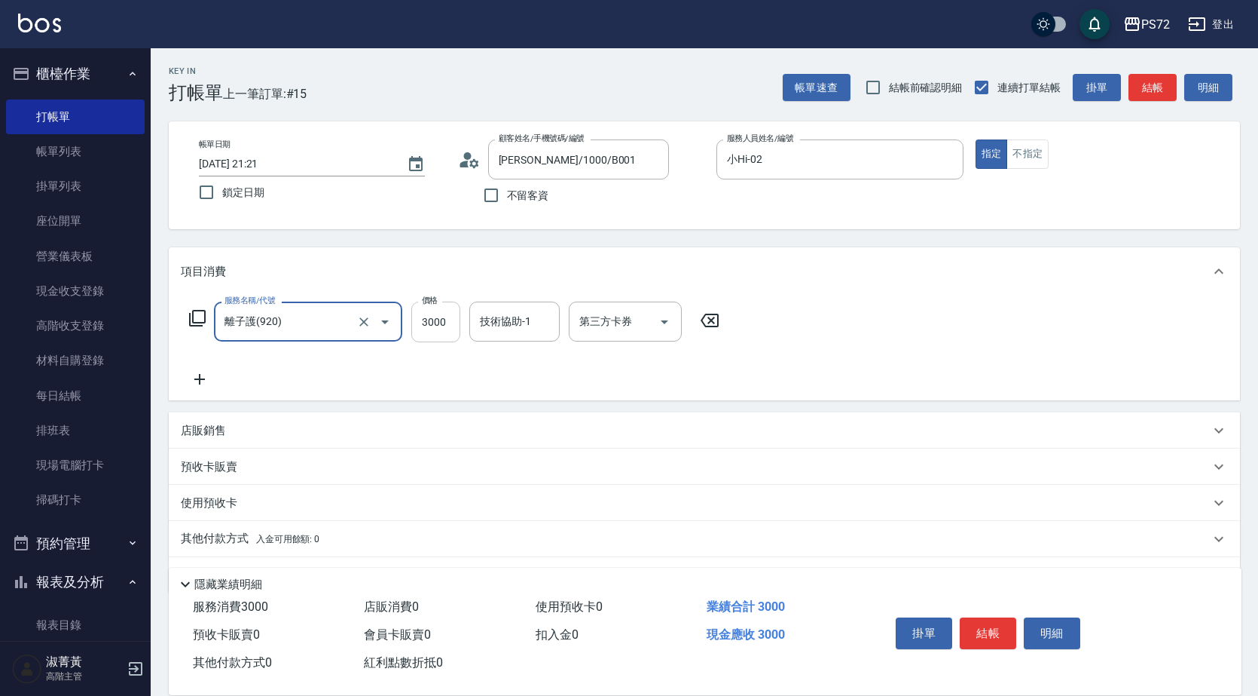
type input "離子護(920)"
click at [432, 320] on input "3000" at bounding box center [435, 321] width 49 height 41
type input "2500"
click at [992, 617] on button "結帳" at bounding box center [988, 633] width 57 height 32
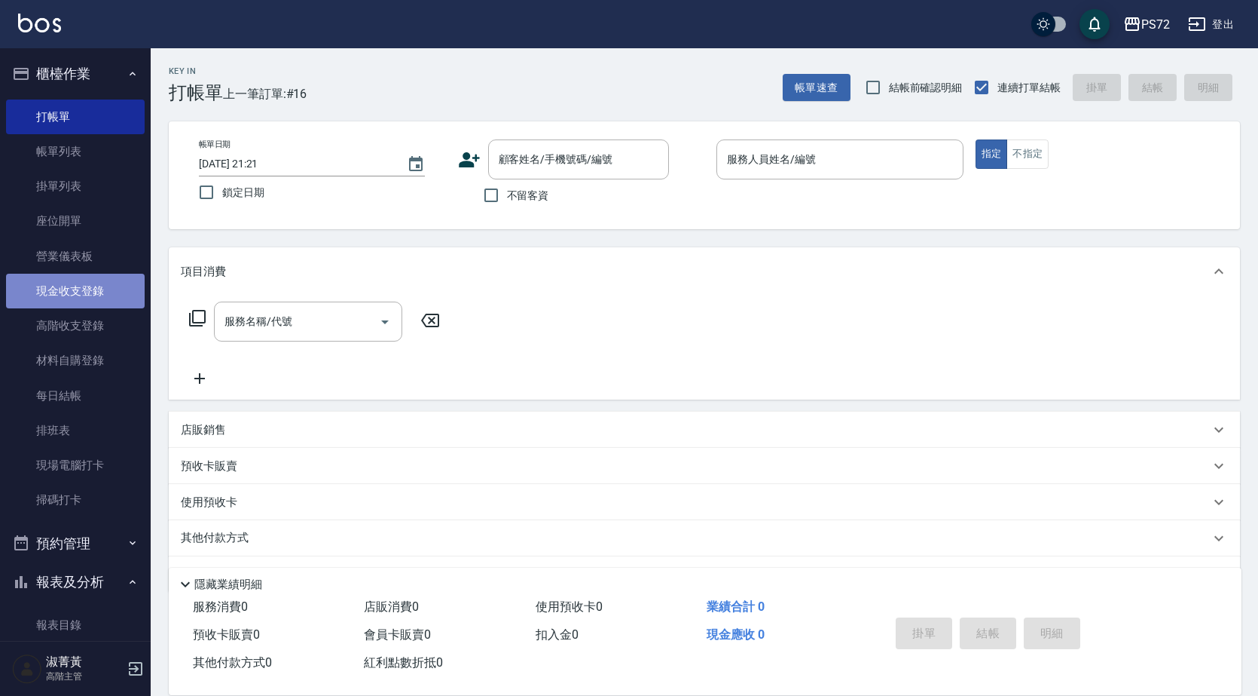
click at [81, 297] on link "現金收支登錄" at bounding box center [75, 291] width 139 height 35
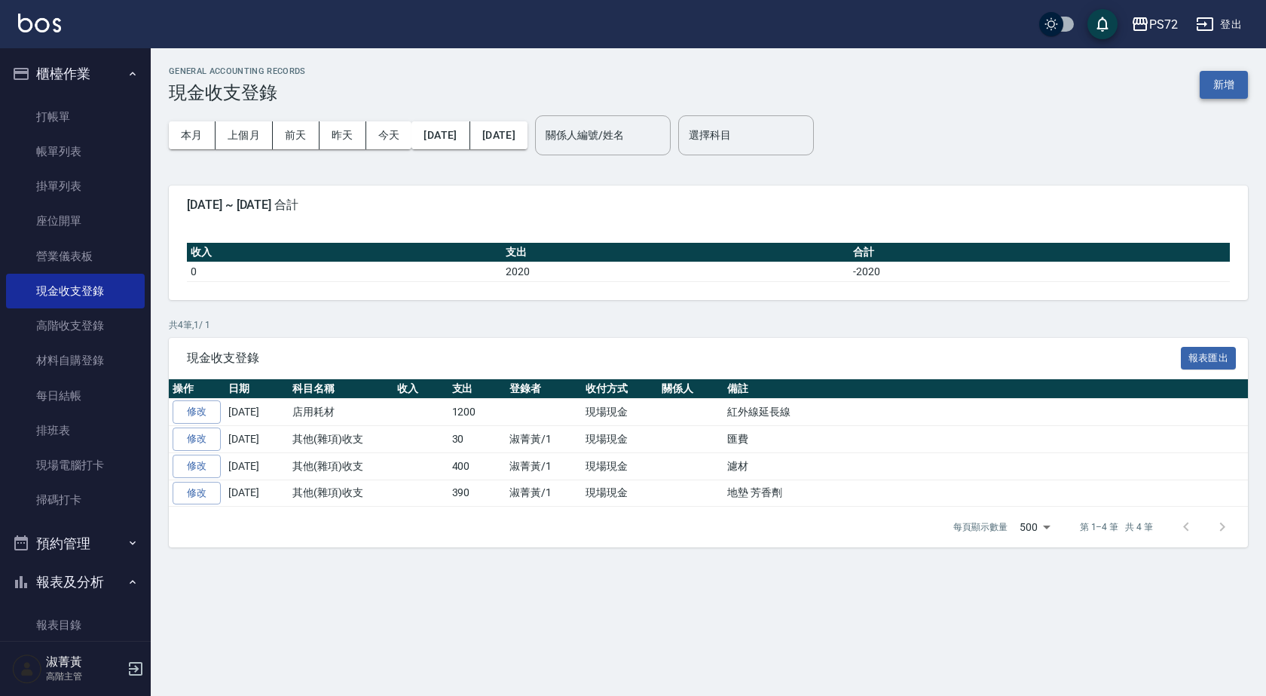
click at [1224, 78] on button "新增" at bounding box center [1224, 85] width 48 height 28
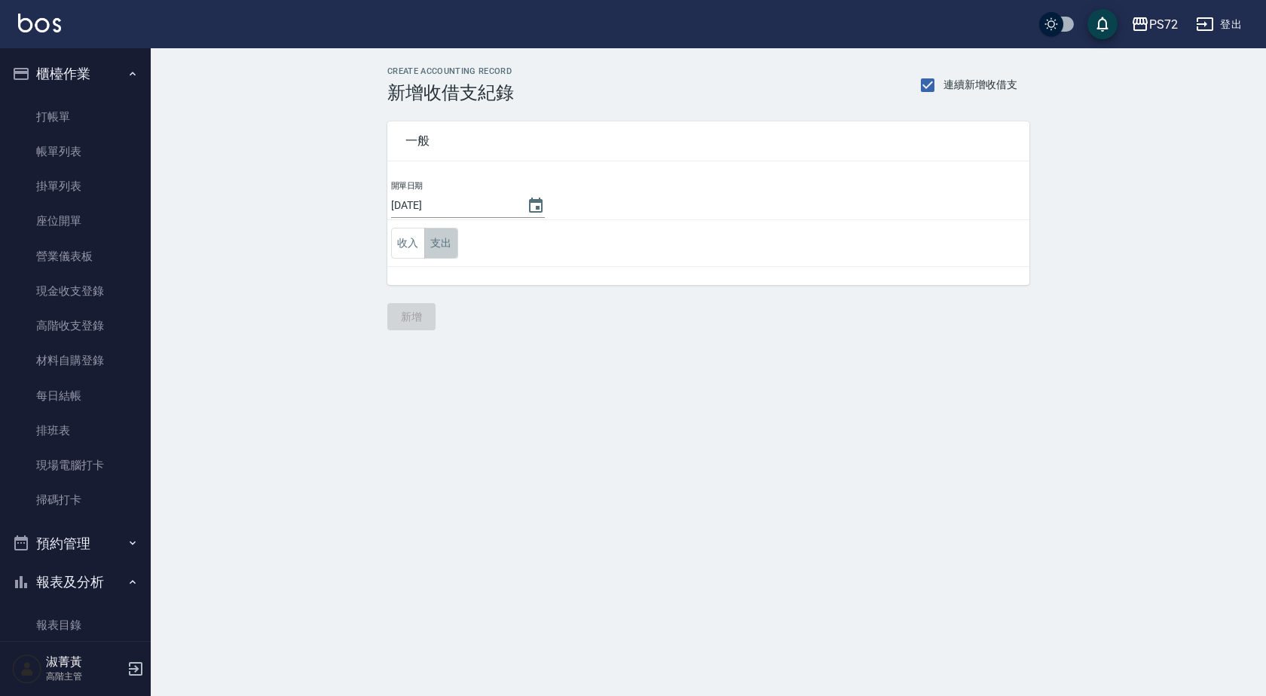
click at [442, 235] on button "支出" at bounding box center [441, 243] width 34 height 31
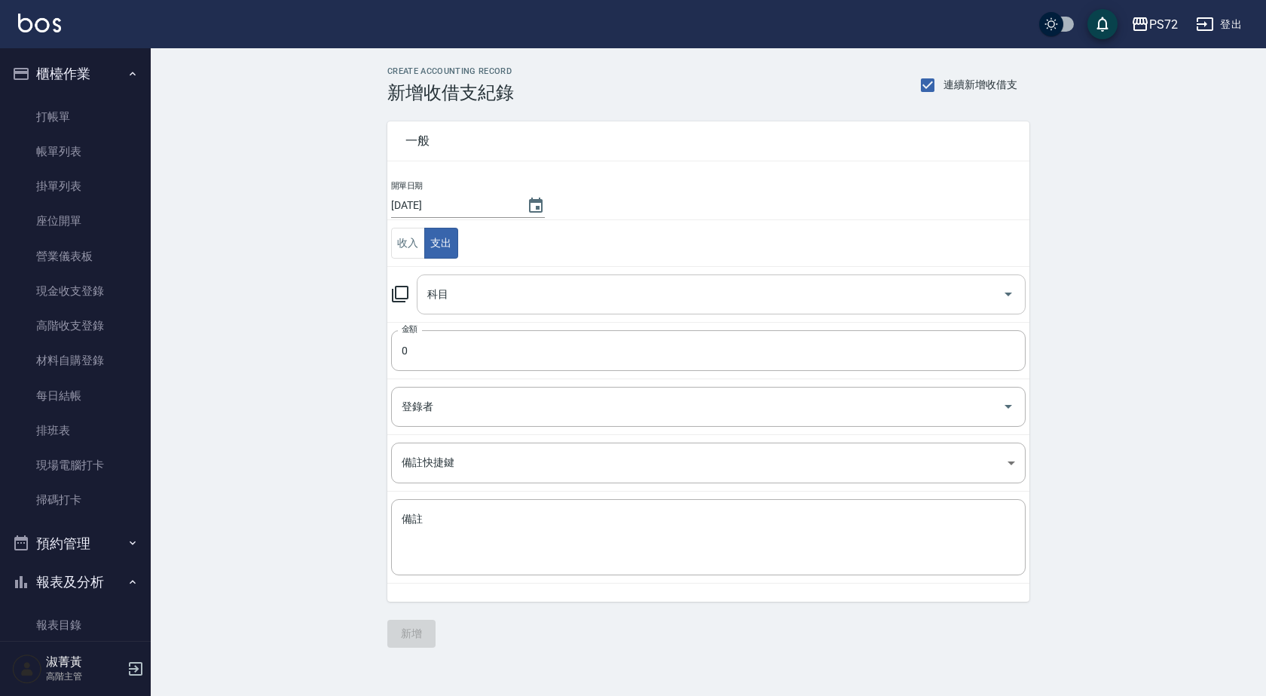
drag, startPoint x: 469, startPoint y: 286, endPoint x: 476, endPoint y: 303, distance: 18.4
click at [474, 299] on input "科目" at bounding box center [710, 294] width 573 height 26
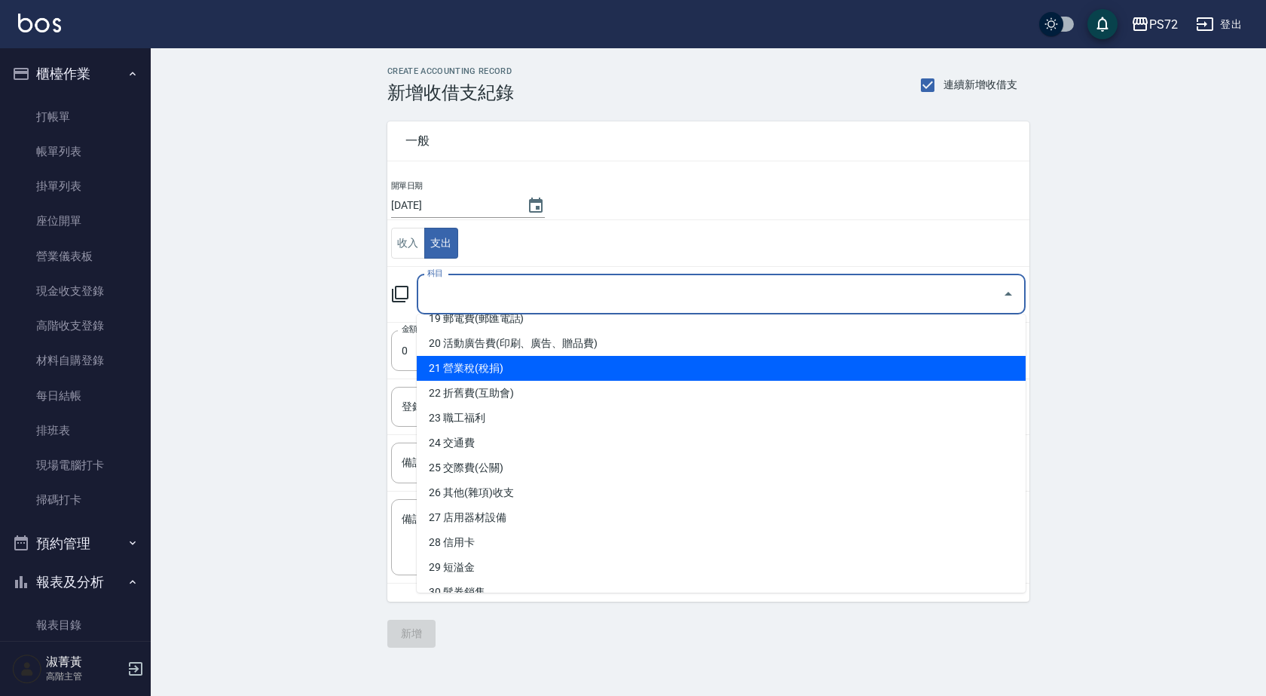
scroll to position [603, 0]
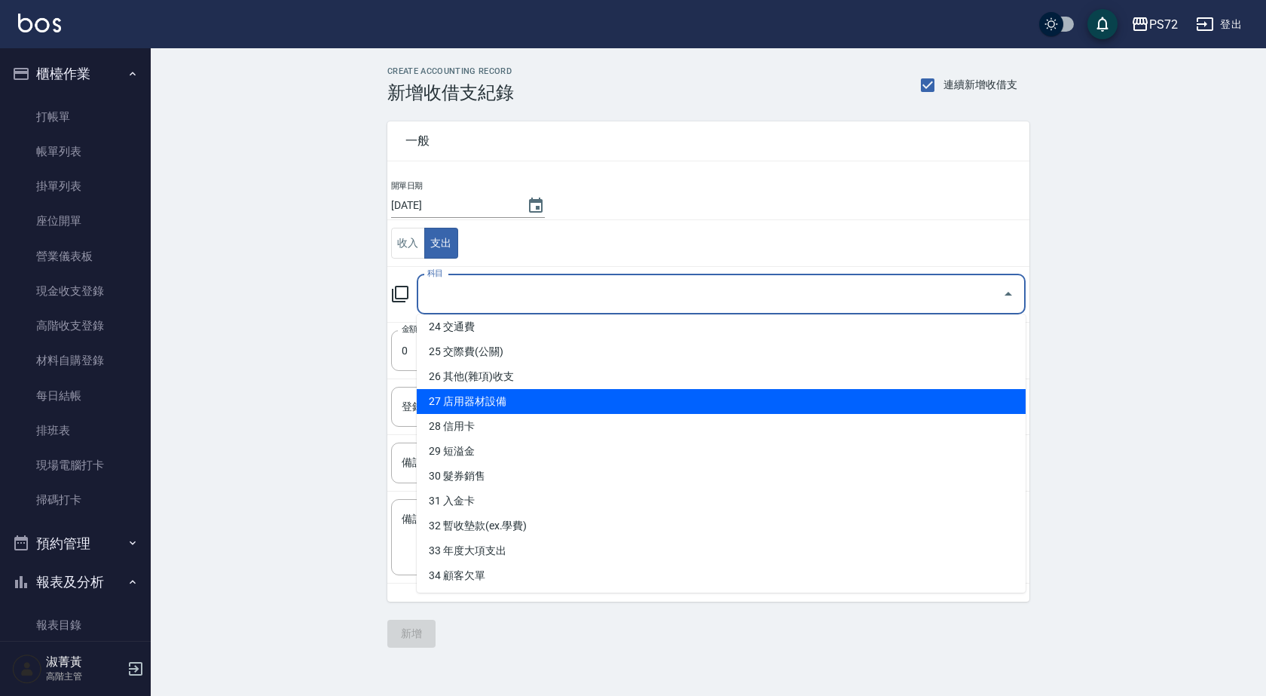
click at [533, 375] on li "26 其他(雜項)收支" at bounding box center [721, 376] width 609 height 25
type input "26 其他(雜項)收支"
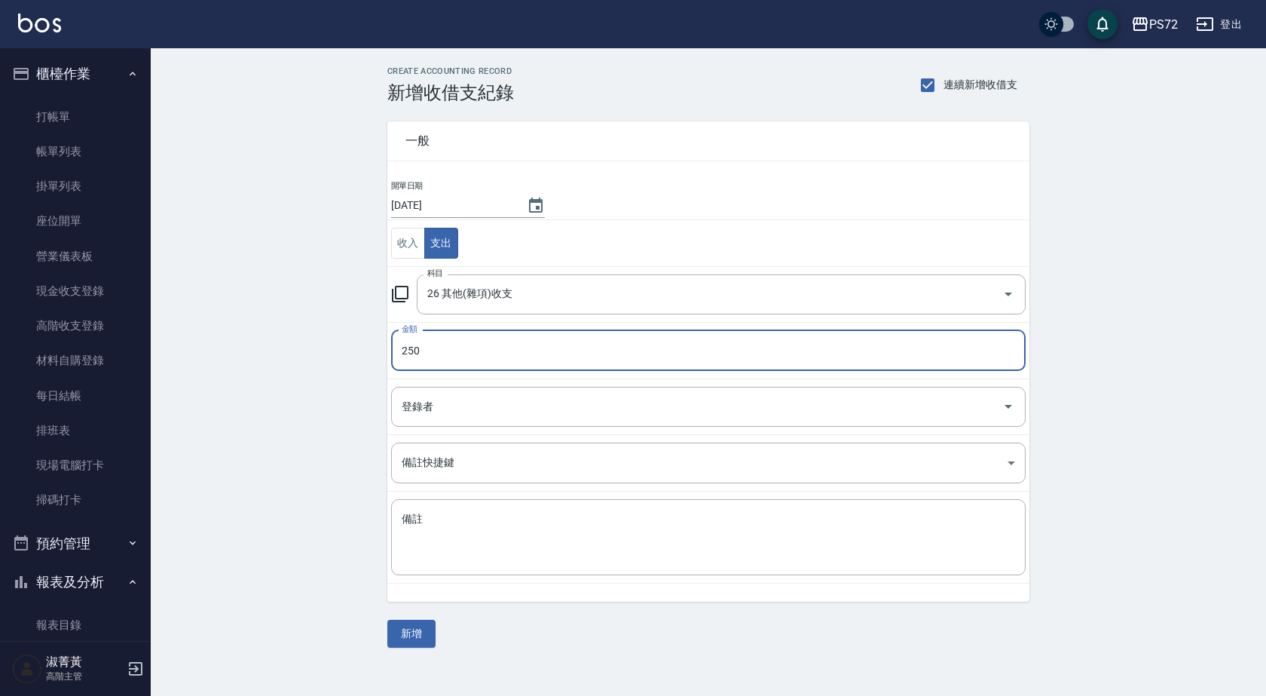
type input "250"
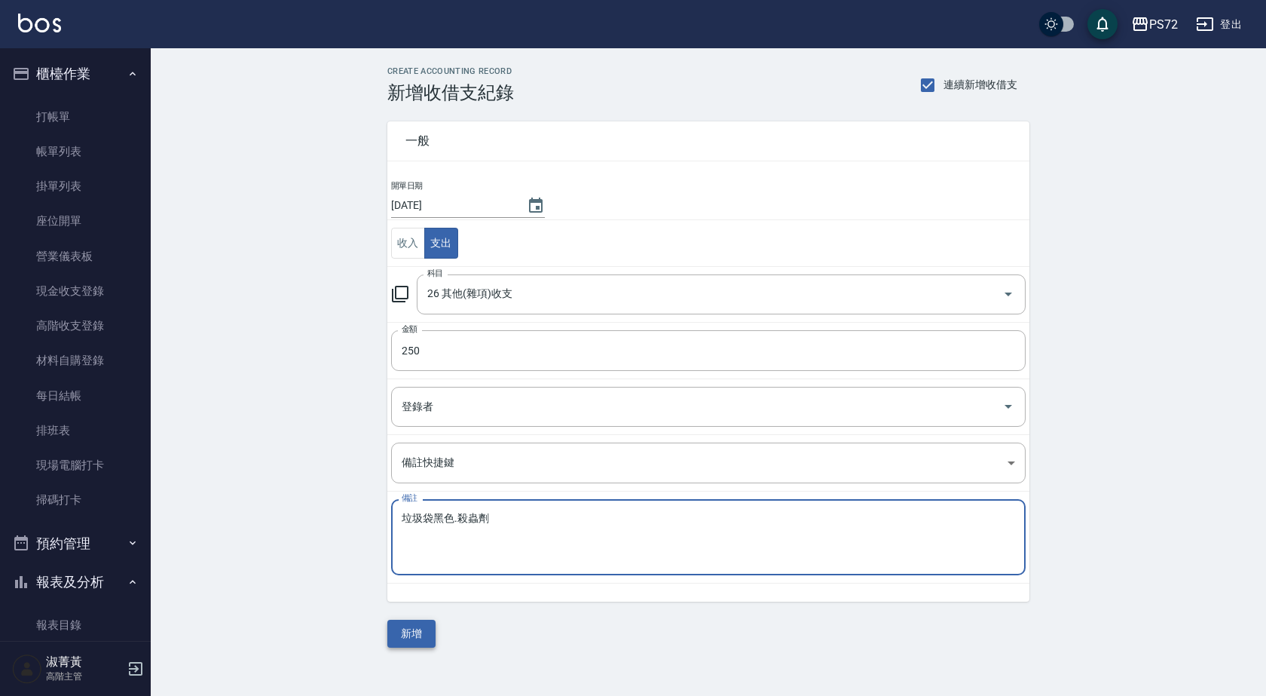
type textarea "垃圾袋黑色.殺蟲劑"
click at [424, 625] on button "新增" at bounding box center [411, 633] width 48 height 28
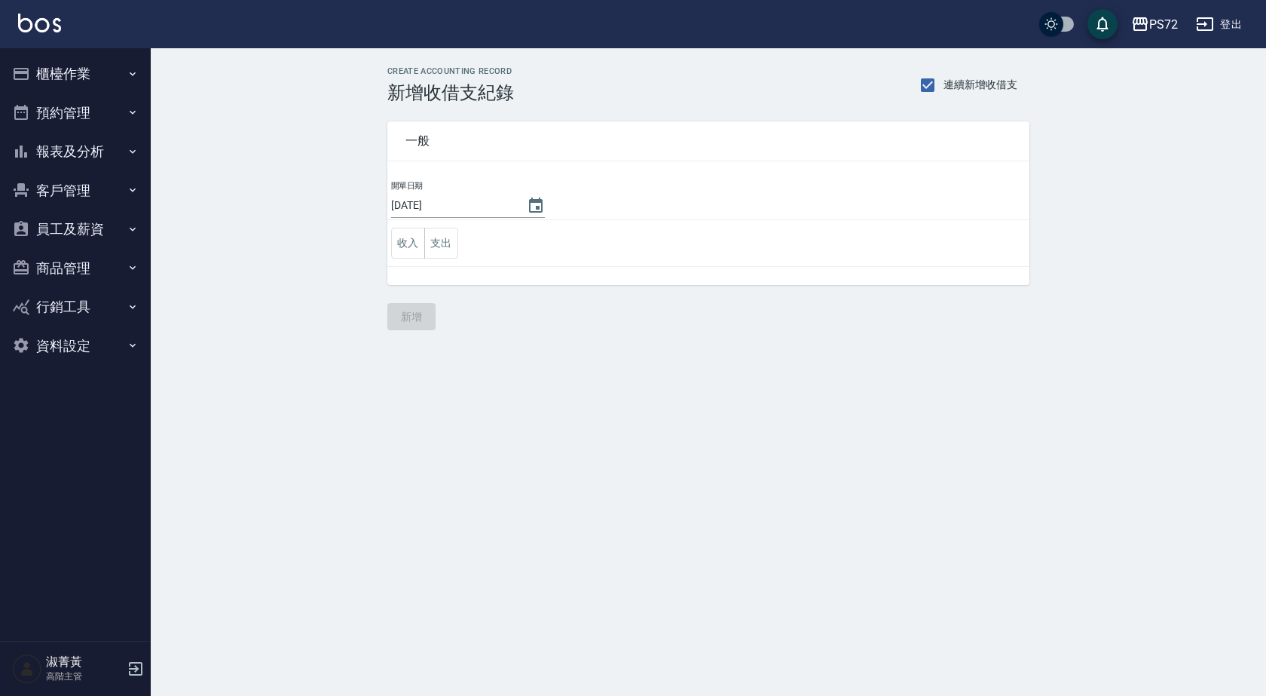
click at [78, 156] on button "報表及分析" at bounding box center [75, 151] width 139 height 39
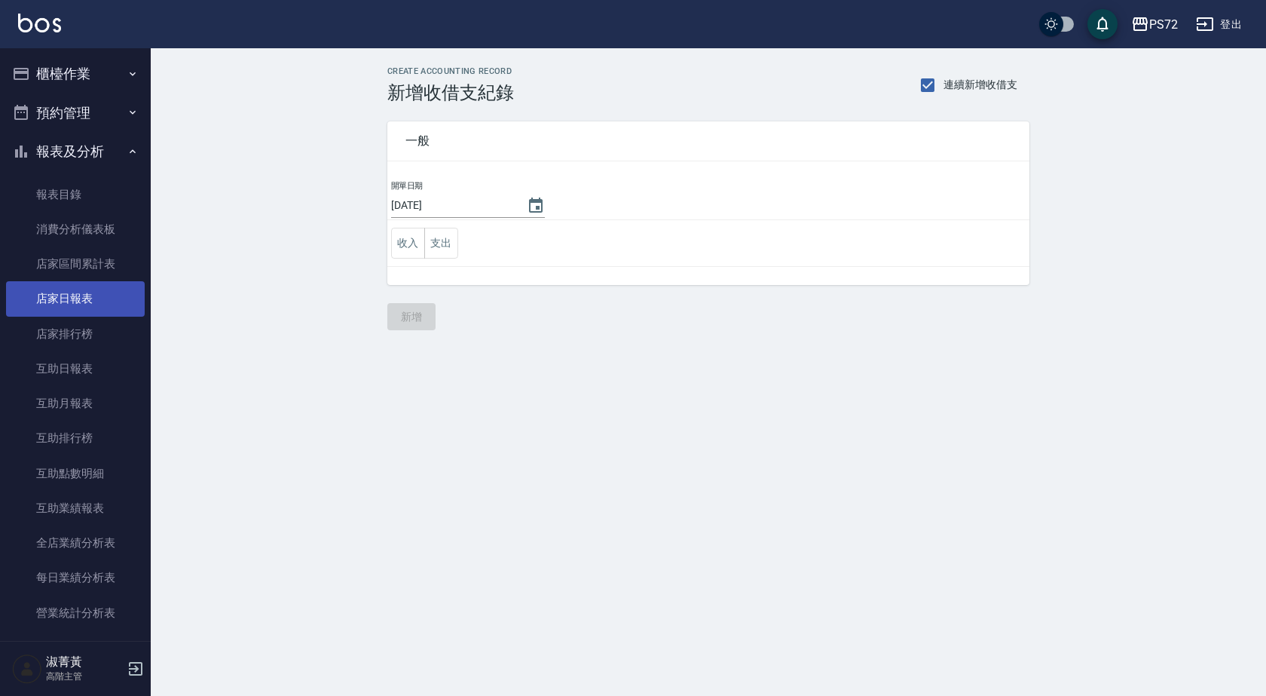
click at [75, 282] on link "店家日報表" at bounding box center [75, 298] width 139 height 35
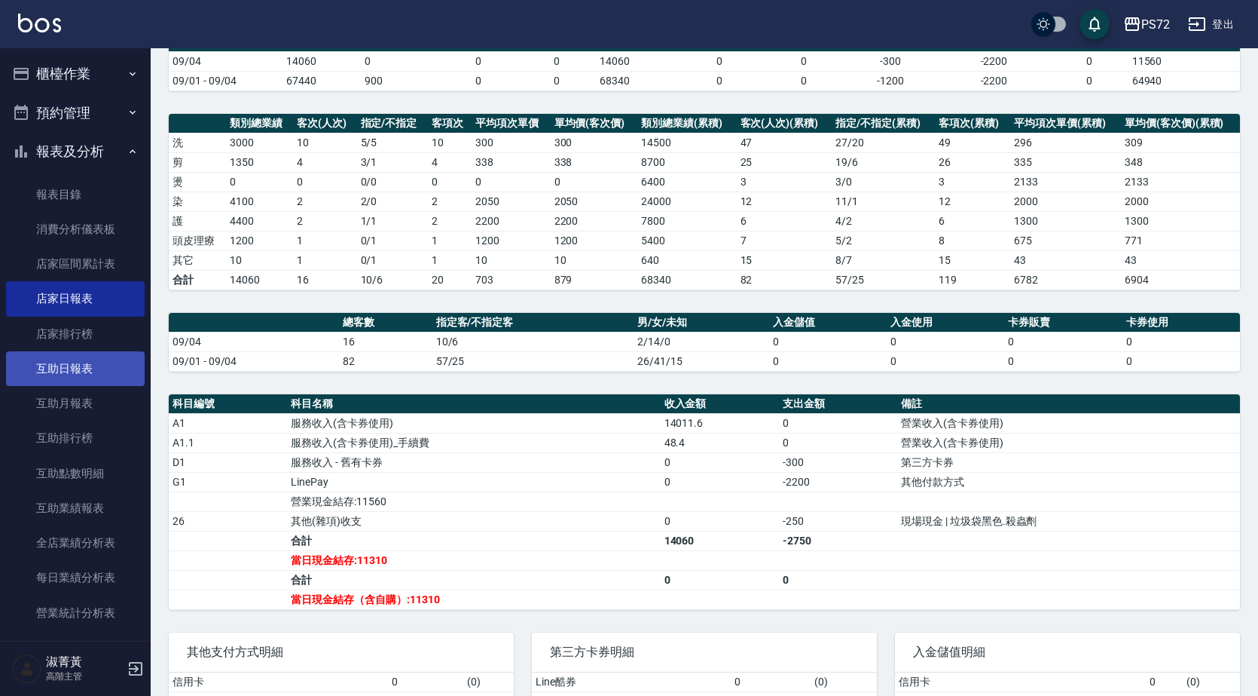
scroll to position [151, 0]
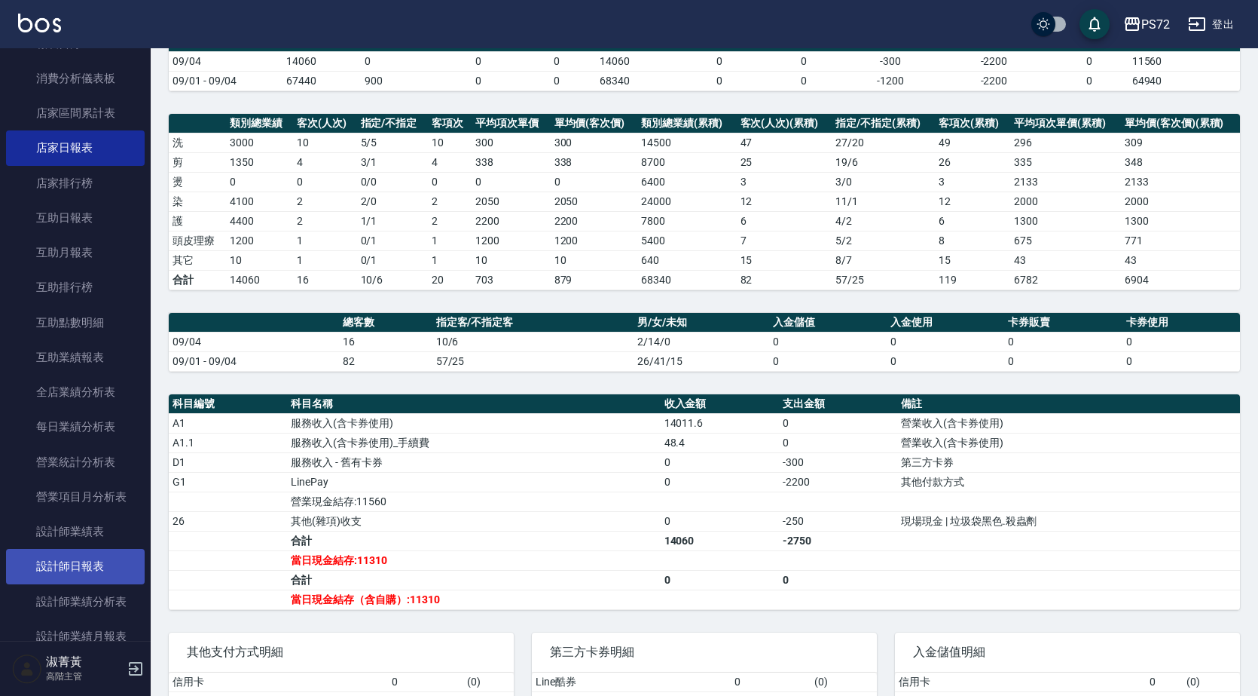
click at [111, 563] on link "設計師日報表" at bounding box center [75, 566] width 139 height 35
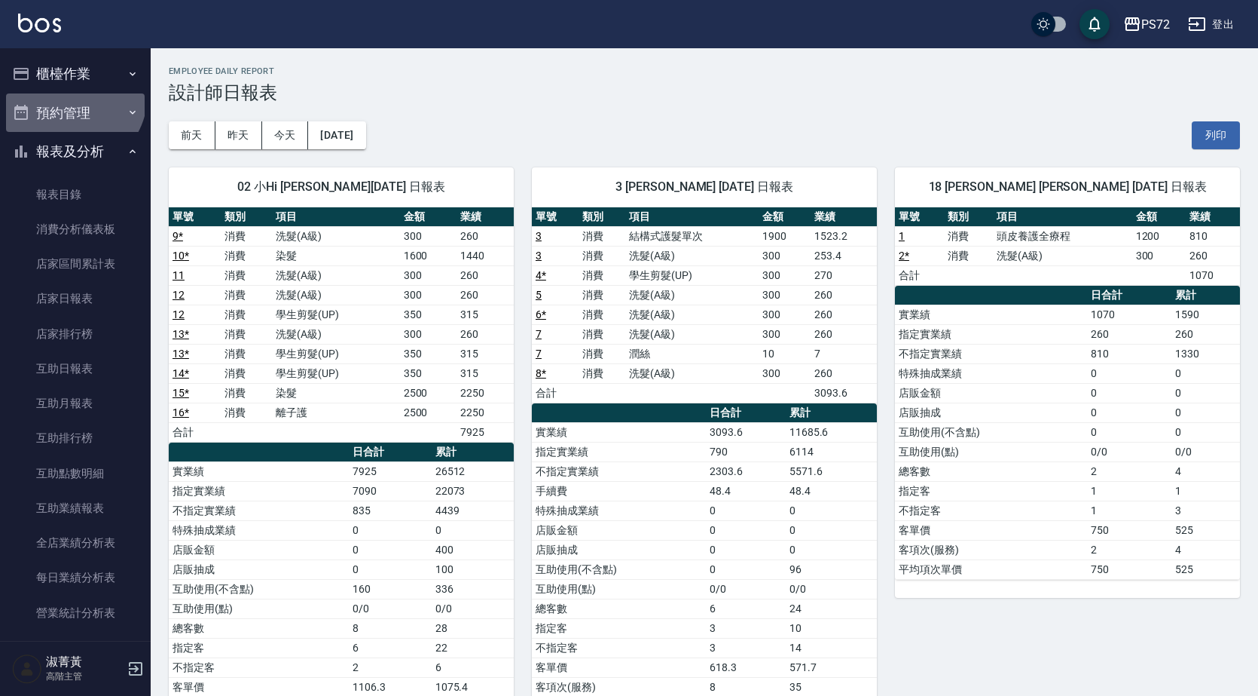
click at [67, 93] on button "預約管理" at bounding box center [75, 112] width 139 height 39
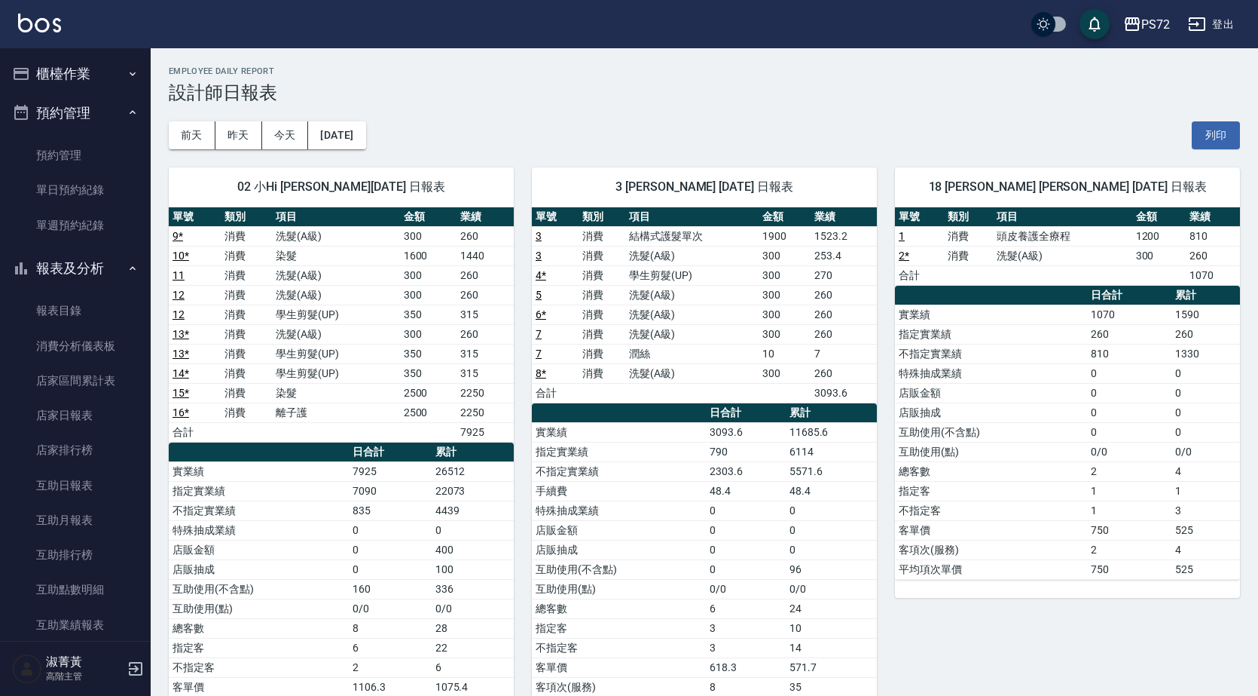
click at [75, 77] on button "櫃檯作業" at bounding box center [75, 73] width 139 height 39
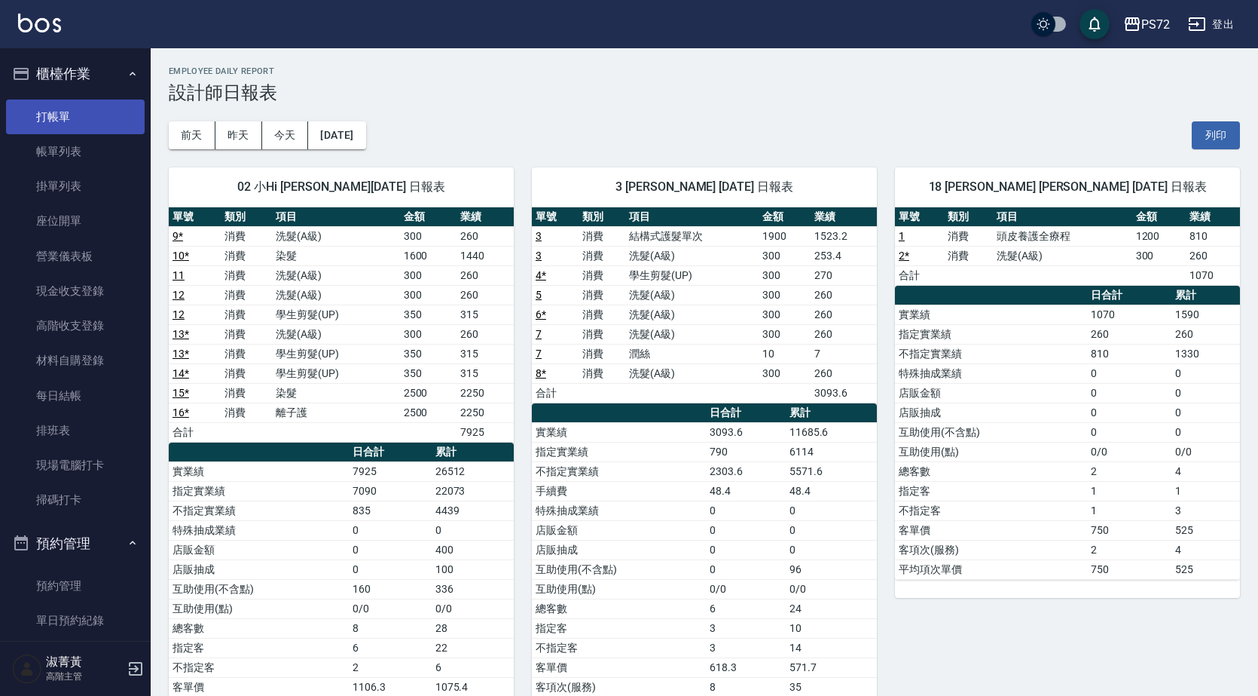
click at [82, 125] on link "打帳單" at bounding box center [75, 116] width 139 height 35
